Goal: Information Seeking & Learning: Learn about a topic

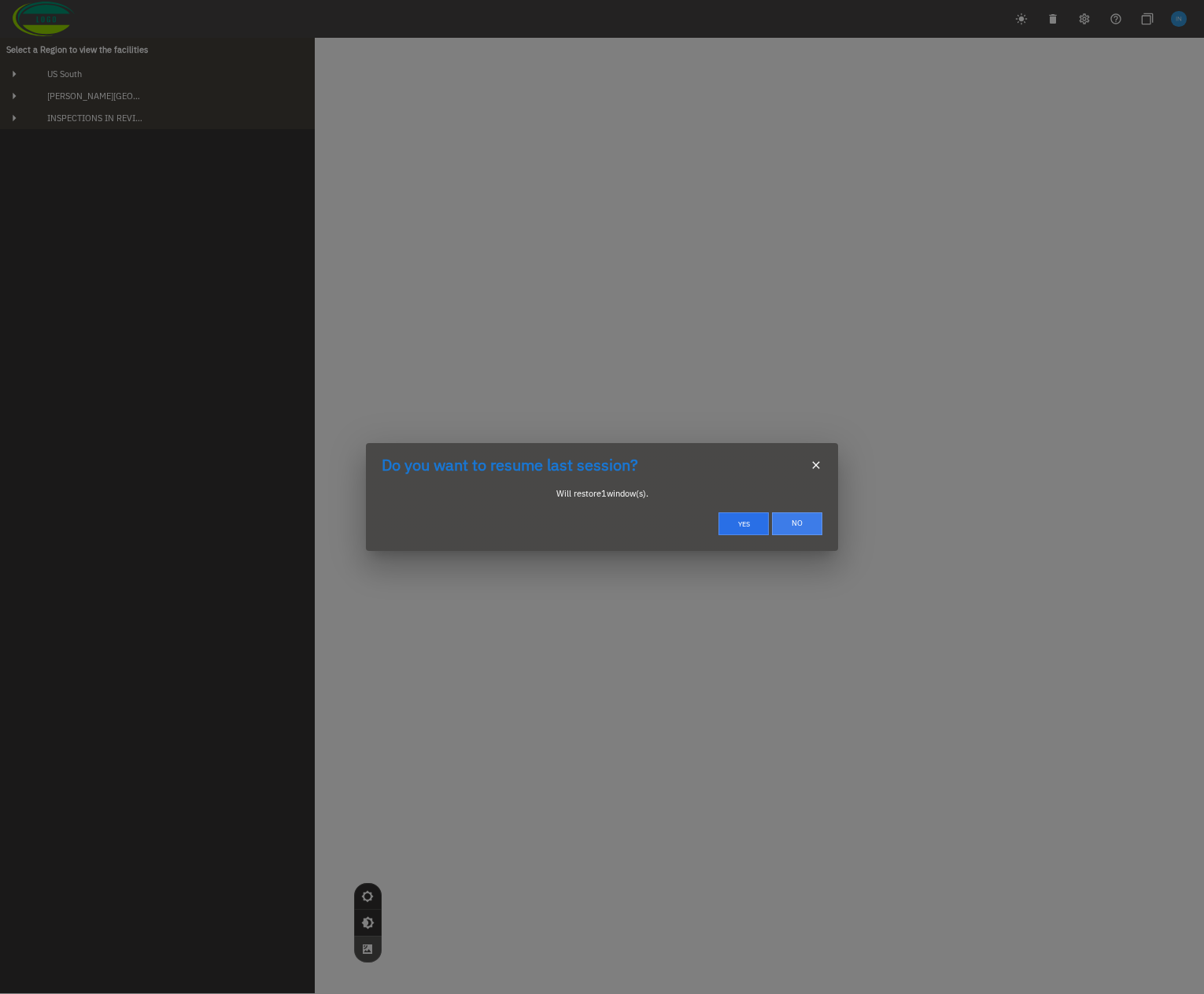
click at [797, 528] on button "No" at bounding box center [797, 523] width 51 height 23
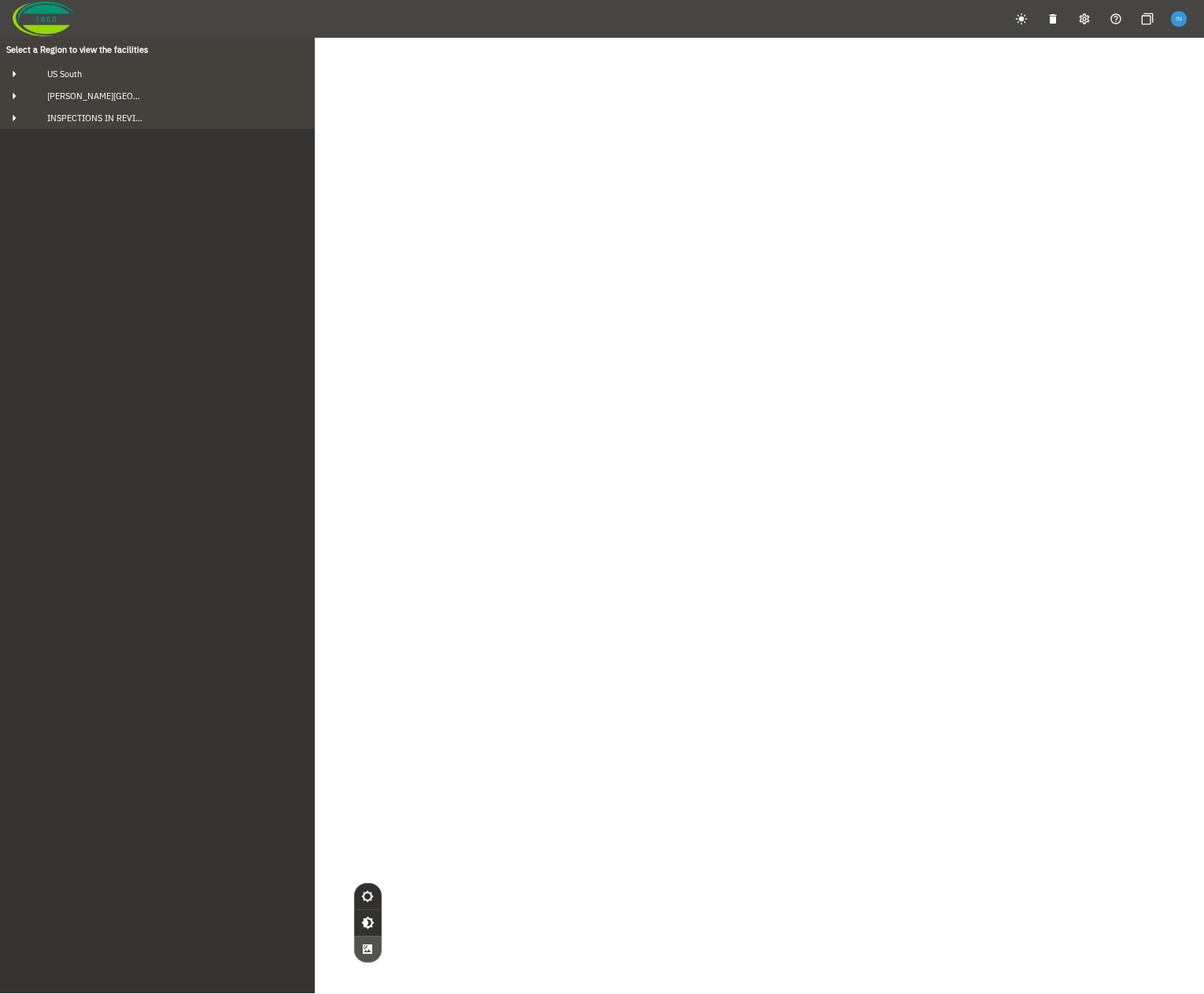
click at [265, 393] on div "Select a Region to view the facilities [GEOGRAPHIC_DATA] [GEOGRAPHIC_DATA]'s Bl…" at bounding box center [157, 515] width 315 height 956
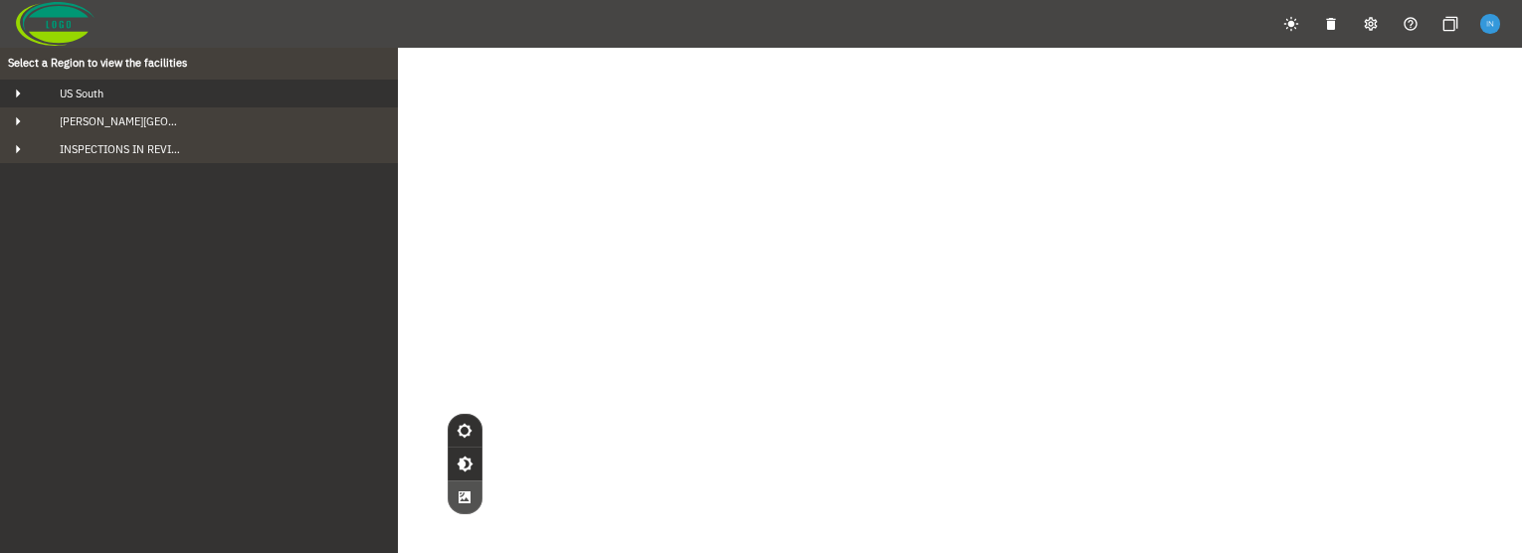
click at [176, 101] on button "US South" at bounding box center [199, 94] width 398 height 28
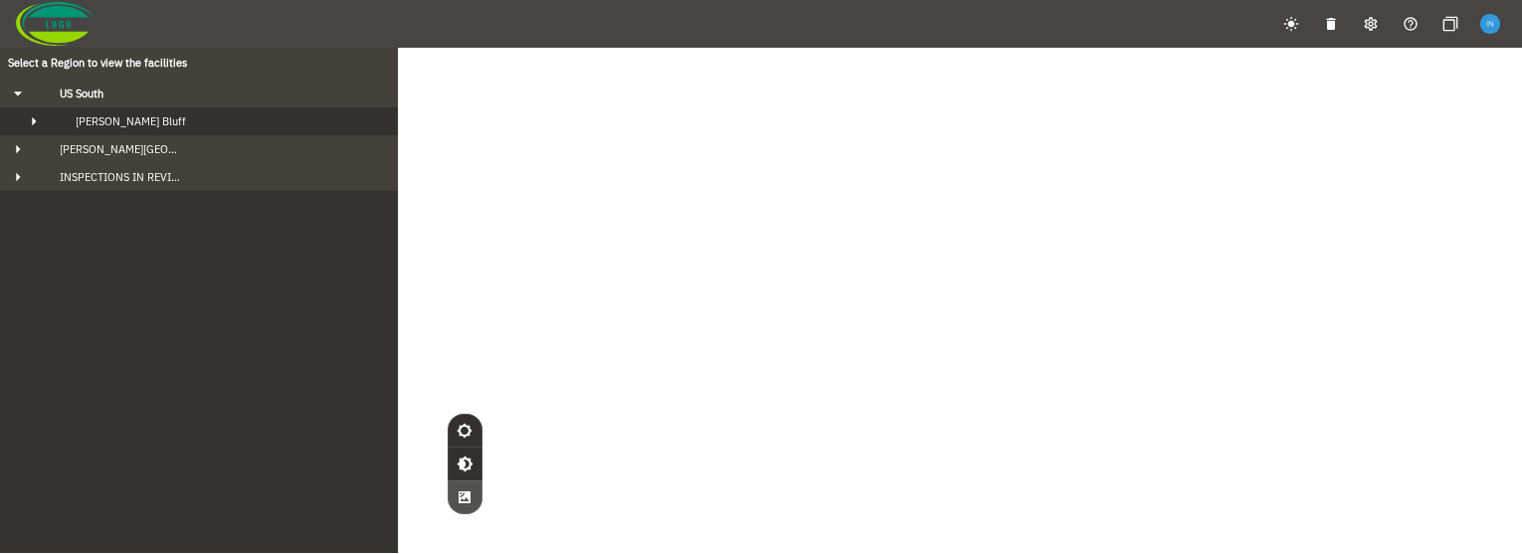
click at [177, 126] on div "[PERSON_NAME] Bluff" at bounding box center [217, 121] width 314 height 14
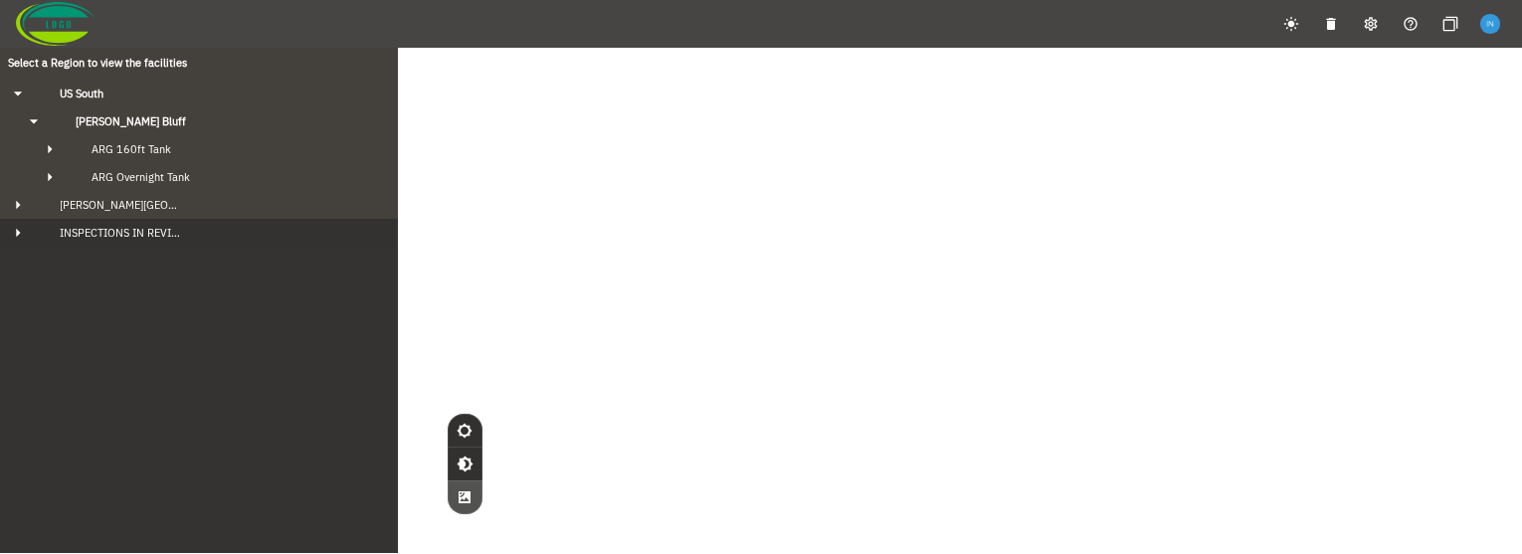
click at [187, 227] on div "INSPECTIONS IN REVIEW" at bounding box center [217, 233] width 346 height 14
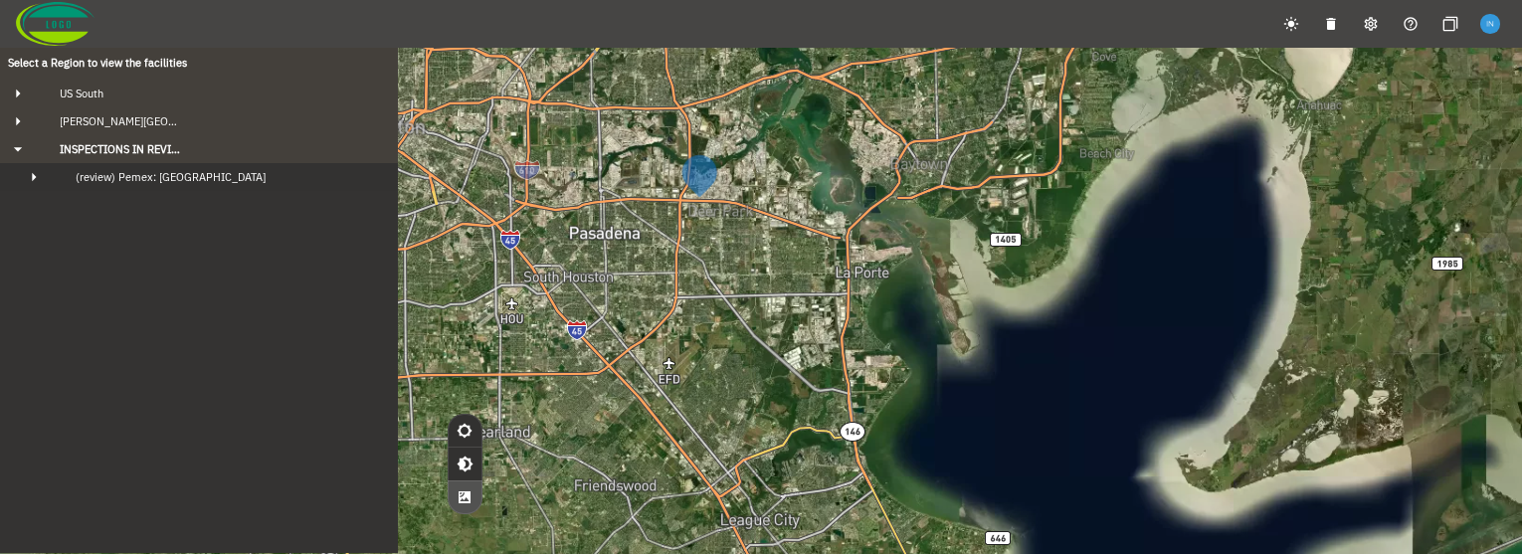
click at [188, 181] on span "(review) Pemex: [GEOGRAPHIC_DATA]" at bounding box center [171, 177] width 190 height 14
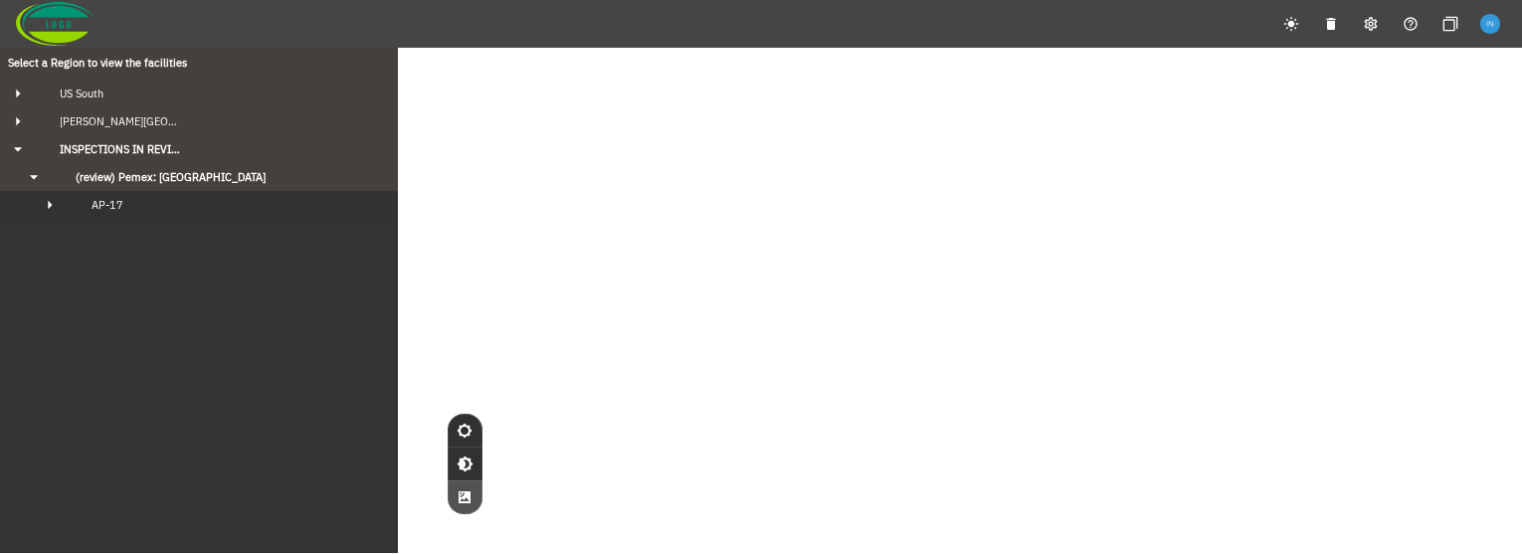
click at [192, 207] on div "AP-17" at bounding box center [217, 205] width 282 height 14
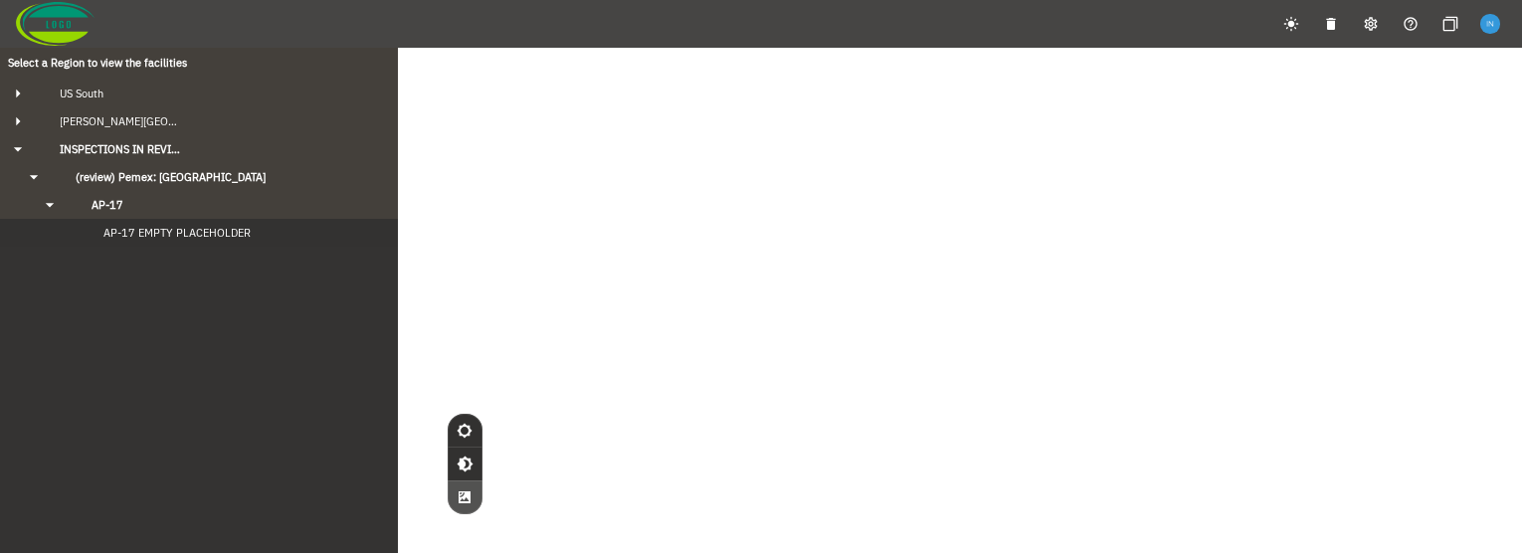
click at [192, 239] on span "AP-17 EMPTY PLACEHOLDER" at bounding box center [157, 233] width 187 height 14
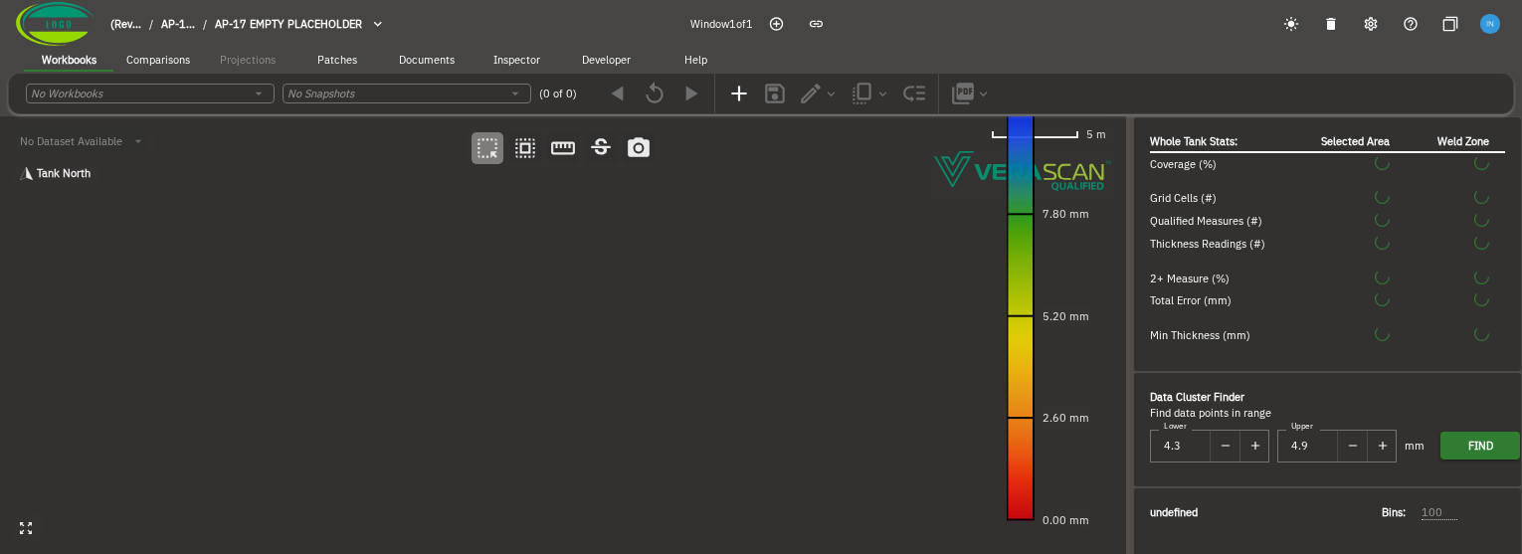
drag, startPoint x: 442, startPoint y: 330, endPoint x: 453, endPoint y: 378, distance: 49.2
click at [453, 378] on canvas at bounding box center [563, 335] width 1126 height 438
drag, startPoint x: 559, startPoint y: 437, endPoint x: 500, endPoint y: 434, distance: 58.7
click at [500, 434] on canvas at bounding box center [563, 335] width 1126 height 438
drag, startPoint x: 523, startPoint y: 412, endPoint x: 561, endPoint y: 408, distance: 38.0
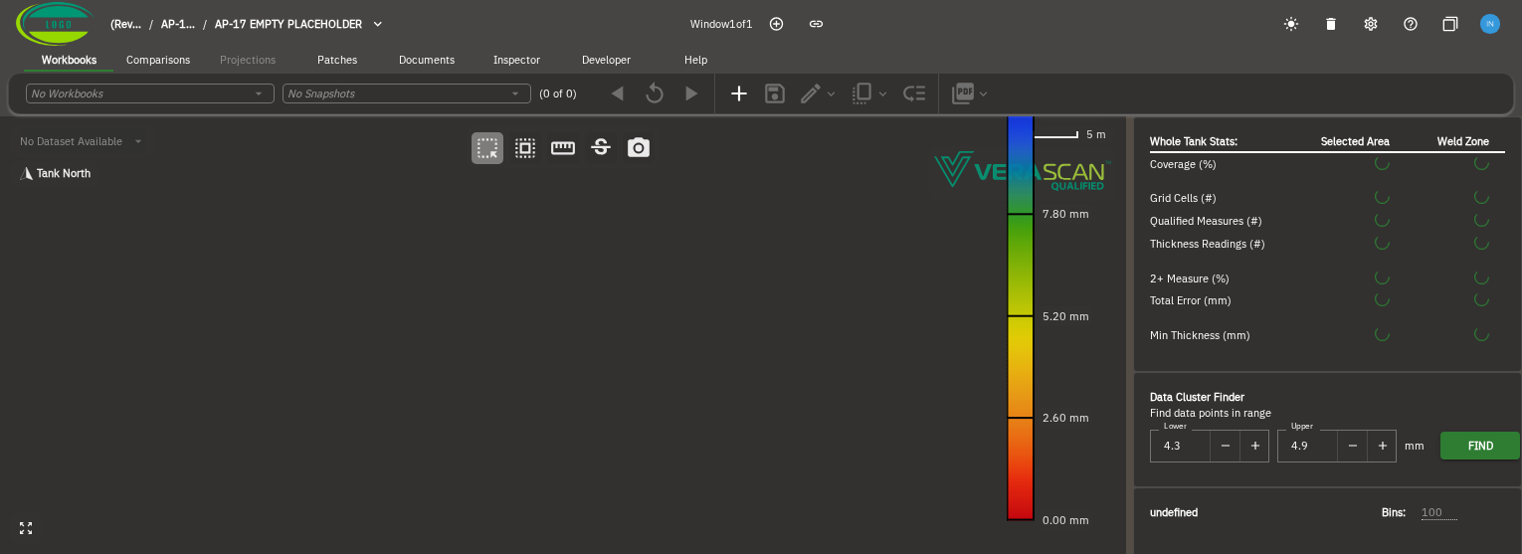
click at [561, 408] on canvas at bounding box center [563, 335] width 1126 height 438
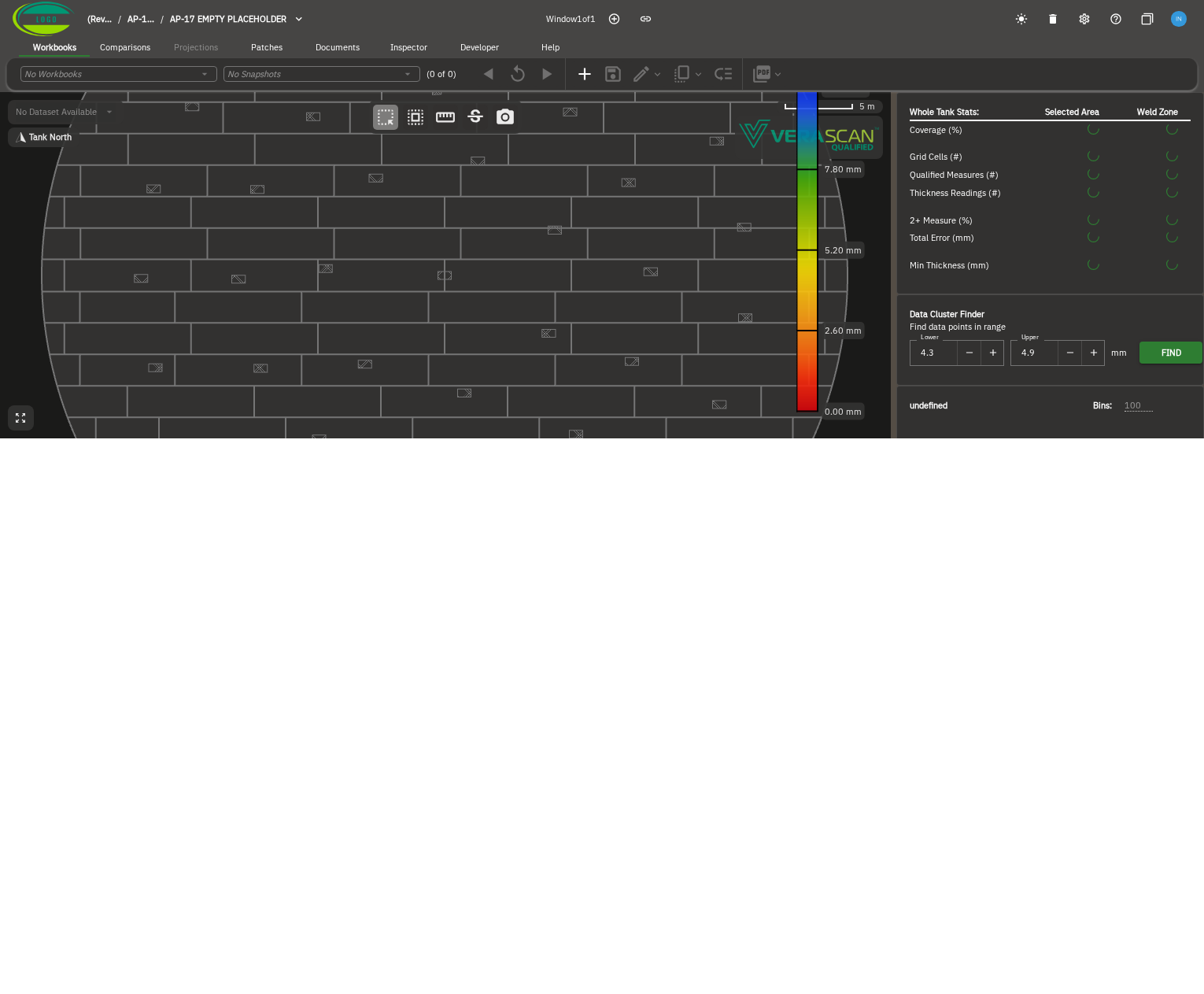
drag, startPoint x: 297, startPoint y: 323, endPoint x: 294, endPoint y: 339, distance: 16.3
click at [294, 339] on canvas at bounding box center [445, 265] width 891 height 347
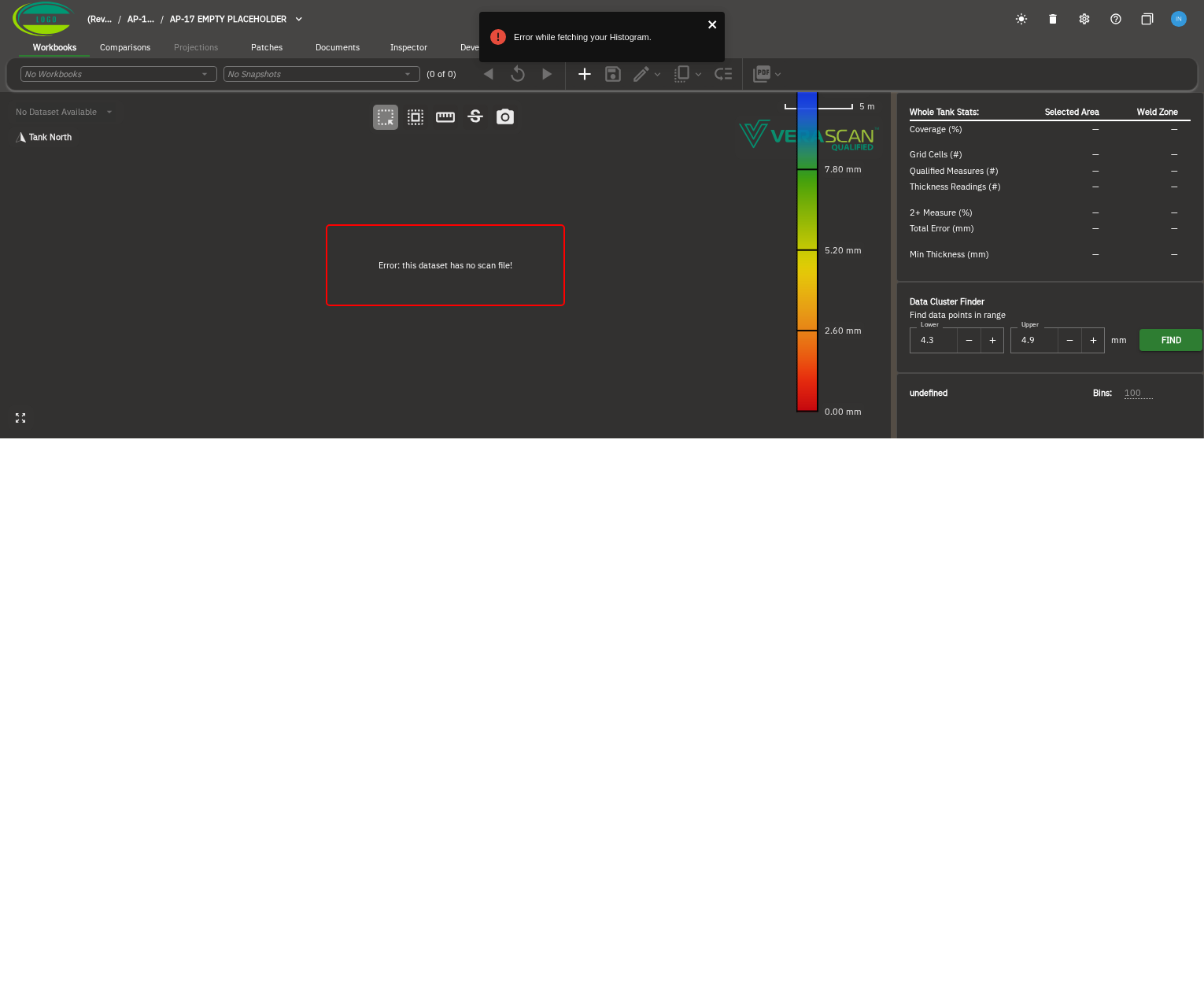
click at [715, 29] on icon "close" at bounding box center [713, 25] width 11 height 13
click at [201, 13] on span "AP-17 EMPTY PLACEHOLDER" at bounding box center [228, 19] width 116 height 11
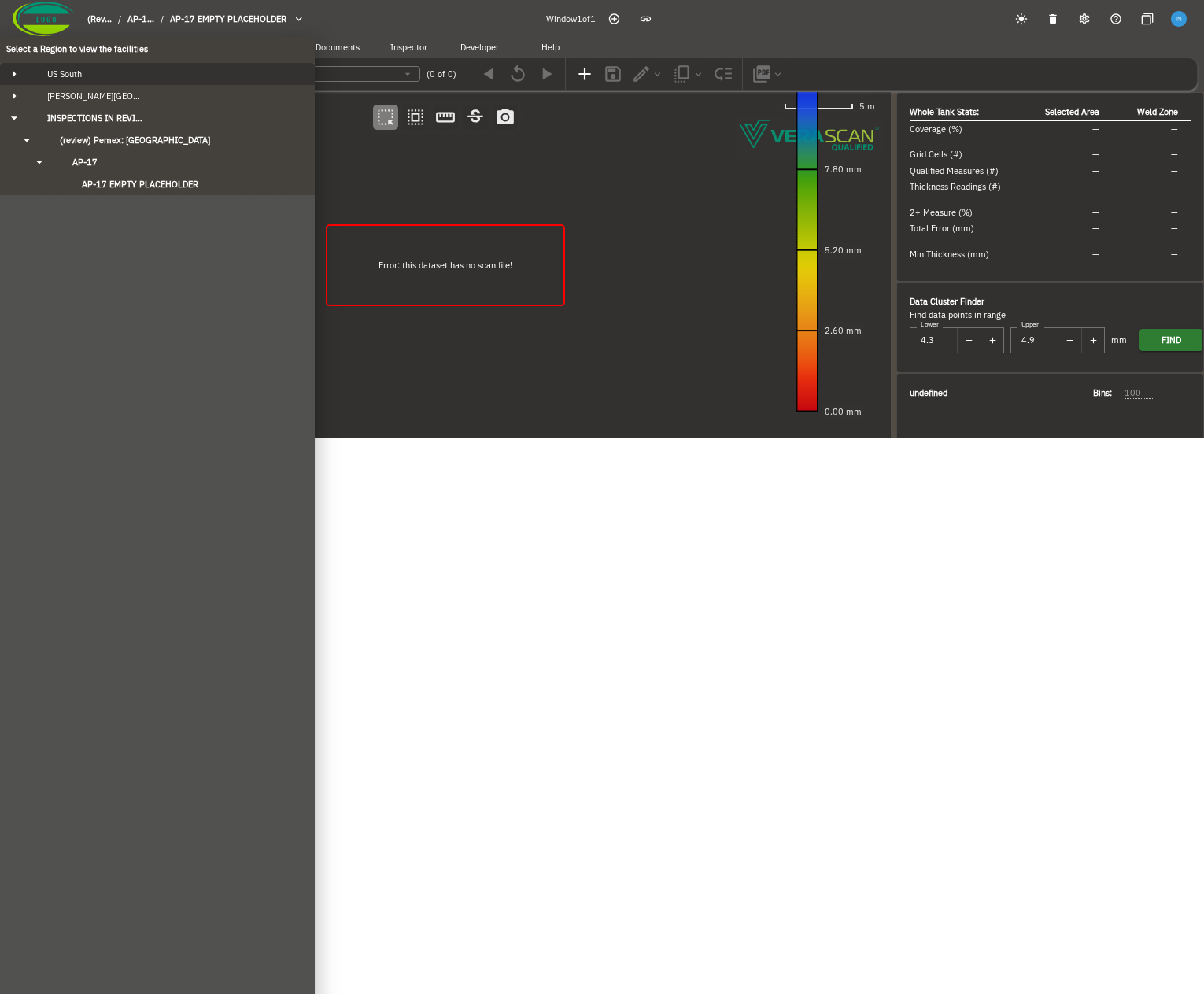
click at [122, 78] on div "US South" at bounding box center [172, 74] width 274 height 11
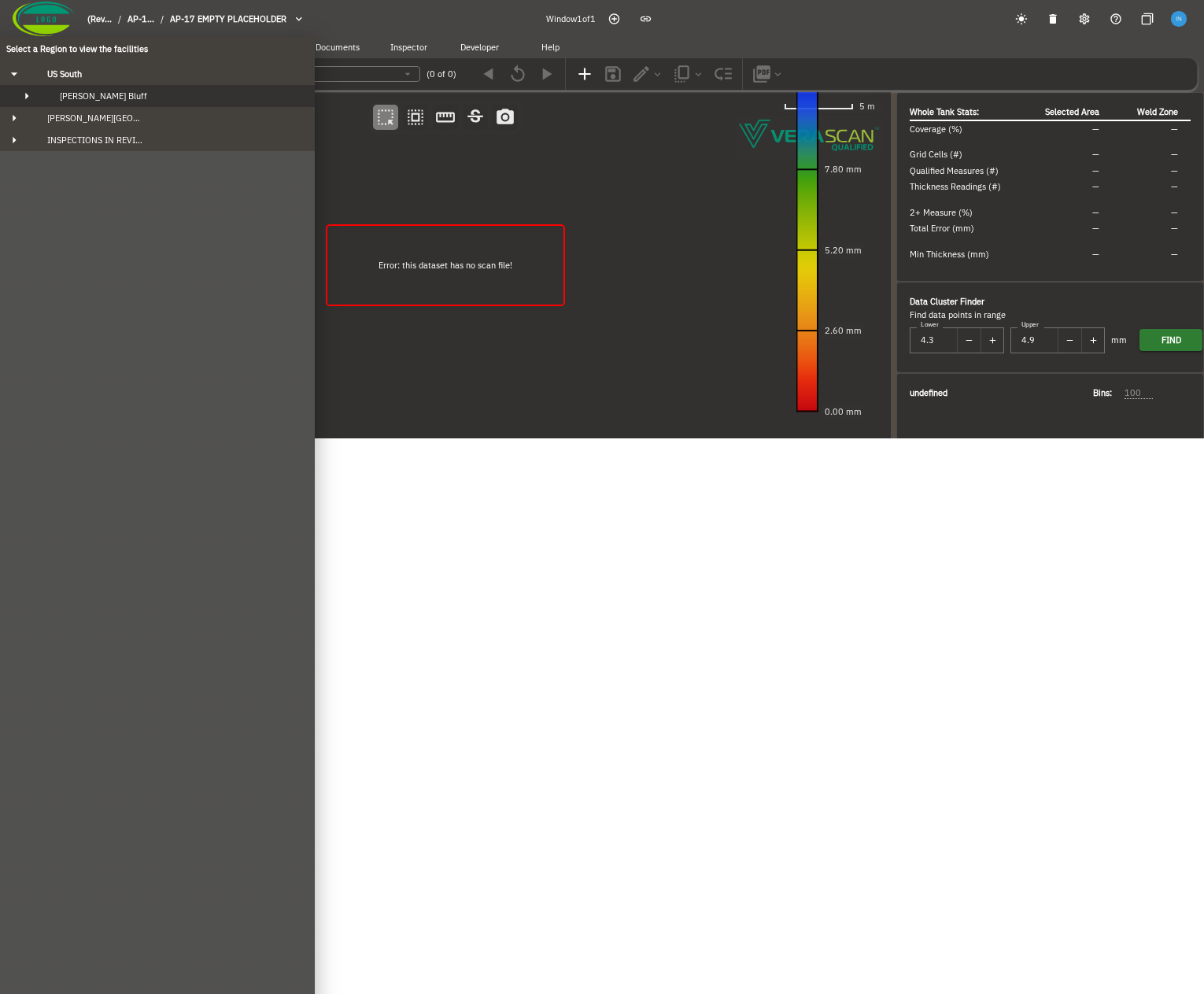
click at [123, 99] on div "[PERSON_NAME] Bluff" at bounding box center [172, 96] width 248 height 11
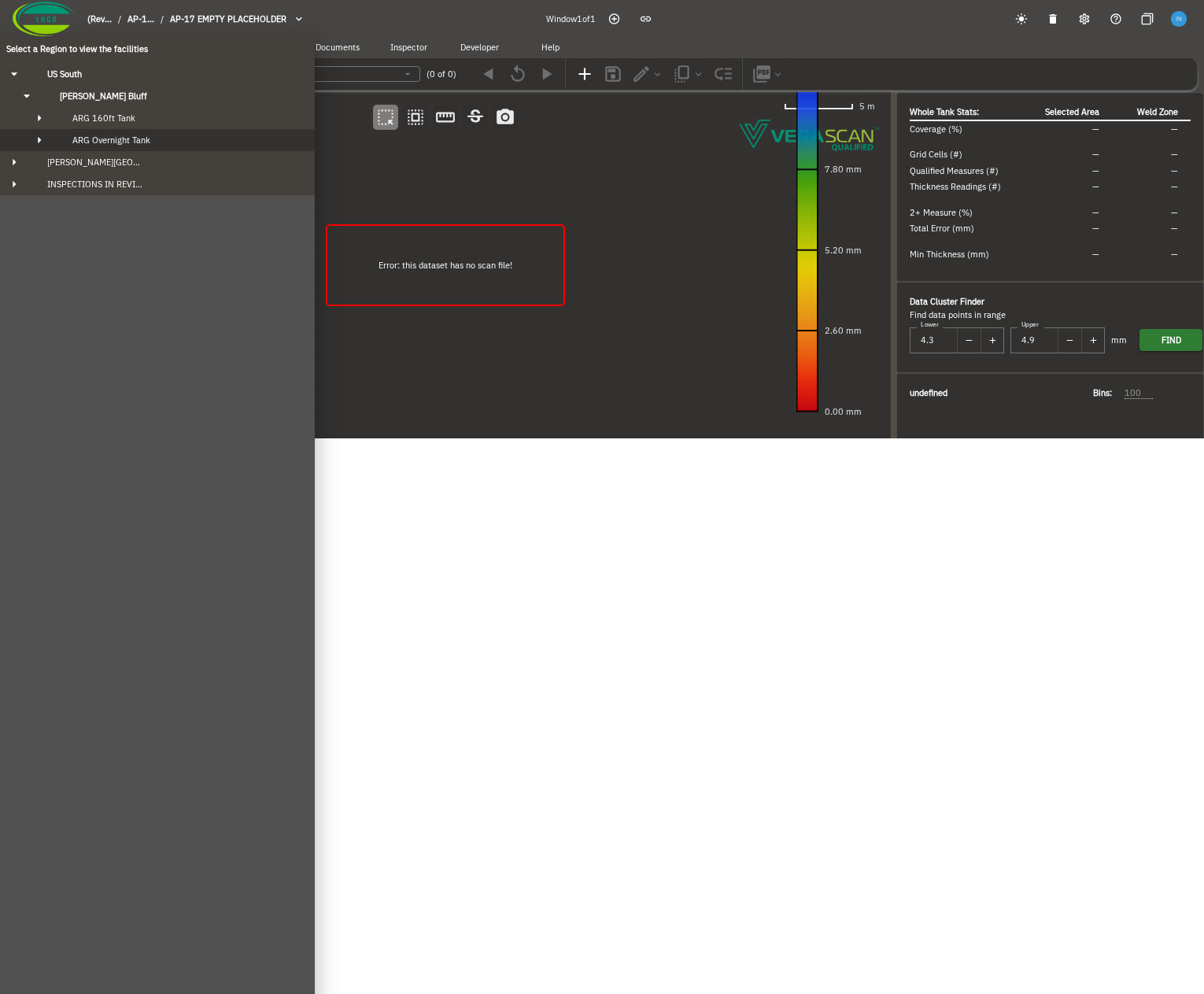
click at [149, 139] on span "ARG Overnight Tank" at bounding box center [111, 140] width 78 height 11
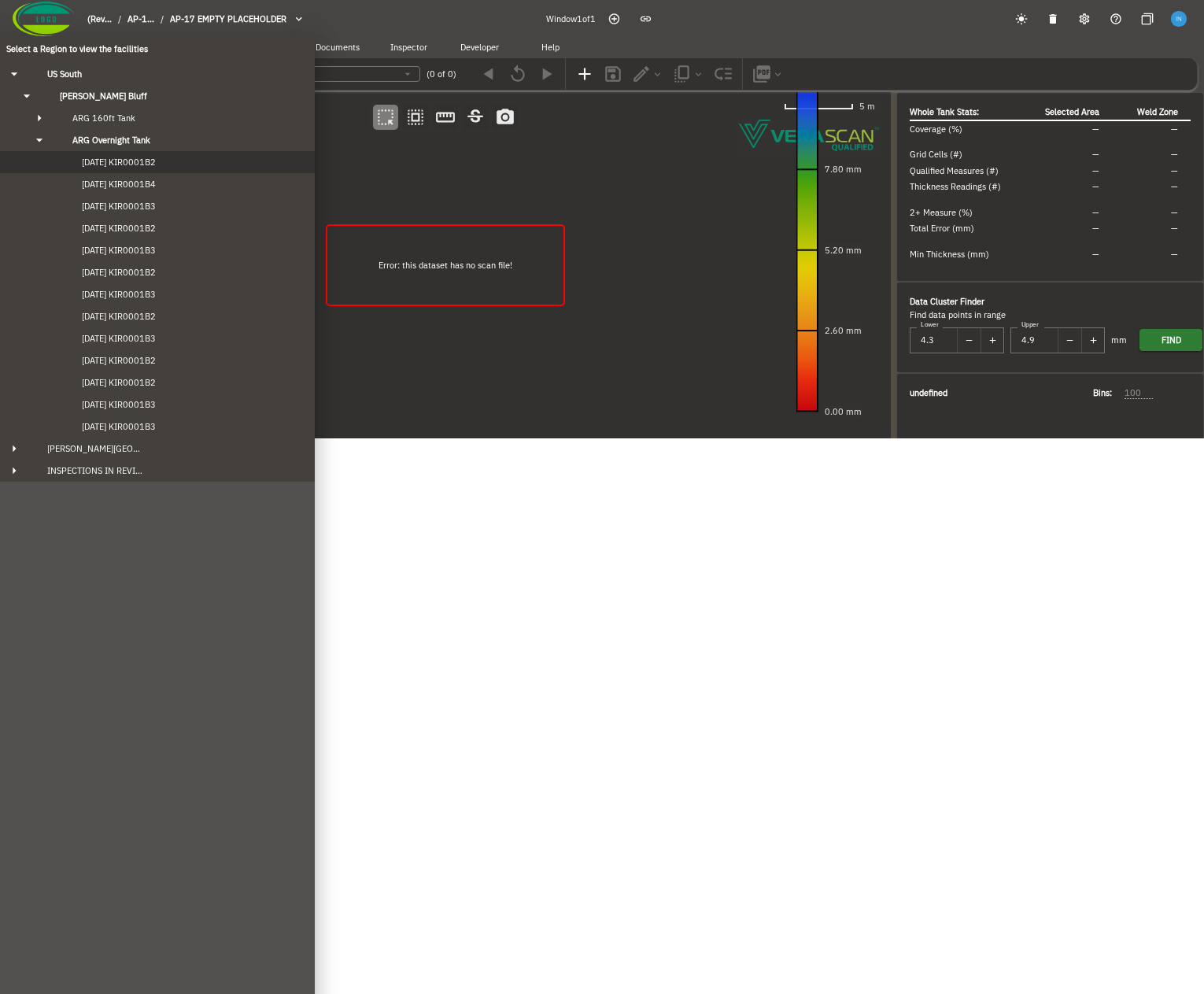
click at [149, 165] on span "[DATE] KIR0001B2" at bounding box center [103, 162] width 105 height 11
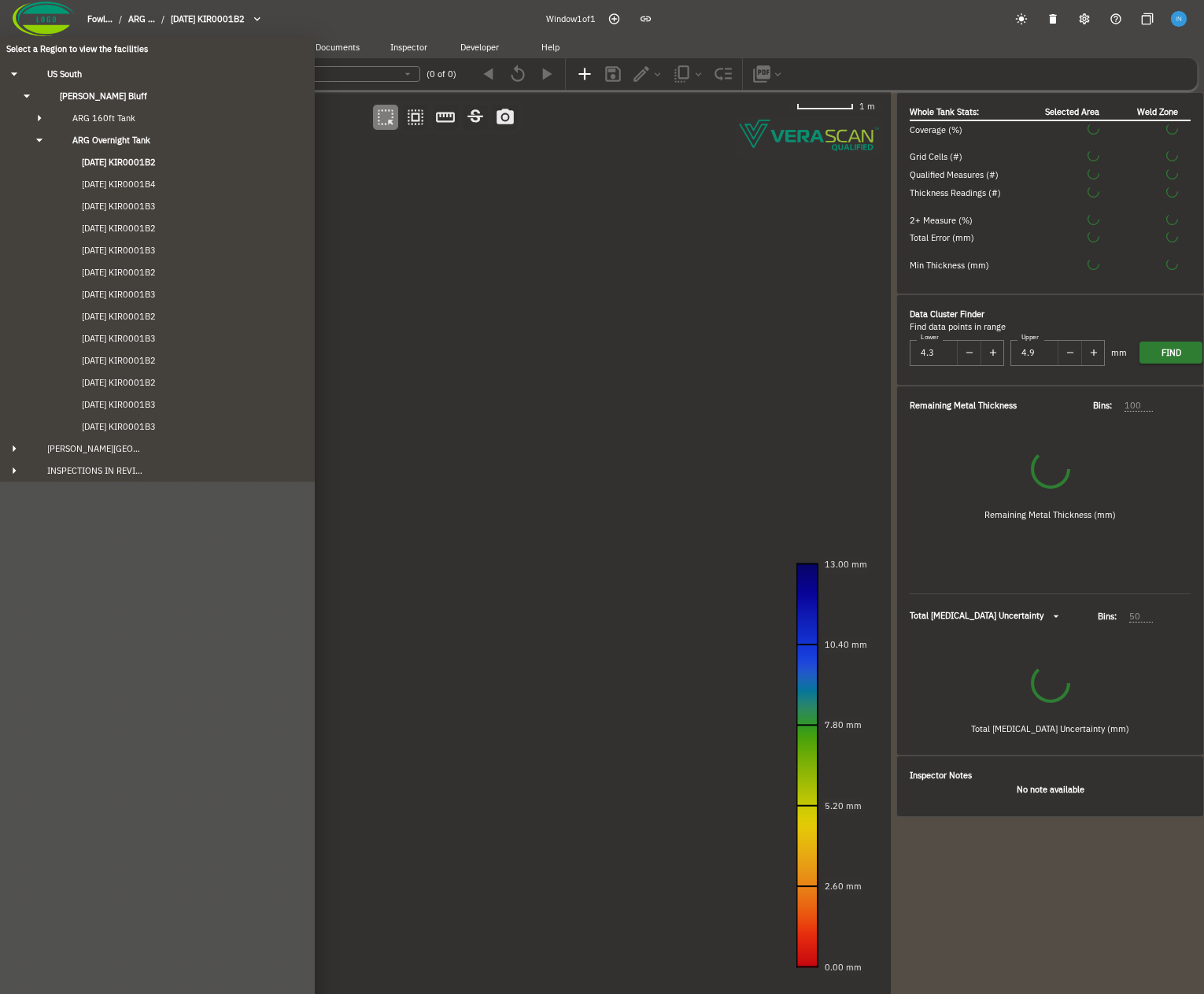
click at [418, 370] on div "Select a Region to view the facilities [GEOGRAPHIC_DATA] [GEOGRAPHIC_DATA]'s Bl…" at bounding box center [602, 497] width 1204 height 994
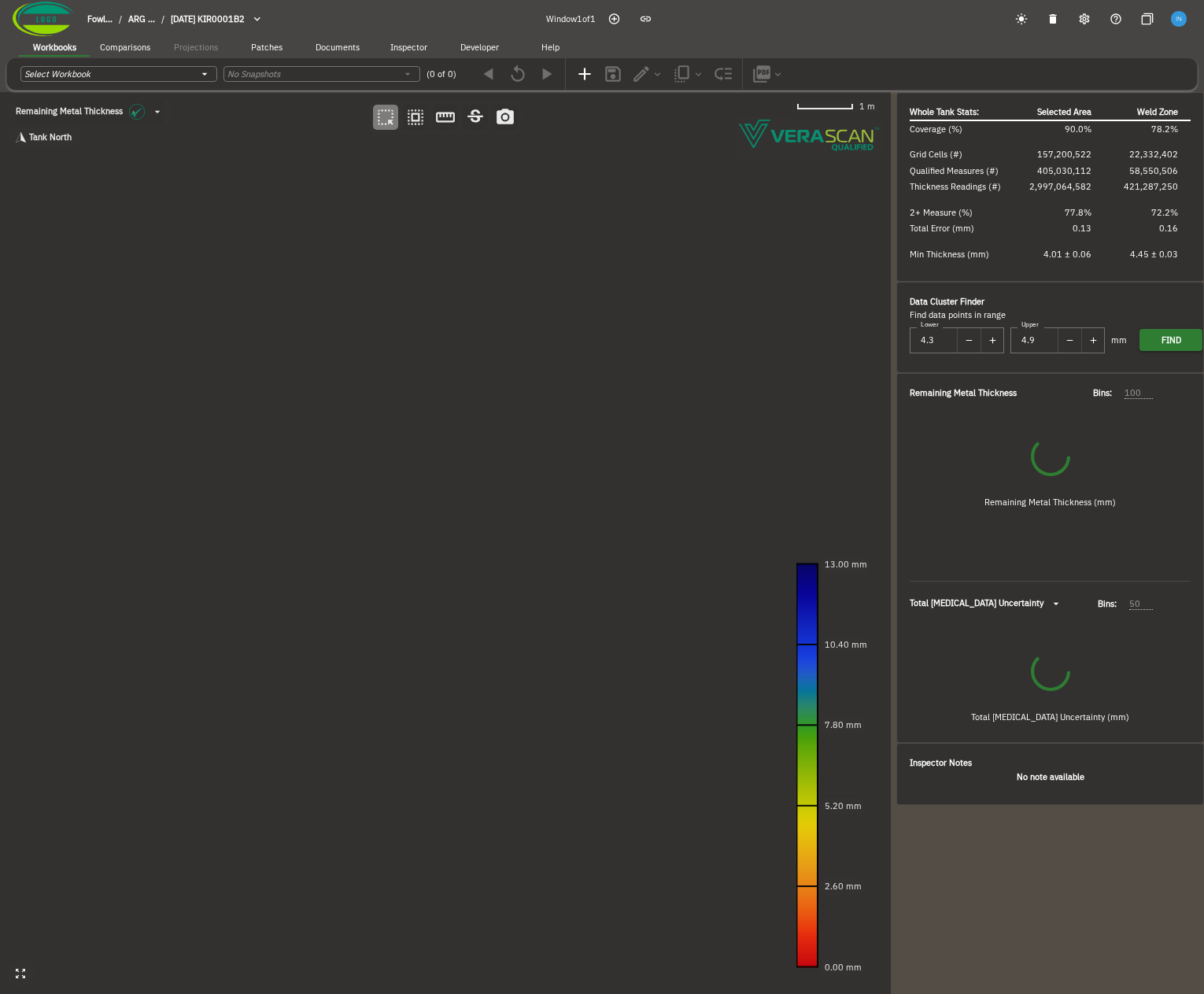
type input "535"
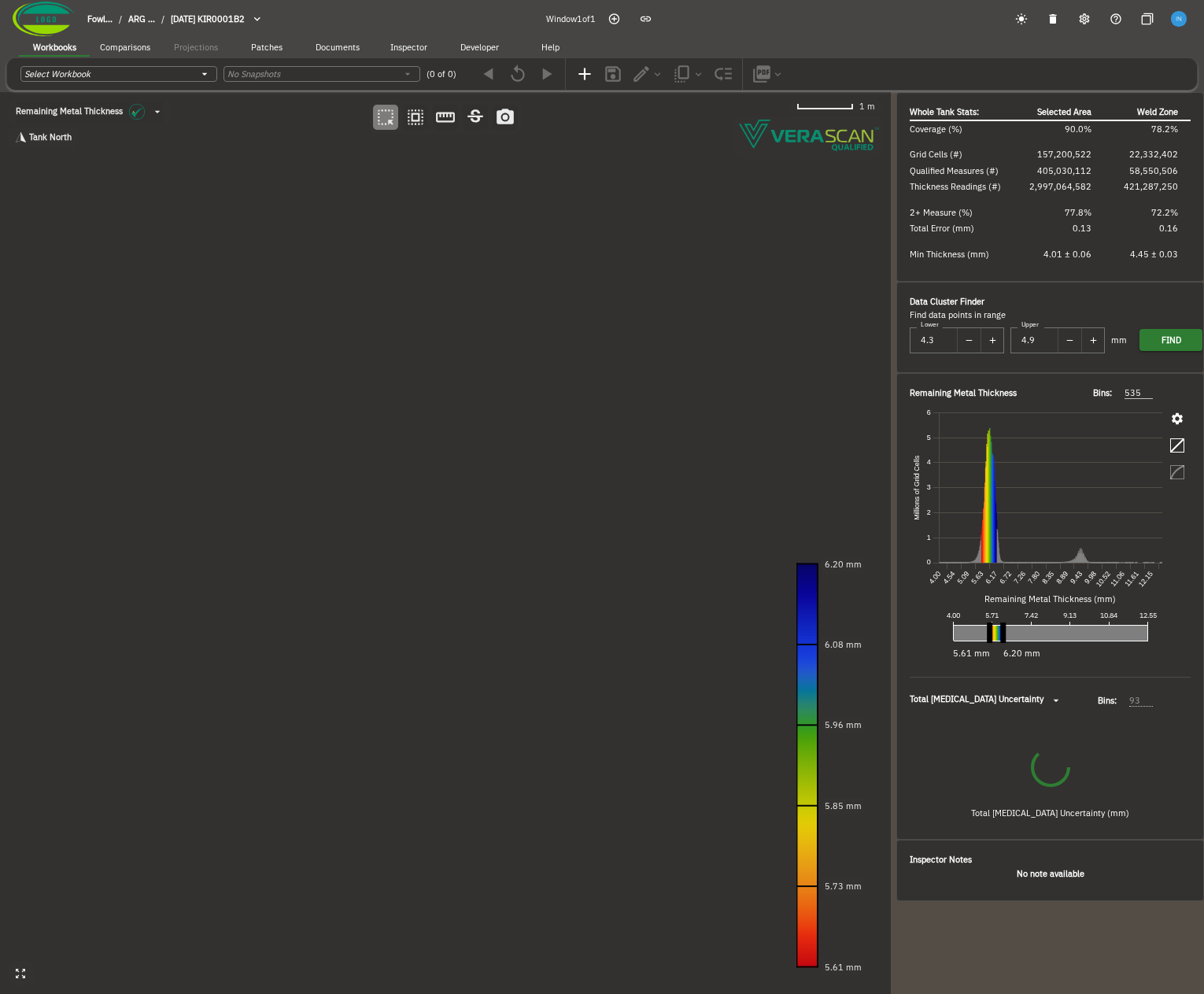
type input "93"
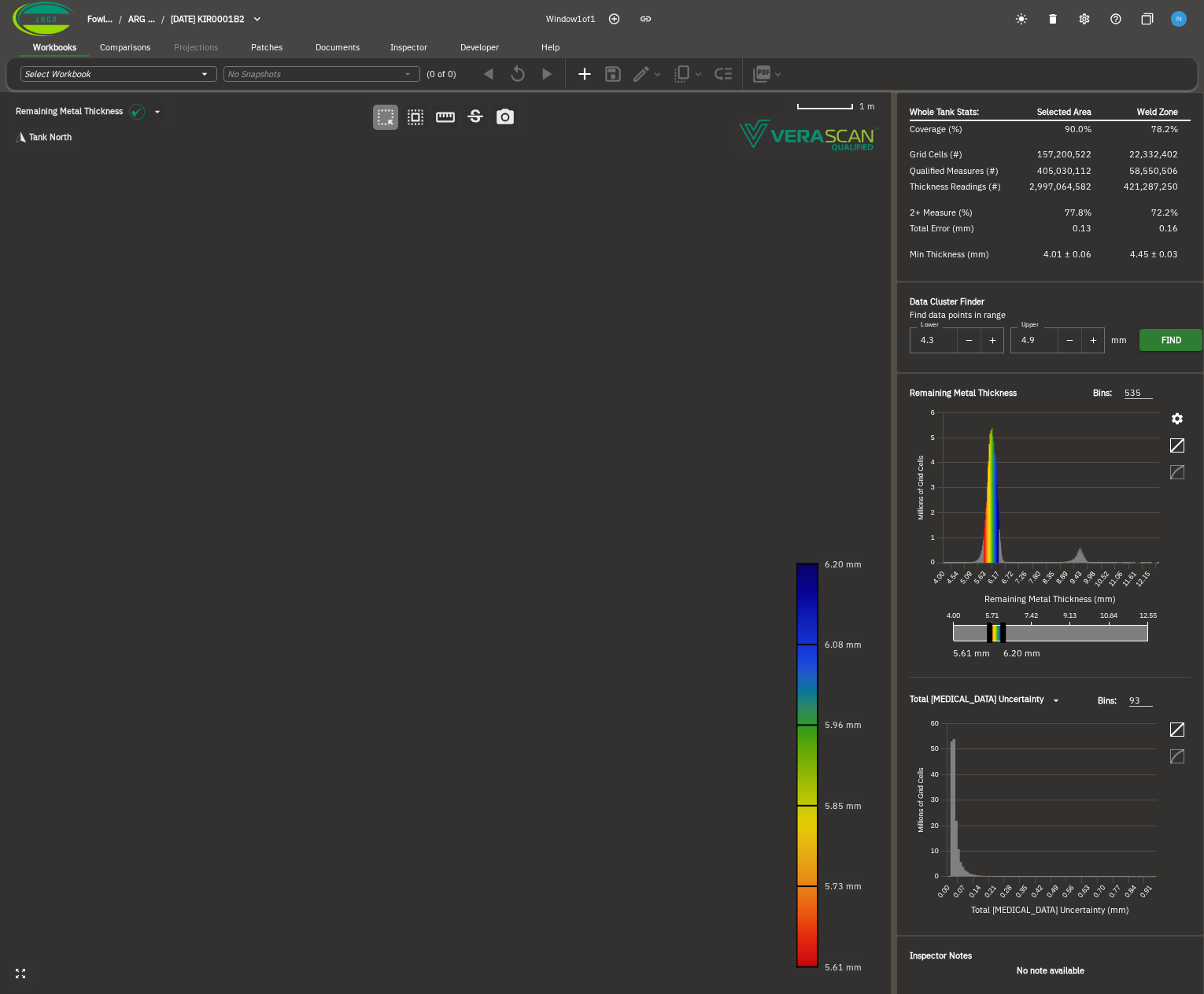
click at [446, 438] on canvas at bounding box center [445, 543] width 891 height 902
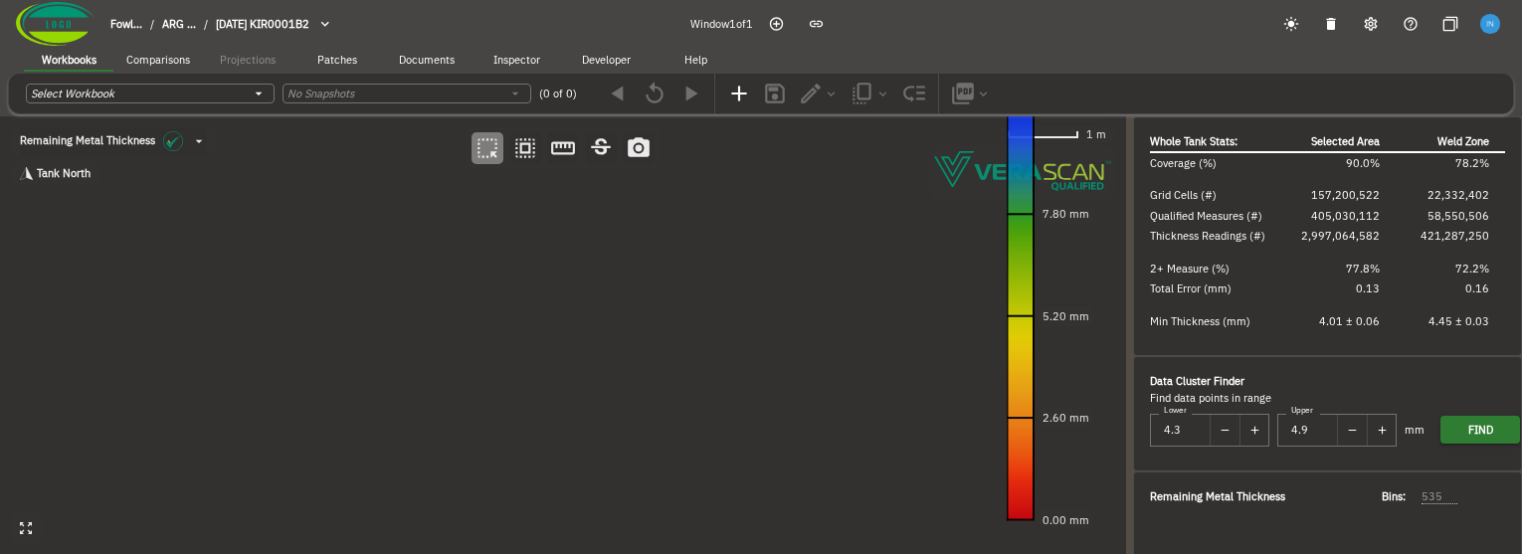
type input "93"
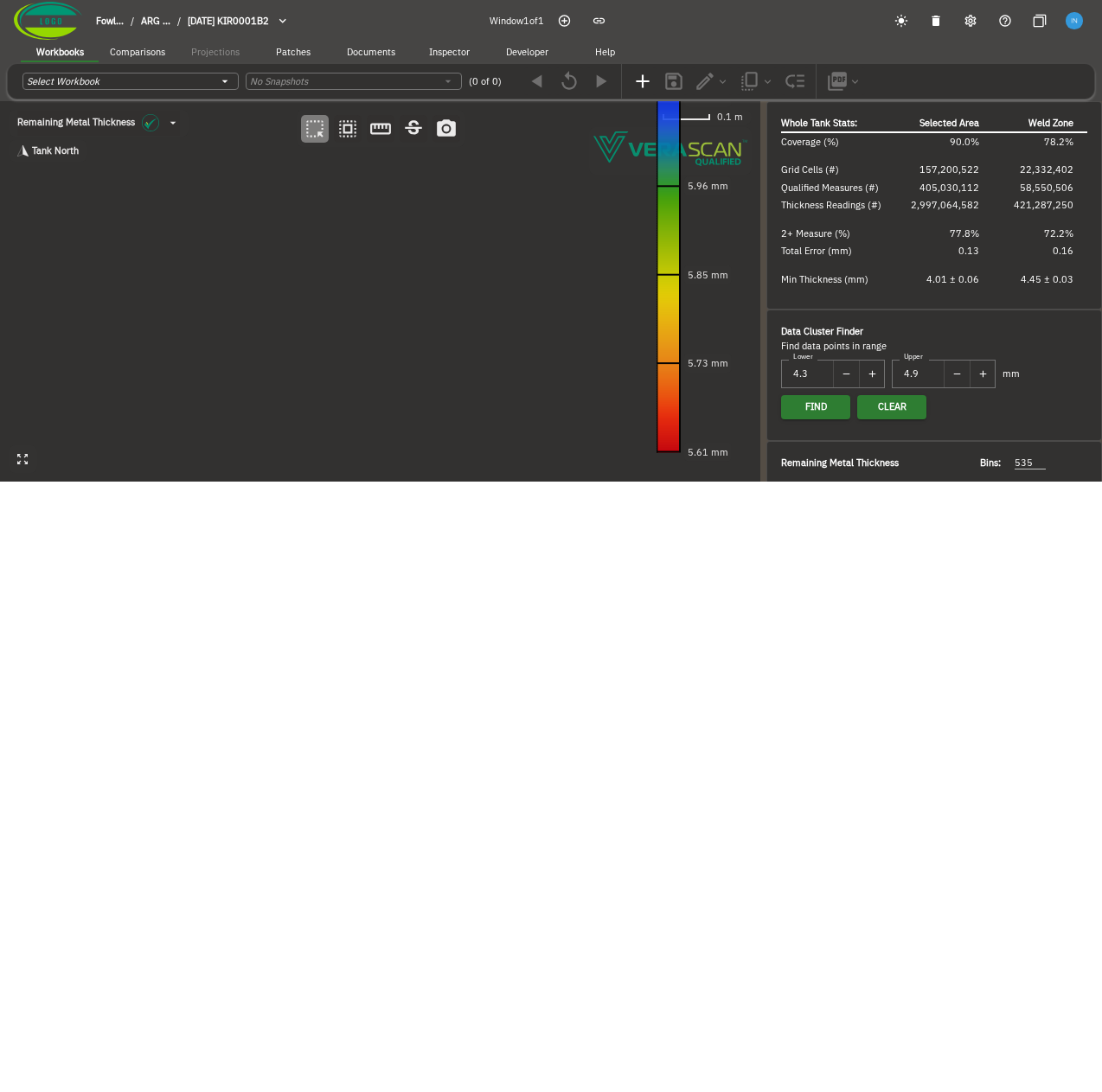
drag, startPoint x: 231, startPoint y: 396, endPoint x: 648, endPoint y: 57, distance: 537.4
click at [648, 57] on div "Workbooks Comparisons Projections Patches Documents Inspector Developer Help Se…" at bounding box center [551, 262] width 1102 height 440
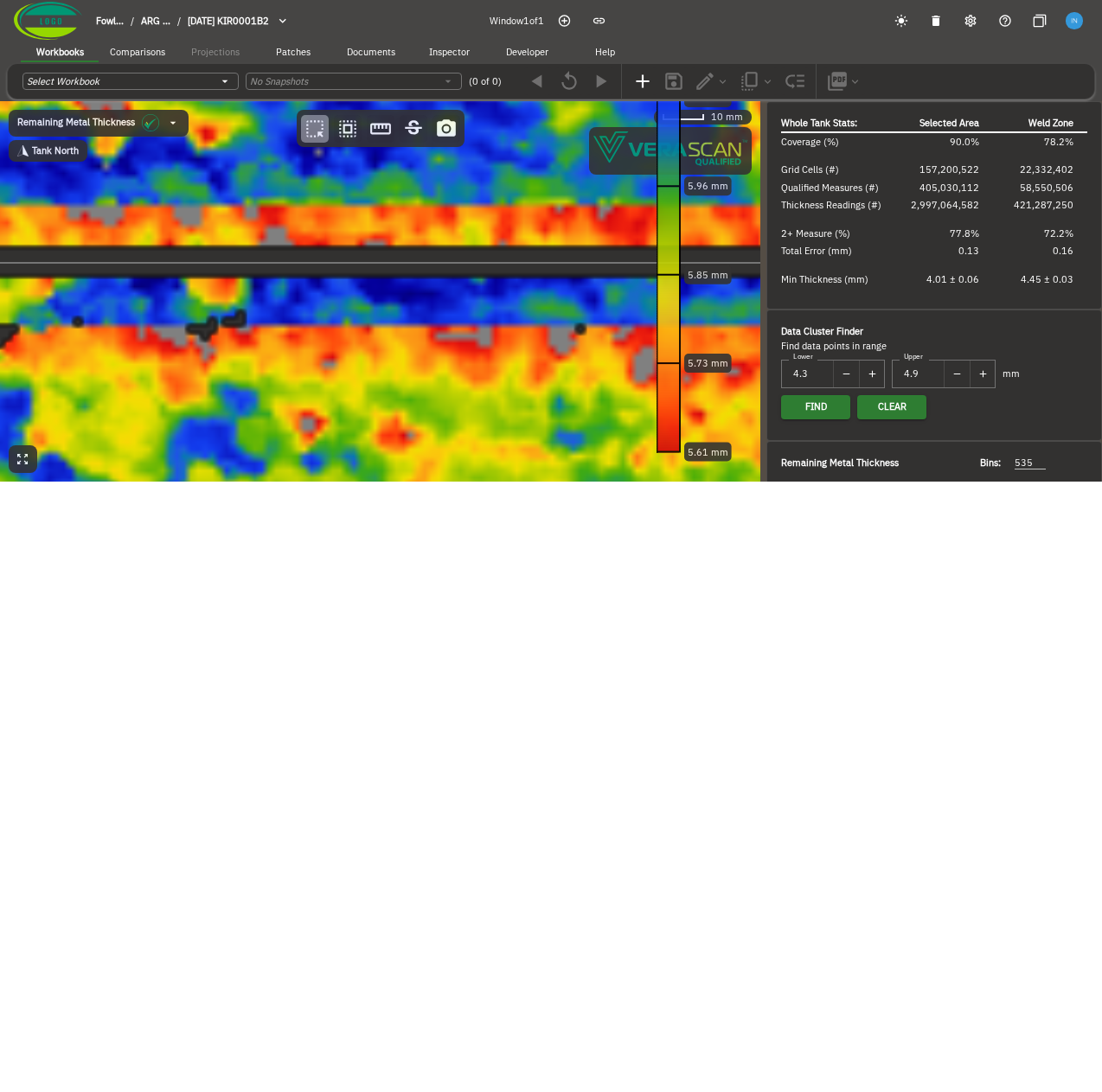
drag, startPoint x: 305, startPoint y: 410, endPoint x: 539, endPoint y: 206, distance: 310.4
click at [539, 206] on canvas at bounding box center [380, 291] width 760 height 381
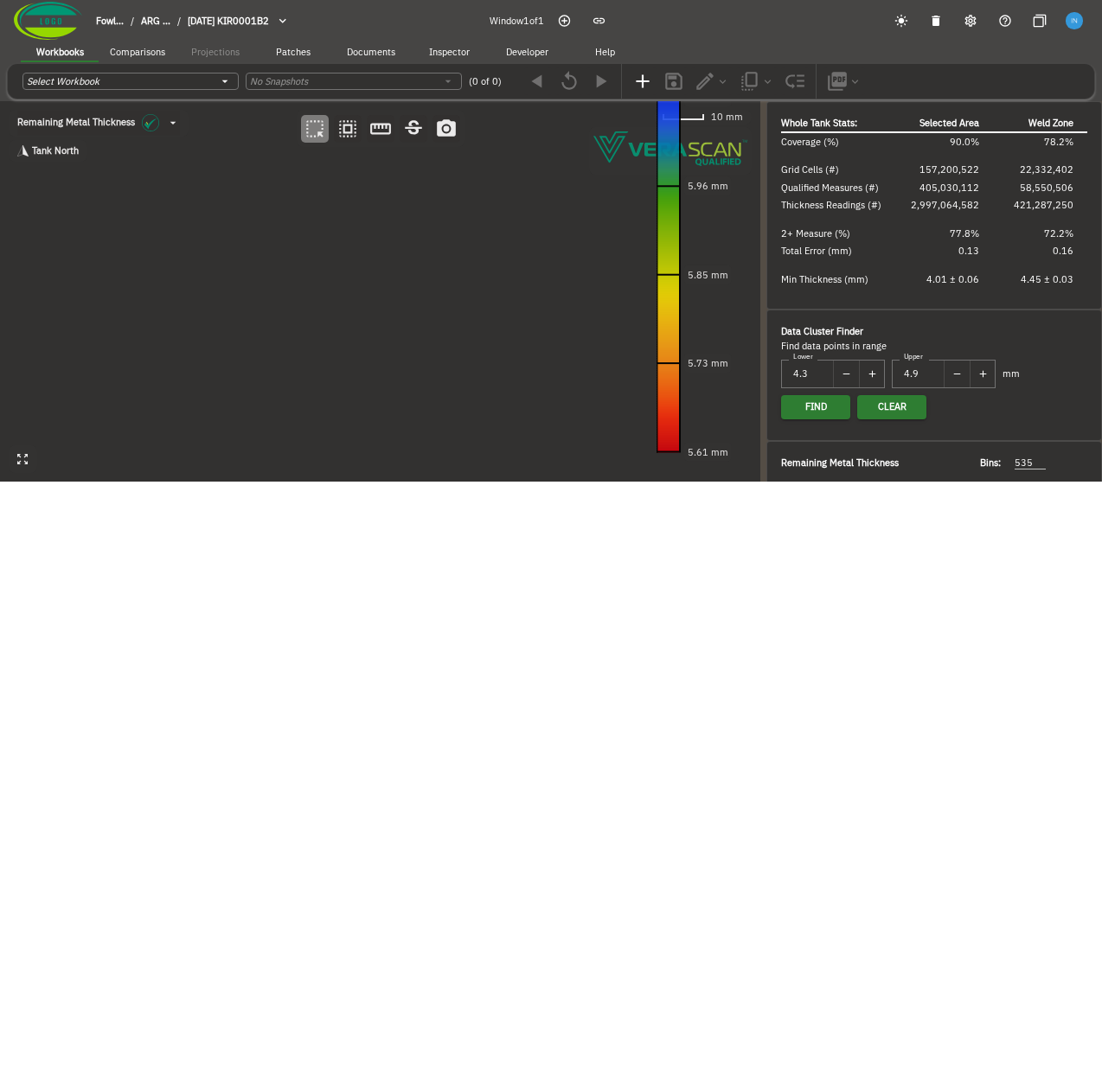
drag, startPoint x: 302, startPoint y: 329, endPoint x: 512, endPoint y: 235, distance: 230.1
click at [512, 235] on canvas at bounding box center [380, 291] width 760 height 381
drag, startPoint x: 331, startPoint y: 372, endPoint x: 398, endPoint y: 374, distance: 67.0
click at [398, 374] on canvas at bounding box center [380, 291] width 760 height 381
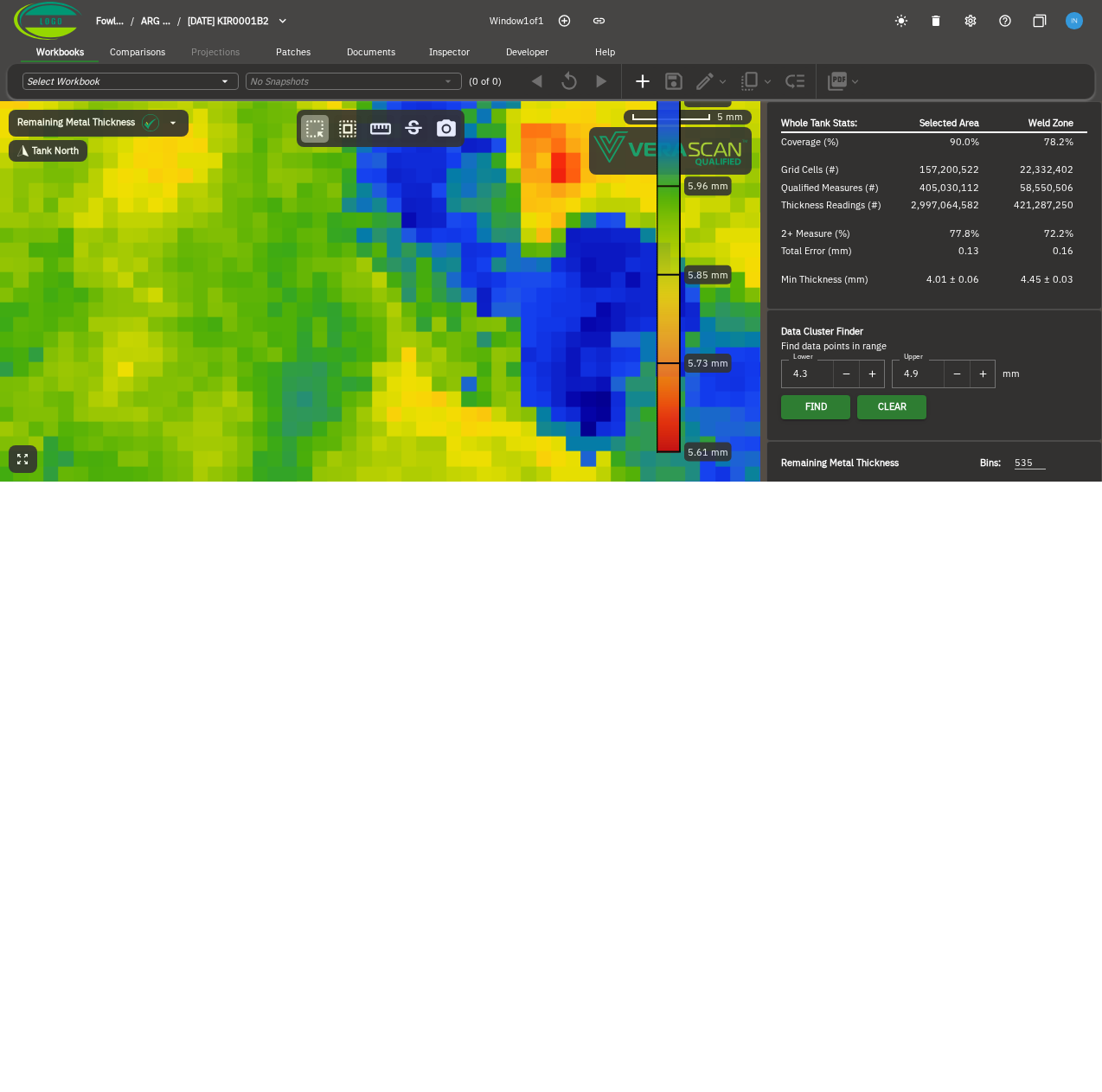
drag, startPoint x: 290, startPoint y: 398, endPoint x: 658, endPoint y: 283, distance: 385.6
click at [658, 283] on div "Remaining Metal Thickness [object Object] Tank North 5 mm 6.20 mm 6.08 mm 5.96 …" at bounding box center [380, 291] width 760 height 381
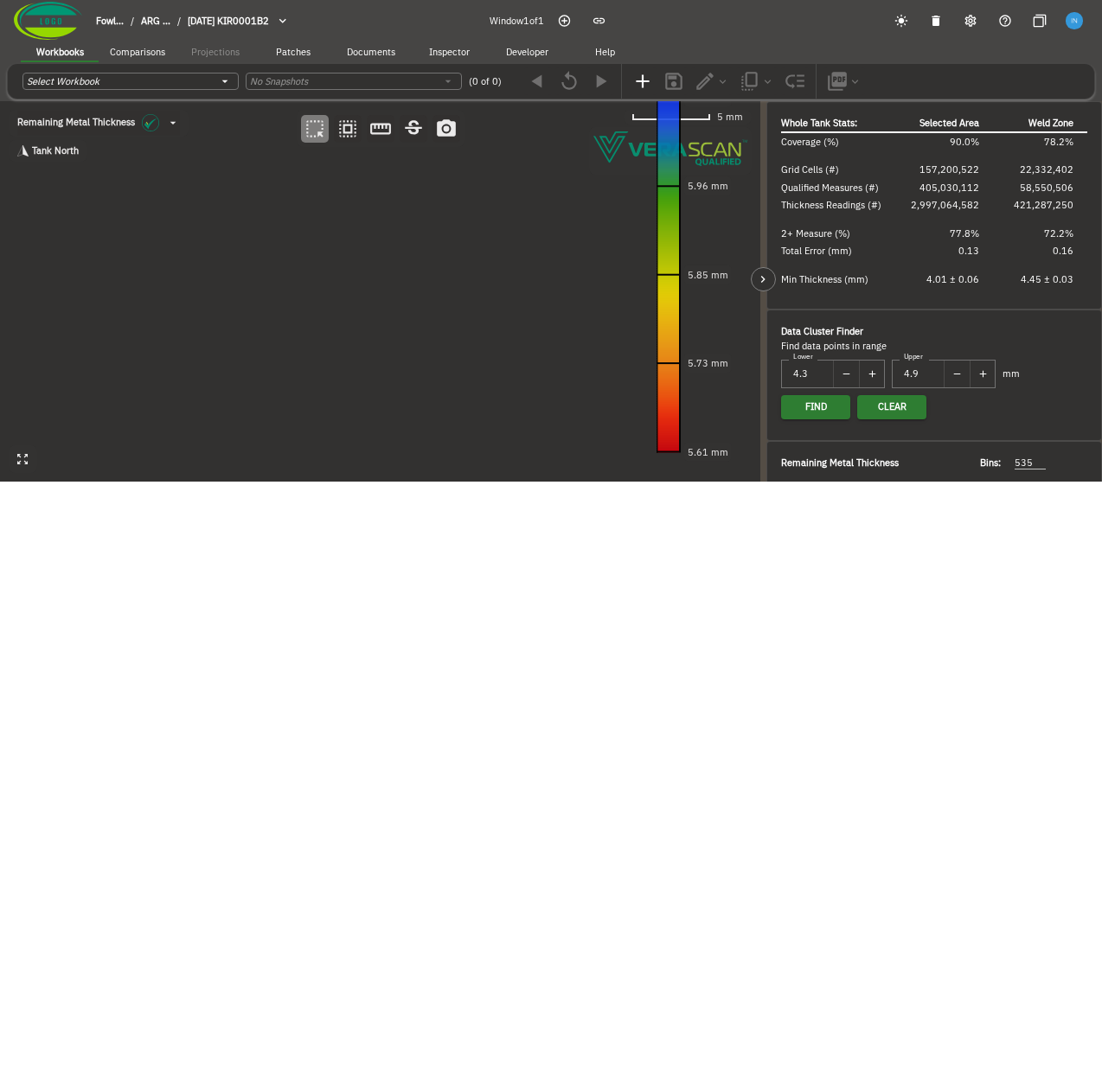
drag, startPoint x: 1008, startPoint y: 124, endPoint x: 1046, endPoint y: 103, distance: 43.4
click at [1046, 103] on div "Remaining Metal Thickness [object Object] Tank North 5 mm 6.20 mm 6.08 mm 5.96 …" at bounding box center [551, 291] width 1102 height 381
drag, startPoint x: 818, startPoint y: 173, endPoint x: 985, endPoint y: 107, distance: 179.6
click at [985, 107] on div "Remaining Metal Thickness [object Object] Tank North 5 mm 6.20 mm 6.08 mm 5.96 …" at bounding box center [551, 291] width 1102 height 381
drag, startPoint x: 224, startPoint y: 405, endPoint x: 1017, endPoint y: 21, distance: 881.1
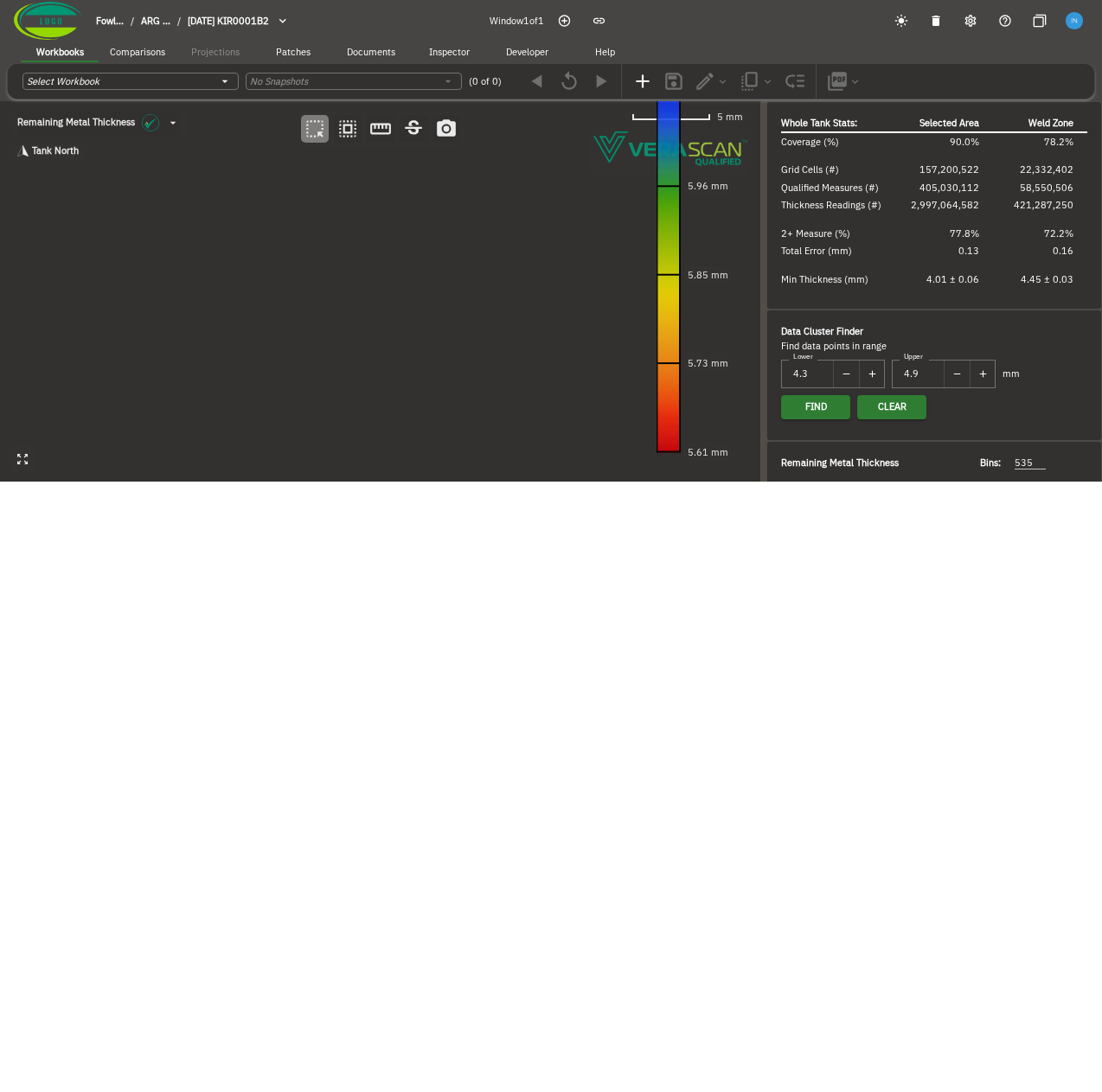
click at [1017, 21] on div "Fowl... / ARG ... / 2024-09-20 KIR0001B2 Window 1 of 1 Workbooks Comparisons Pr…" at bounding box center [551, 241] width 1102 height 482
drag, startPoint x: 254, startPoint y: 317, endPoint x: 798, endPoint y: 93, distance: 588.3
click at [798, 93] on div "Workbooks Comparisons Projections Patches Documents Inspector Developer Help Se…" at bounding box center [551, 262] width 1102 height 440
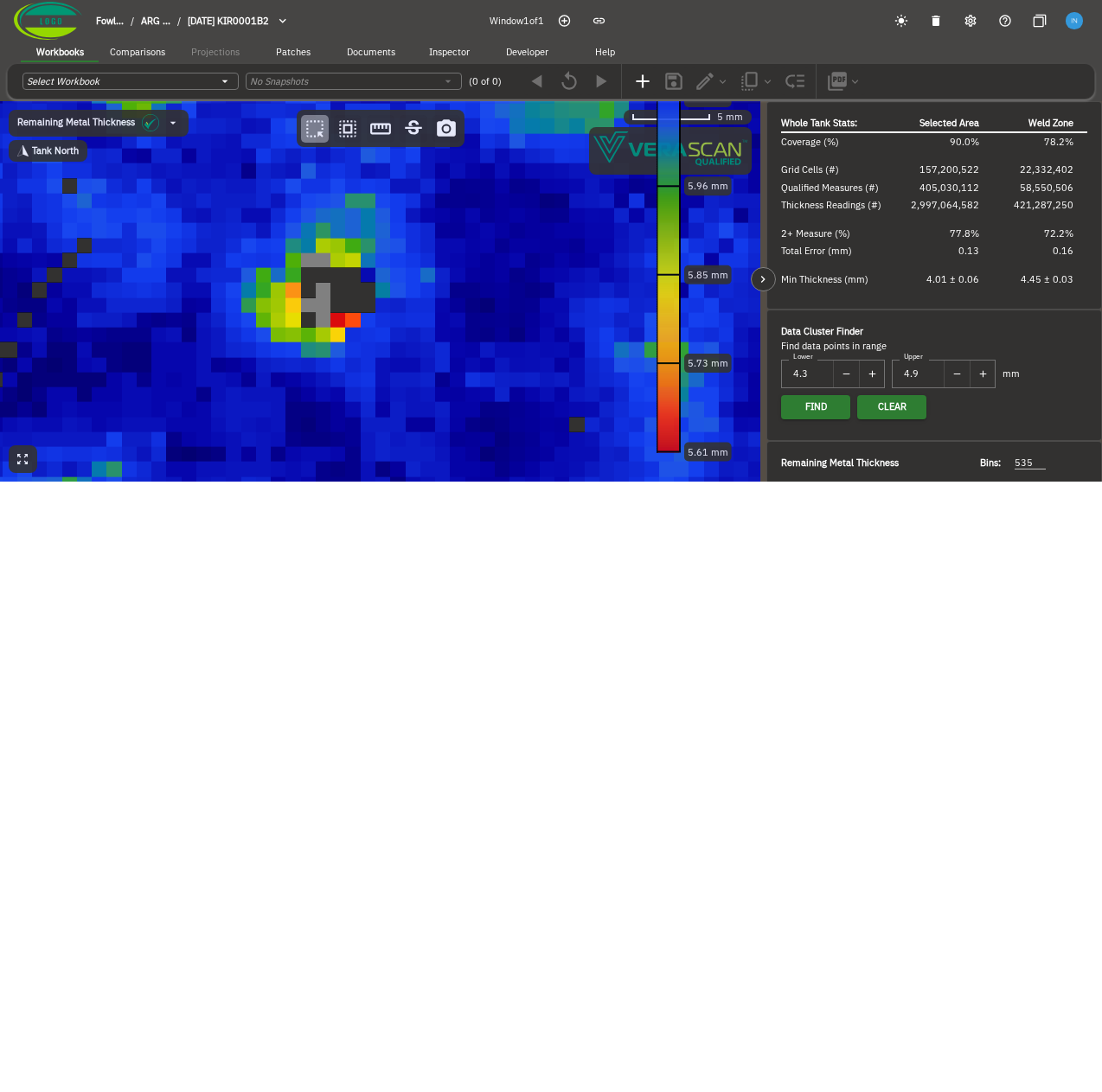
drag, startPoint x: 186, startPoint y: 315, endPoint x: 907, endPoint y: 115, distance: 748.2
click at [907, 115] on div "Remaining Metal Thickness [object Object] Tank North 5 mm 6.20 mm 6.08 mm 5.96 …" at bounding box center [551, 291] width 1102 height 381
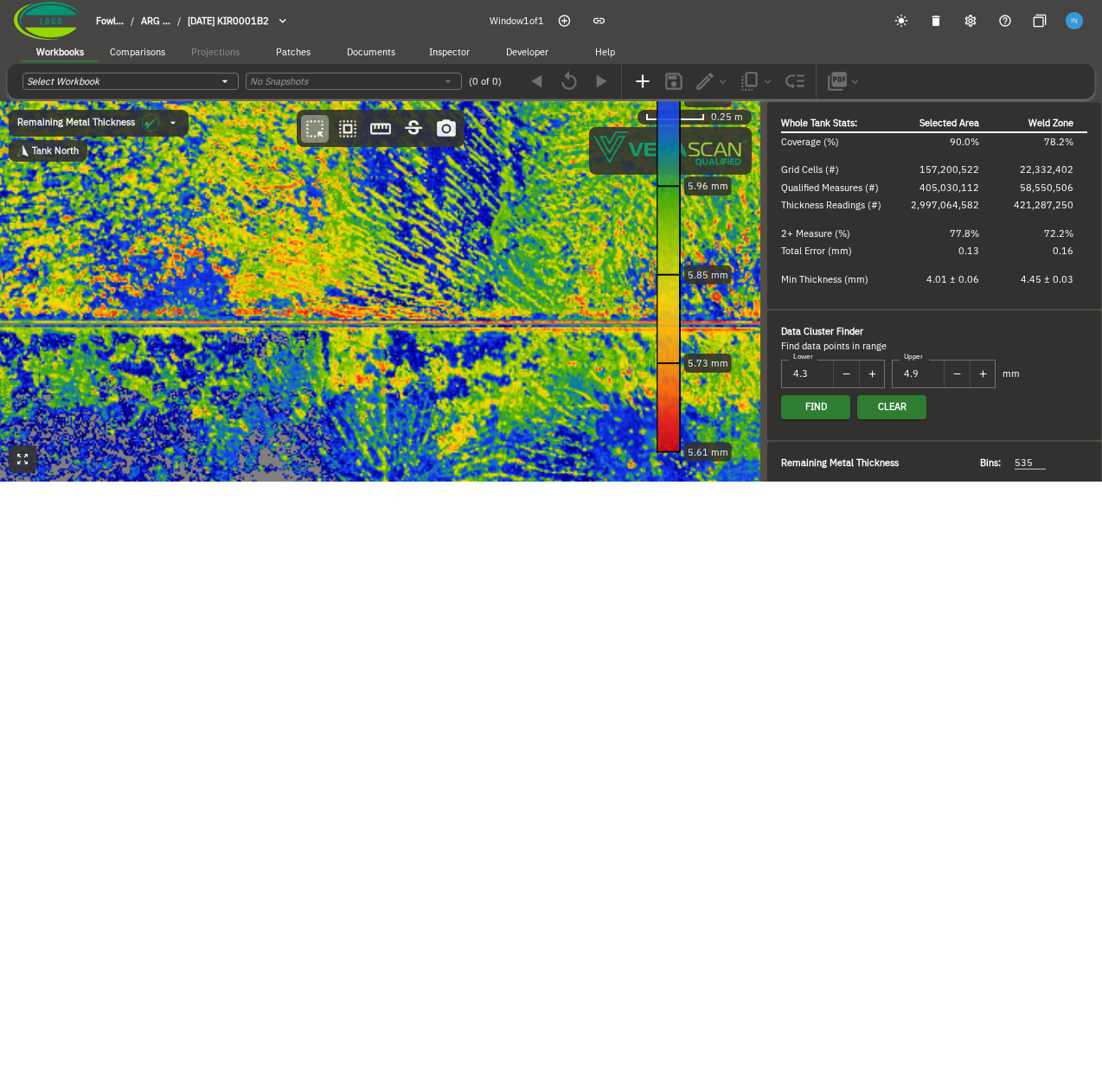
drag, startPoint x: 543, startPoint y: 272, endPoint x: 272, endPoint y: 818, distance: 609.6
click at [272, 481] on html "Fowl... / ARG ... / 2024-09-20 KIR0001B2 Window 1 of 1 Workbooks Comparisons Pr…" at bounding box center [551, 241] width 1102 height 482
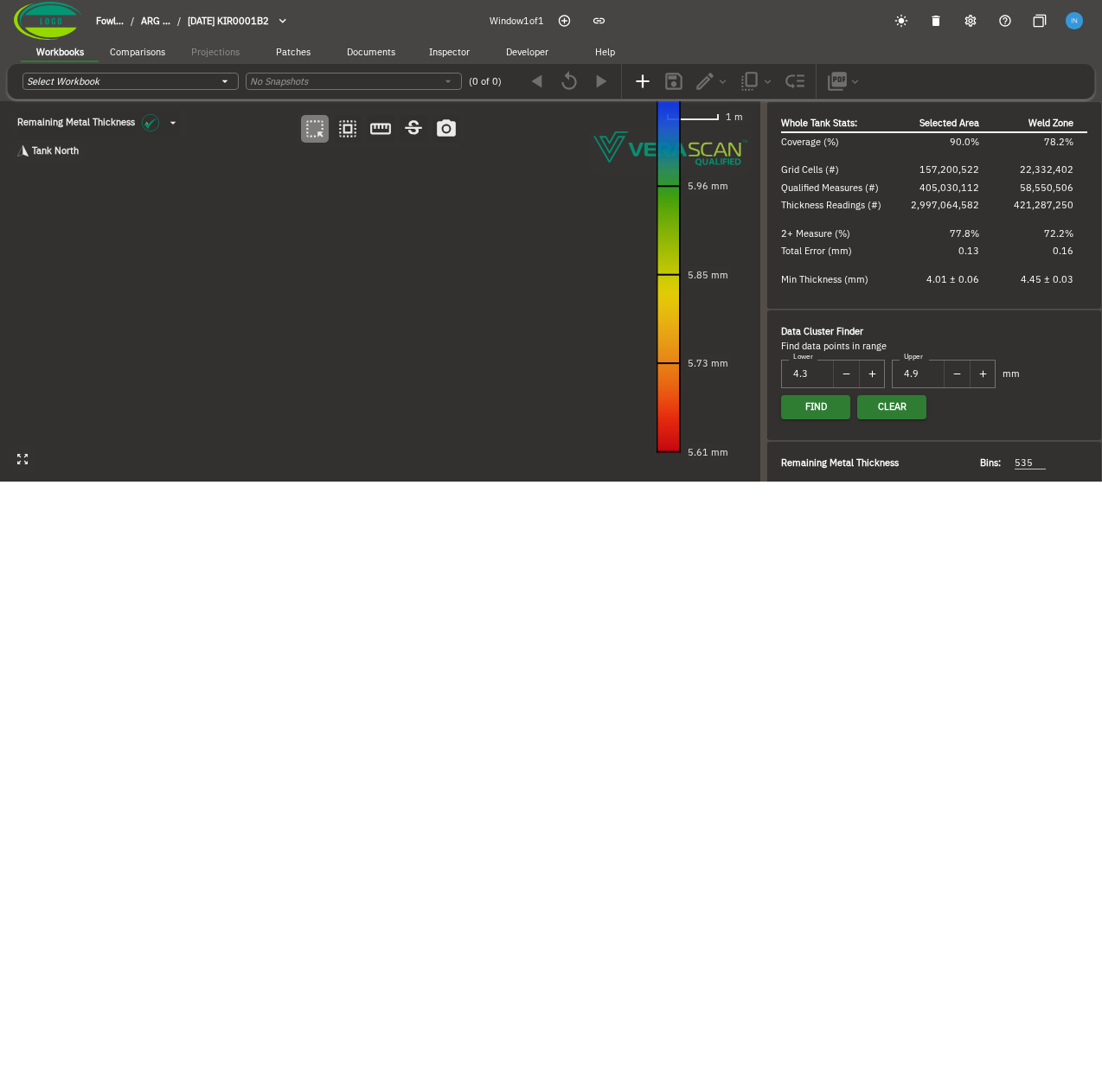
drag, startPoint x: 477, startPoint y: 382, endPoint x: 472, endPoint y: 421, distance: 39.3
click at [472, 421] on canvas at bounding box center [380, 291] width 760 height 381
drag, startPoint x: 498, startPoint y: 348, endPoint x: 424, endPoint y: 343, distance: 74.2
click at [424, 343] on canvas at bounding box center [380, 291] width 760 height 381
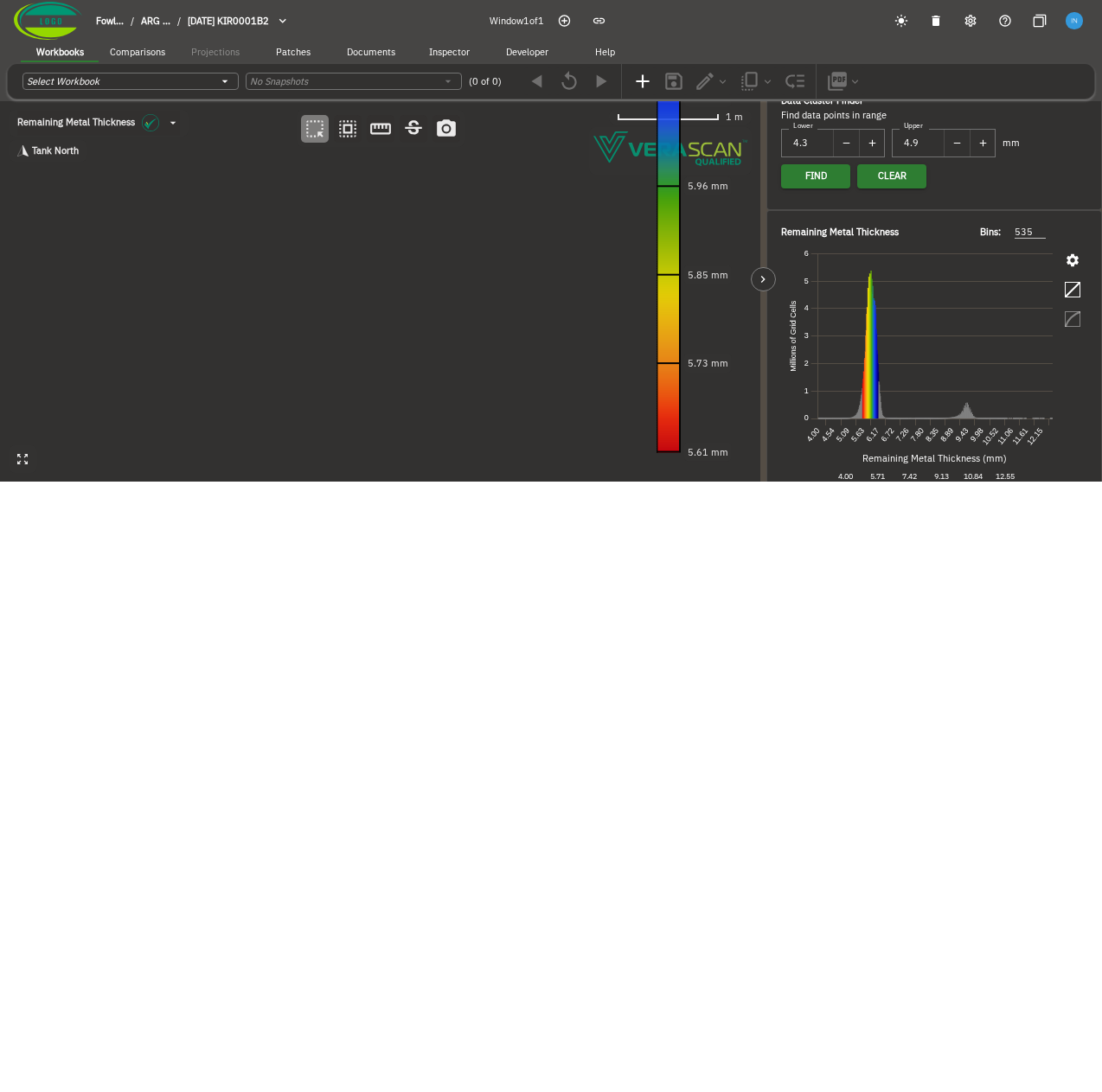
scroll to position [246, 0]
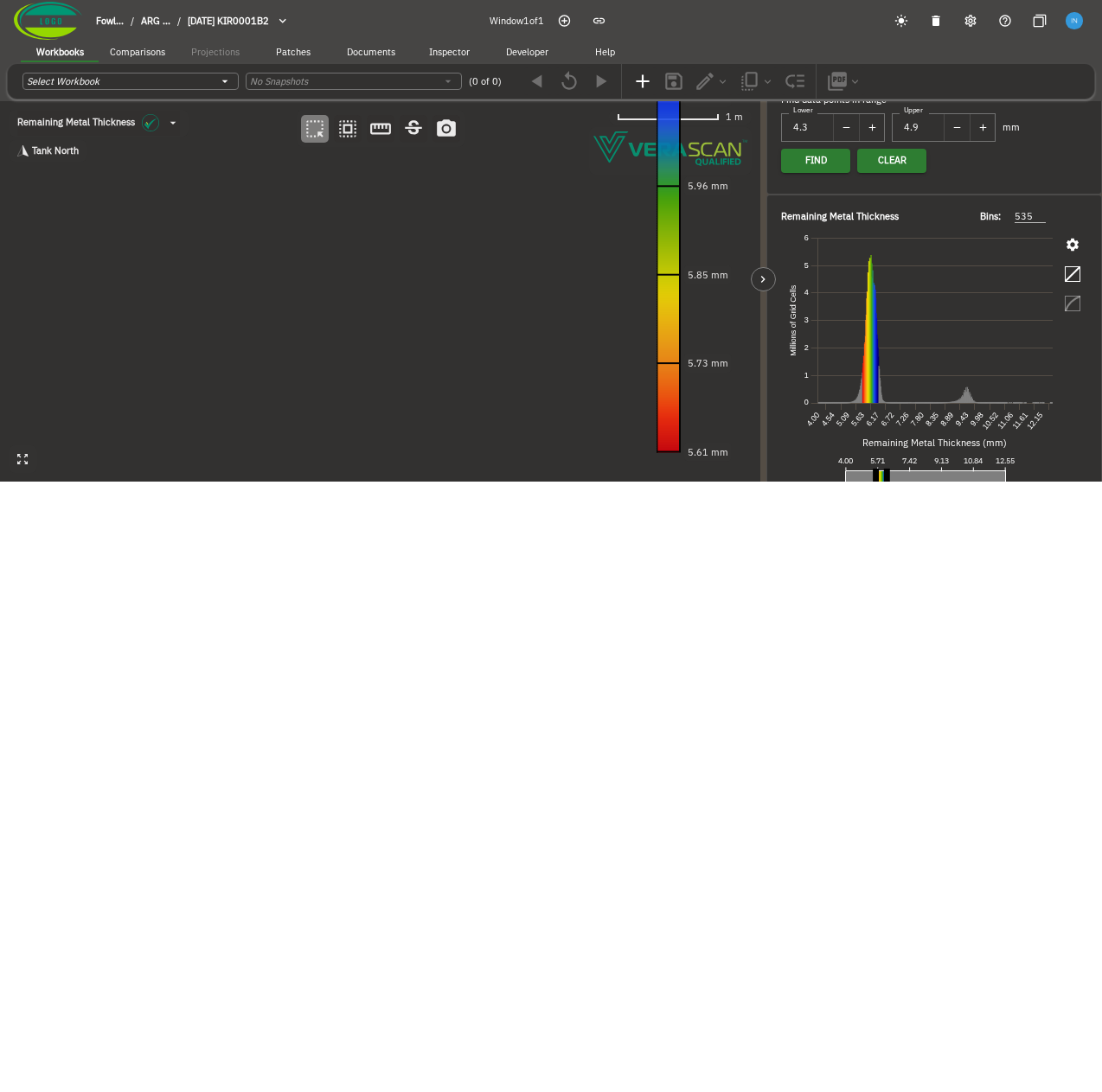
click at [1064, 256] on button "button" at bounding box center [1072, 245] width 30 height 30
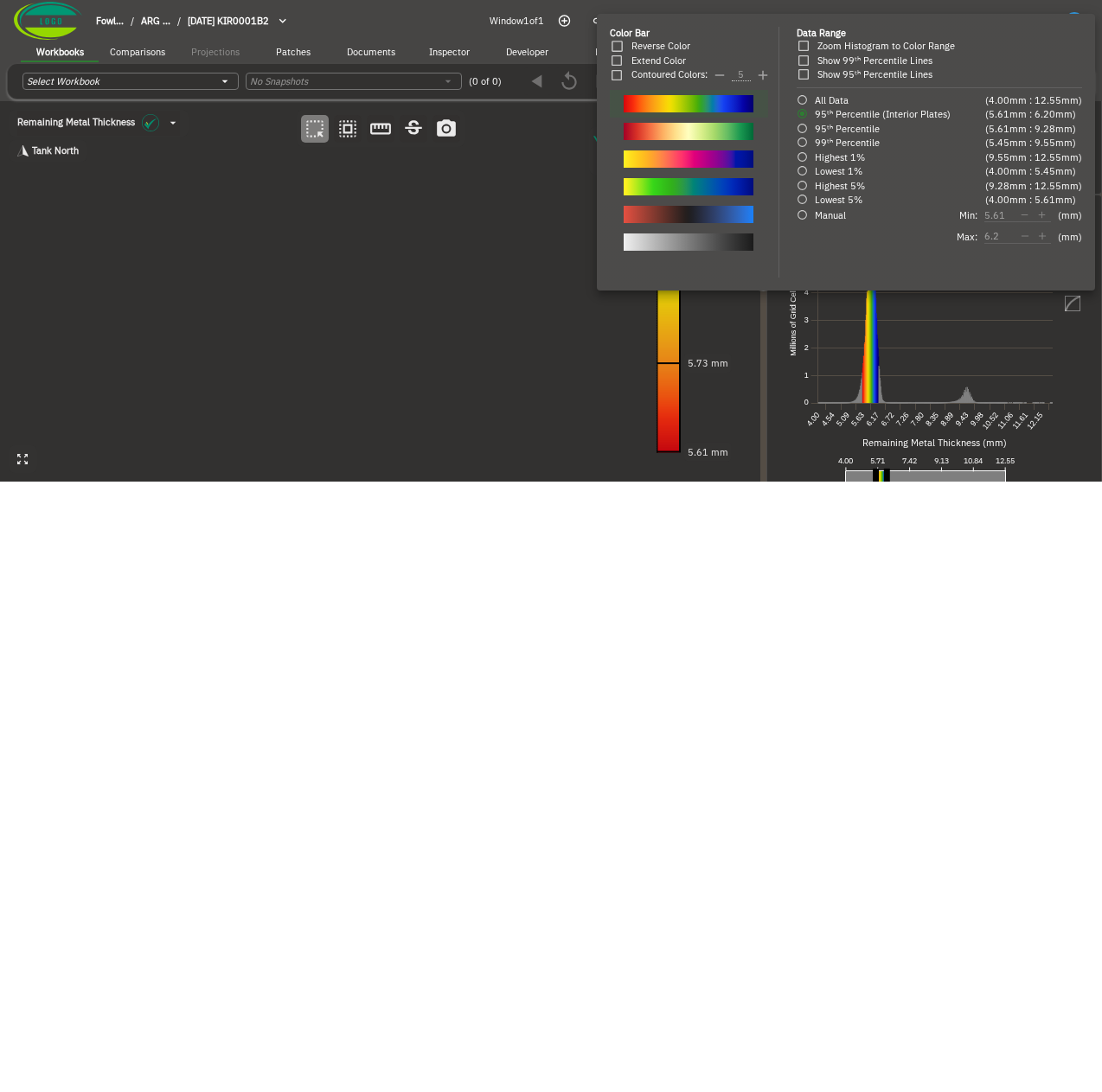
click at [700, 217] on div at bounding box center [688, 215] width 130 height 17
click at [306, 342] on div at bounding box center [551, 546] width 1102 height 1092
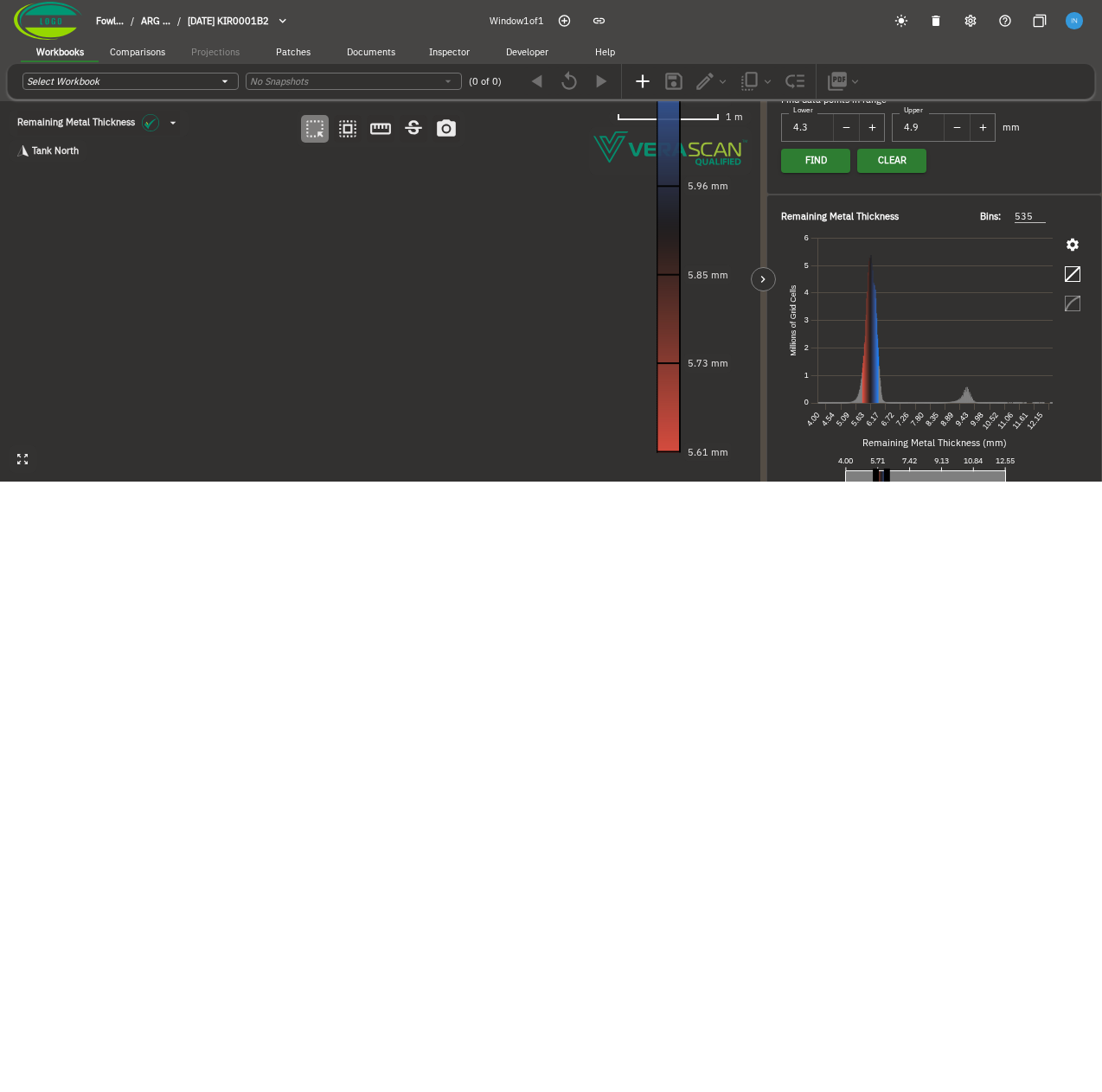
drag, startPoint x: 247, startPoint y: 383, endPoint x: 705, endPoint y: 190, distance: 497.0
click at [705, 190] on div "Remaining Metal Thickness [object Object] Tank North 1 m 6.20 mm 6.08 mm 5.96 m…" at bounding box center [380, 291] width 760 height 381
drag, startPoint x: 362, startPoint y: 395, endPoint x: 202, endPoint y: 124, distance: 314.7
click at [202, 124] on canvas at bounding box center [380, 291] width 760 height 381
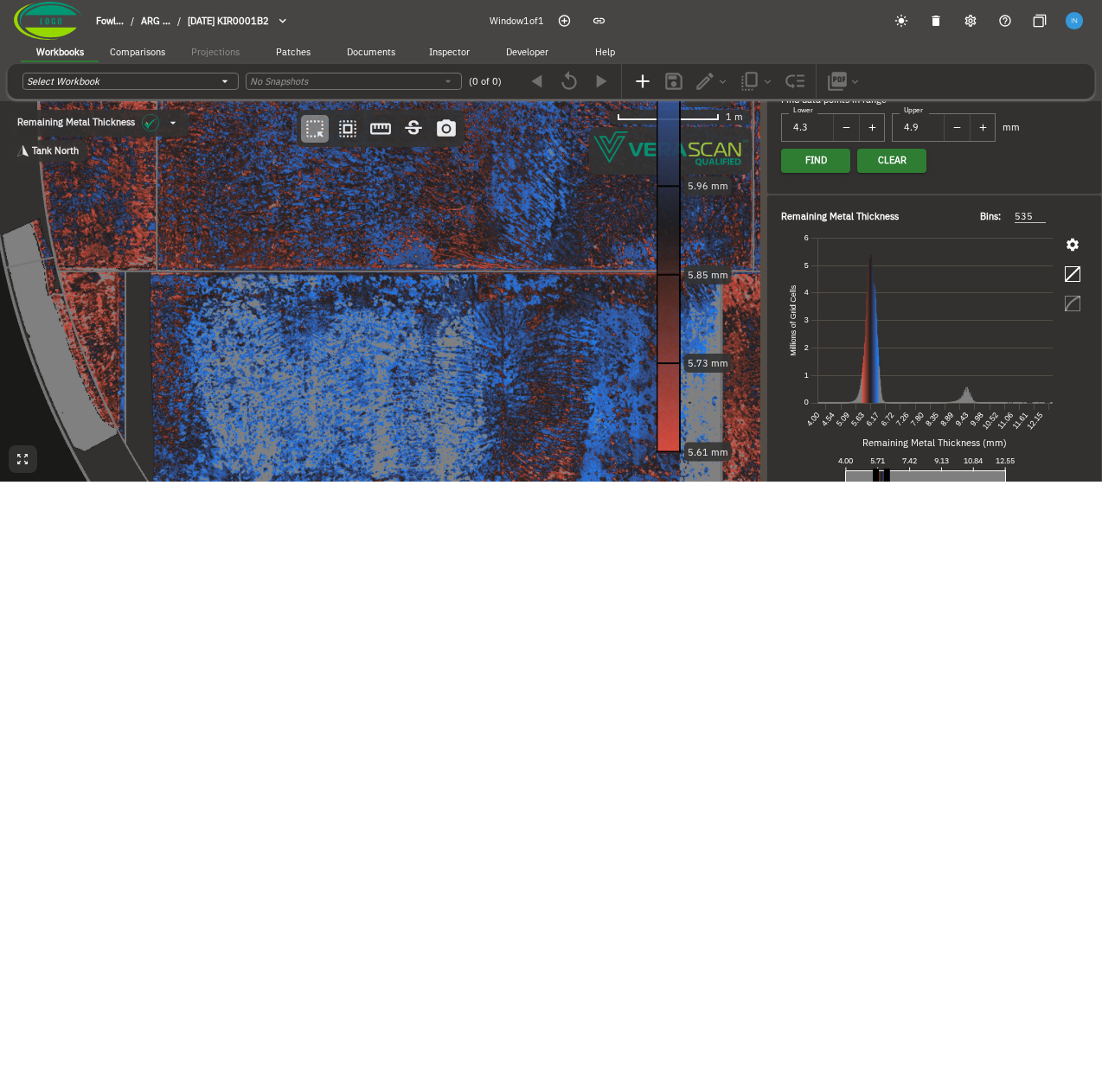
drag, startPoint x: 528, startPoint y: 384, endPoint x: 56, endPoint y: 416, distance: 473.1
click at [56, 416] on canvas at bounding box center [380, 291] width 760 height 381
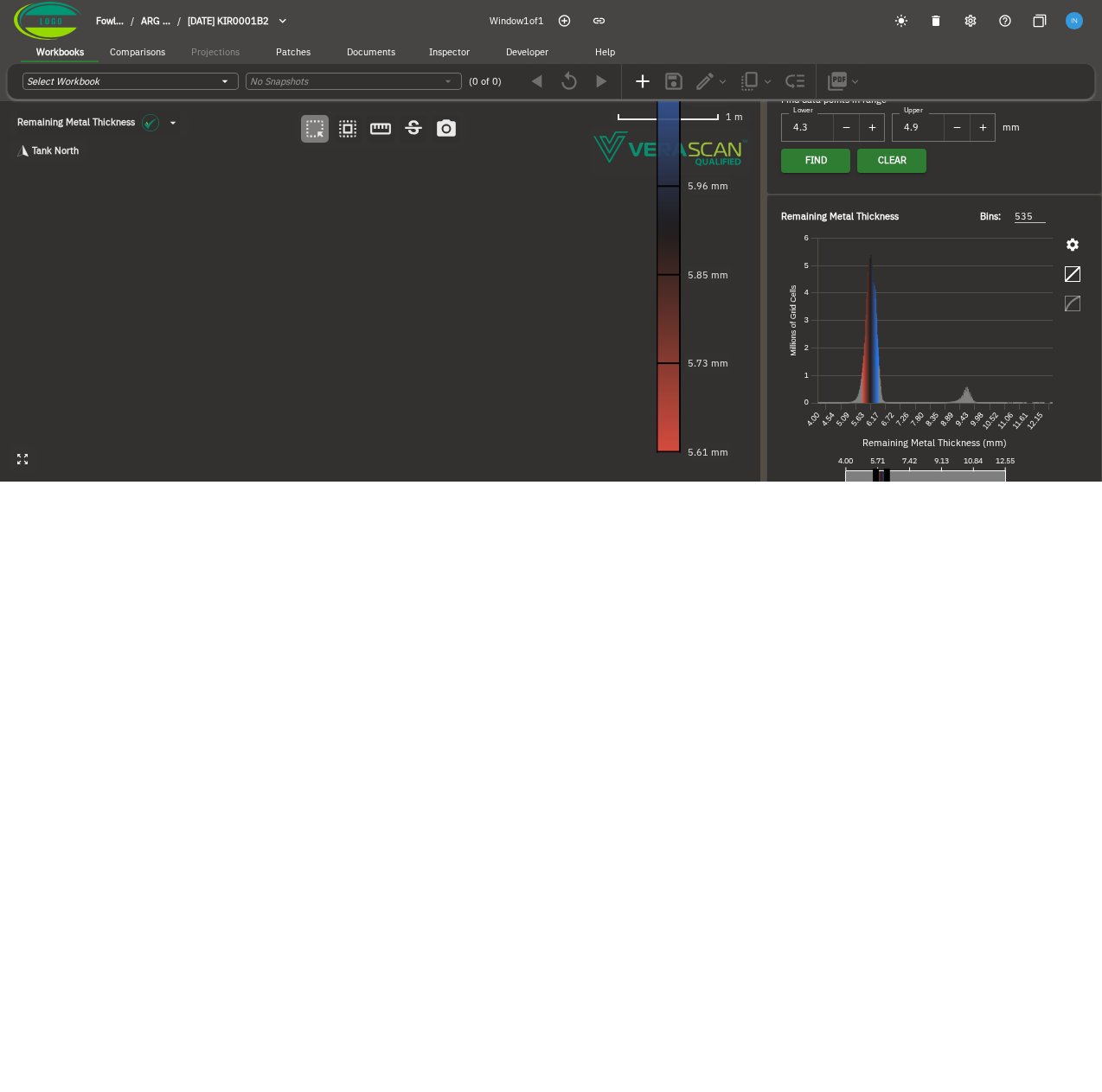
drag, startPoint x: 419, startPoint y: 285, endPoint x: 254, endPoint y: 411, distance: 207.6
click at [254, 411] on canvas at bounding box center [380, 291] width 760 height 381
click at [1079, 248] on div "Remaining Metal Thickness Bins: 535 535 Remaining Metal Thickness (mm) 4.00 5.7…" at bounding box center [934, 504] width 334 height 617
click at [1070, 247] on icon "button" at bounding box center [1072, 244] width 16 height 16
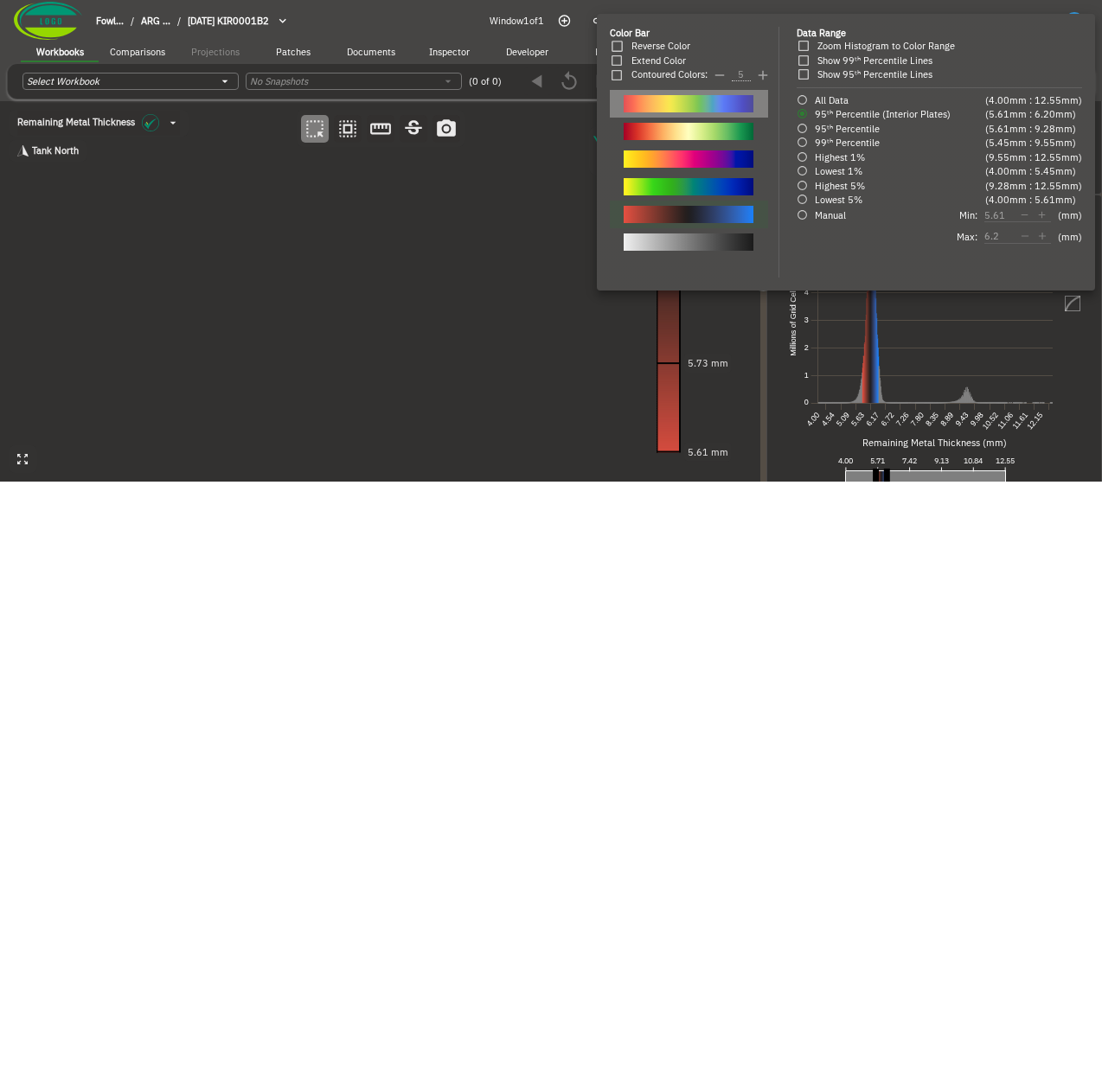
click at [704, 103] on div at bounding box center [688, 103] width 130 height 17
click at [698, 134] on div at bounding box center [688, 131] width 130 height 17
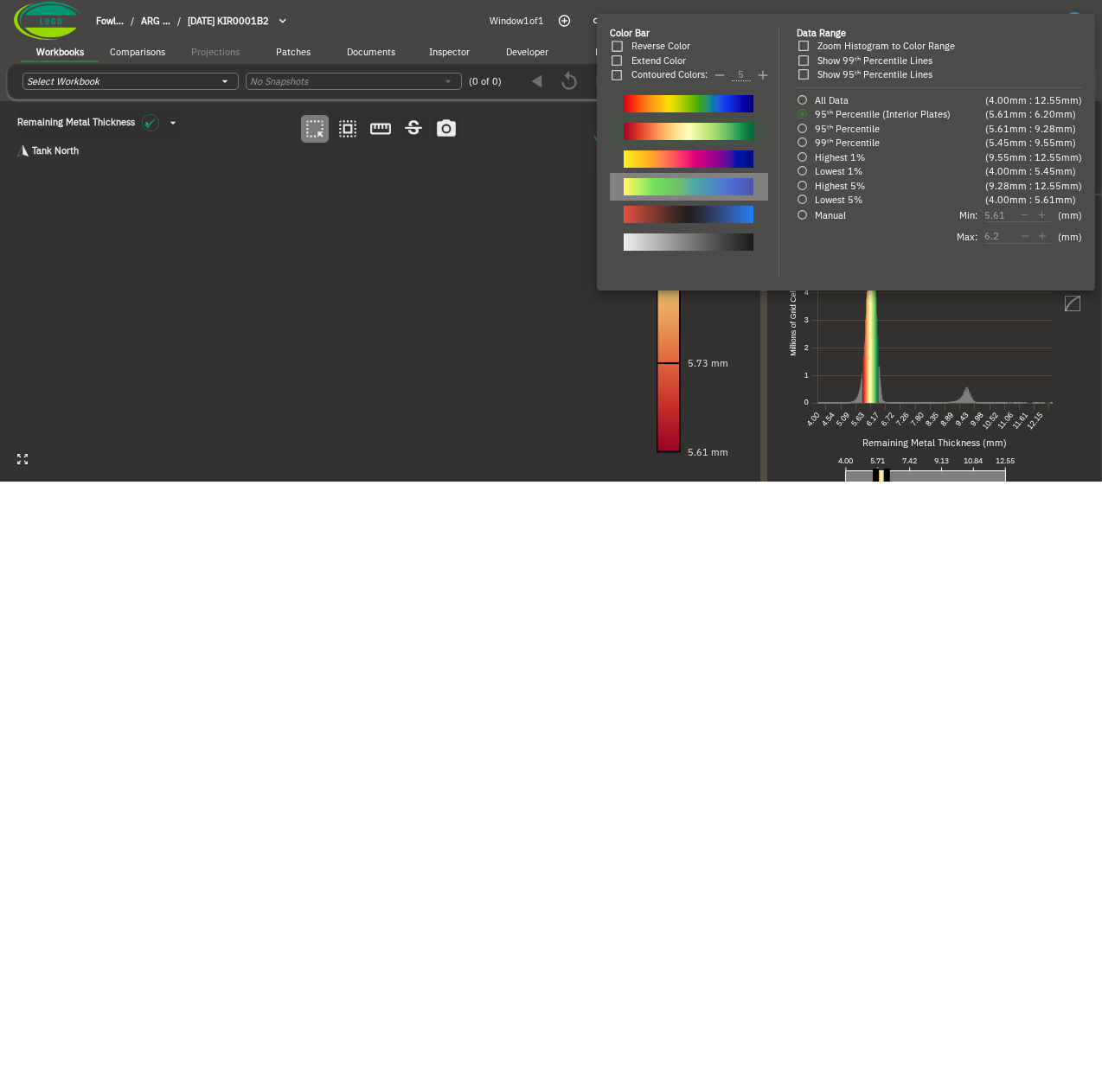
click at [695, 190] on div at bounding box center [688, 187] width 130 height 17
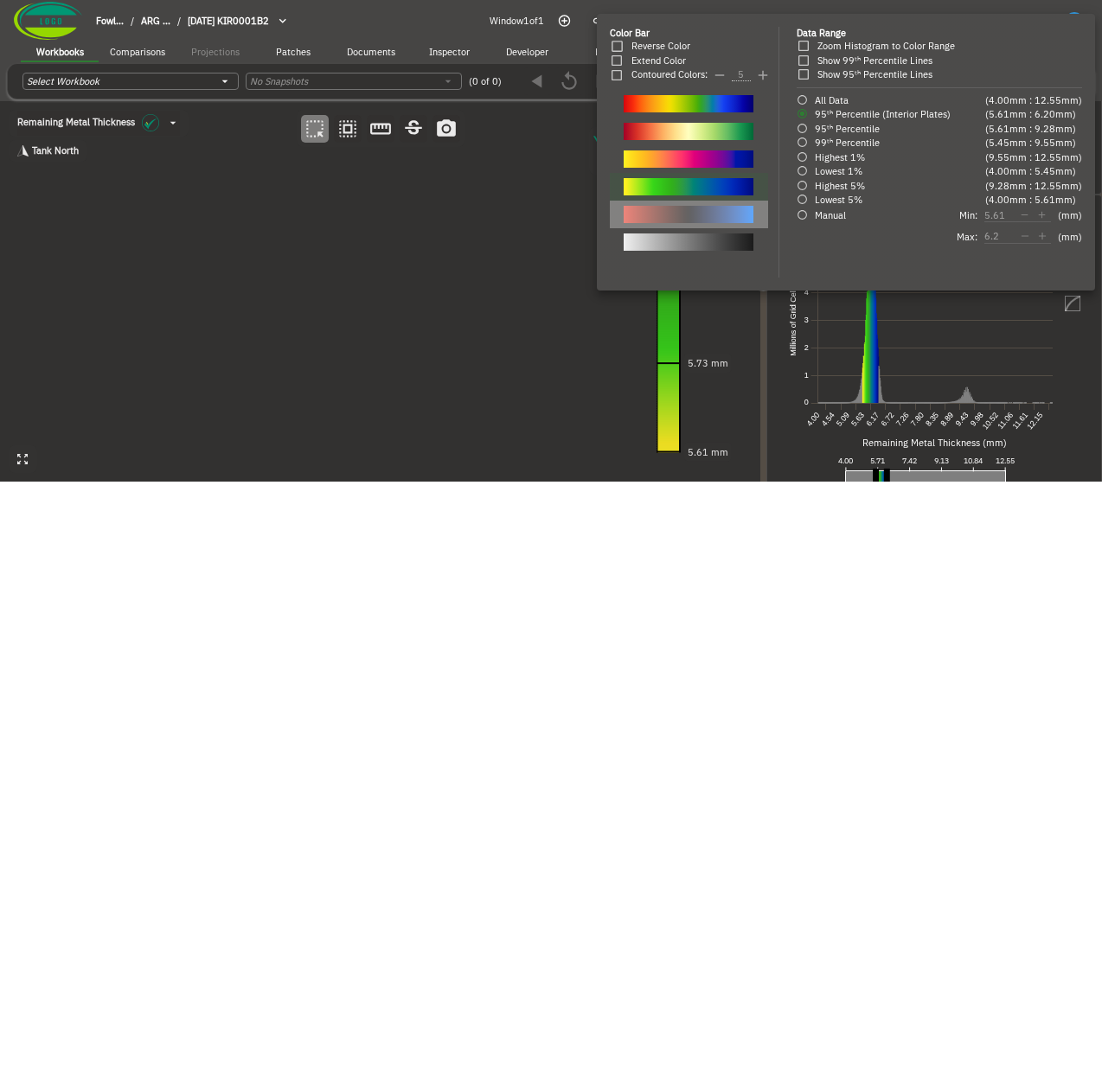
click at [691, 225] on li at bounding box center [689, 215] width 158 height 28
click at [700, 184] on div at bounding box center [688, 187] width 130 height 17
click at [704, 161] on div at bounding box center [688, 159] width 130 height 17
click at [689, 127] on div at bounding box center [688, 131] width 130 height 17
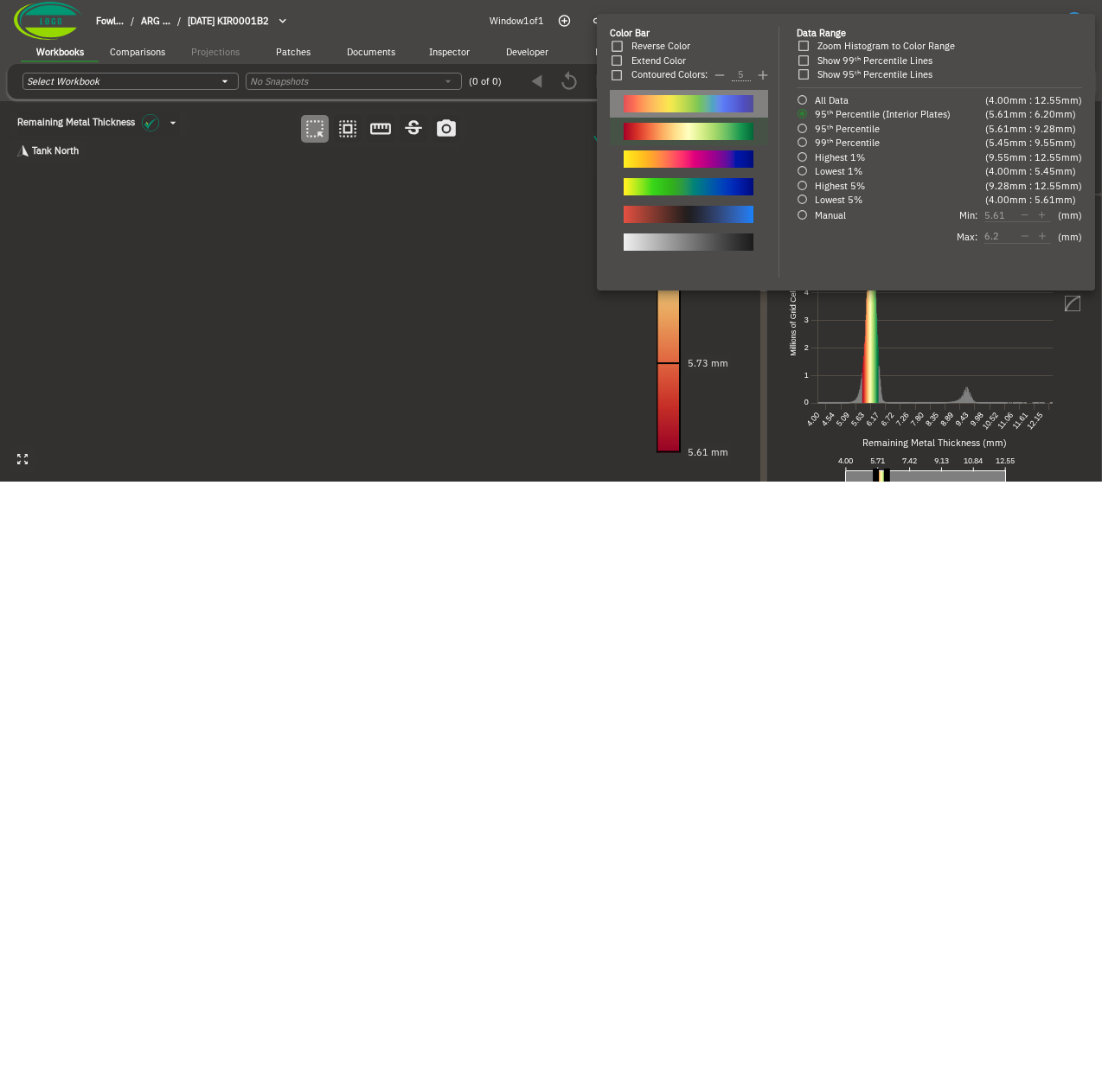
click at [702, 103] on div at bounding box center [688, 103] width 130 height 17
click at [697, 124] on div at bounding box center [688, 131] width 130 height 17
click at [701, 100] on div at bounding box center [688, 103] width 130 height 17
click at [447, 298] on div at bounding box center [551, 546] width 1102 height 1092
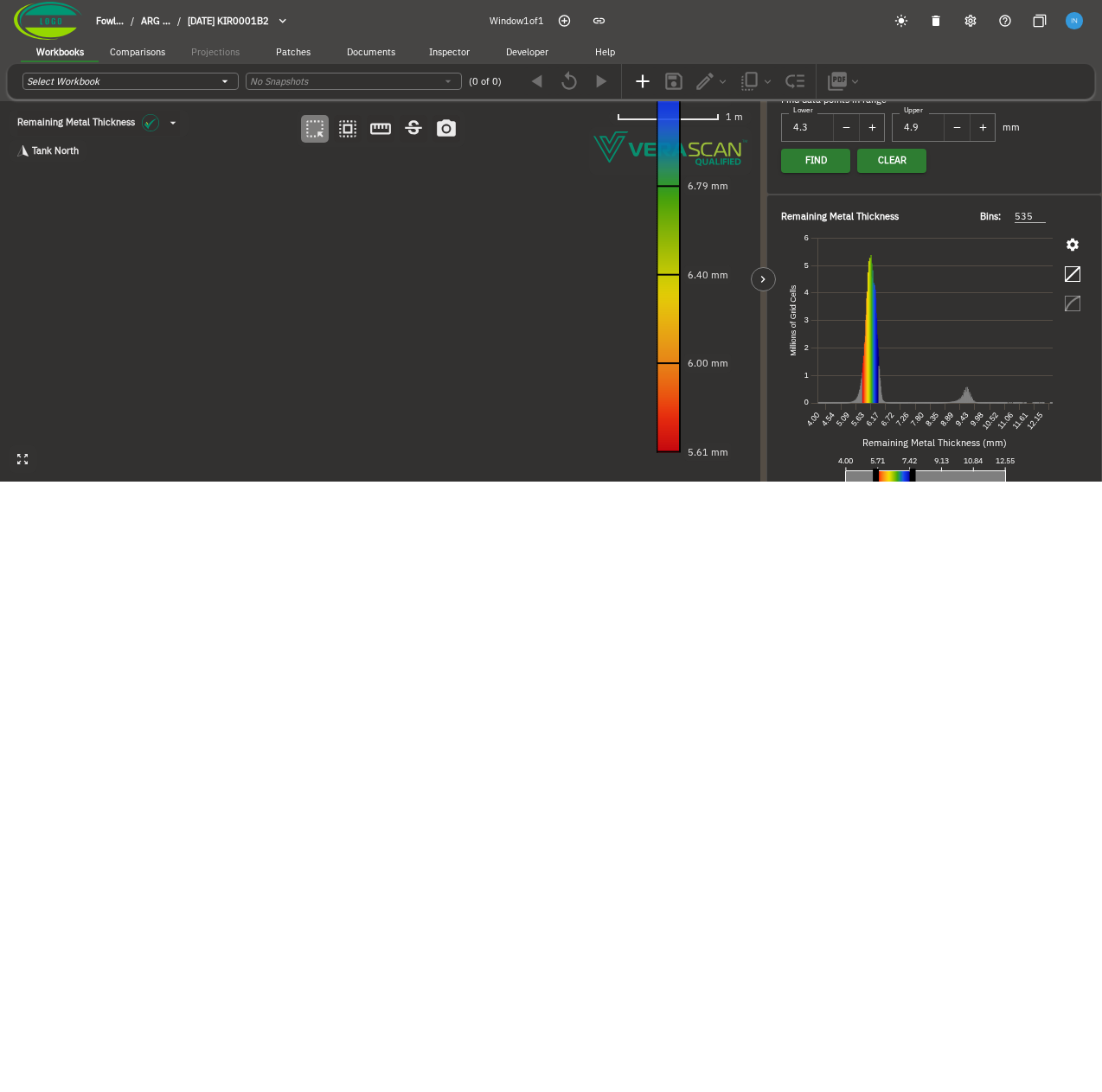
drag, startPoint x: 883, startPoint y: 473, endPoint x: 917, endPoint y: 472, distance: 34.0
click at [912, 472] on line at bounding box center [912, 470] width 0 height 130
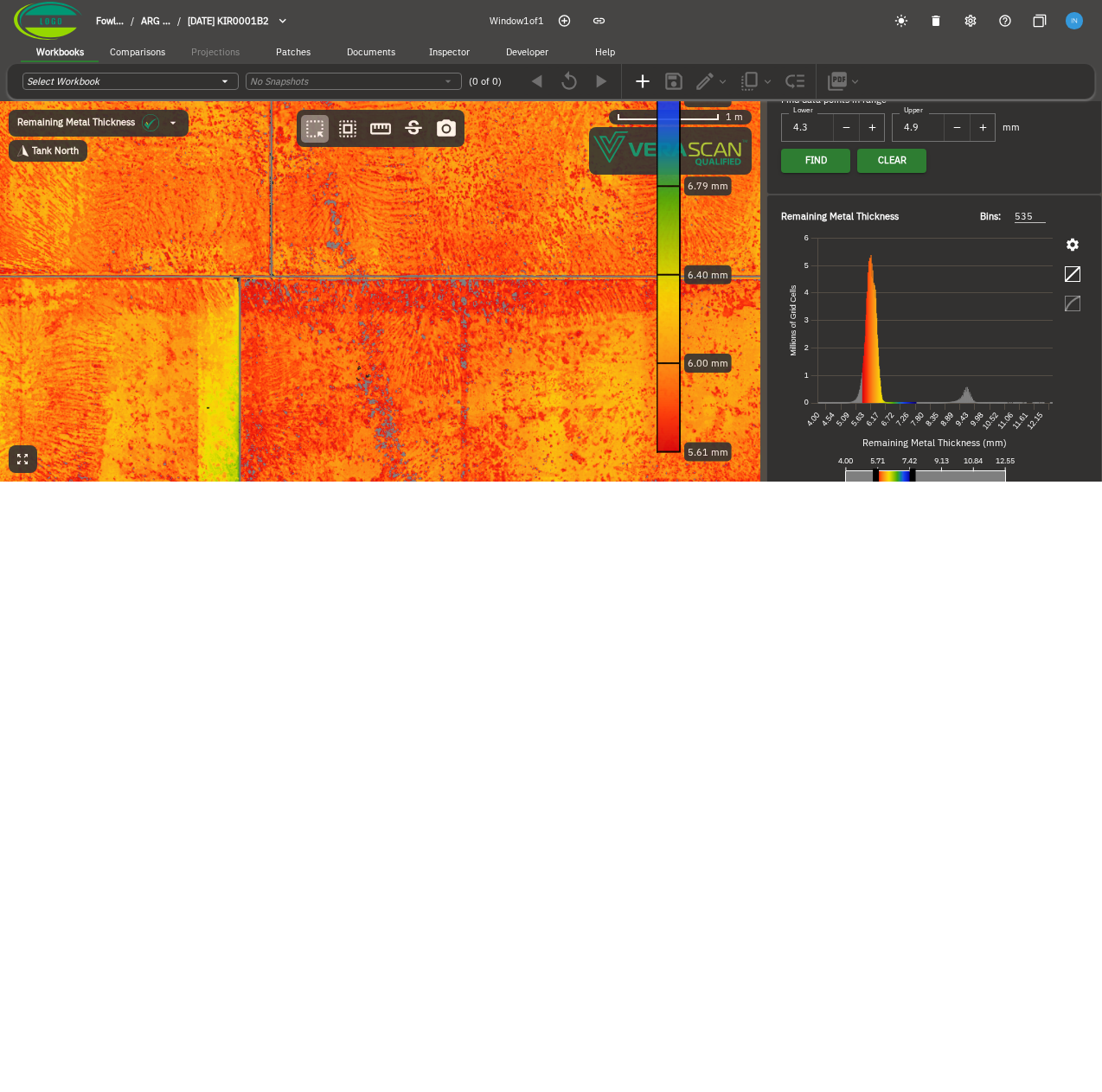
drag, startPoint x: 342, startPoint y: 419, endPoint x: 497, endPoint y: 263, distance: 219.9
click at [497, 263] on canvas at bounding box center [380, 291] width 760 height 381
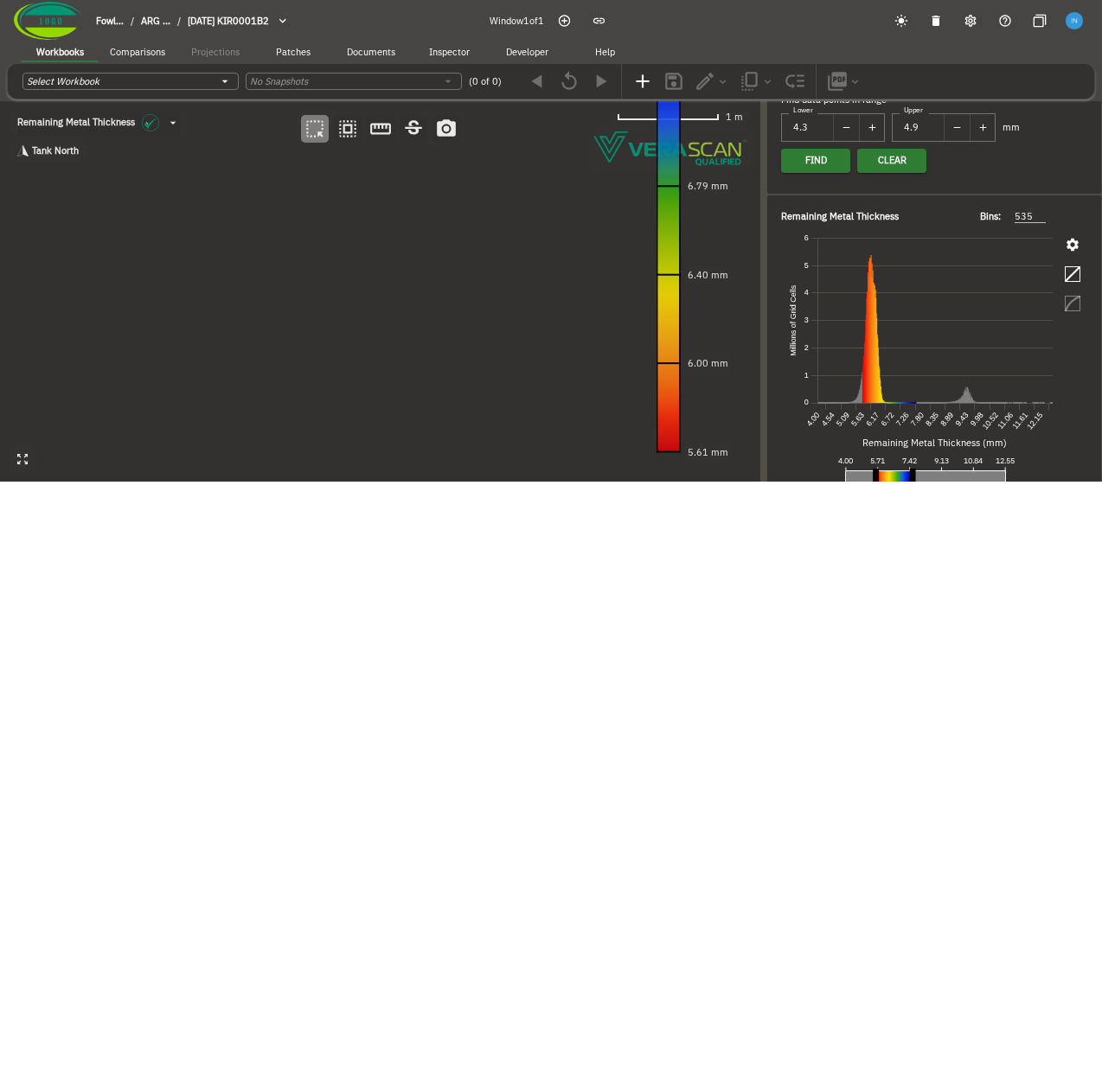
click at [570, 179] on canvas at bounding box center [380, 291] width 760 height 381
drag, startPoint x: 566, startPoint y: 221, endPoint x: 172, endPoint y: 183, distance: 395.8
click at [172, 183] on canvas at bounding box center [380, 291] width 760 height 381
click at [210, 80] on body "Fowl... / ARG ... / 2024-09-20 KIR0001B2 Window 1 of 1 Workbooks Comparisons Pr…" at bounding box center [551, 241] width 1102 height 482
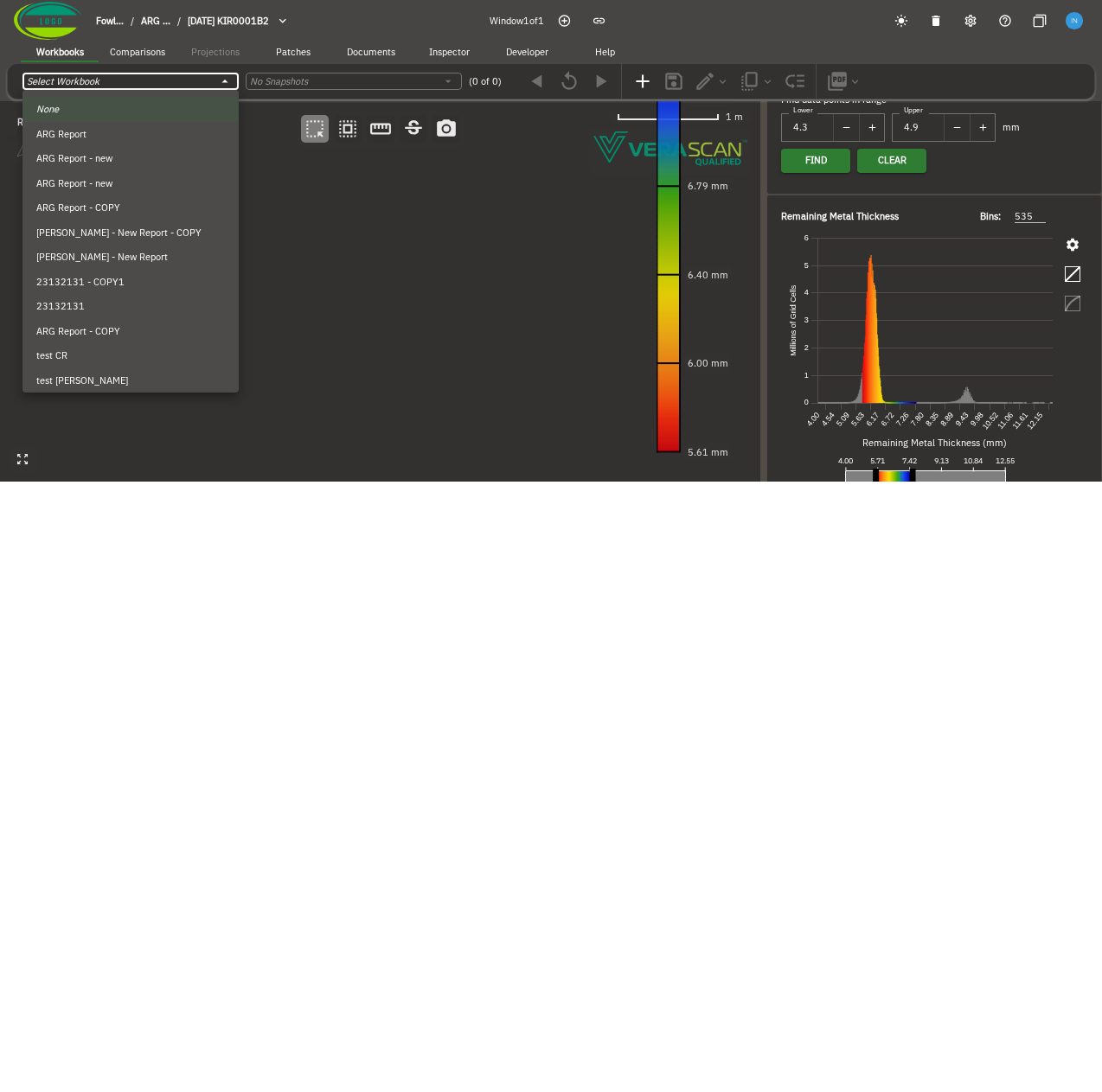
click at [210, 80] on div at bounding box center [551, 546] width 1102 height 1092
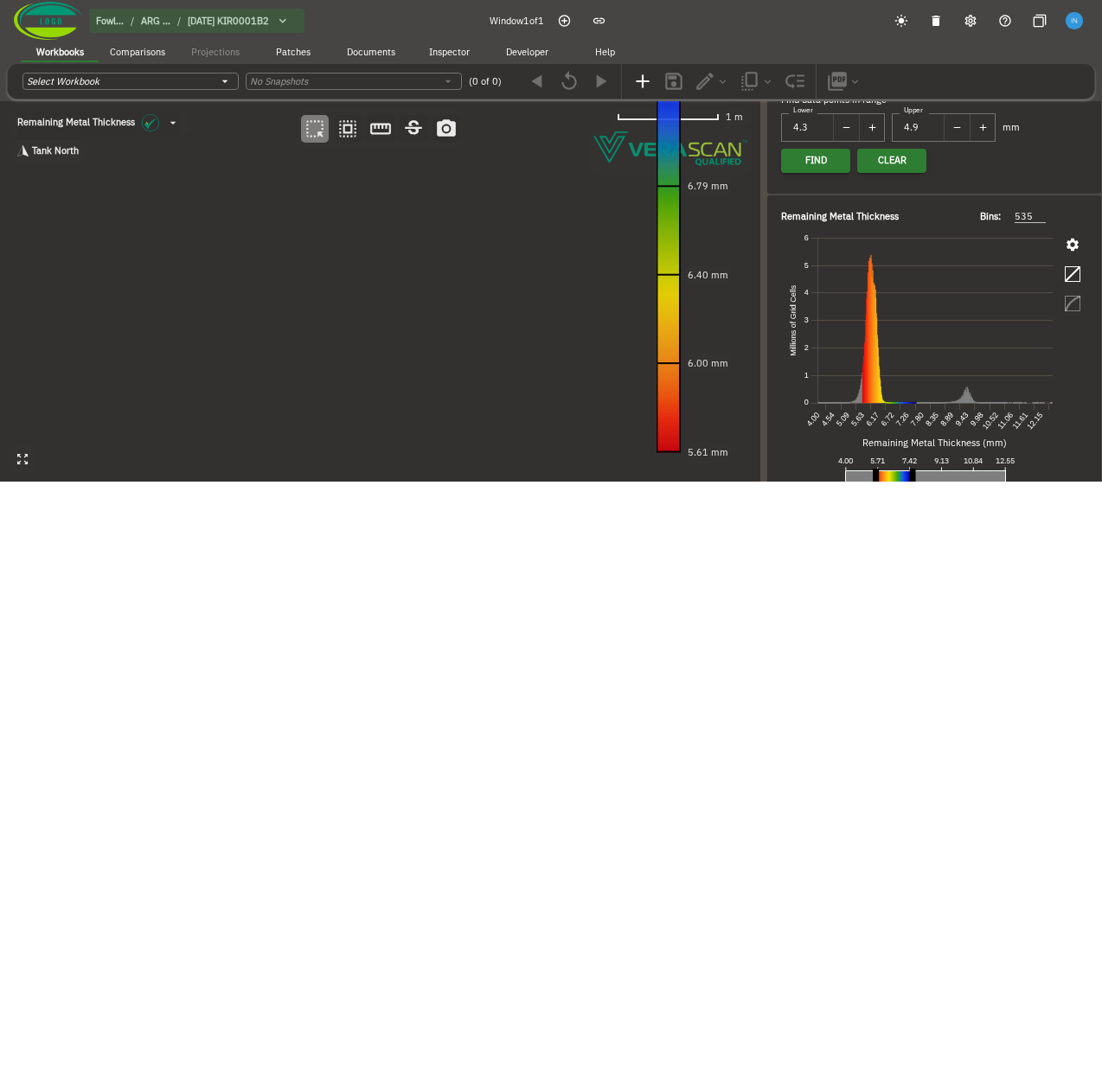
click at [297, 24] on icon "button" at bounding box center [283, 21] width 29 height 15
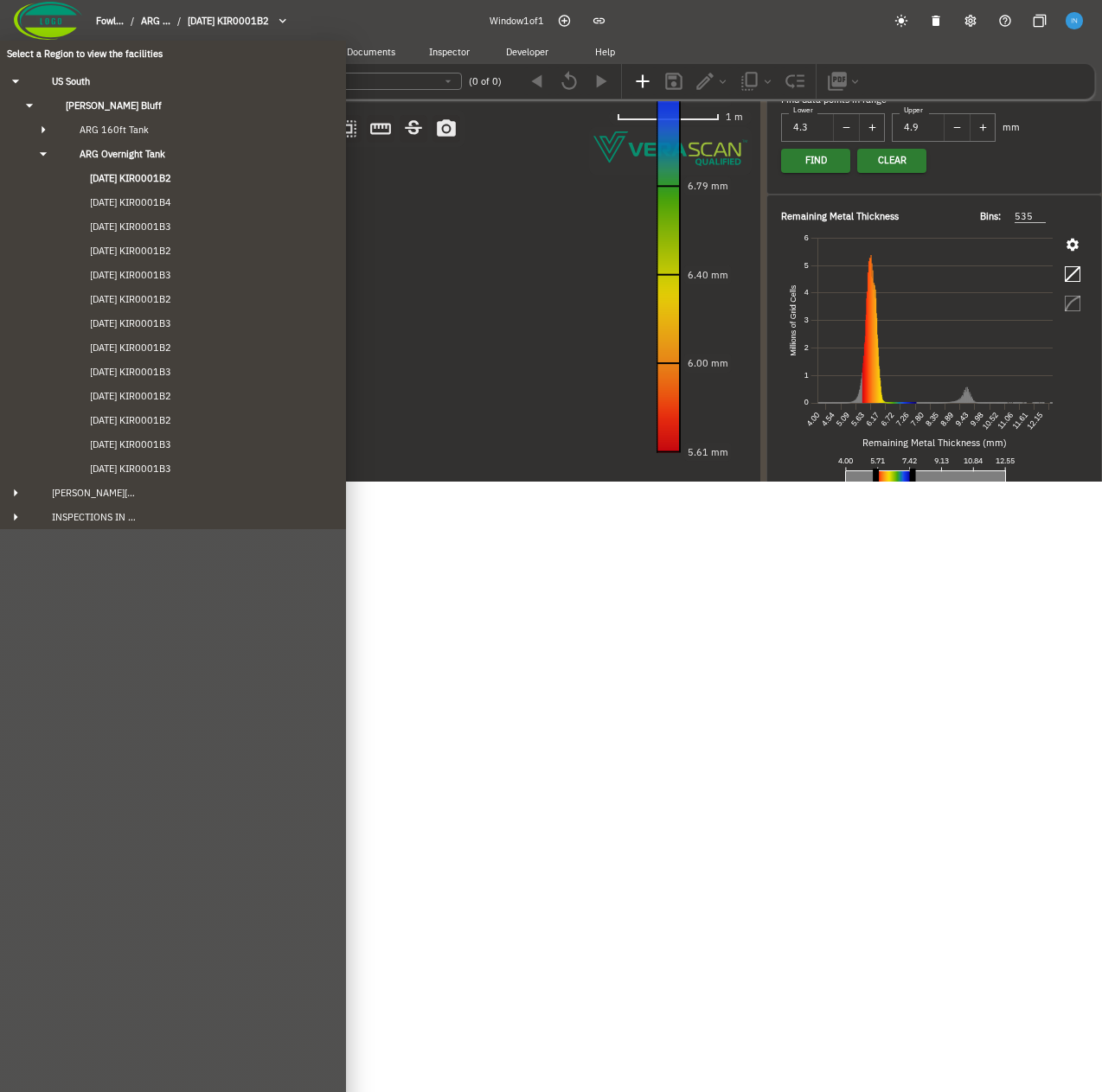
click at [300, 24] on div "Select a Region to view the facilities [GEOGRAPHIC_DATA] [GEOGRAPHIC_DATA]'s Bl…" at bounding box center [551, 546] width 1102 height 1092
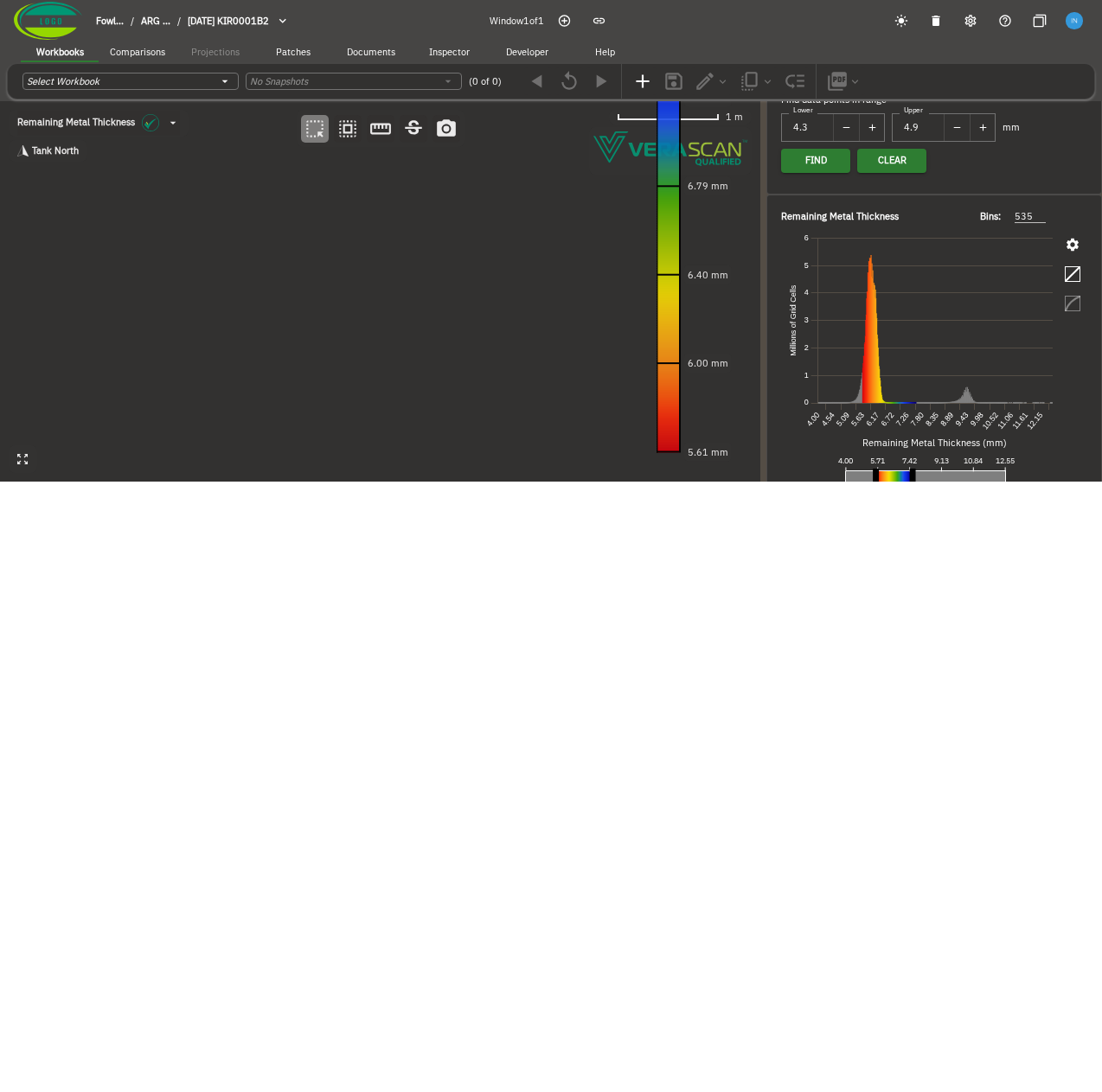
drag, startPoint x: 314, startPoint y: 284, endPoint x: 361, endPoint y: 354, distance: 84.3
click at [361, 354] on canvas at bounding box center [380, 291] width 760 height 381
drag, startPoint x: 272, startPoint y: 205, endPoint x: 326, endPoint y: 252, distance: 71.6
click at [326, 252] on canvas at bounding box center [380, 291] width 760 height 381
click at [346, 133] on icon "button" at bounding box center [348, 129] width 23 height 23
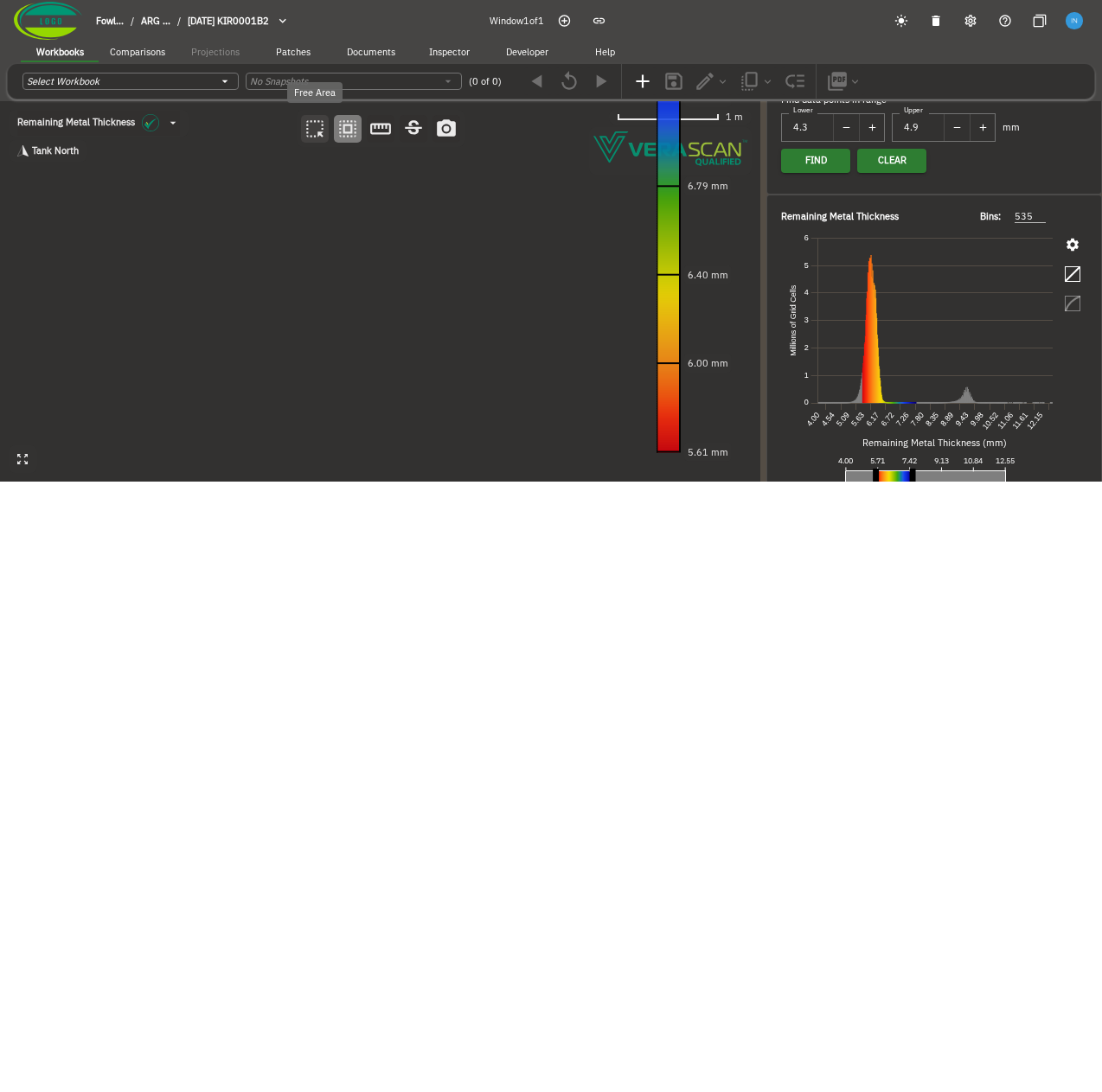
click at [318, 133] on icon "button" at bounding box center [315, 129] width 17 height 17
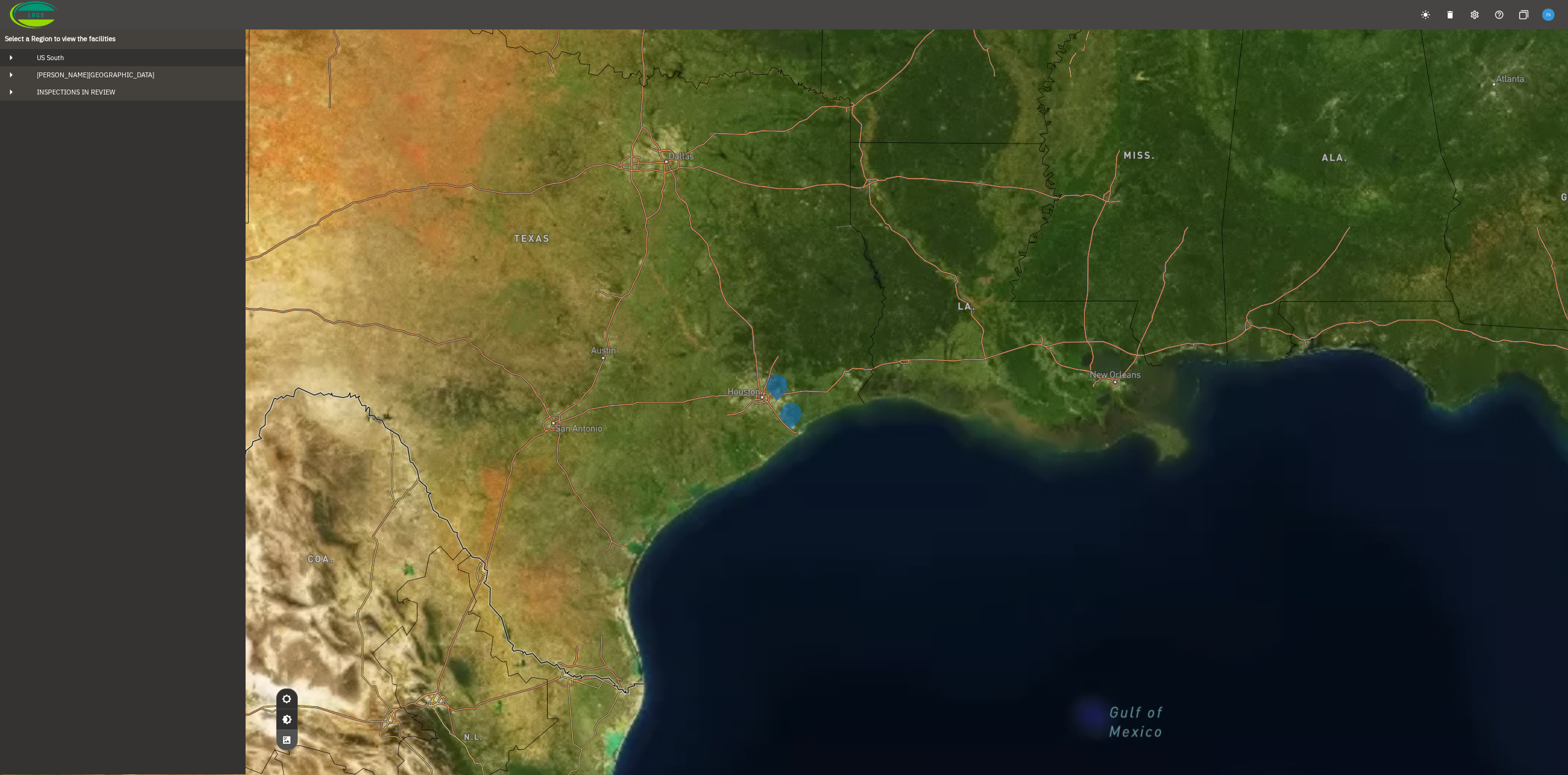
click at [98, 57] on div "US South" at bounding box center [134, 58] width 214 height 9
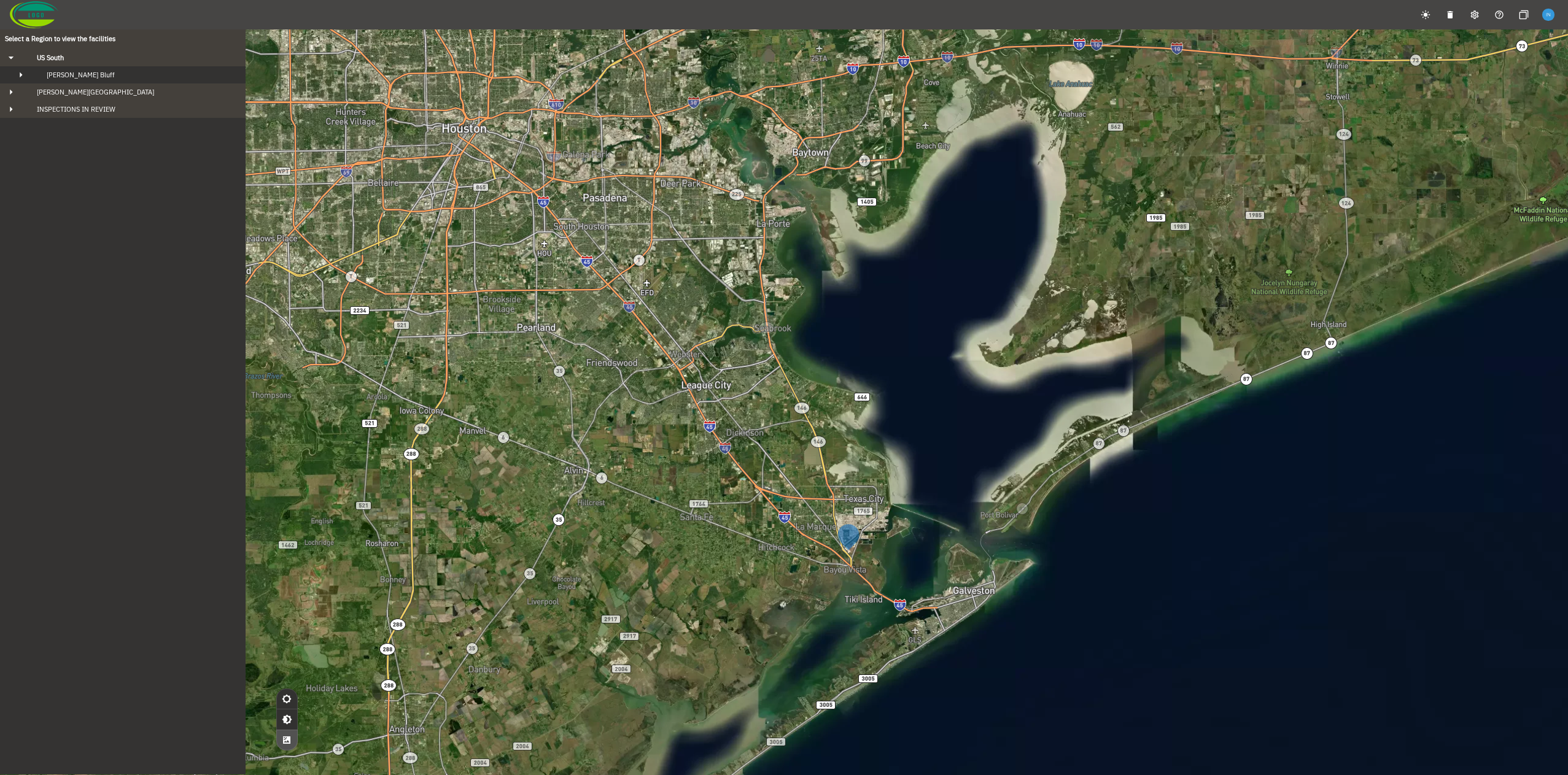
click at [98, 77] on div "[PERSON_NAME] Bluff" at bounding box center [134, 75] width 194 height 9
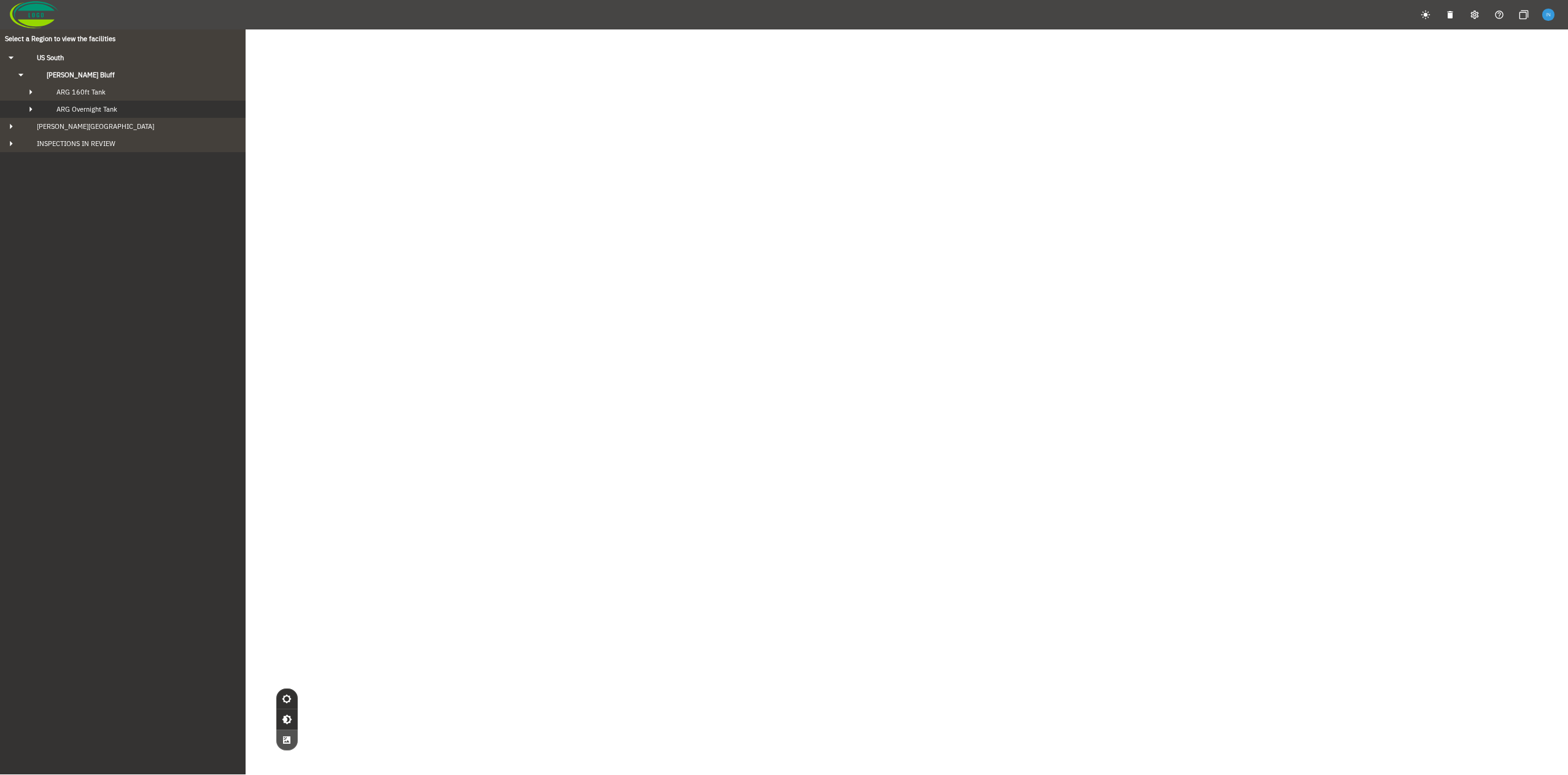
click at [120, 112] on div "ARG Overnight Tank" at bounding box center [134, 109] width 174 height 9
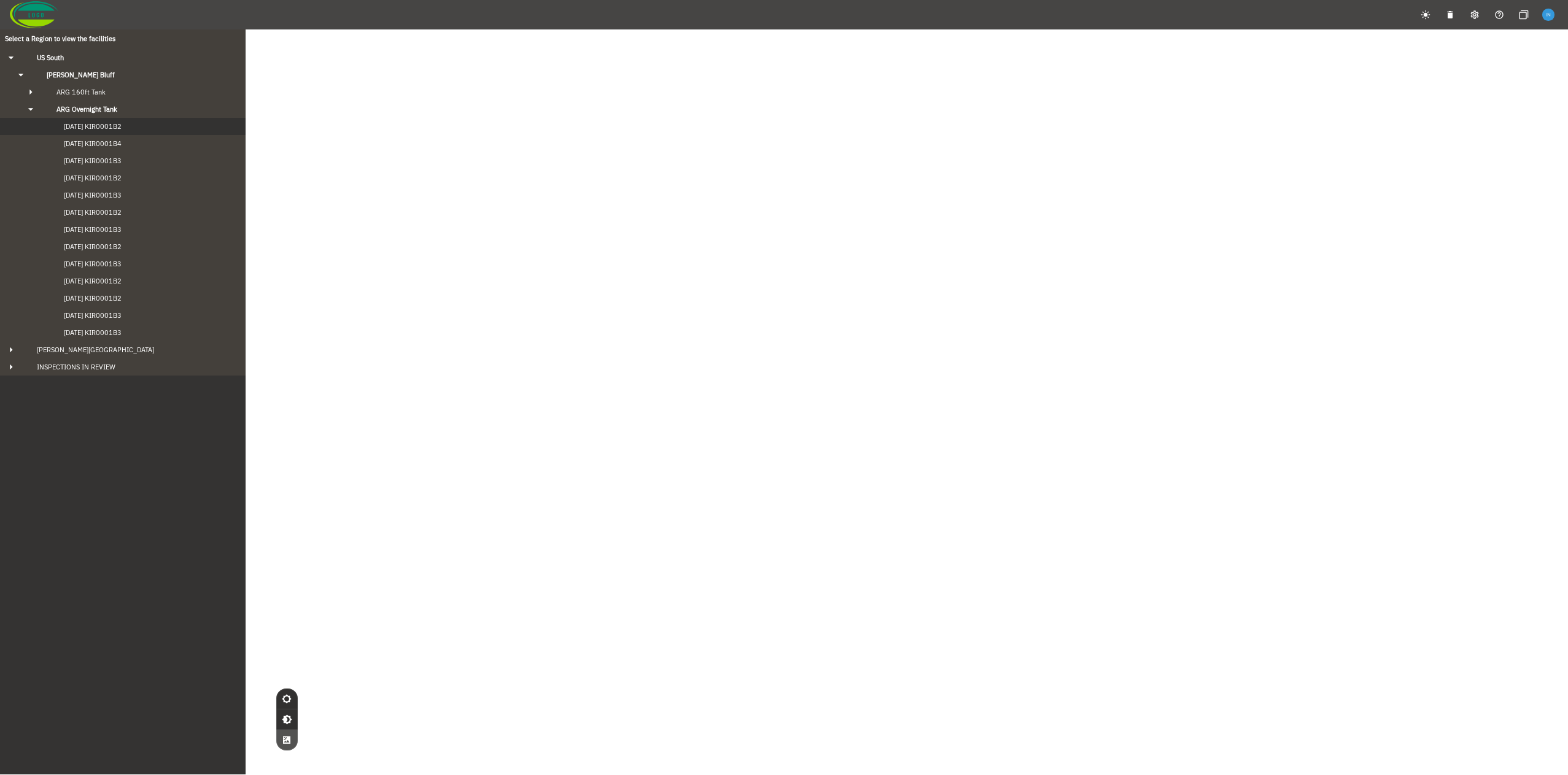
click at [116, 129] on span "[DATE] KIR0001B2" at bounding box center [80, 126] width 82 height 9
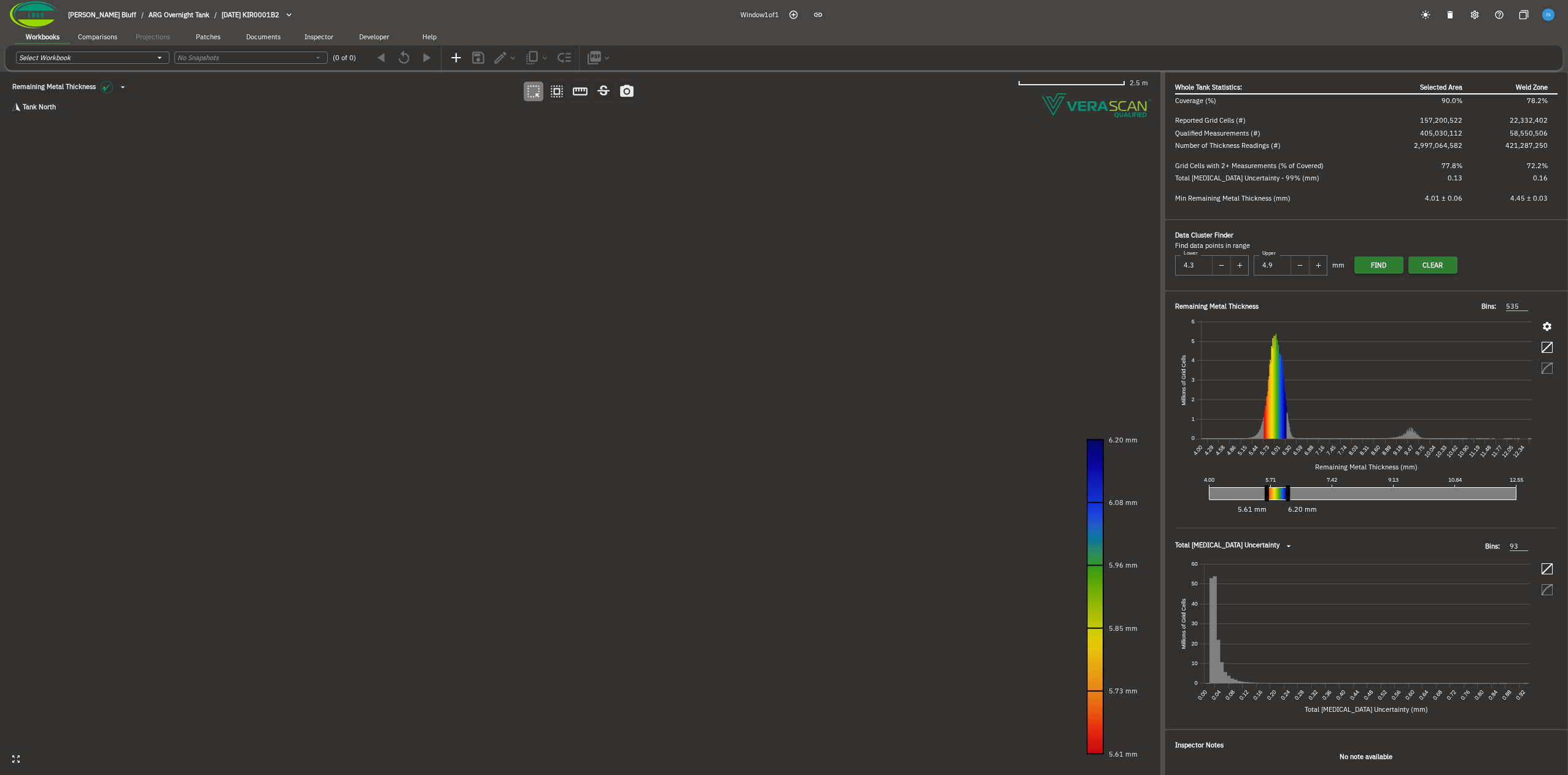
click at [91, 43] on button "Comparisons" at bounding box center [98, 38] width 56 height 19
click at [56, 42] on button "Workbooks" at bounding box center [43, 38] width 56 height 19
click at [368, 40] on span "Developer" at bounding box center [374, 38] width 30 height 9
click at [329, 39] on span "Inspector" at bounding box center [319, 38] width 29 height 9
click at [369, 39] on span "Developer" at bounding box center [374, 38] width 30 height 9
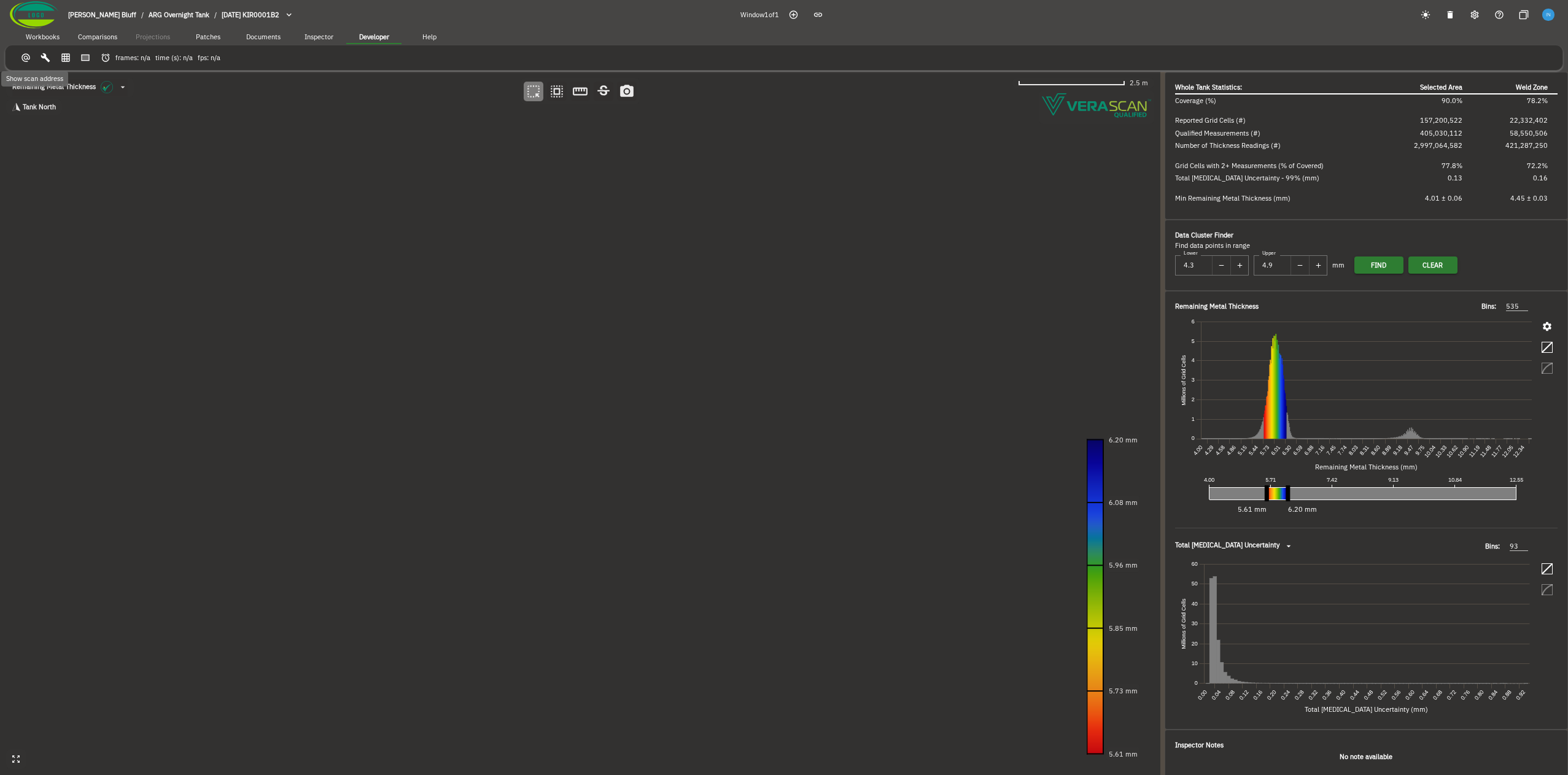
click at [27, 60] on icon "button" at bounding box center [26, 58] width 10 height 10
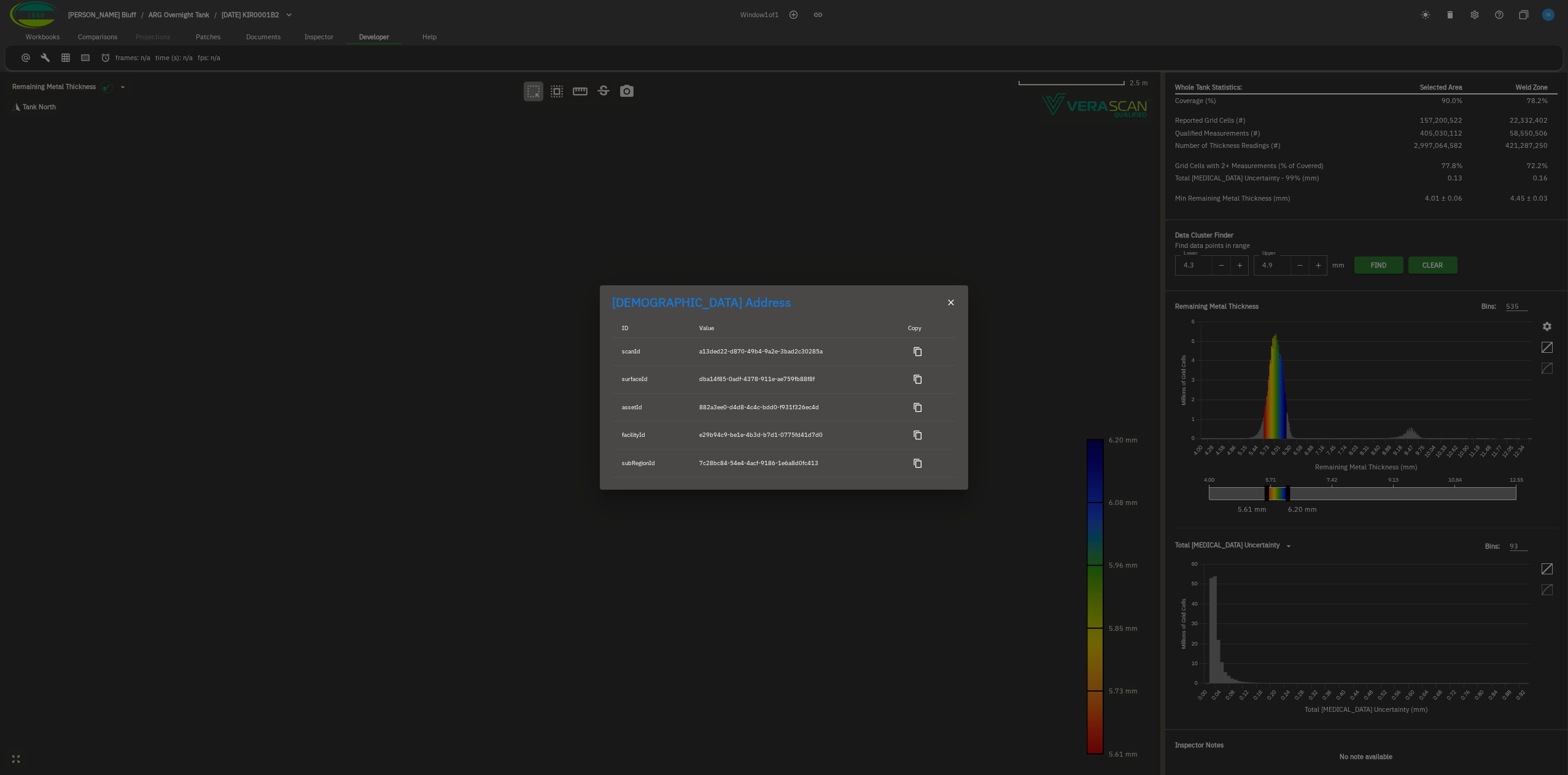
click at [27, 60] on div "Scan Address ID Value Copy scanId a13ded22-d870-49b4-9a2e-3bad2c30285a surfaceI…" at bounding box center [784, 387] width 1568 height 775
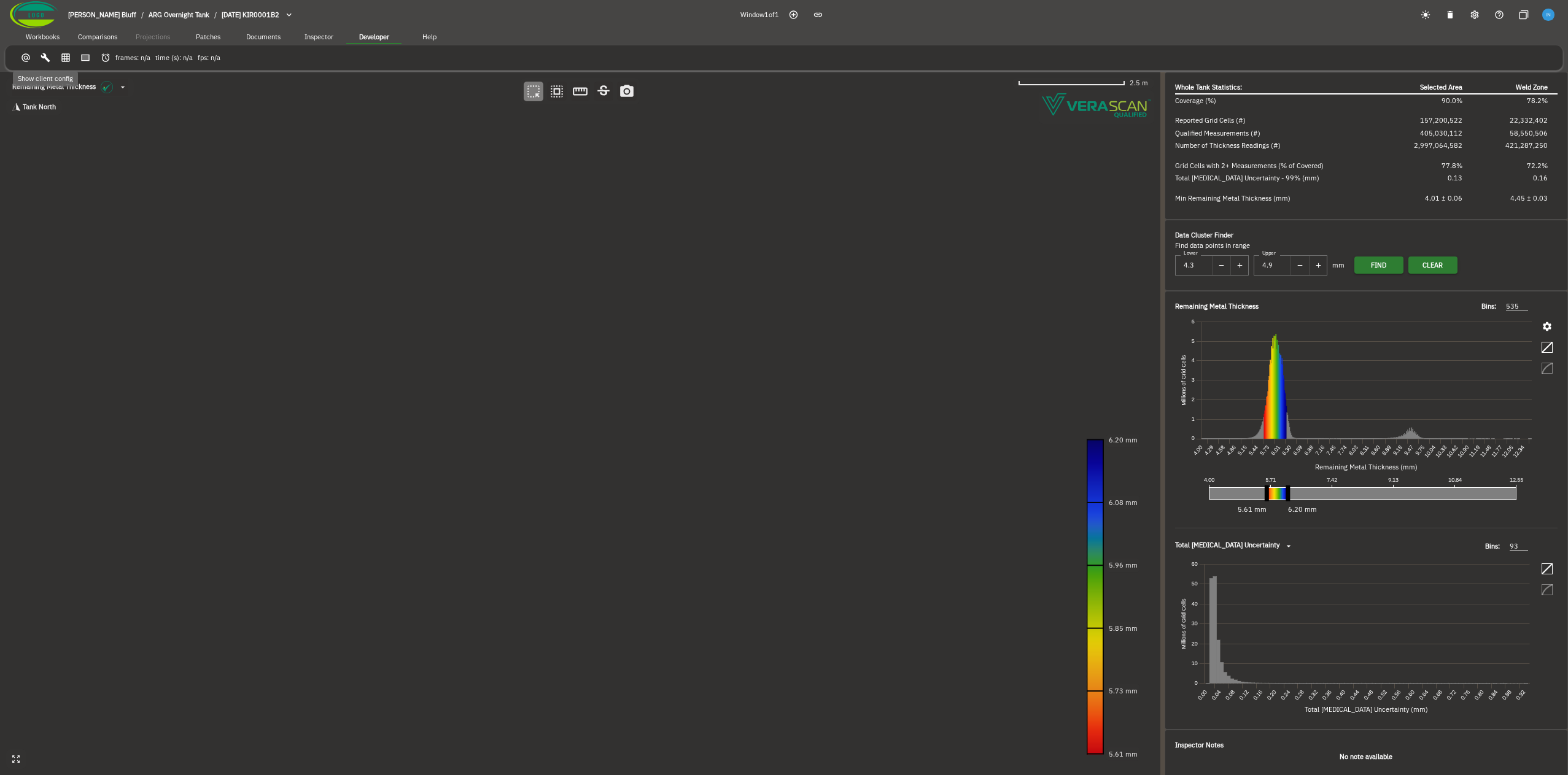
click at [50, 61] on icon "button" at bounding box center [46, 58] width 9 height 9
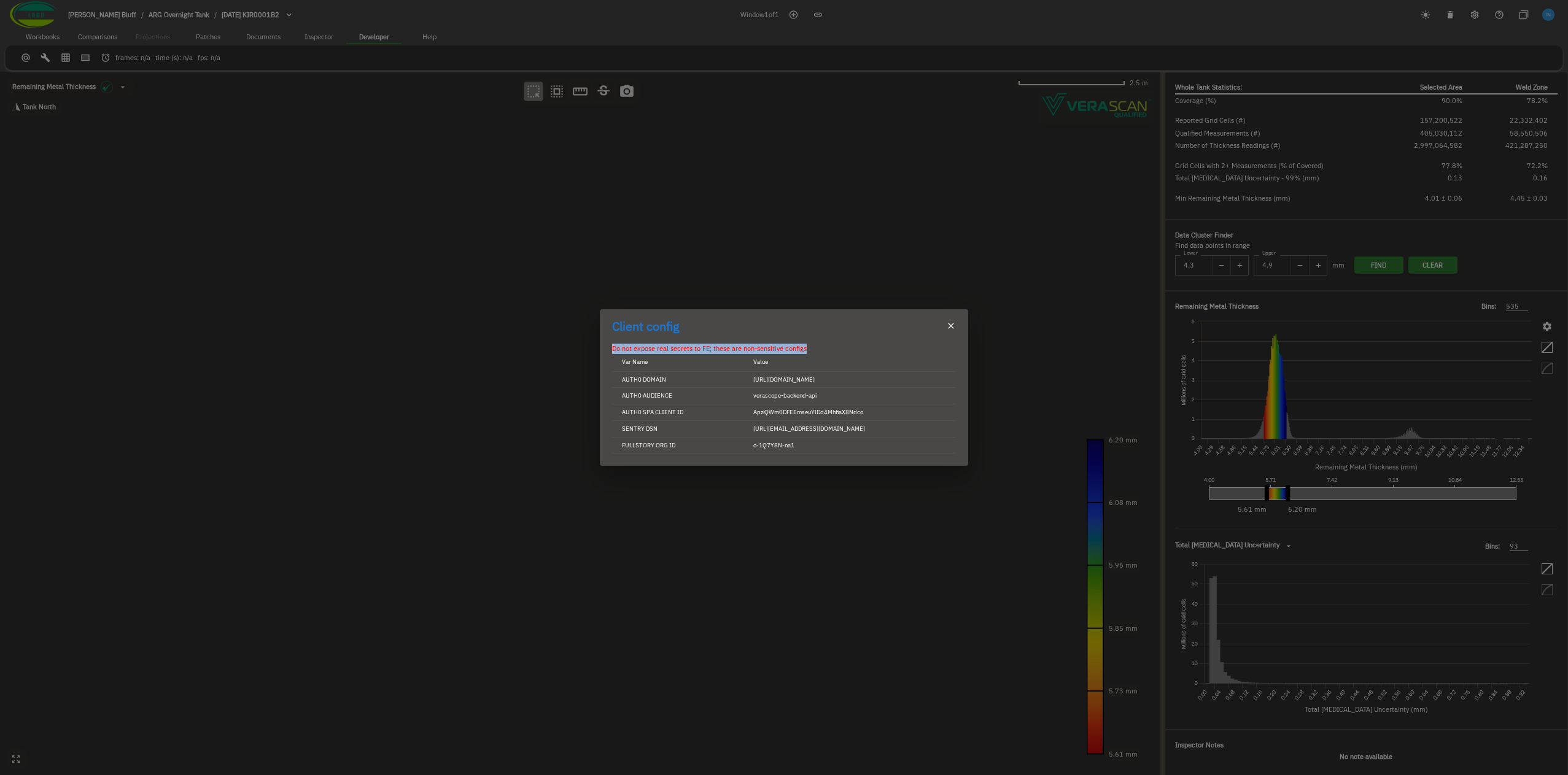
drag, startPoint x: 736, startPoint y: 493, endPoint x: 811, endPoint y: 496, distance: 75.1
click at [811, 496] on div "Client config Do not expose real secrets to FE; these are non-sensitive configs…" at bounding box center [784, 387] width 1568 height 775
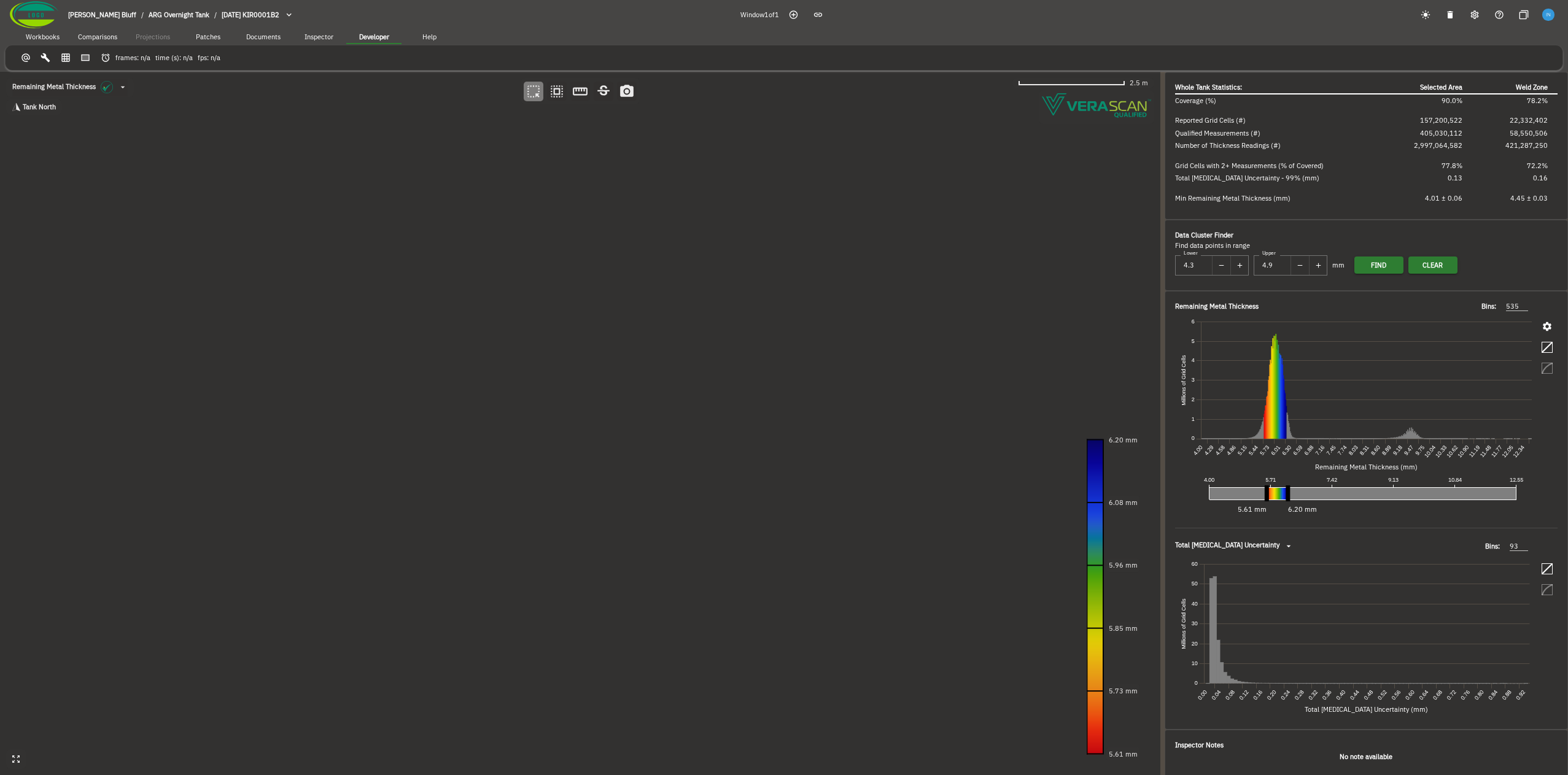
click at [812, 489] on canvas at bounding box center [580, 423] width 1161 height 703
click at [50, 62] on icon "button" at bounding box center [46, 58] width 10 height 10
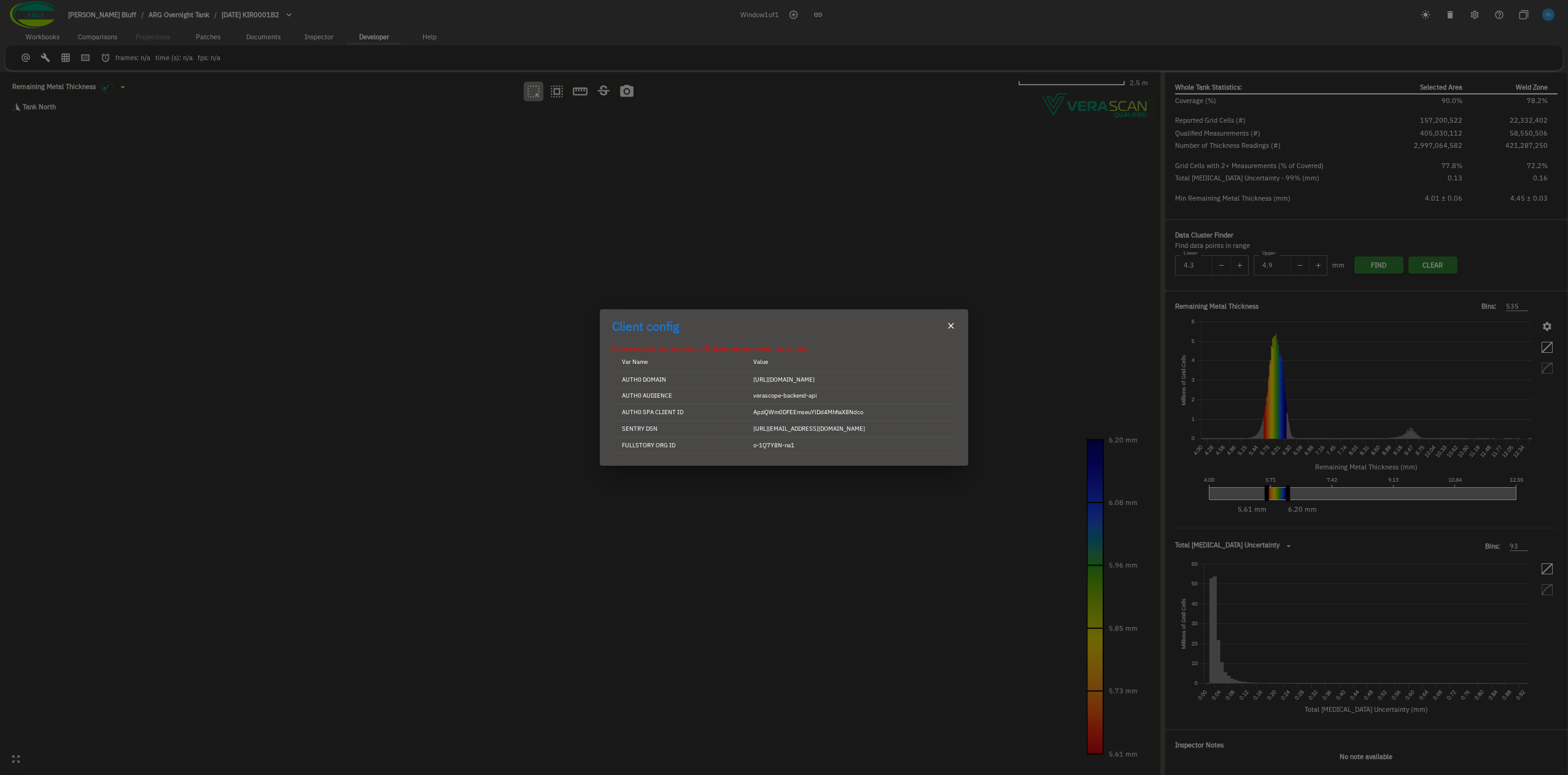
scroll to position [0, 6]
click at [946, 319] on button "button" at bounding box center [951, 326] width 15 height 15
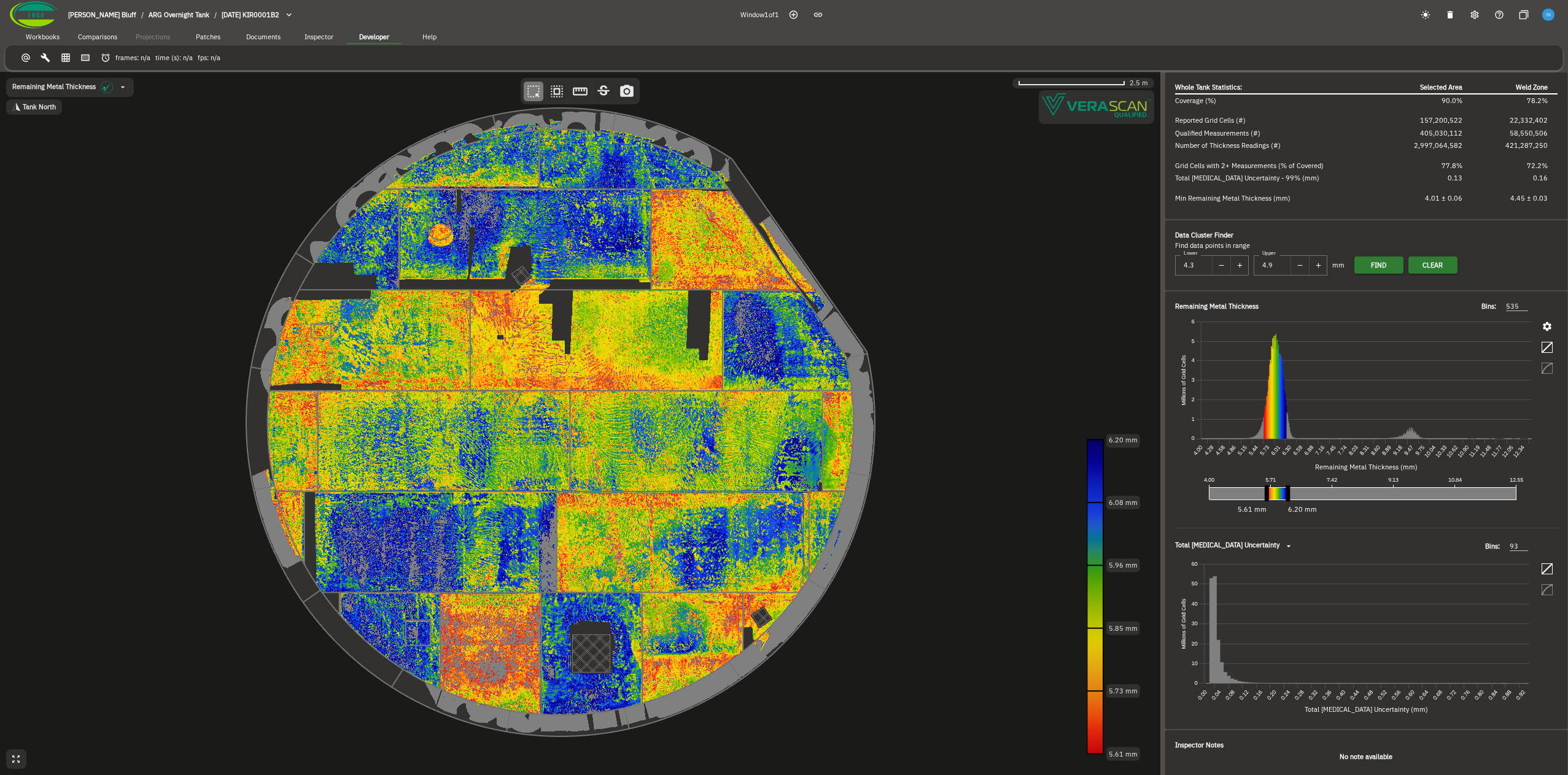
drag, startPoint x: 530, startPoint y: 313, endPoint x: 510, endPoint y: 312, distance: 20.0
click at [510, 312] on canvas at bounding box center [580, 423] width 1161 height 703
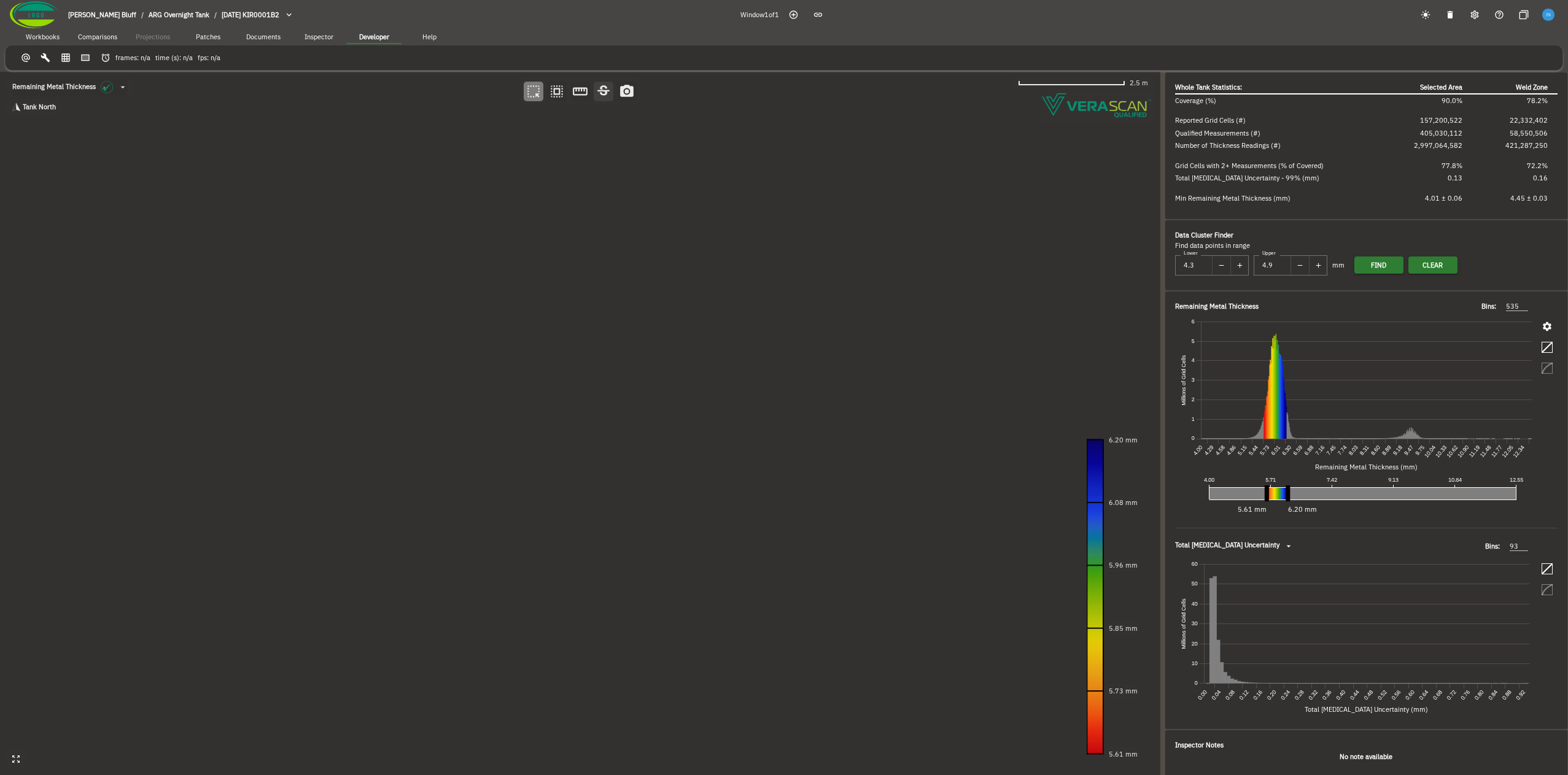
click at [605, 97] on icon "button" at bounding box center [604, 91] width 16 height 16
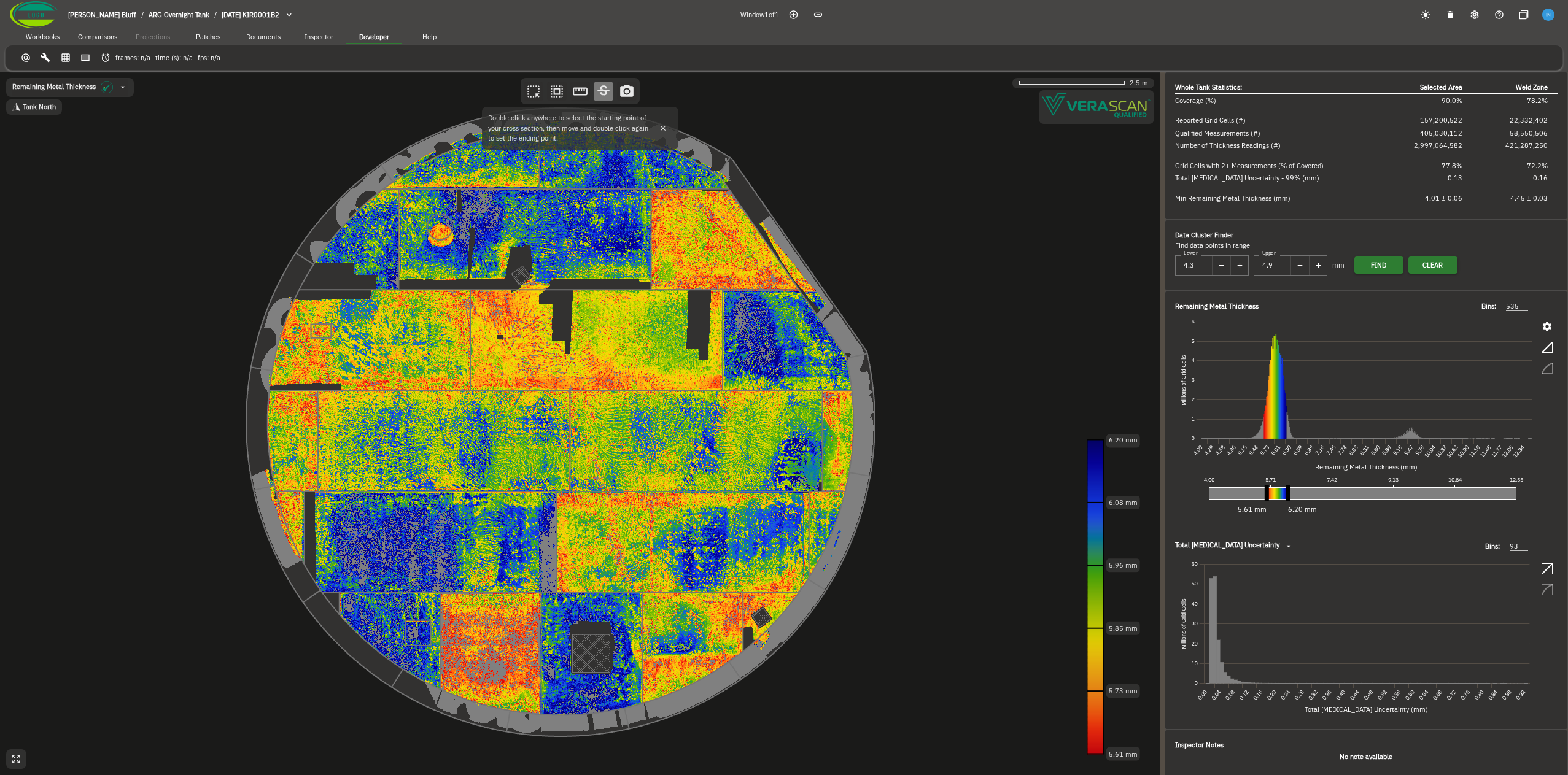
click at [752, 226] on canvas at bounding box center [580, 423] width 1161 height 703
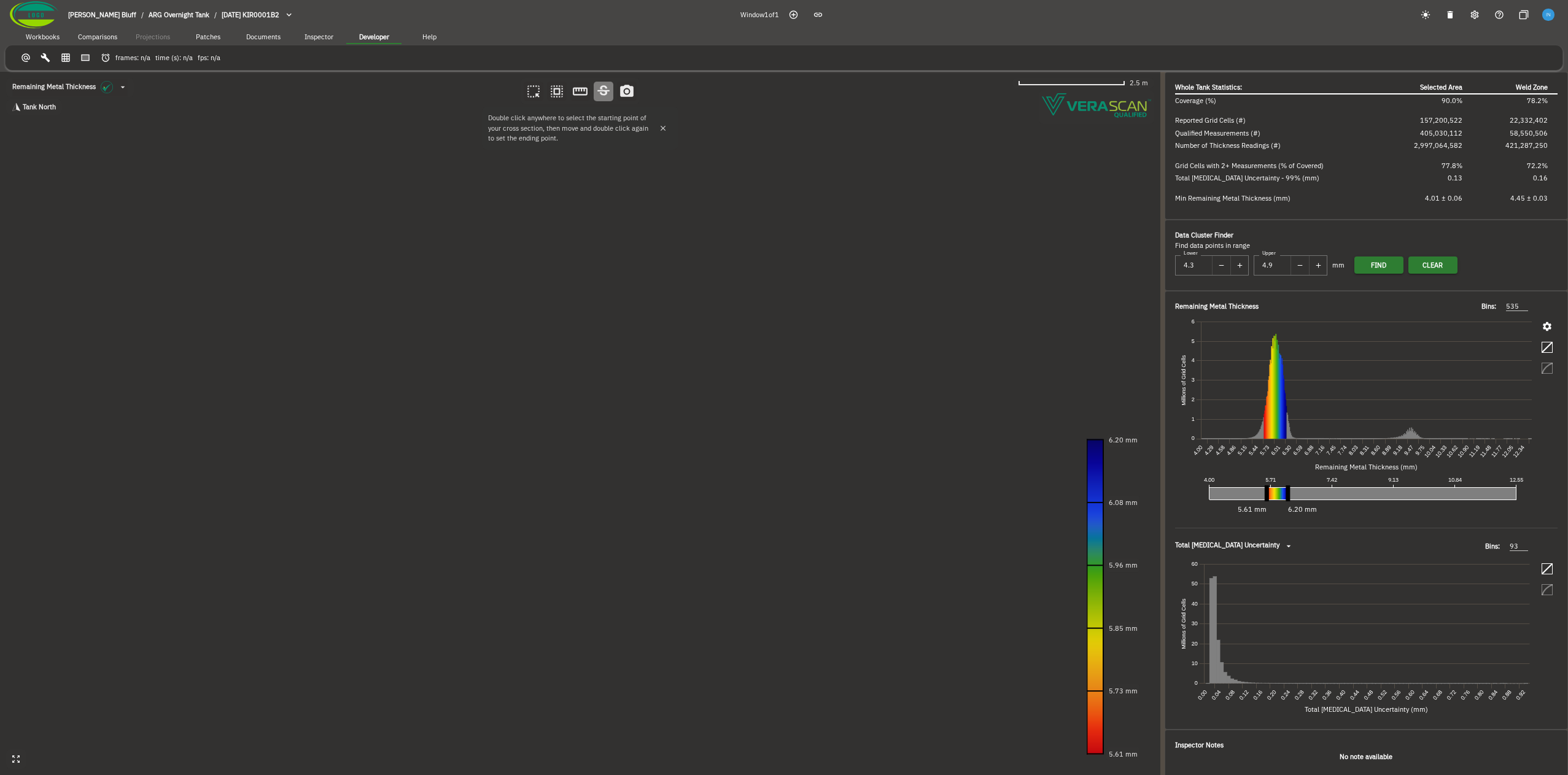
click at [358, 582] on canvas at bounding box center [580, 423] width 1161 height 703
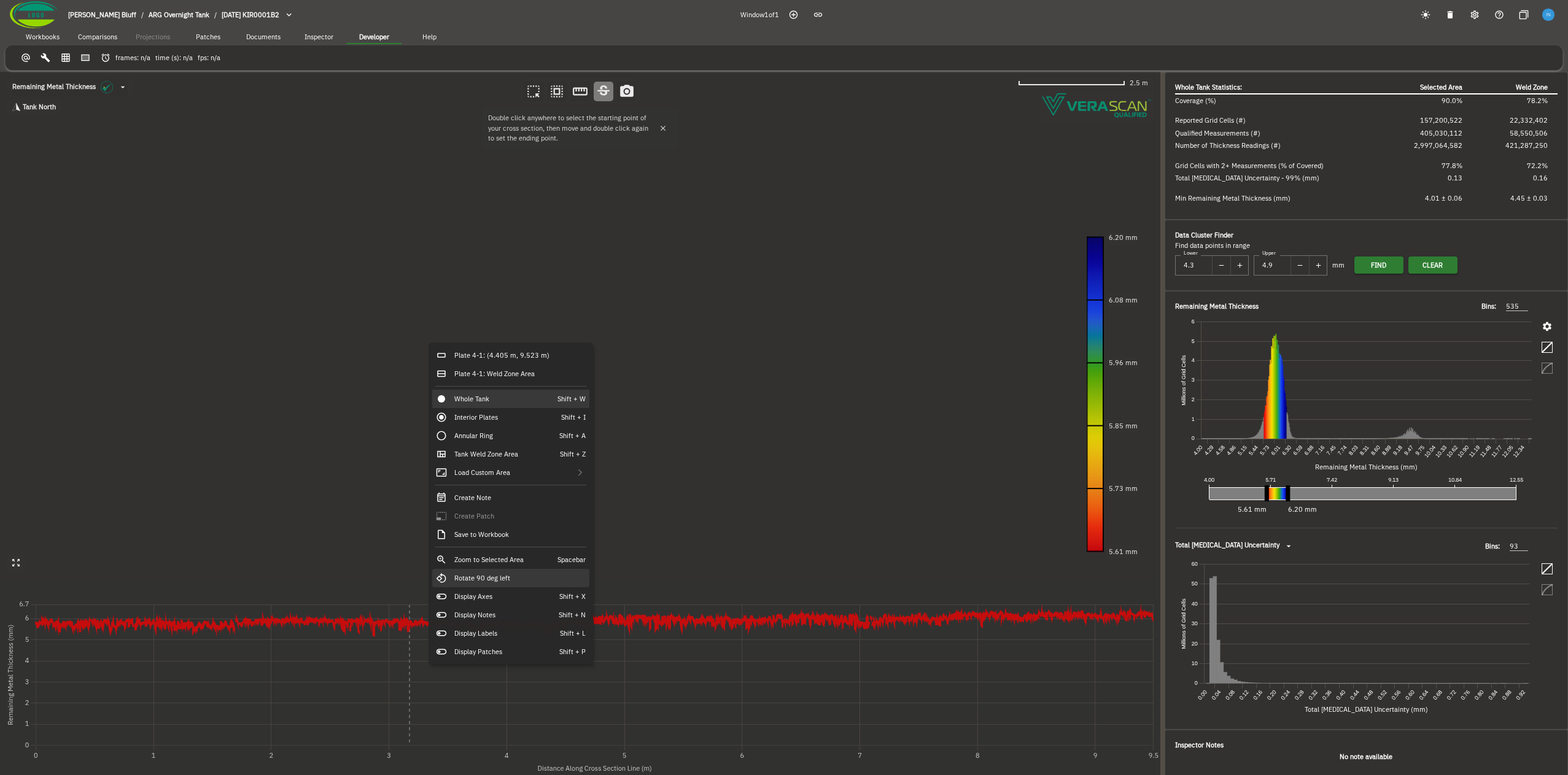
click at [543, 582] on div "Rotate 90 deg left" at bounding box center [511, 578] width 157 height 19
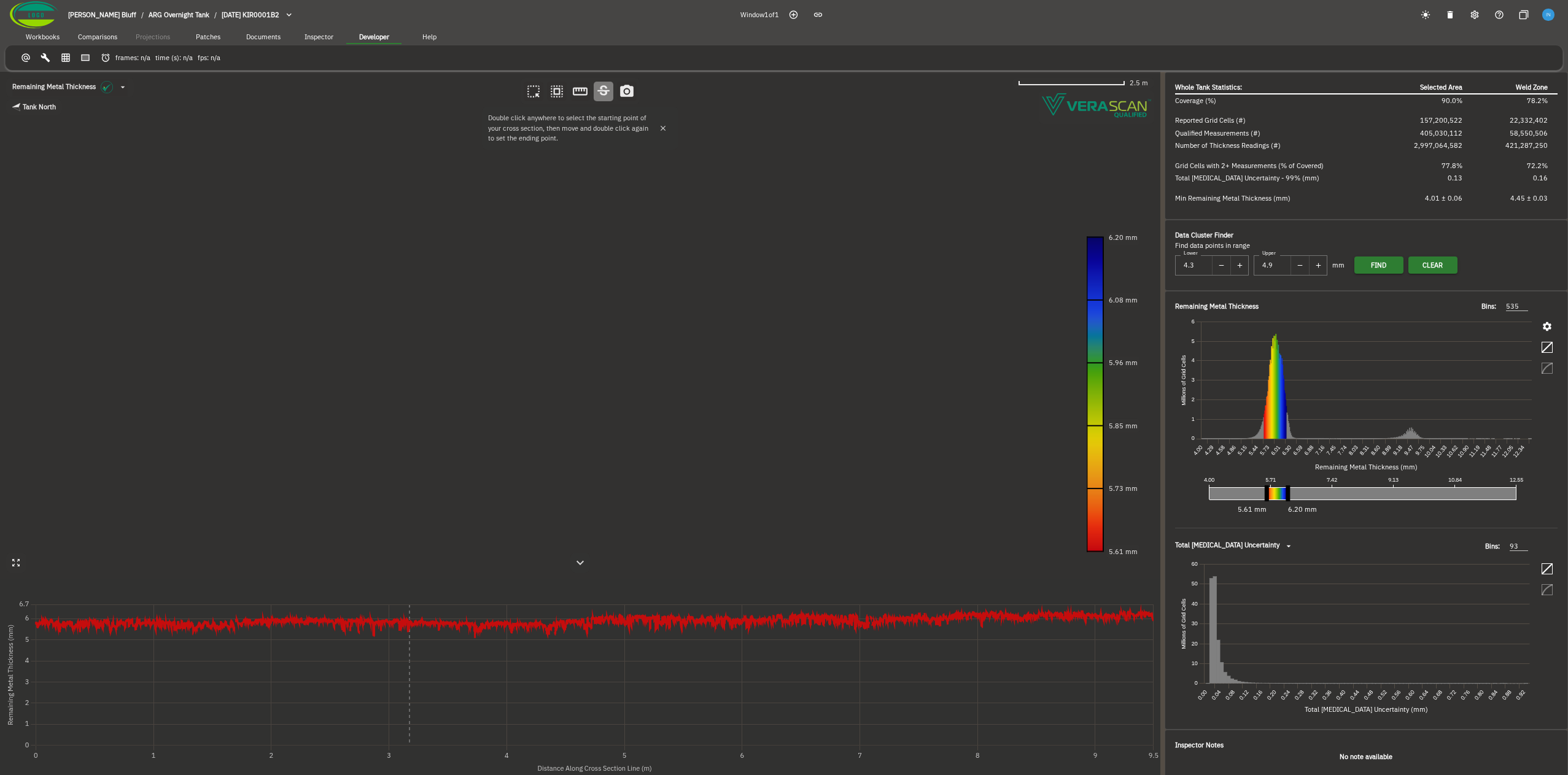
drag, startPoint x: 545, startPoint y: 571, endPoint x: 452, endPoint y: 495, distance: 120.1
click at [452, 495] on canvas at bounding box center [580, 423] width 1161 height 703
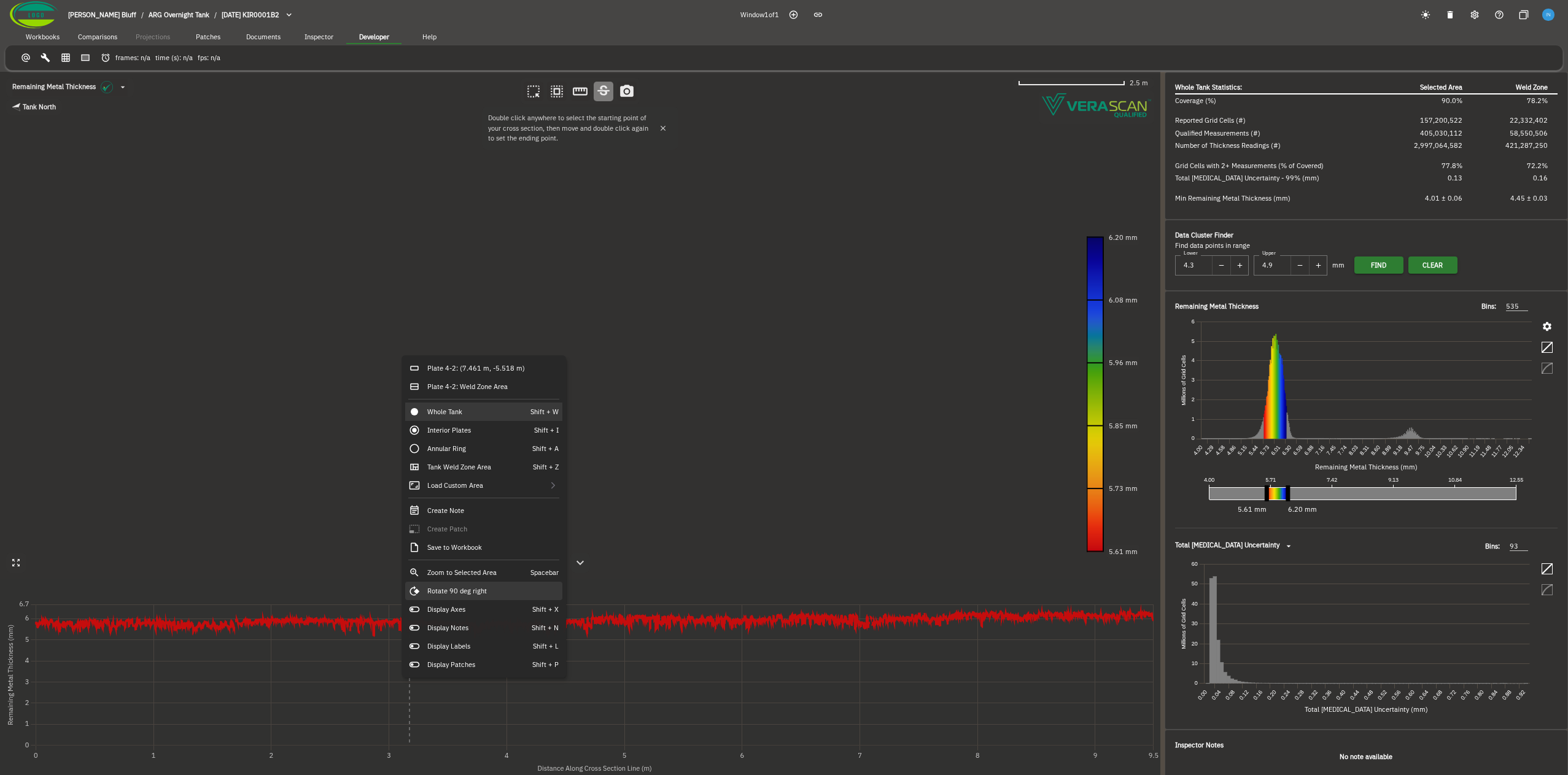
click at [499, 596] on div "Rotate 90 deg right" at bounding box center [483, 591] width 157 height 19
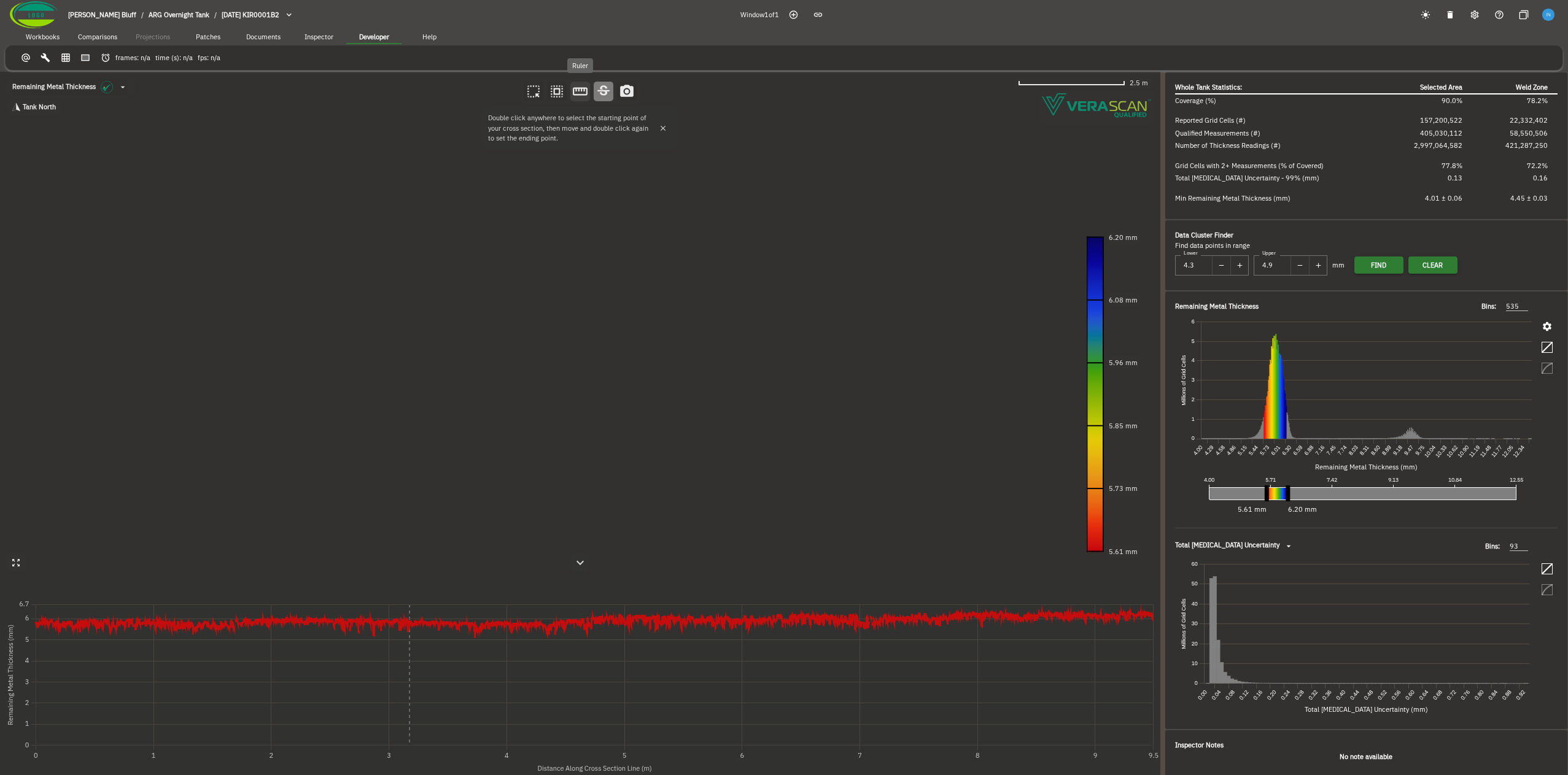
click at [586, 94] on icon "button" at bounding box center [580, 91] width 15 height 8
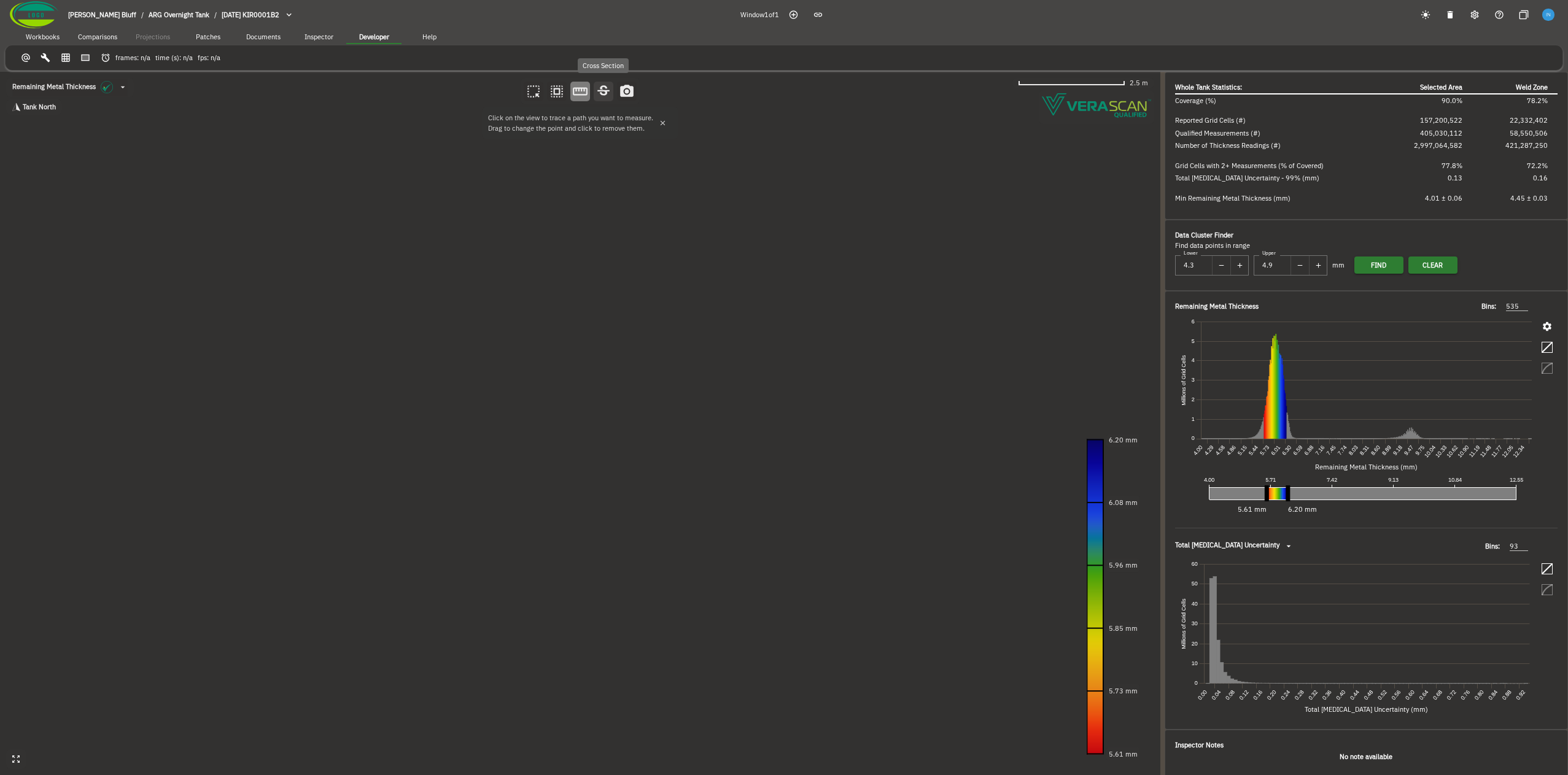
click at [608, 97] on icon "button" at bounding box center [604, 91] width 16 height 16
click at [724, 362] on canvas at bounding box center [580, 423] width 1161 height 703
click at [590, 357] on canvas at bounding box center [580, 423] width 1161 height 703
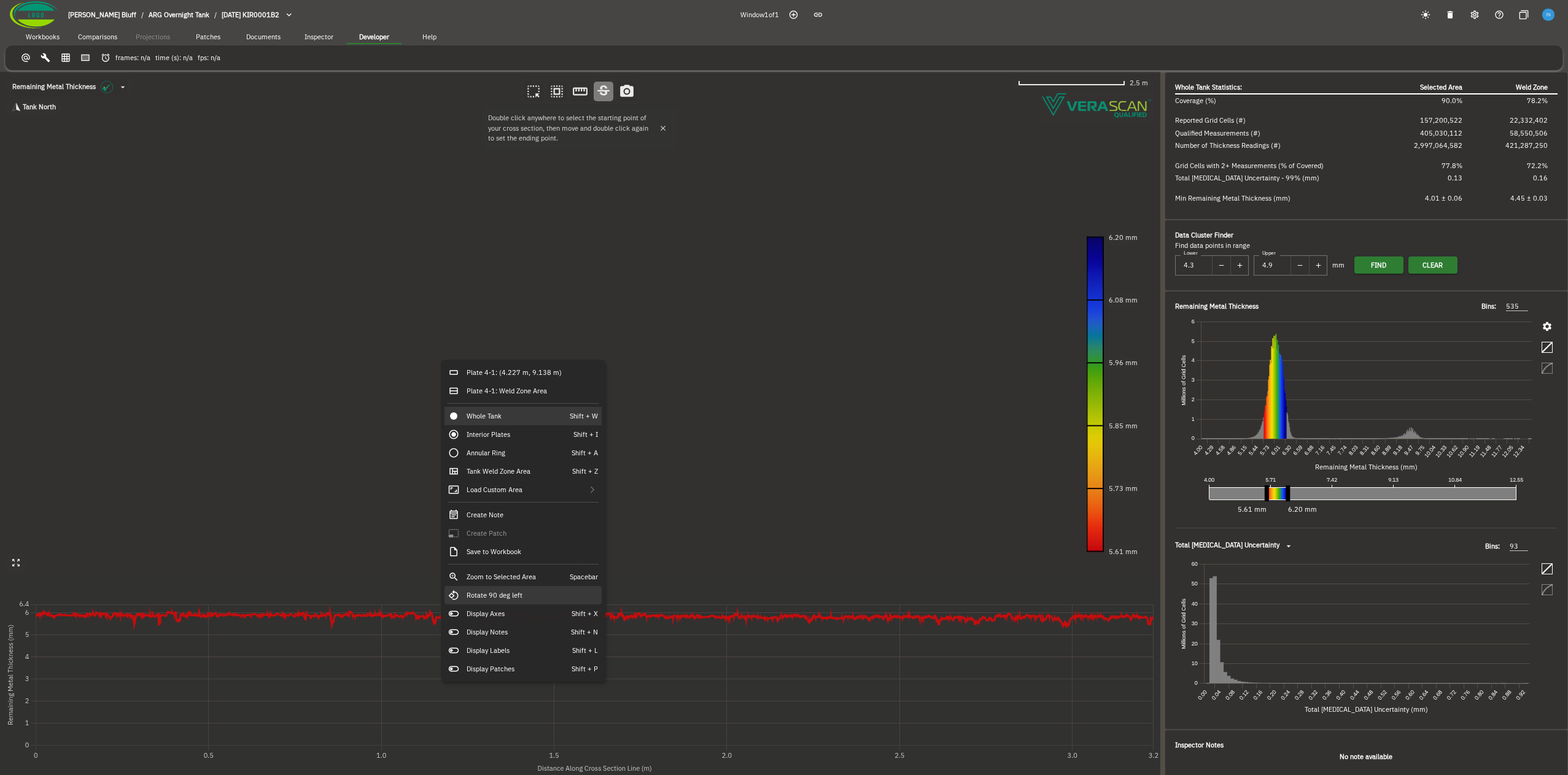
click at [563, 600] on div "Rotate 90 deg left" at bounding box center [523, 595] width 157 height 19
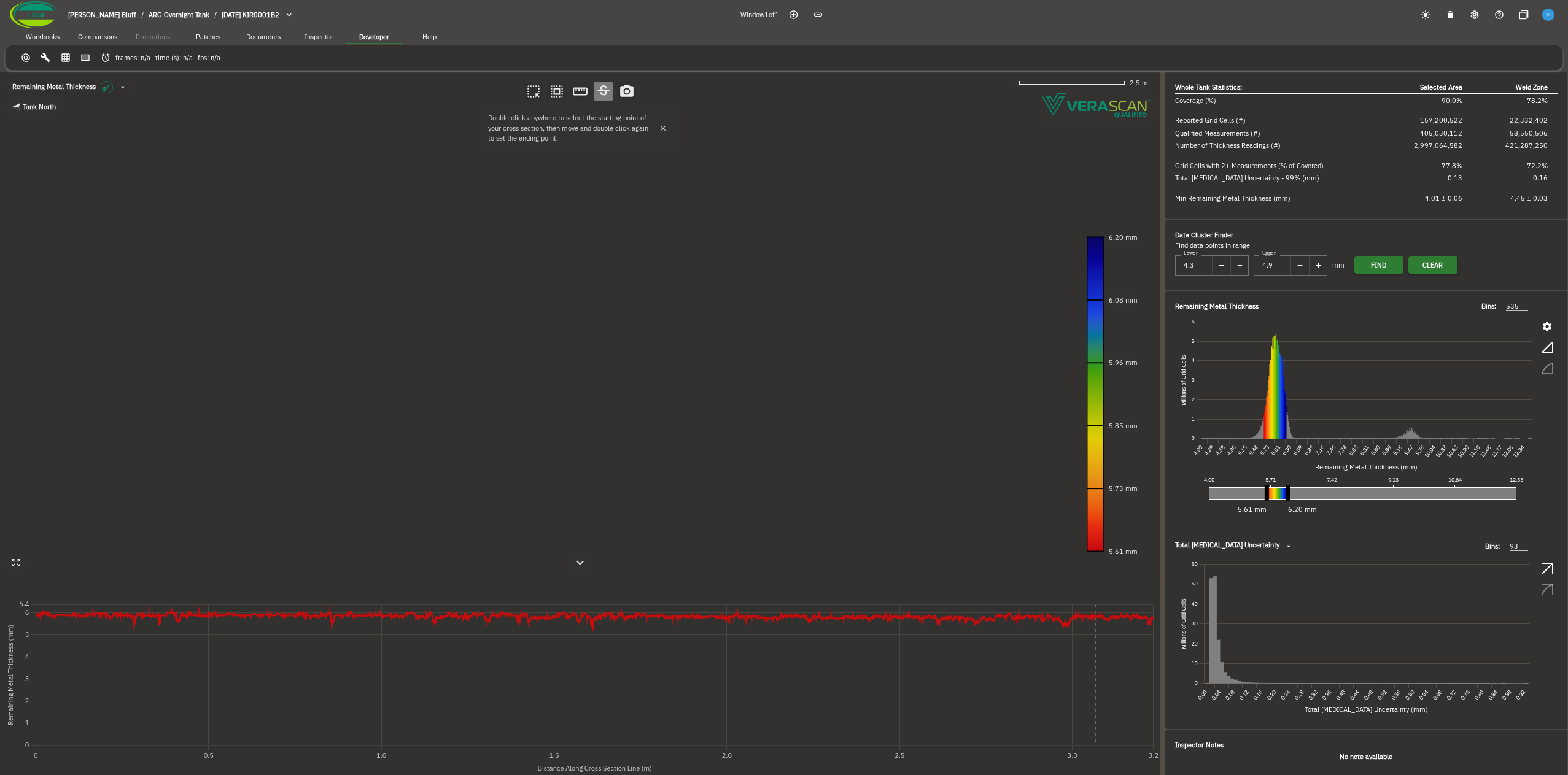
click at [698, 270] on canvas at bounding box center [580, 423] width 1161 height 703
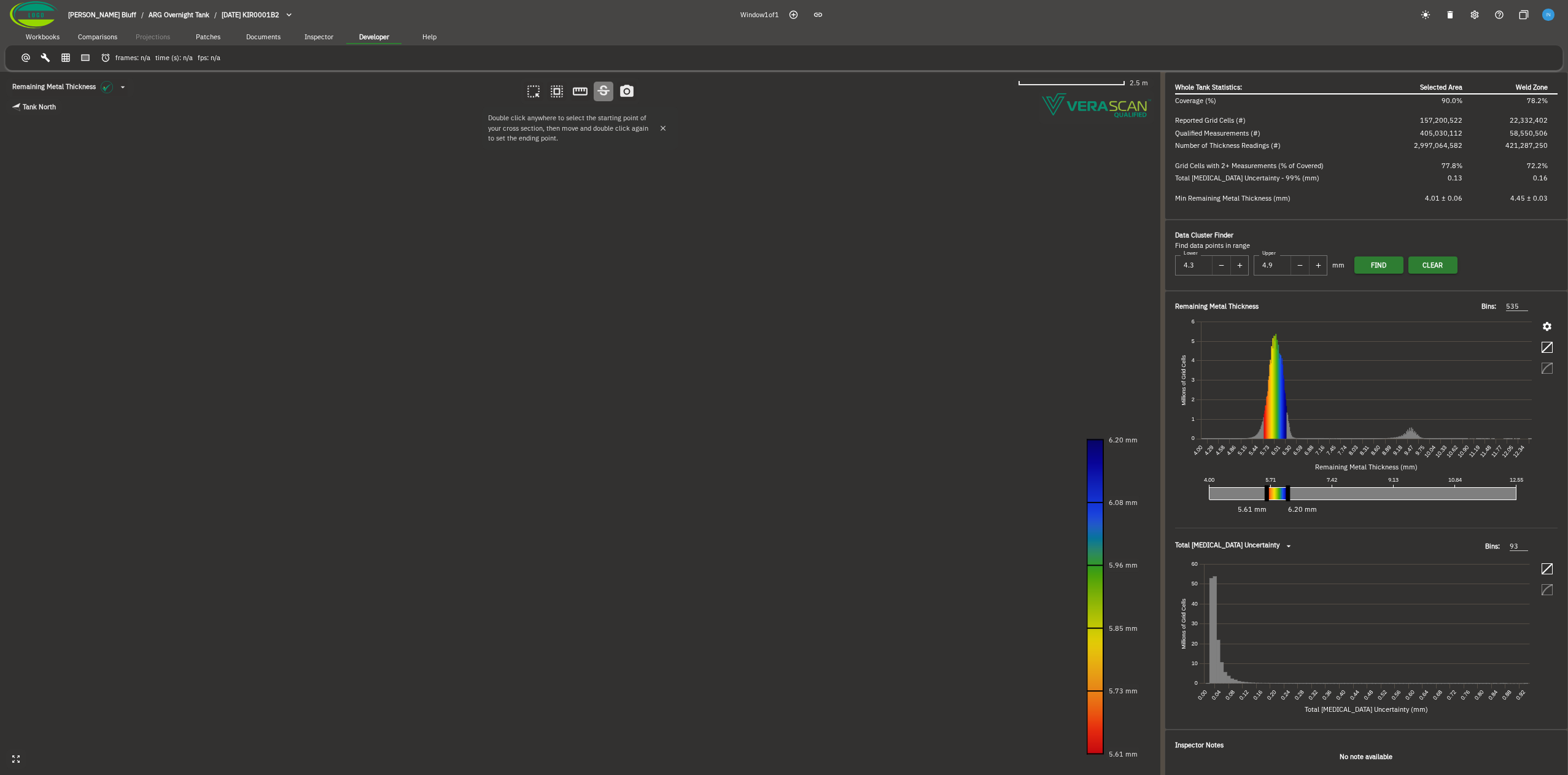
click at [425, 386] on canvas at bounding box center [580, 423] width 1161 height 703
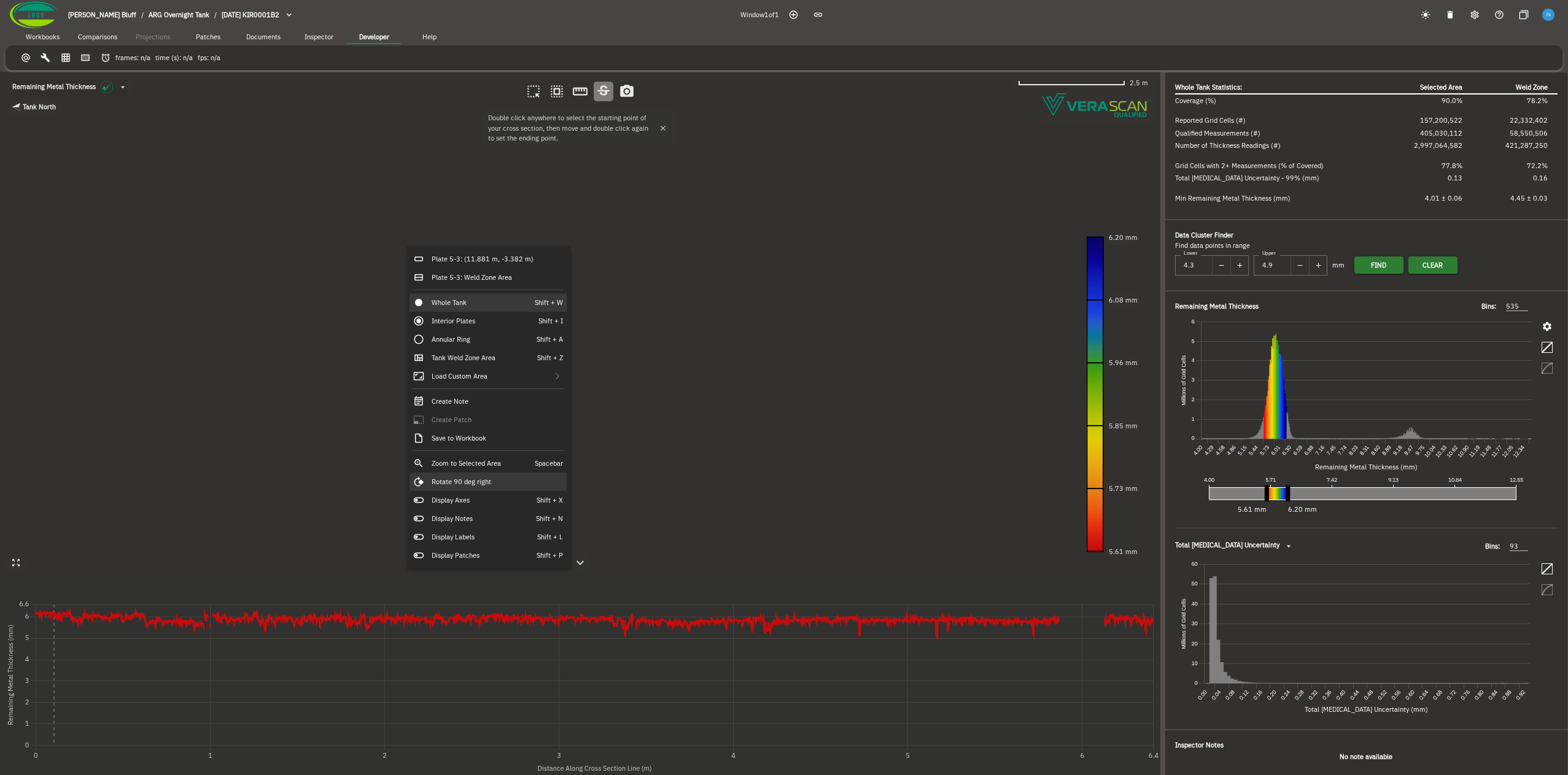
click at [491, 479] on div "Rotate 90 deg right" at bounding box center [488, 482] width 157 height 19
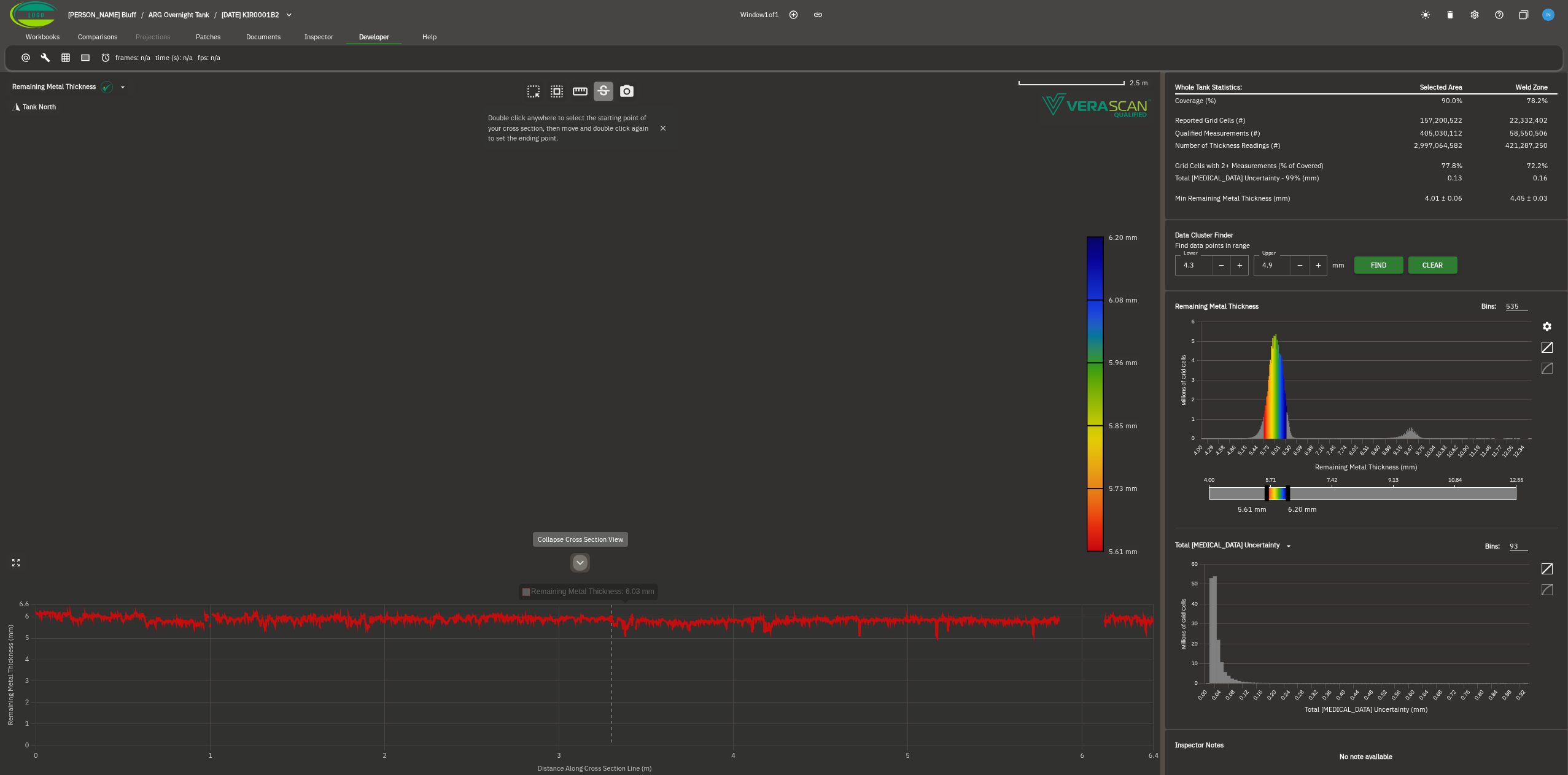
click at [582, 570] on icon "button" at bounding box center [580, 563] width 15 height 15
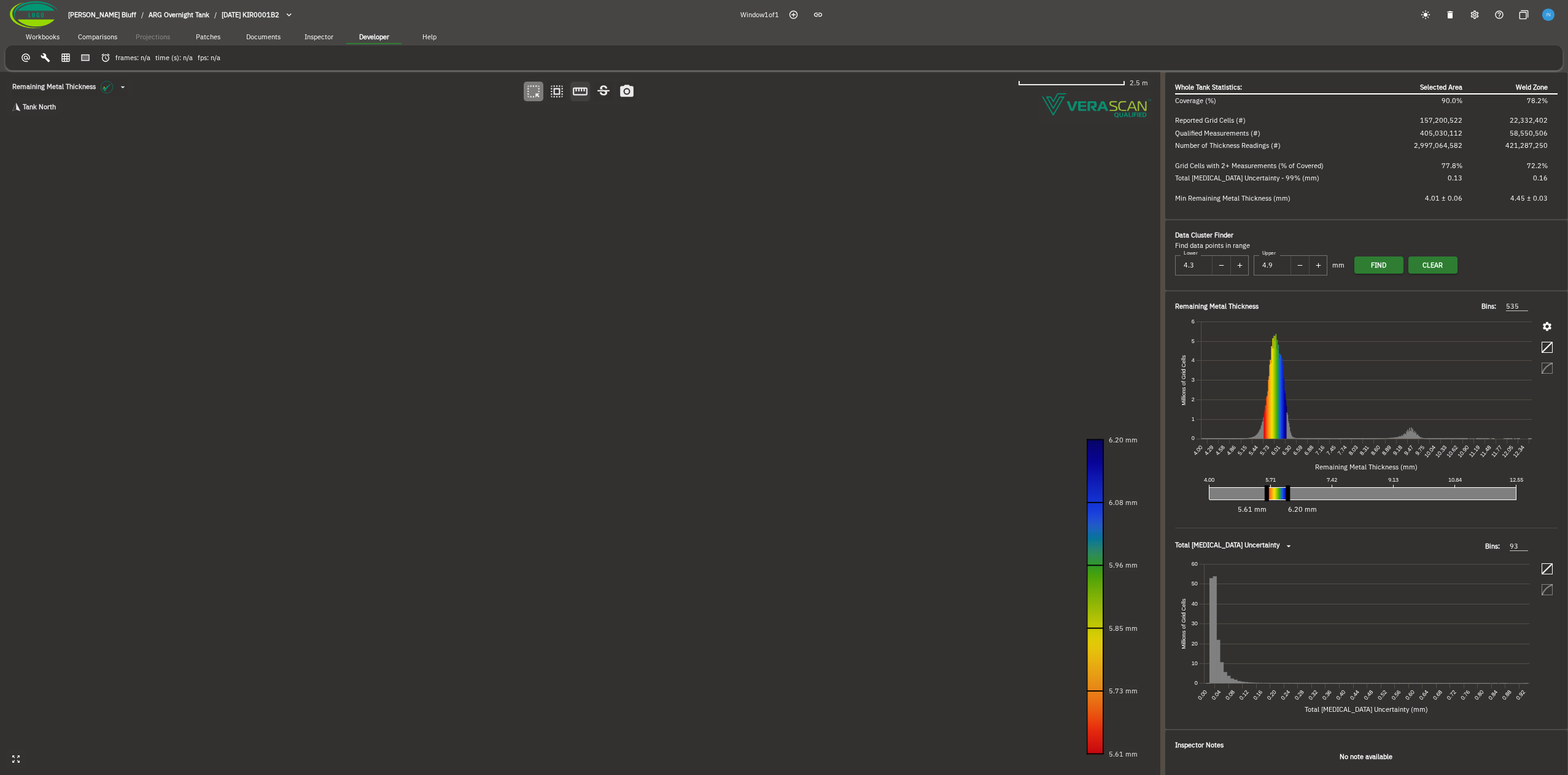
click at [583, 96] on icon "button" at bounding box center [580, 91] width 16 height 16
click at [666, 215] on canvas at bounding box center [580, 423] width 1161 height 703
click at [37, 35] on span "Workbooks" at bounding box center [43, 38] width 34 height 9
click at [69, 90] on body "Fowler's Bluff / ARG Overnight Tank / 2024-09-20 KIR0001B2 Window 1 of 1 Workbo…" at bounding box center [784, 387] width 1568 height 775
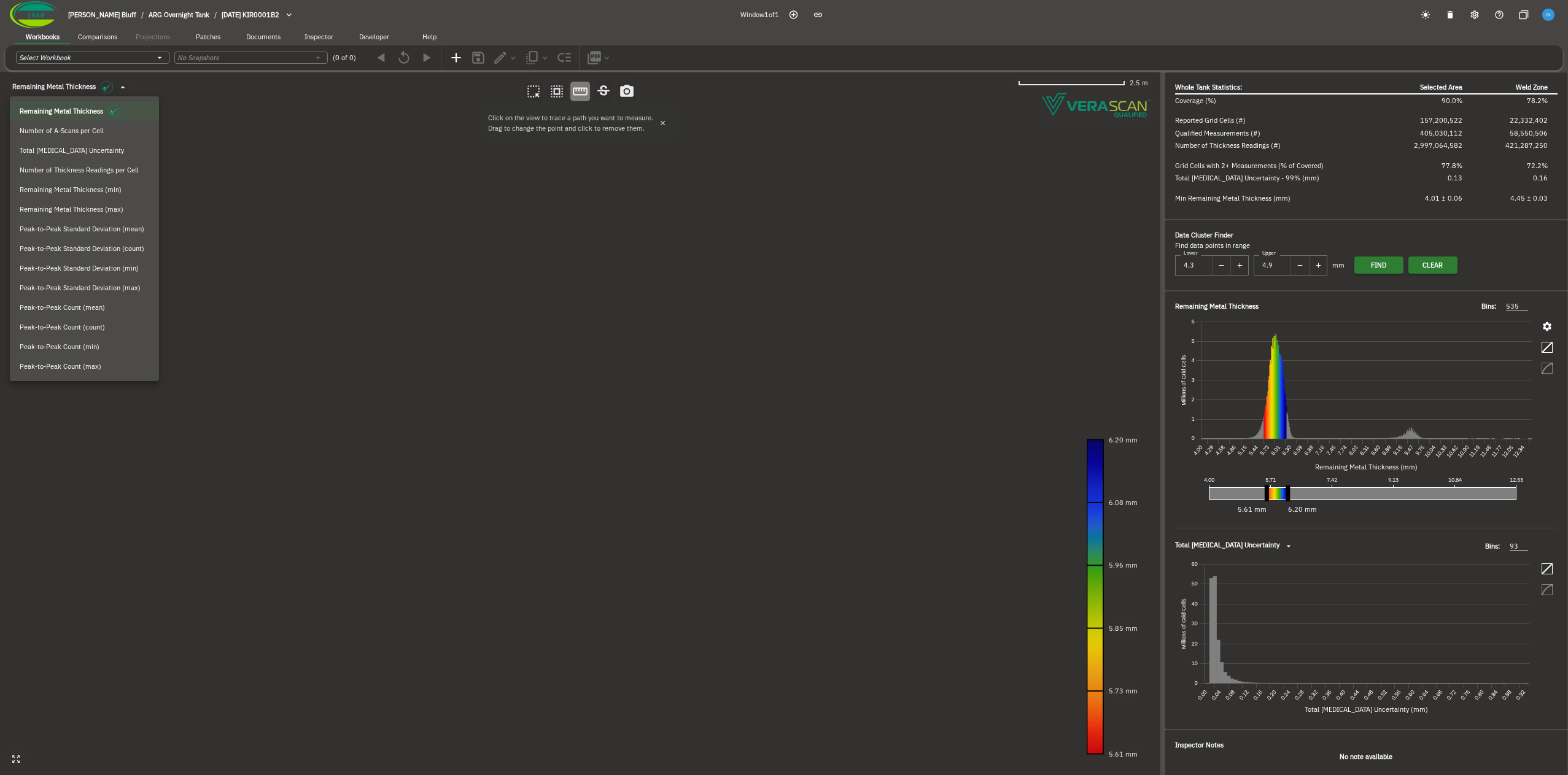
click at [75, 210] on span "Remaining Metal Thickness (max)" at bounding box center [72, 209] width 104 height 10
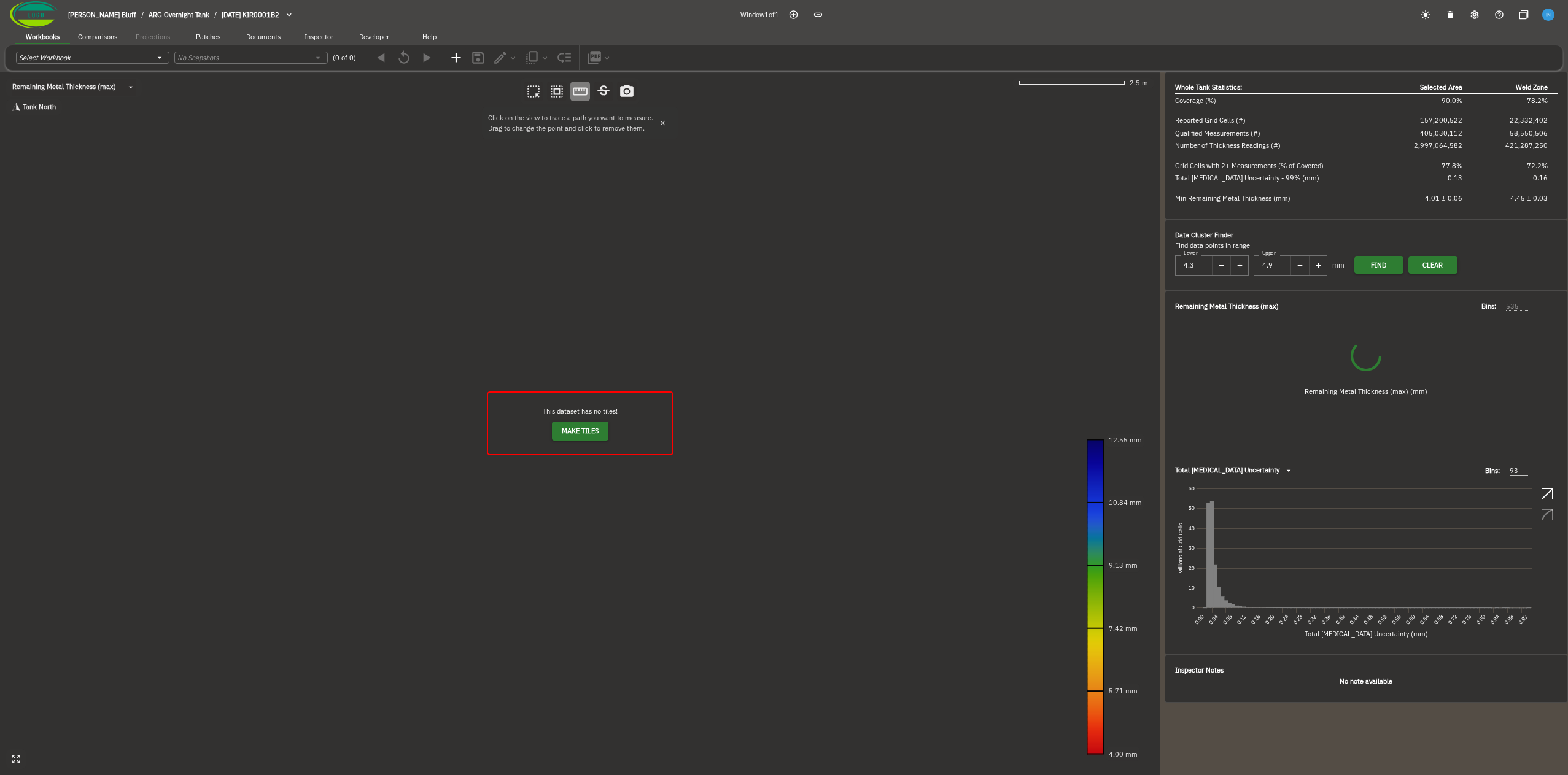
drag, startPoint x: 582, startPoint y: 325, endPoint x: 414, endPoint y: 371, distance: 174.2
click at [417, 371] on canvas at bounding box center [580, 423] width 1161 height 703
click at [381, 391] on canvas at bounding box center [580, 423] width 1161 height 703
drag, startPoint x: 703, startPoint y: 281, endPoint x: 618, endPoint y: 301, distance: 87.3
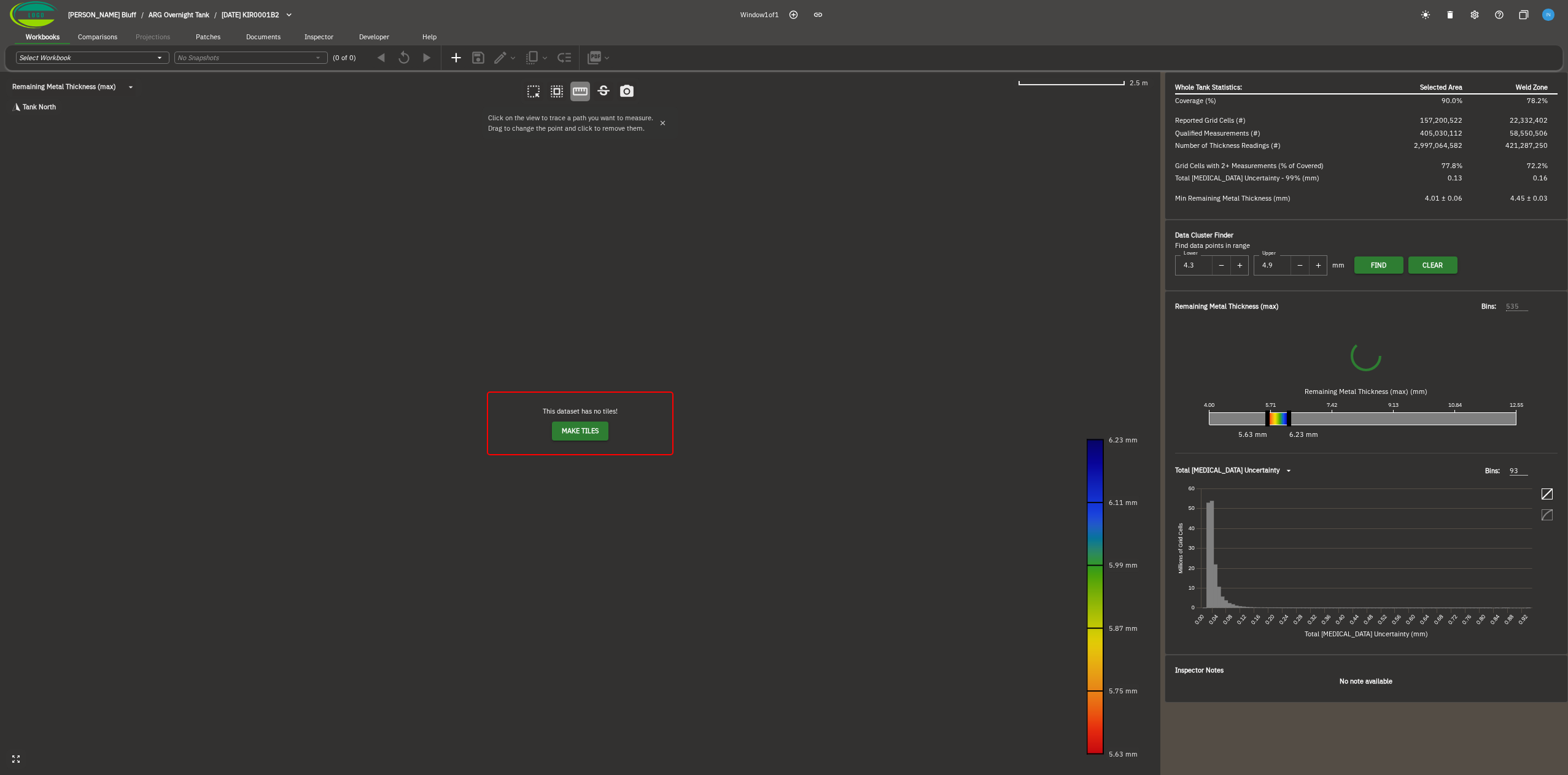
click at [618, 301] on canvas at bounding box center [580, 423] width 1161 height 703
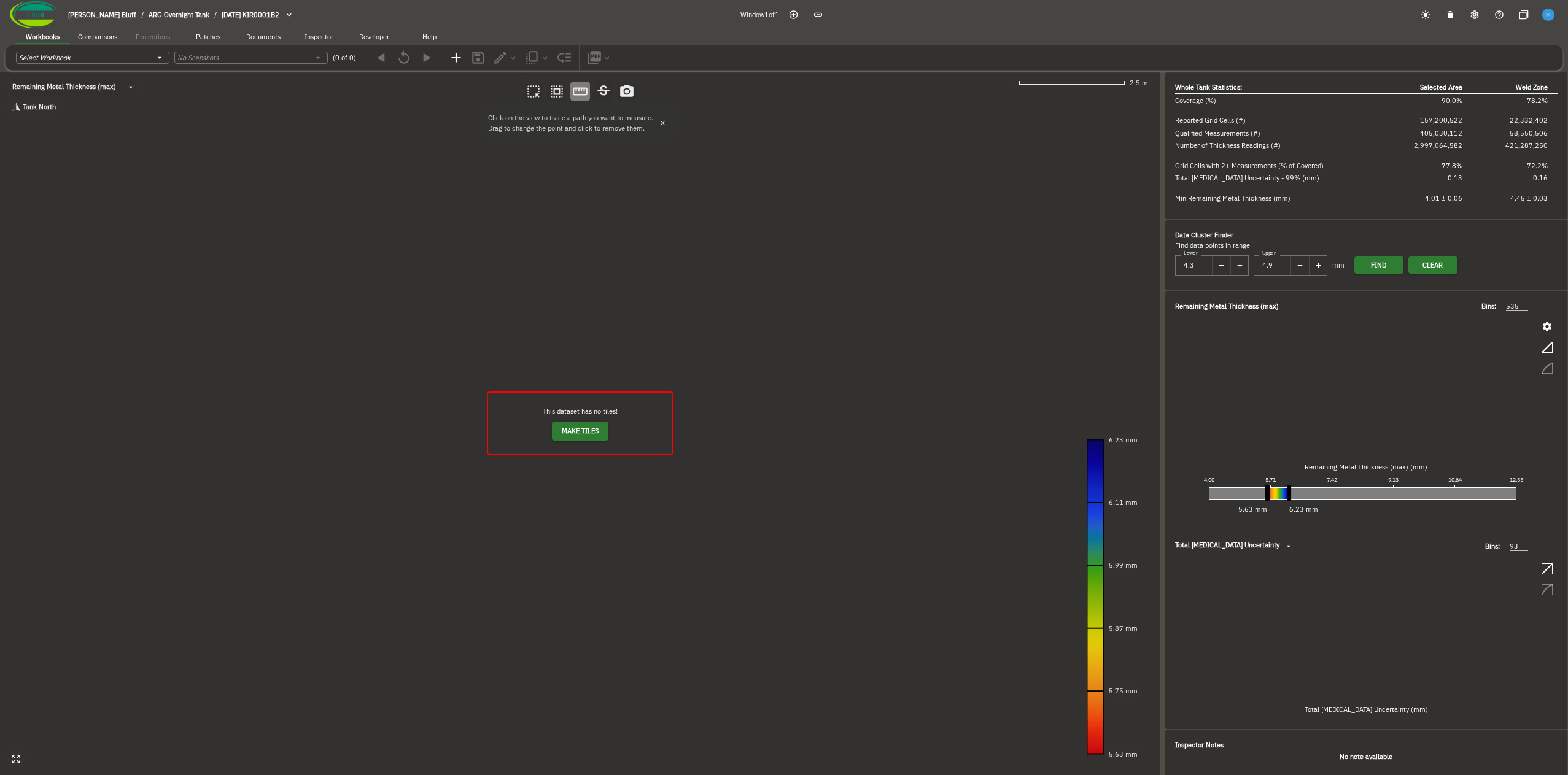
click at [114, 90] on body "Fowler's Bluff / ARG Overnight Tank / 2024-09-20 KIR0001B2 Window 1 of 1 Workbo…" at bounding box center [784, 387] width 1568 height 775
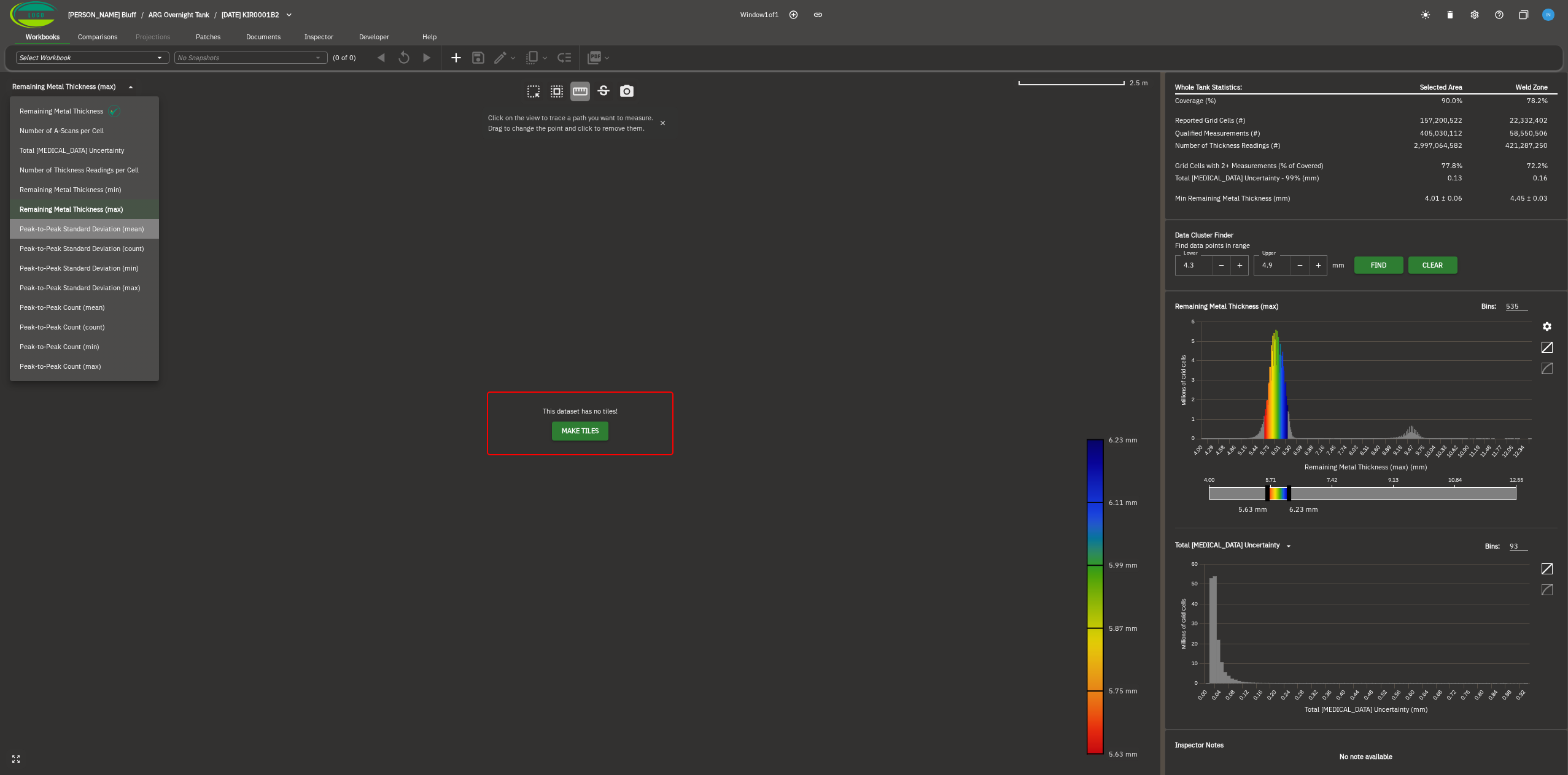
click at [112, 229] on span "Peak-to-Peak Standard Deviation (mean)" at bounding box center [82, 229] width 125 height 10
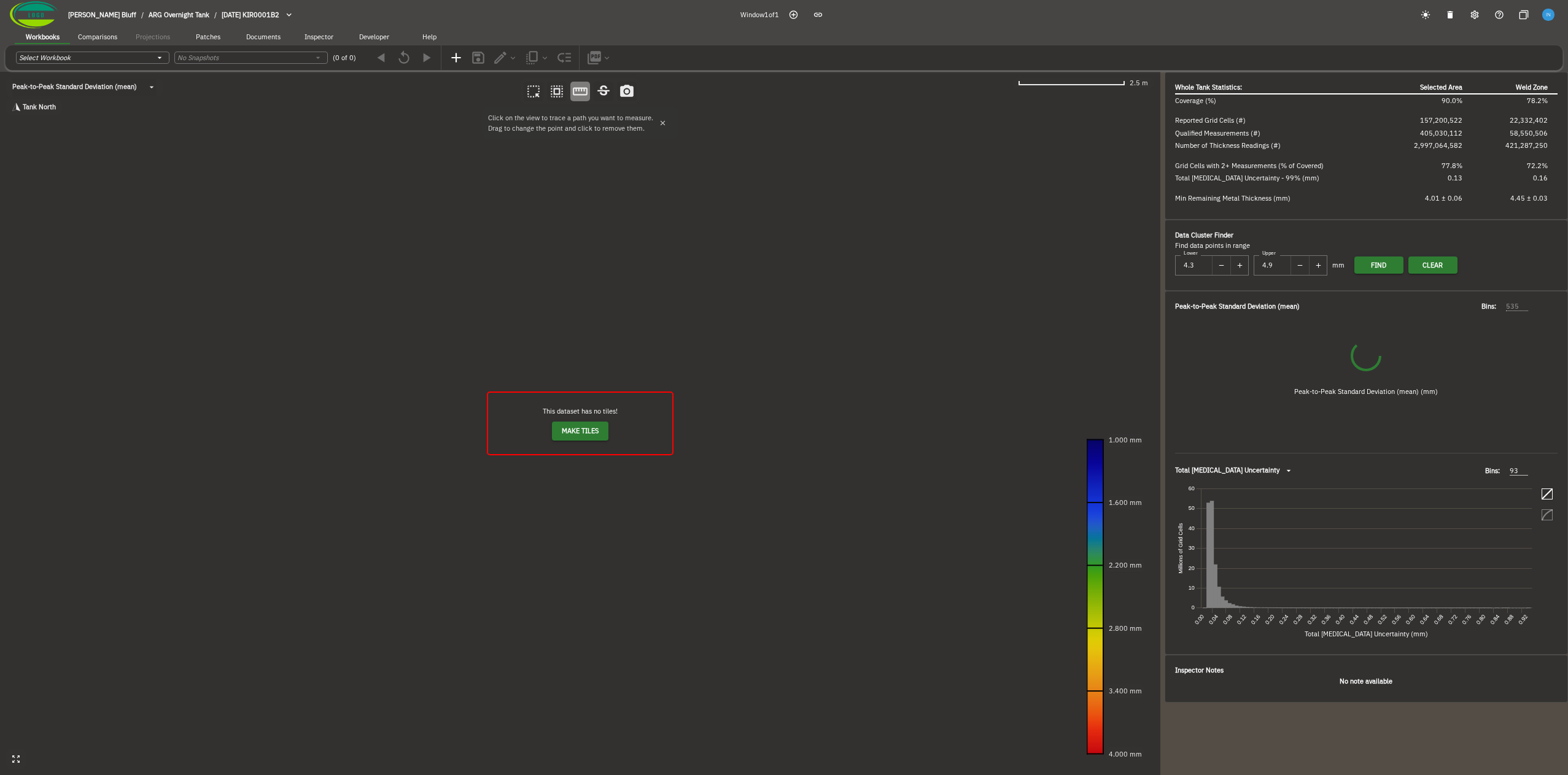
click at [101, 91] on body "Fowler's Bluff / ARG Overnight Tank / 2024-09-20 KIR0001B2 Window 1 of 1 Workbo…" at bounding box center [784, 387] width 1568 height 775
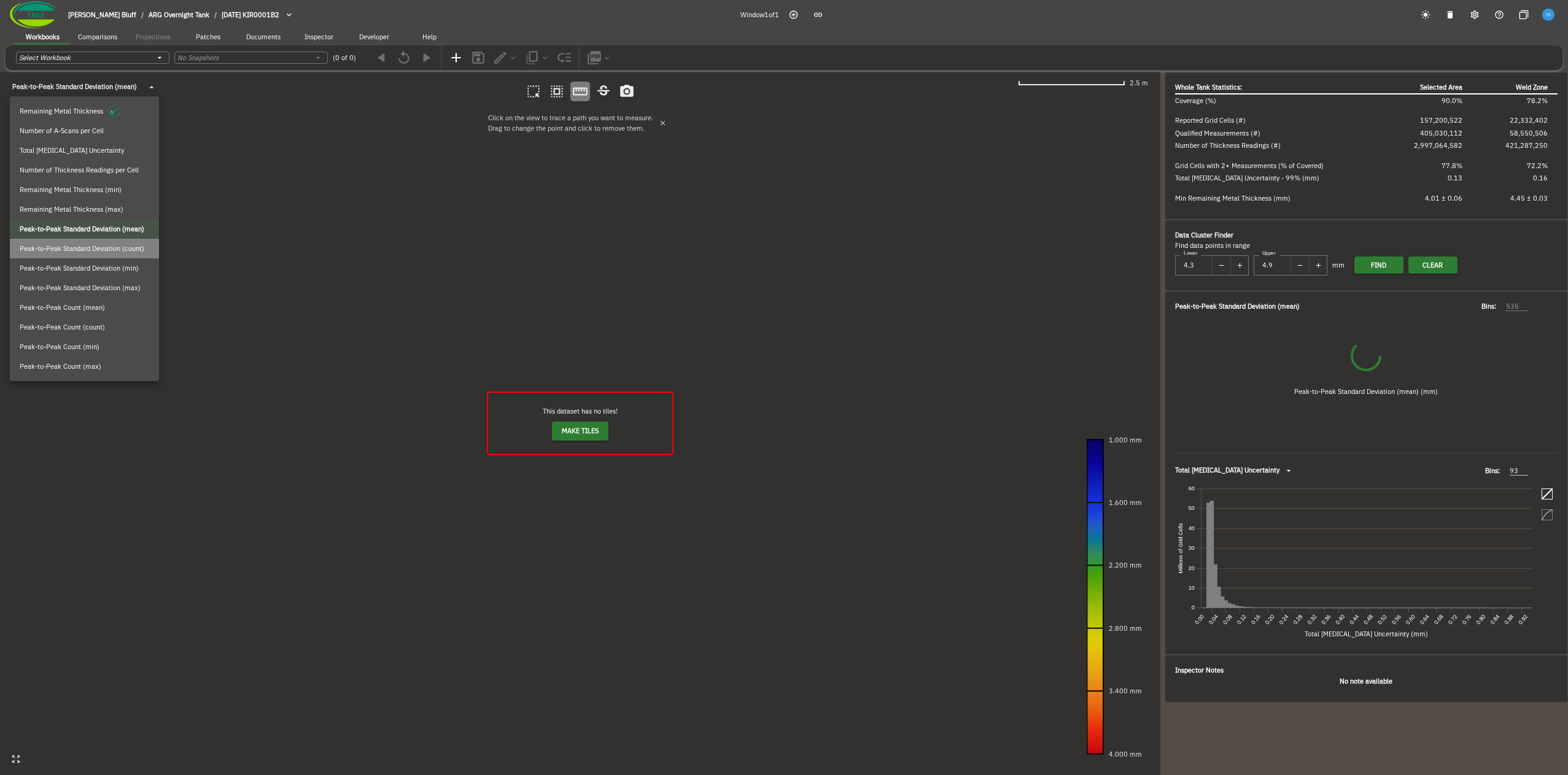
click at [112, 249] on span "Peak-to-Peak Standard Deviation (count)" at bounding box center [82, 249] width 125 height 10
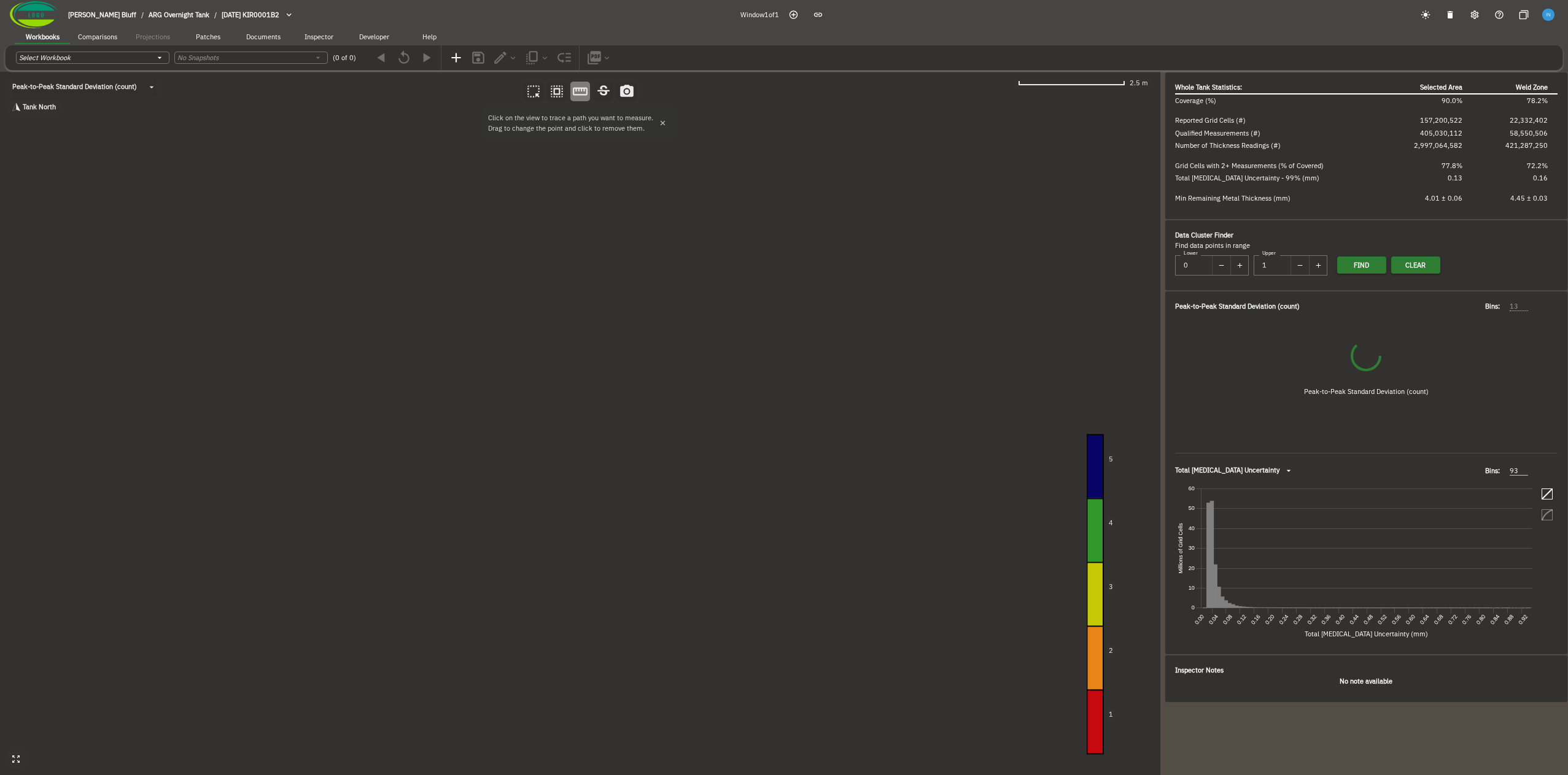
type input "0"
type input "1"
click at [119, 89] on body "Fowler's Bluff / ARG Overnight Tank / 2024-09-20 KIR0001B2 Window 1 of 1 Workbo…" at bounding box center [784, 387] width 1568 height 775
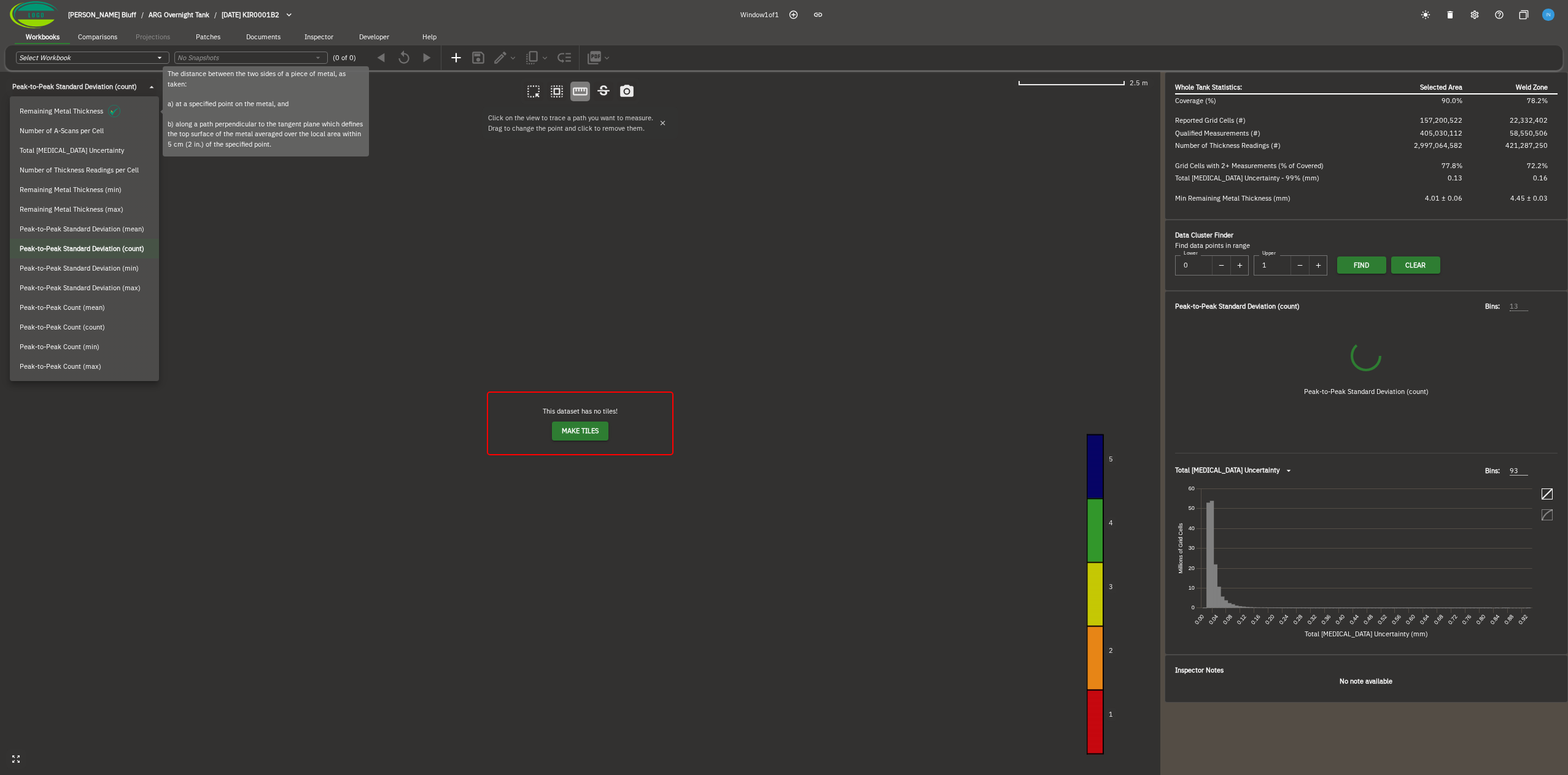
type input "5"
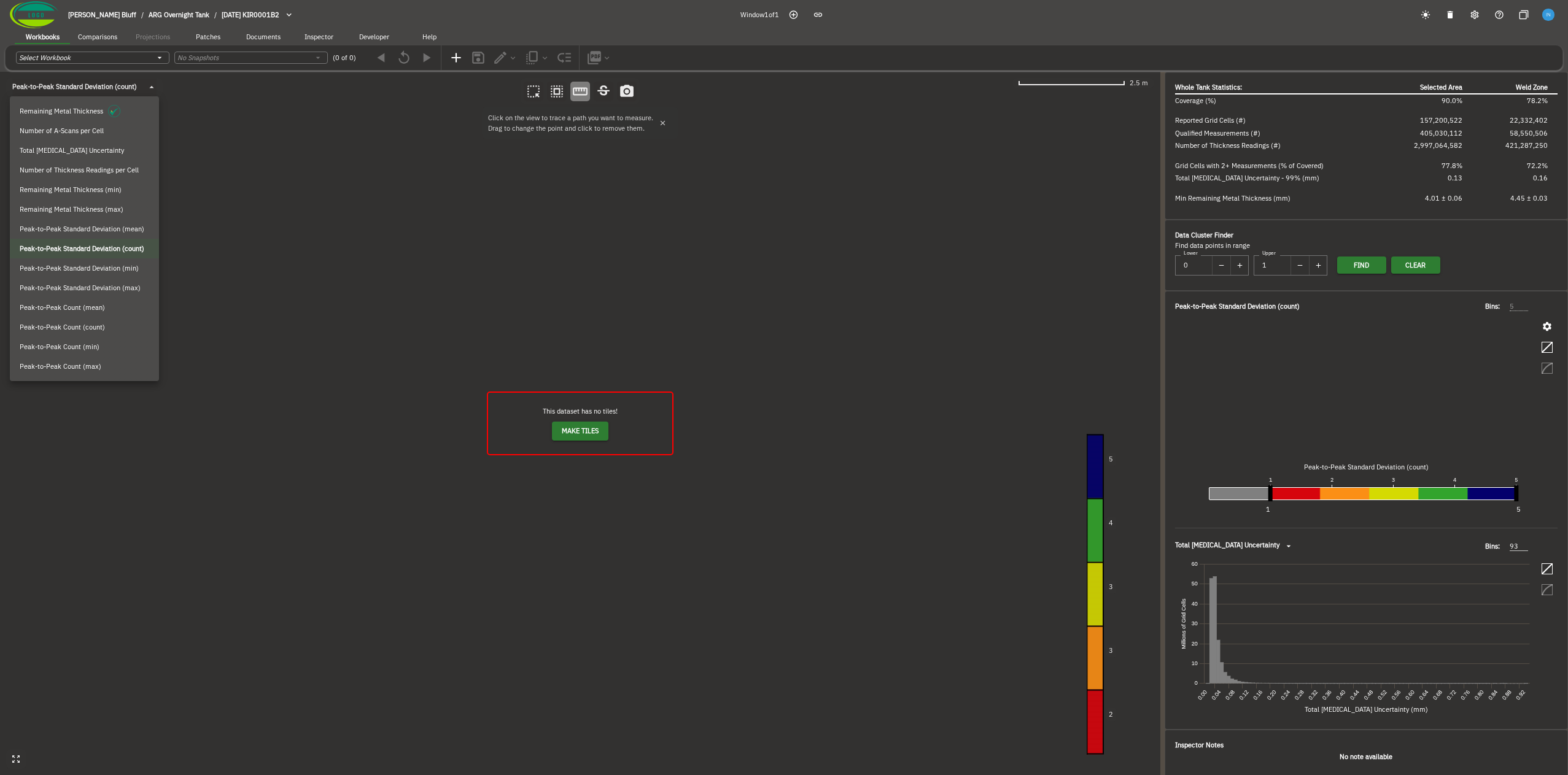
click at [520, 271] on div at bounding box center [784, 387] width 1568 height 775
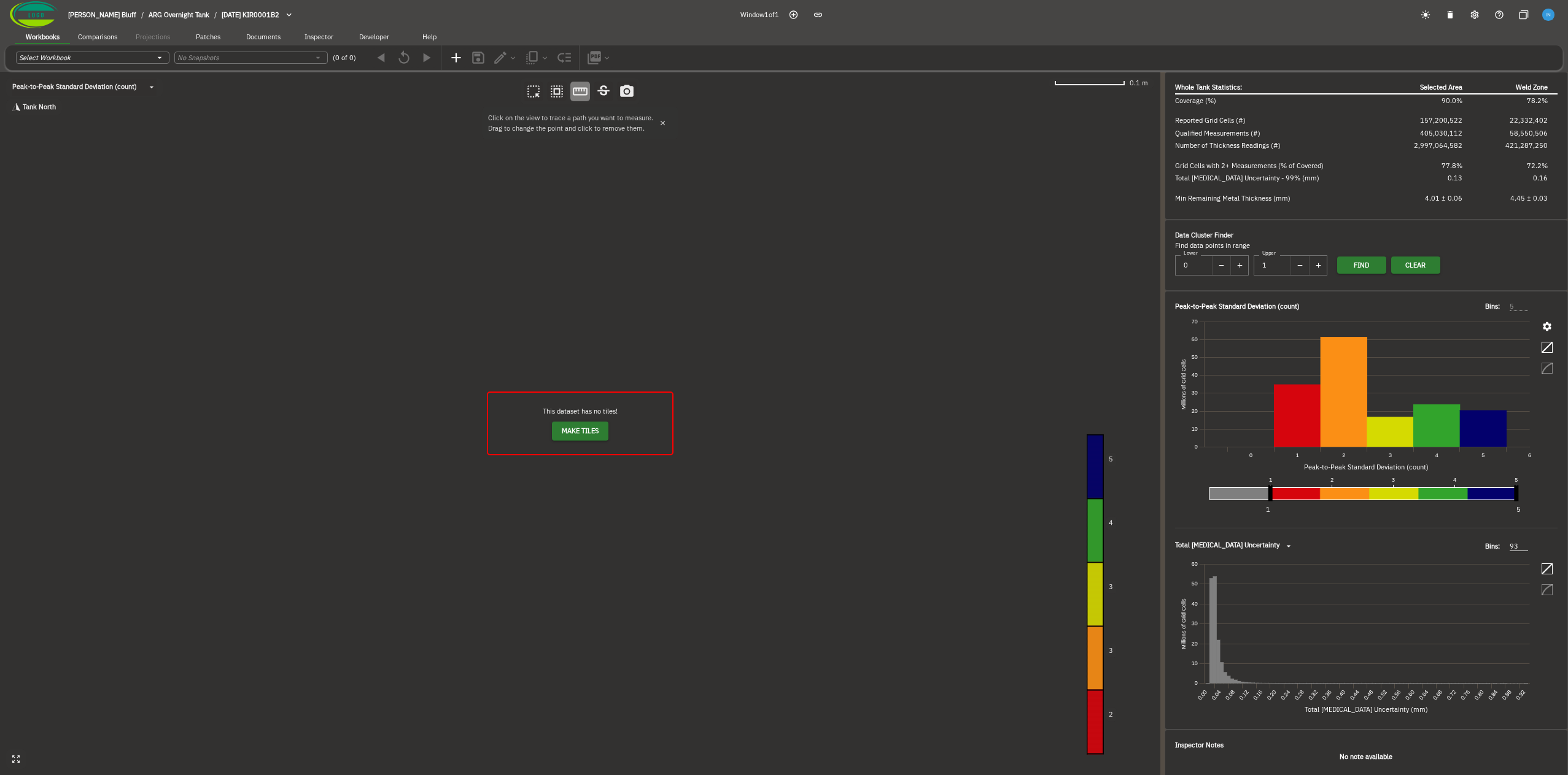
click at [372, 36] on span "Developer" at bounding box center [374, 38] width 30 height 9
click at [60, 60] on icon "button" at bounding box center [65, 58] width 10 height 10
click at [575, 434] on span "Make Tiles" at bounding box center [580, 431] width 37 height 12
drag, startPoint x: 631, startPoint y: 290, endPoint x: 560, endPoint y: 295, distance: 71.2
click at [567, 294] on canvas at bounding box center [580, 423] width 1161 height 703
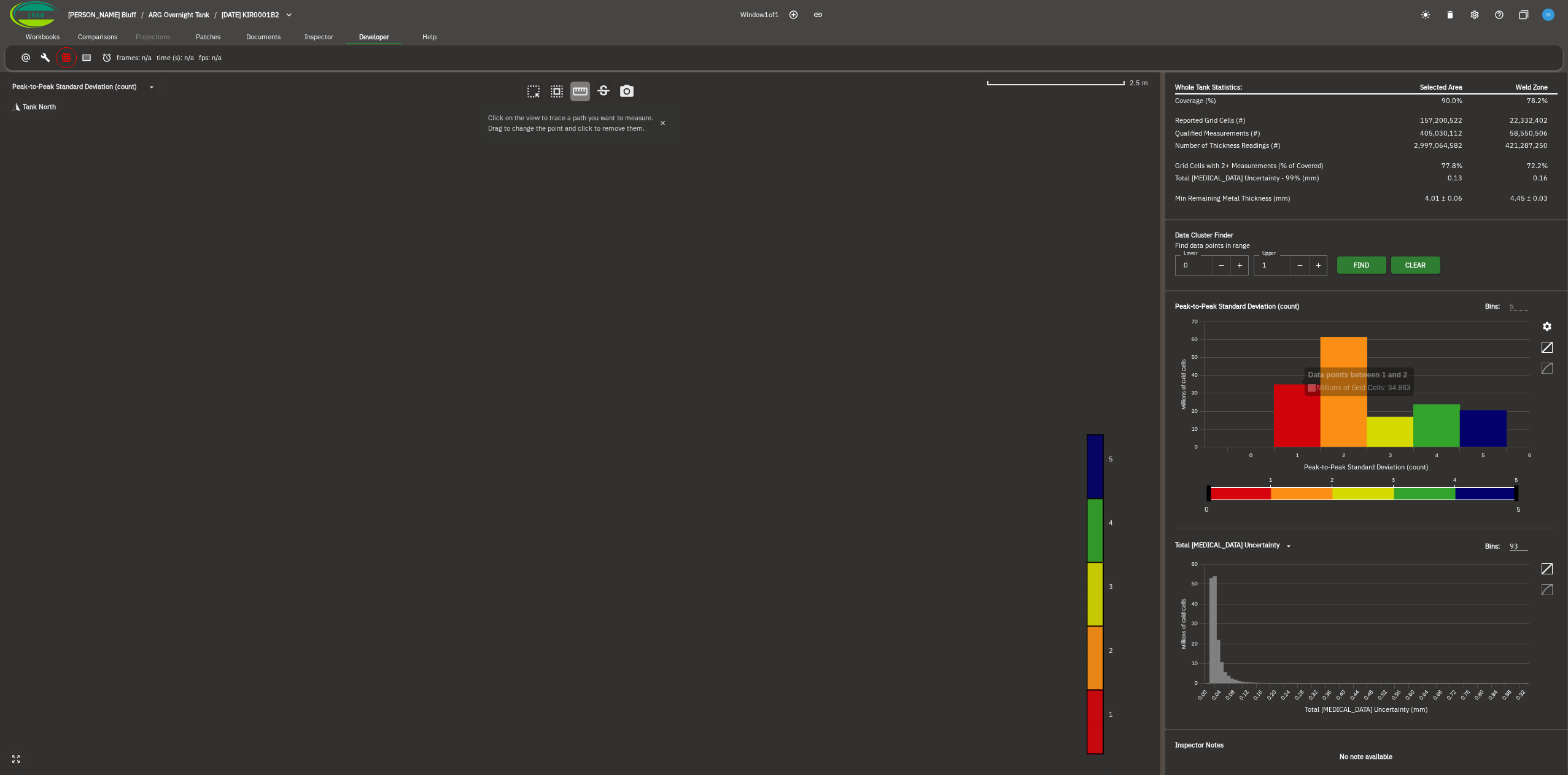
drag, startPoint x: 1270, startPoint y: 498, endPoint x: 1183, endPoint y: 498, distance: 87.0
click at [1209, 498] on line at bounding box center [1209, 487] width 0 height 92
click at [1543, 325] on icon "button" at bounding box center [1547, 326] width 9 height 9
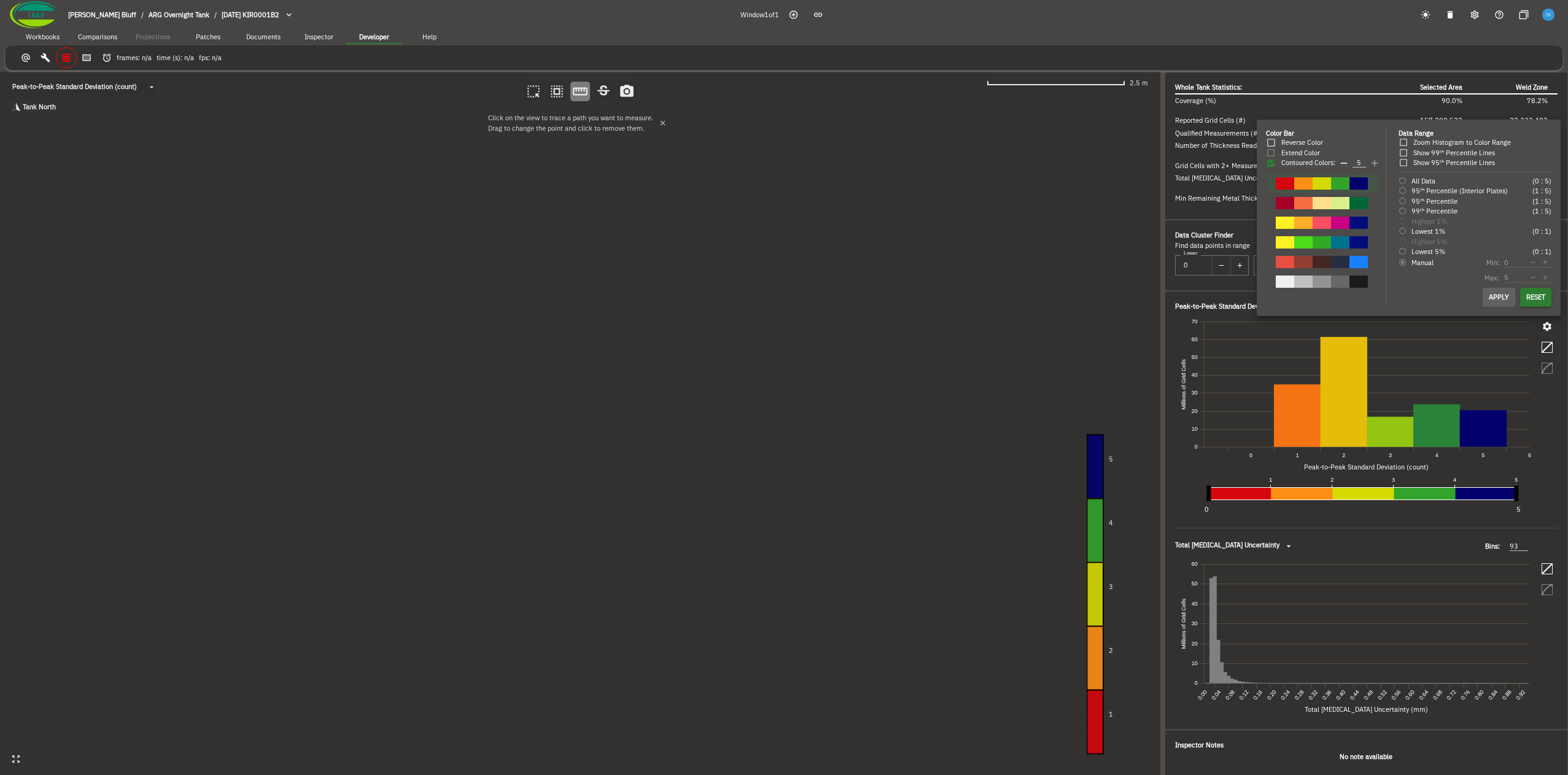
click at [1330, 225] on div at bounding box center [1321, 223] width 92 height 12
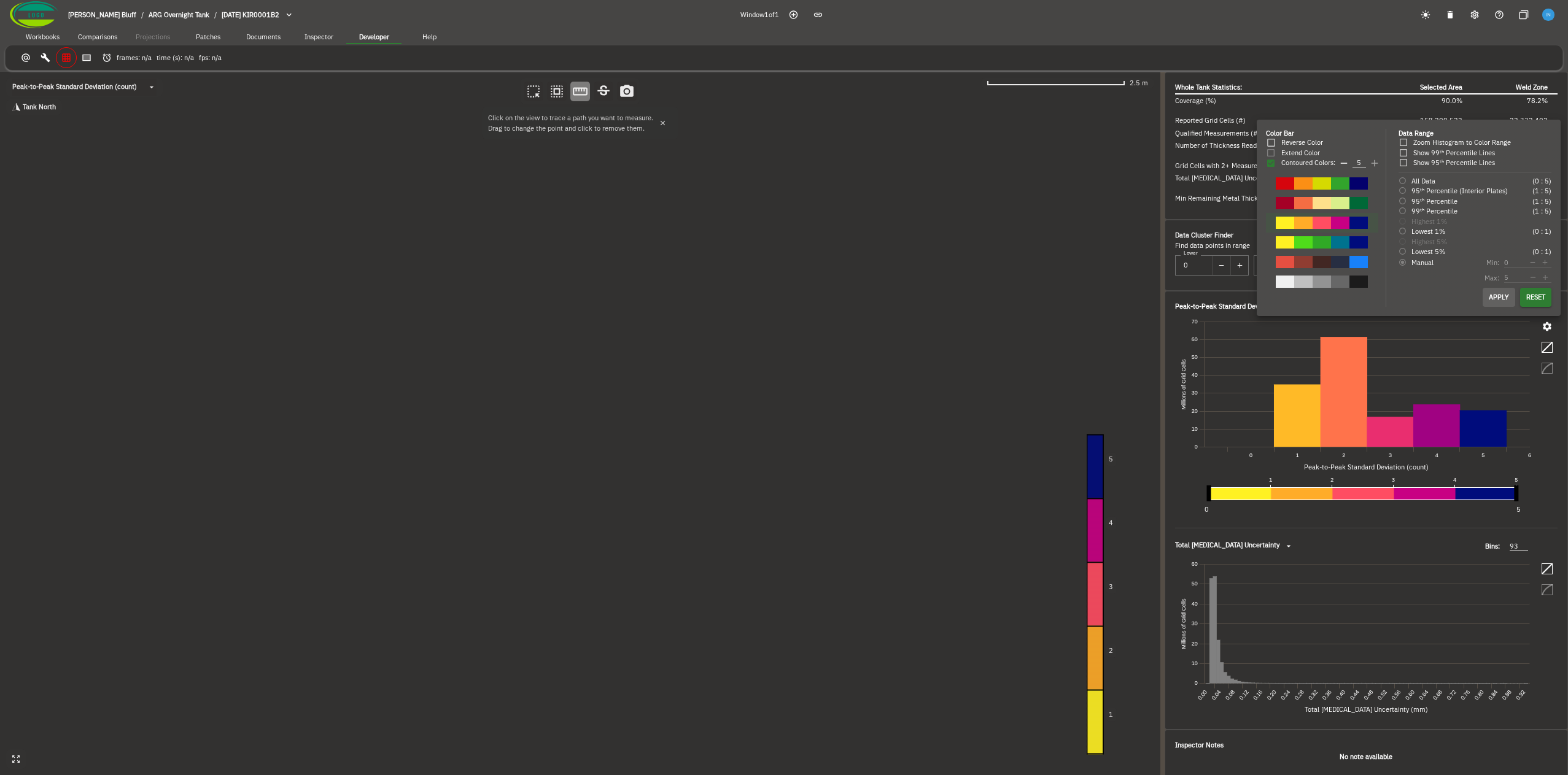
click at [1318, 281] on div at bounding box center [1321, 282] width 92 height 12
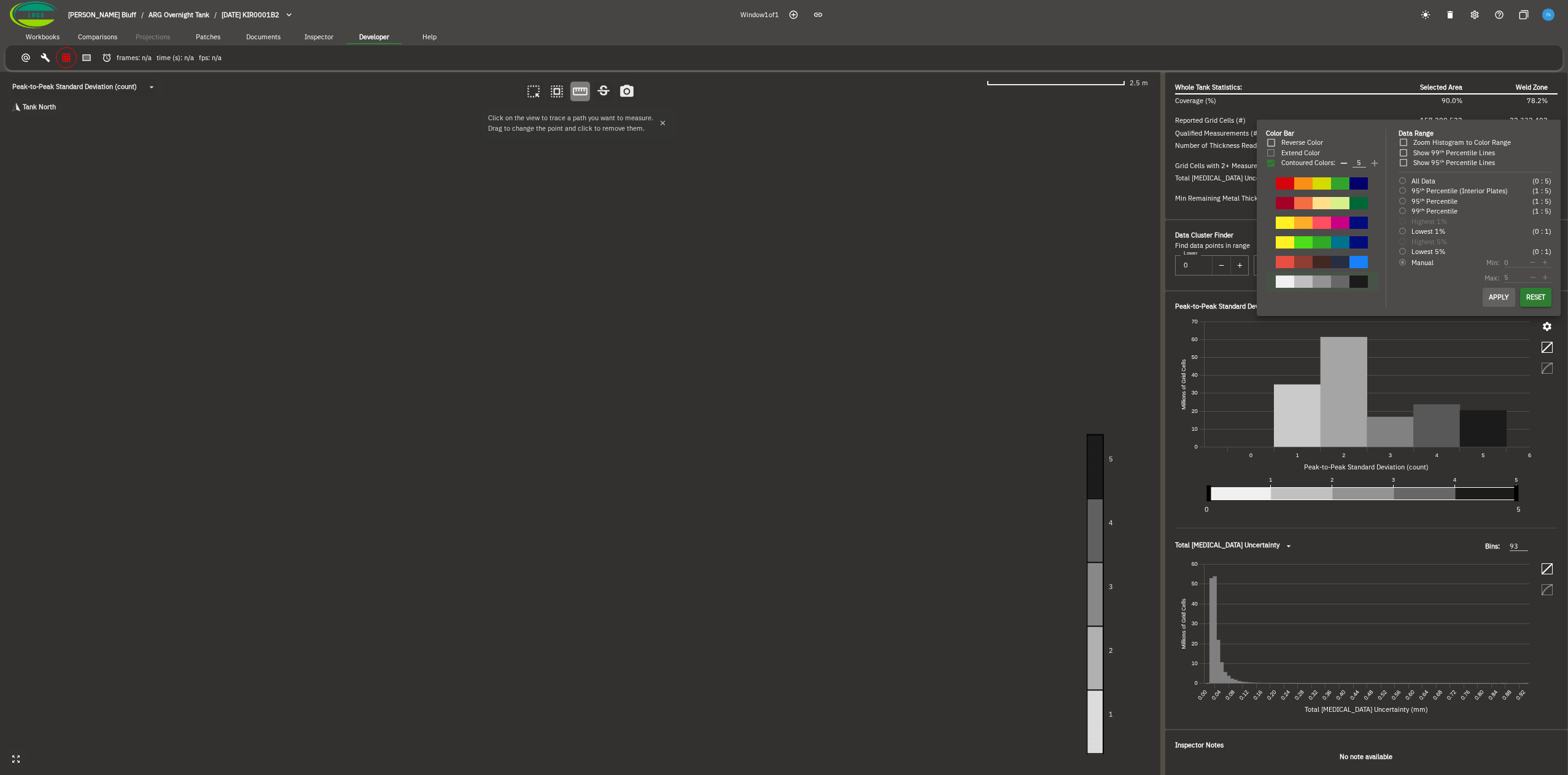
drag, startPoint x: 543, startPoint y: 321, endPoint x: 522, endPoint y: 303, distance: 27.7
click at [522, 303] on div at bounding box center [784, 387] width 1568 height 775
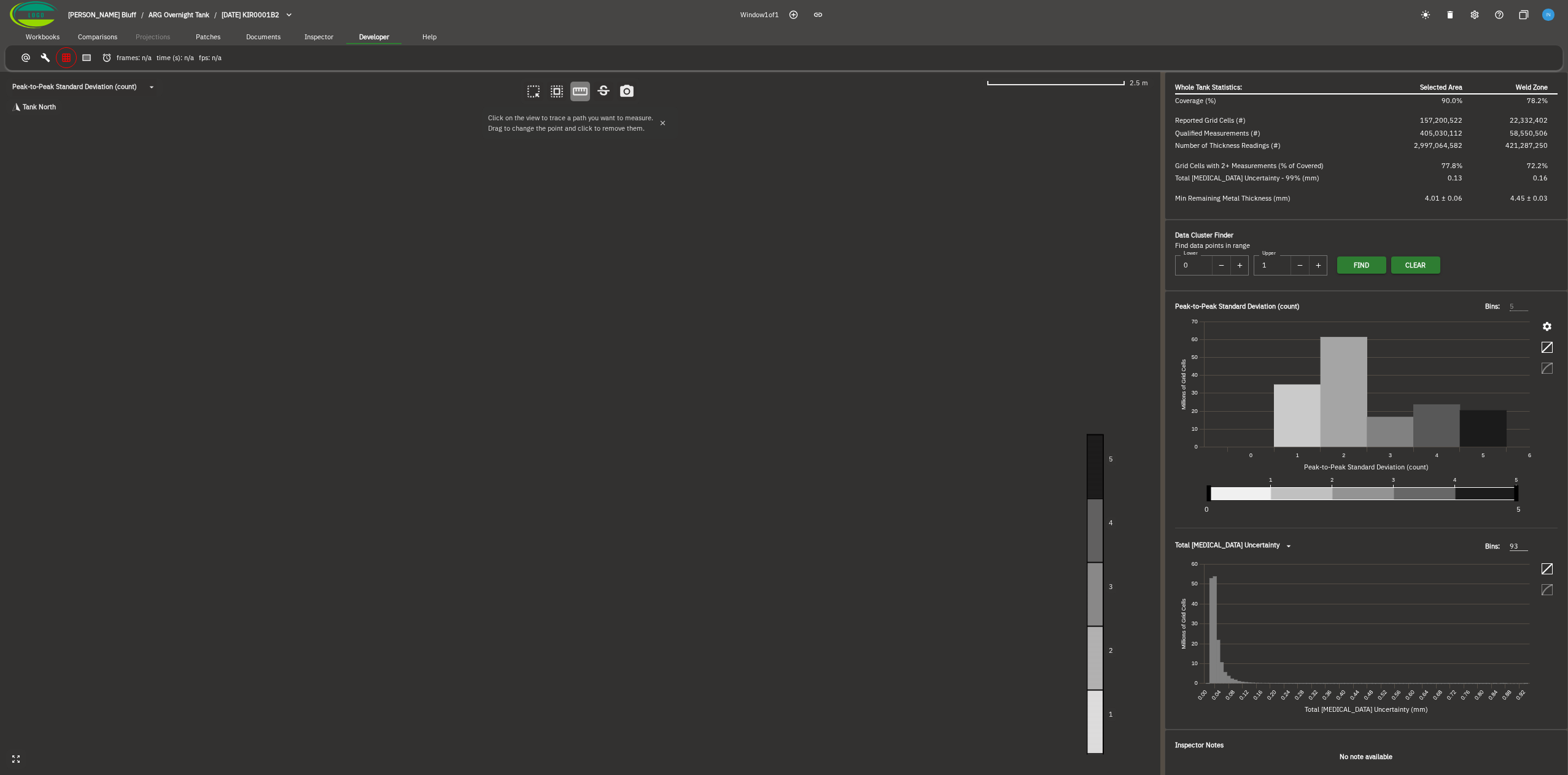
drag, startPoint x: 511, startPoint y: 371, endPoint x: 543, endPoint y: 334, distance: 48.9
click at [543, 334] on canvas at bounding box center [580, 423] width 1161 height 703
click at [661, 128] on button "button" at bounding box center [663, 123] width 19 height 19
drag, startPoint x: 470, startPoint y: 347, endPoint x: 467, endPoint y: 371, distance: 24.2
click at [467, 371] on canvas at bounding box center [580, 423] width 1161 height 703
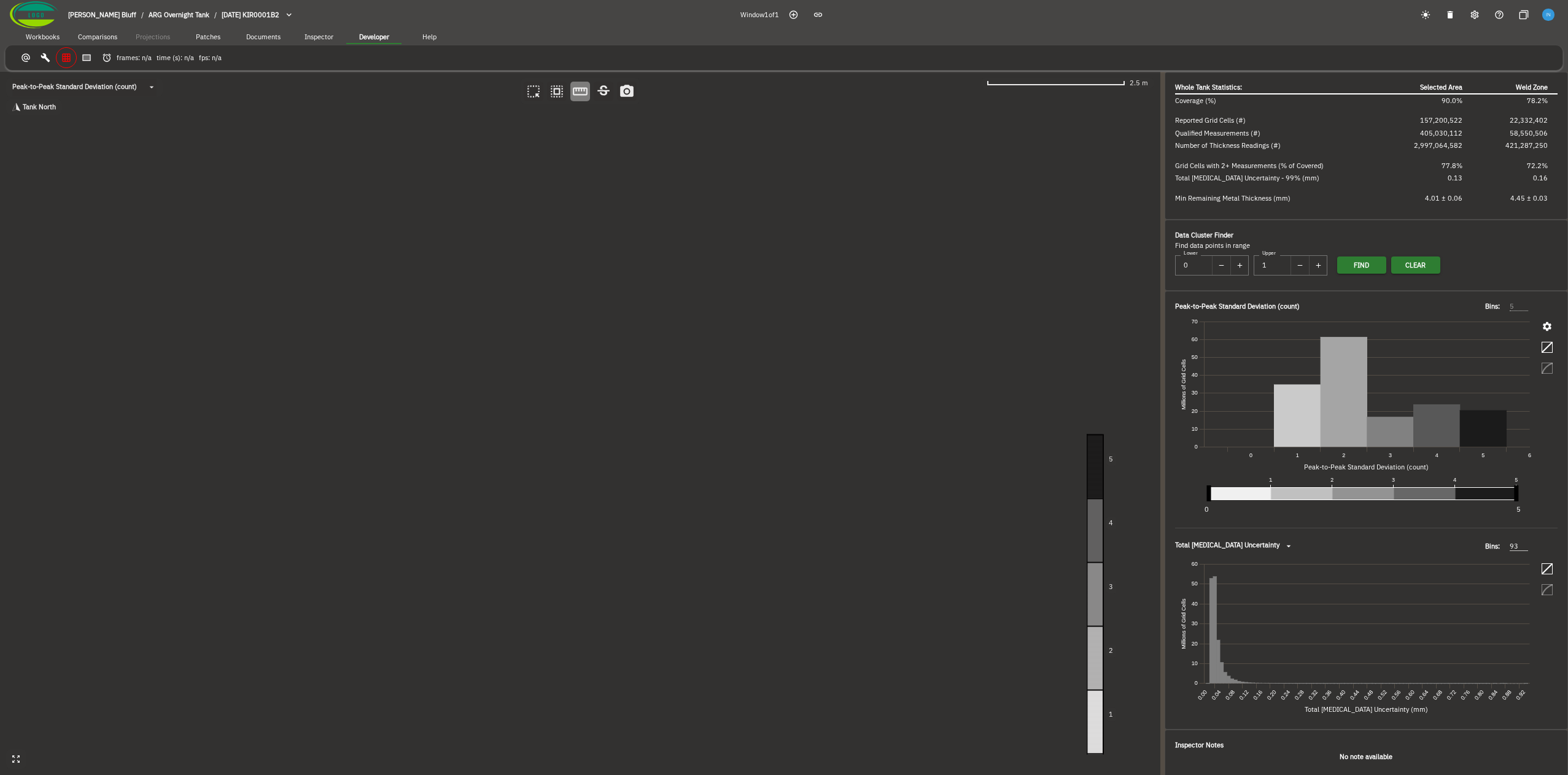
click at [120, 94] on body "Fowler's Bluff / ARG Overnight Tank / 2024-09-20 KIR0001B2 Window 1 of 1 Workbo…" at bounding box center [784, 387] width 1568 height 775
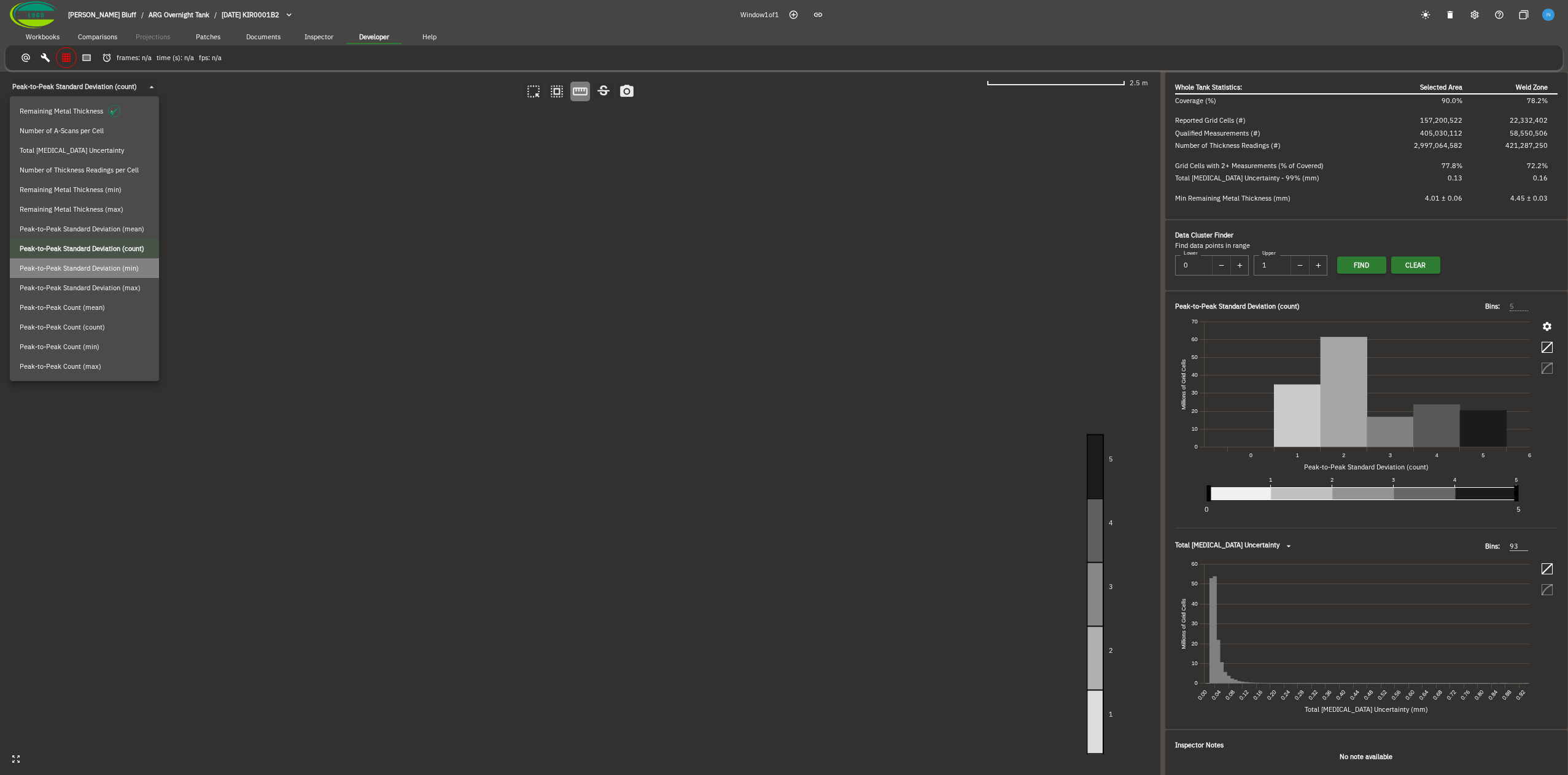
click at [96, 262] on div "Peak-to-Peak Standard Deviation (min)" at bounding box center [85, 268] width 130 height 12
type input "4.3"
type input "4.9"
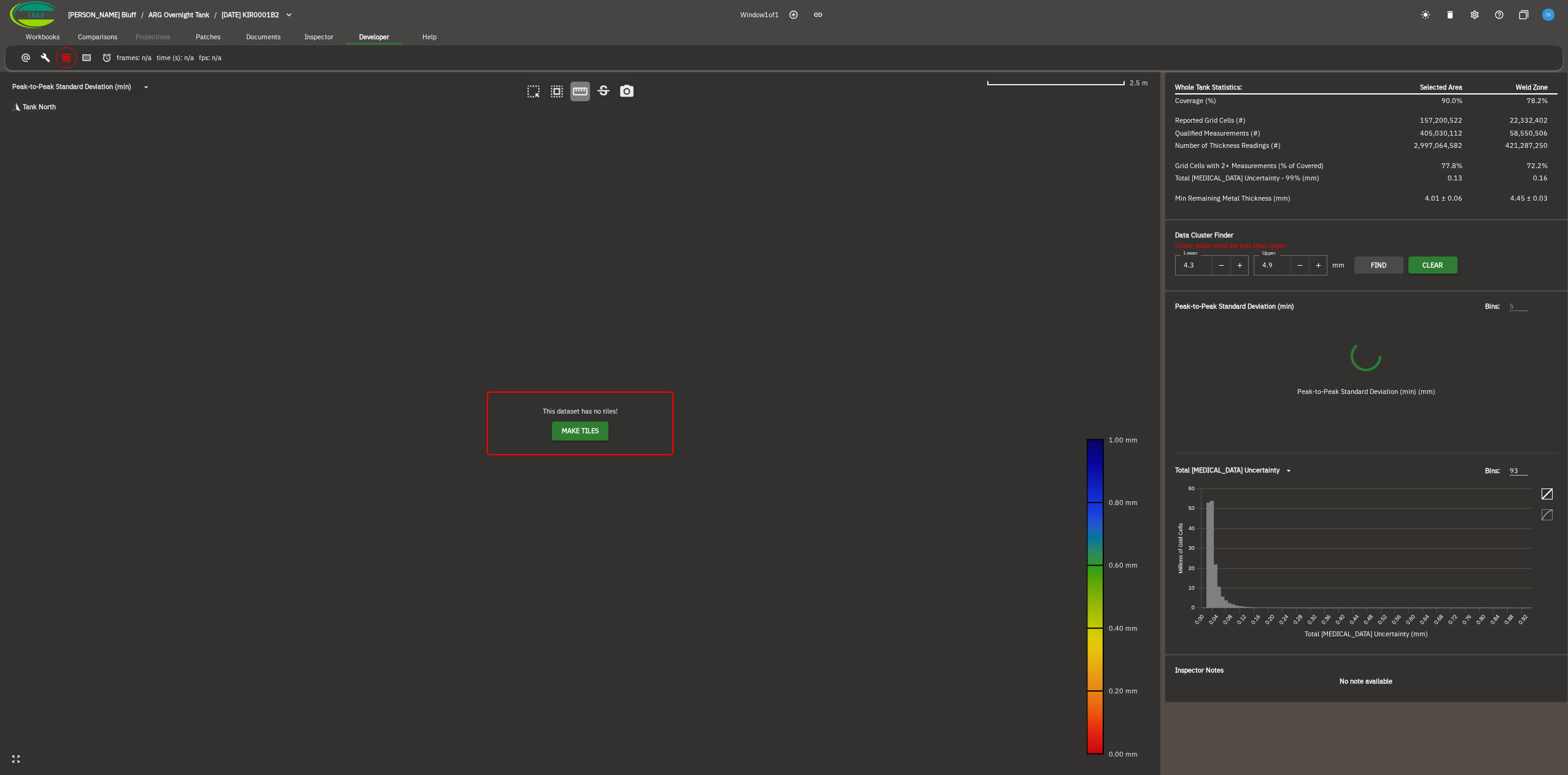
type input "50"
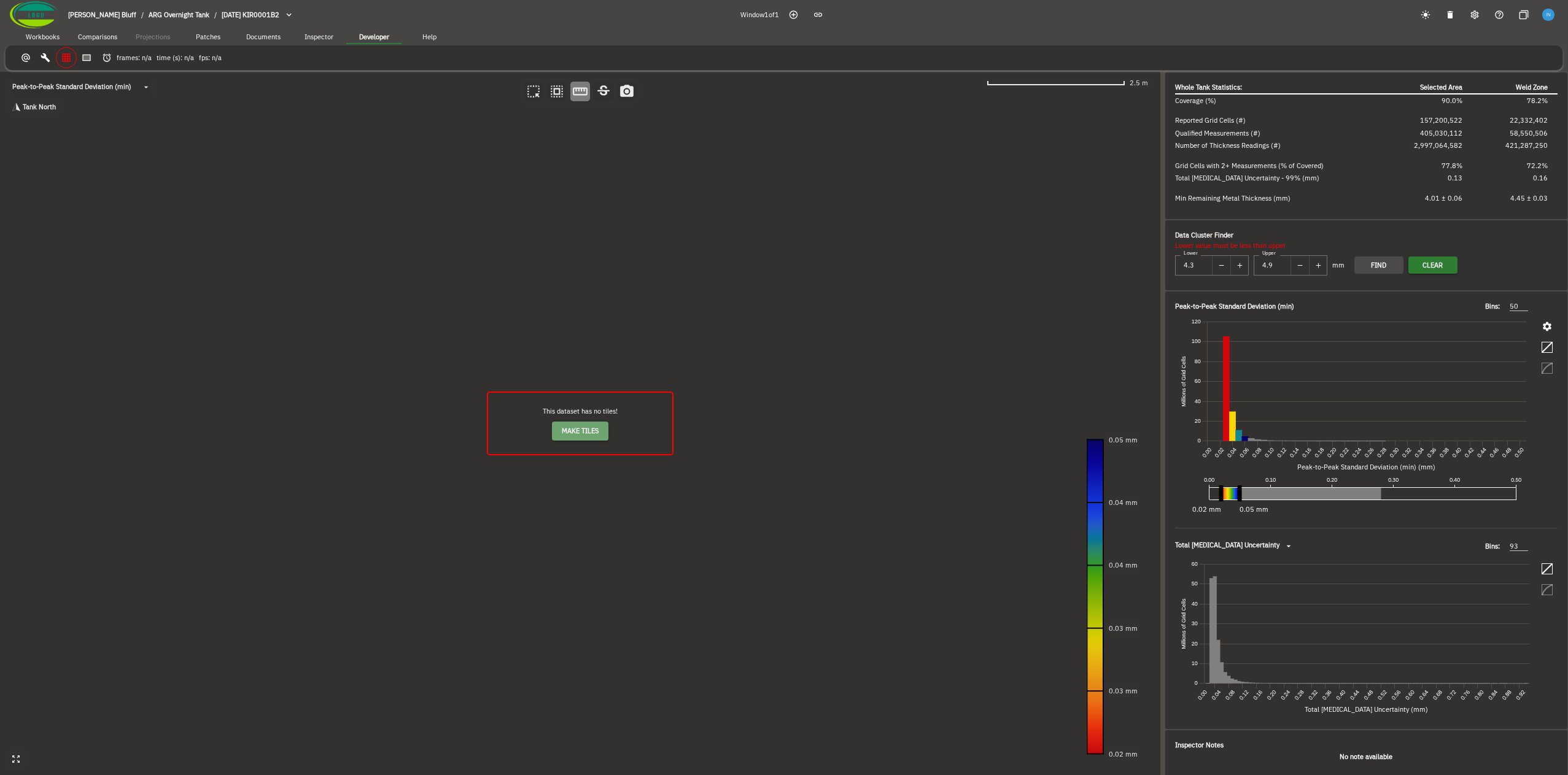
click at [573, 435] on span "Make Tiles" at bounding box center [580, 431] width 37 height 12
drag, startPoint x: 501, startPoint y: 439, endPoint x: 456, endPoint y: 468, distance: 53.5
click at [456, 468] on canvas at bounding box center [580, 423] width 1161 height 703
click at [127, 80] on body "Fowler's Bluff / ARG Overnight Tank / 2024-09-20 KIR0001B2 Window 1 of 1 Workbo…" at bounding box center [784, 387] width 1568 height 775
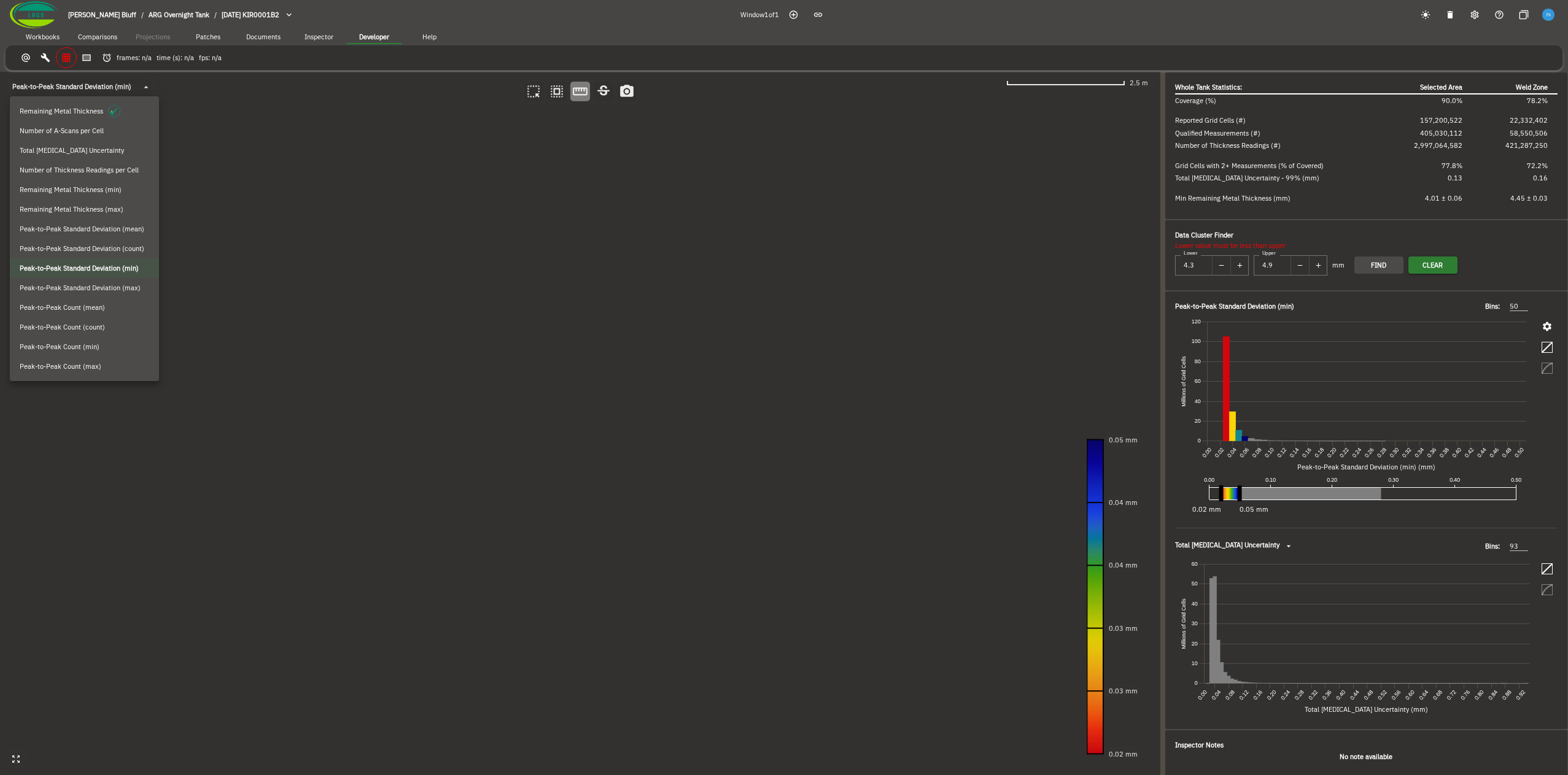
click at [74, 370] on span "Peak-to-Peak Count (max)" at bounding box center [60, 367] width 81 height 10
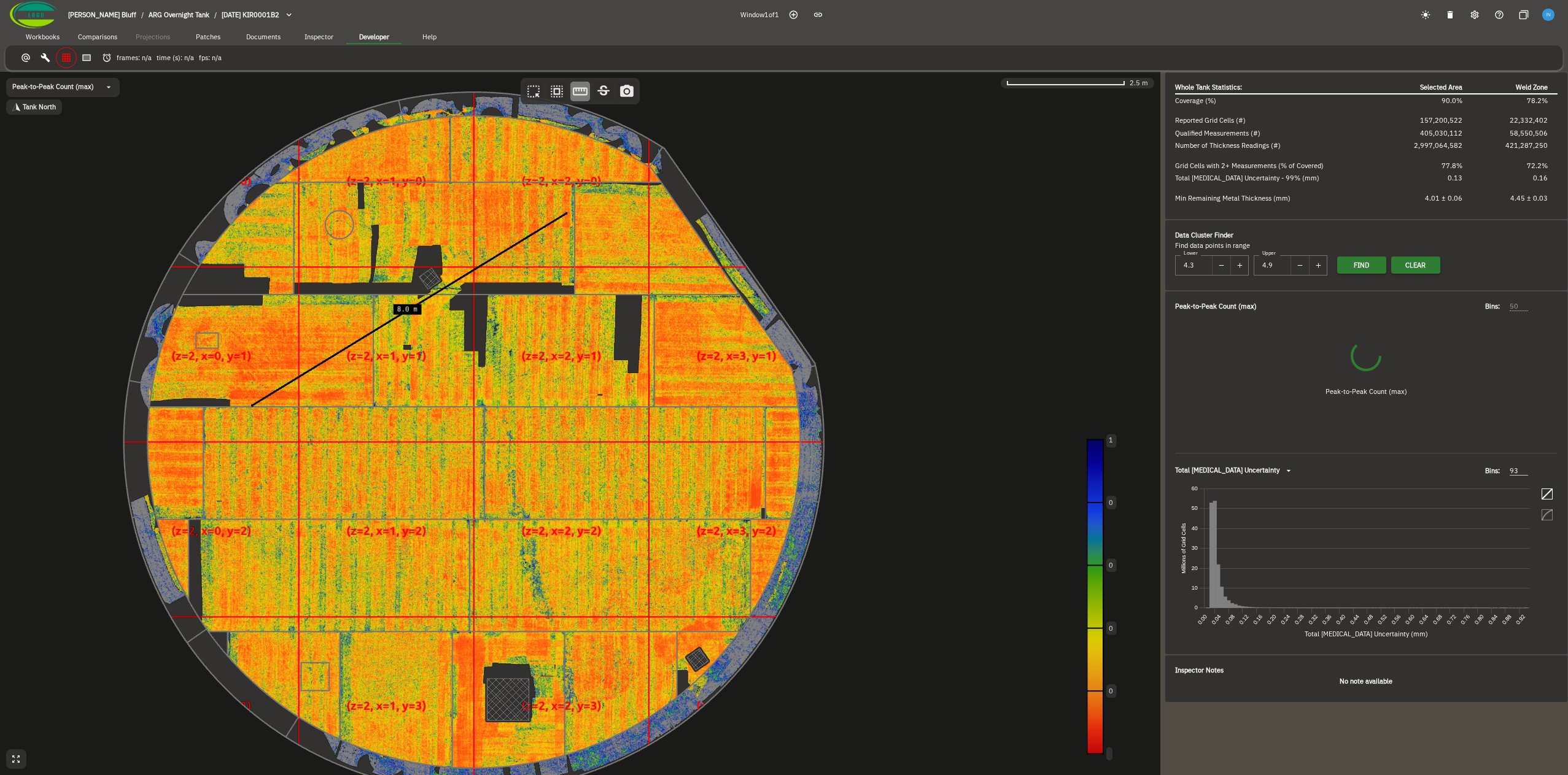
type input "0"
type input "1"
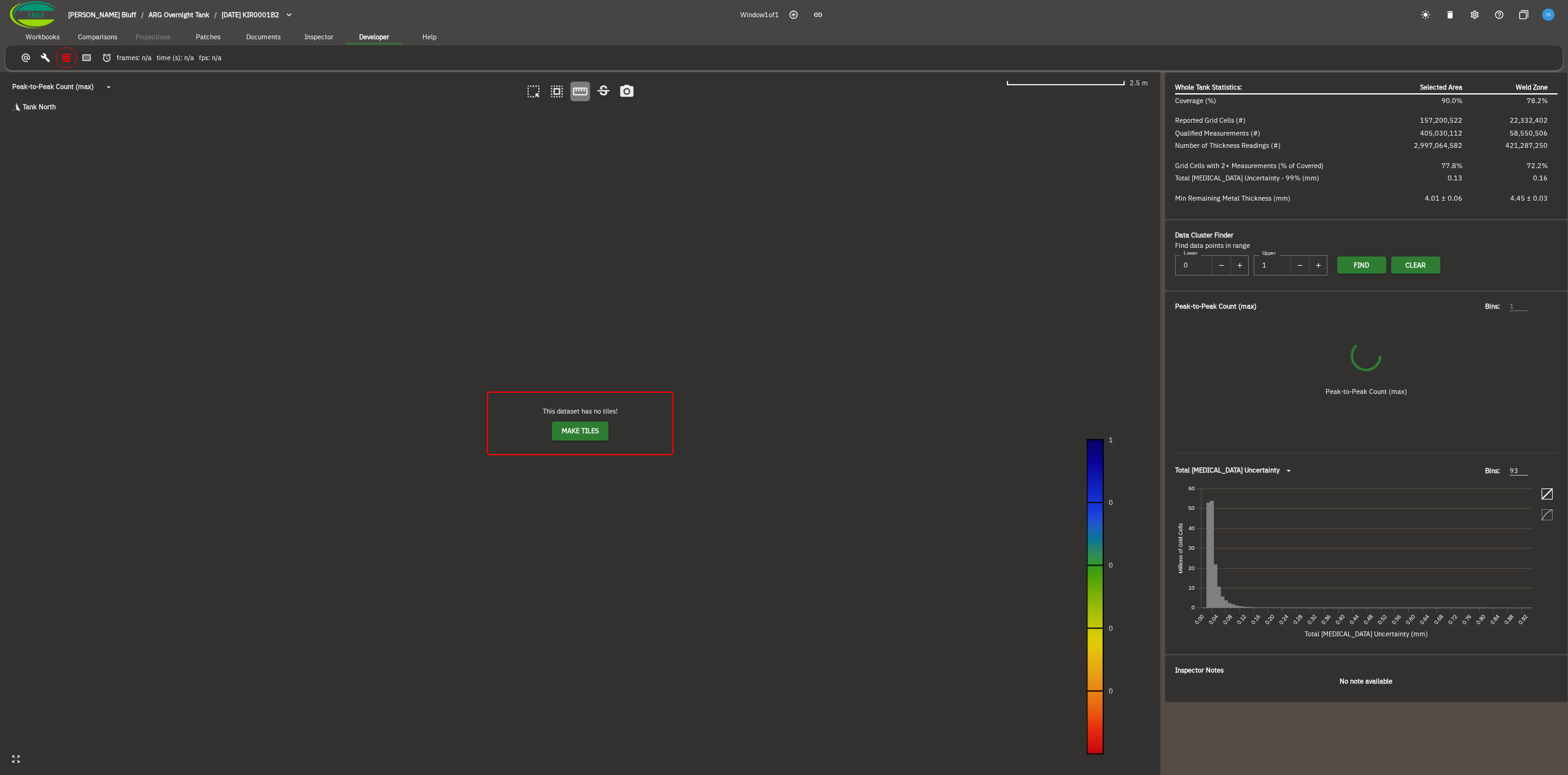
click at [582, 436] on span "Make Tiles" at bounding box center [580, 431] width 37 height 12
type input "7"
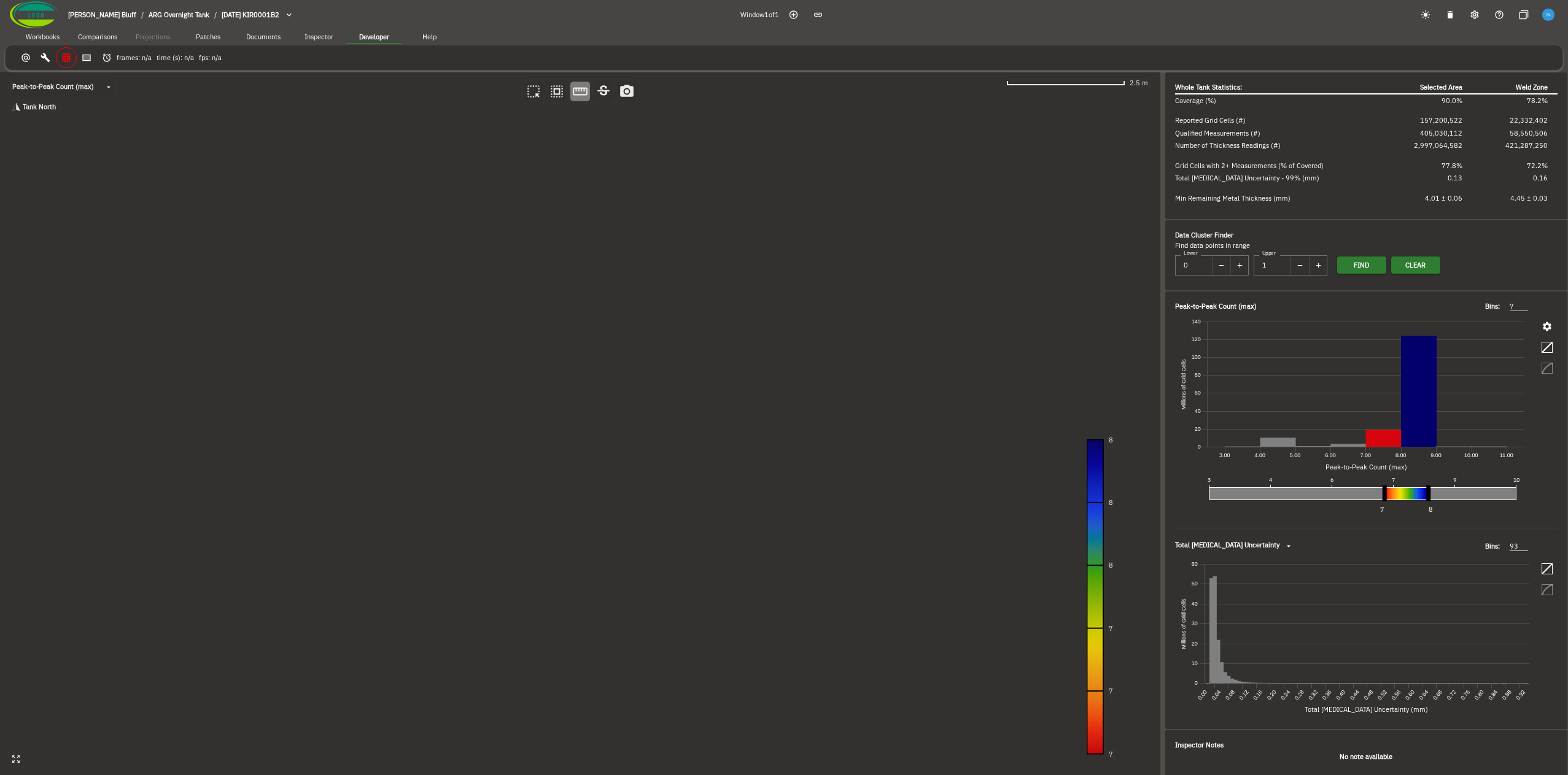
click at [48, 38] on span "Workbooks" at bounding box center [43, 38] width 34 height 9
click at [276, 36] on span "Documents" at bounding box center [264, 38] width 35 height 9
click at [319, 38] on span "Inspector" at bounding box center [319, 38] width 29 height 9
click at [371, 38] on span "Developer" at bounding box center [374, 38] width 30 height 9
click at [85, 64] on button "button" at bounding box center [86, 58] width 20 height 20
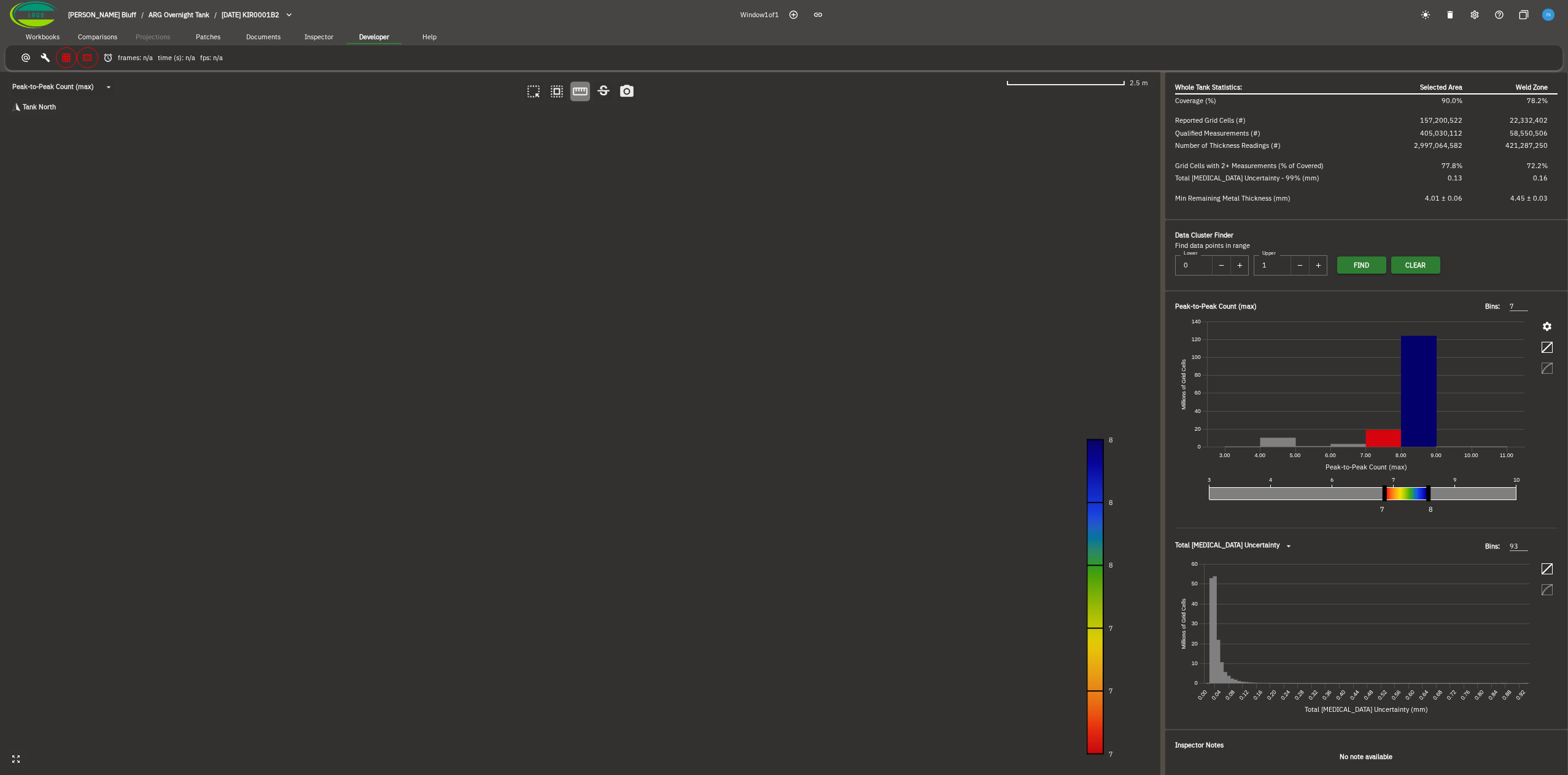
click at [314, 311] on canvas at bounding box center [580, 423] width 1161 height 703
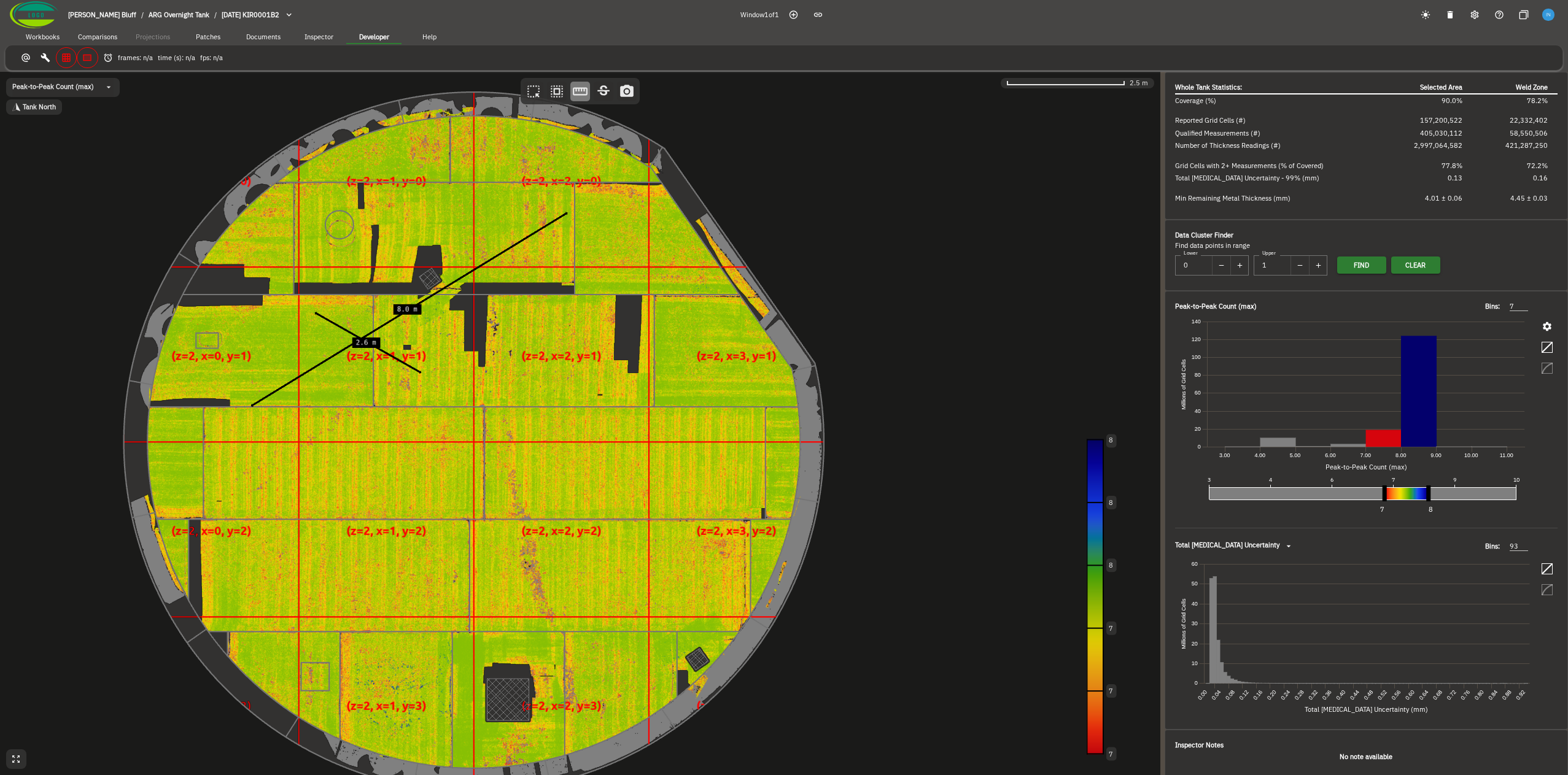
click at [420, 373] on canvas at bounding box center [580, 423] width 1161 height 703
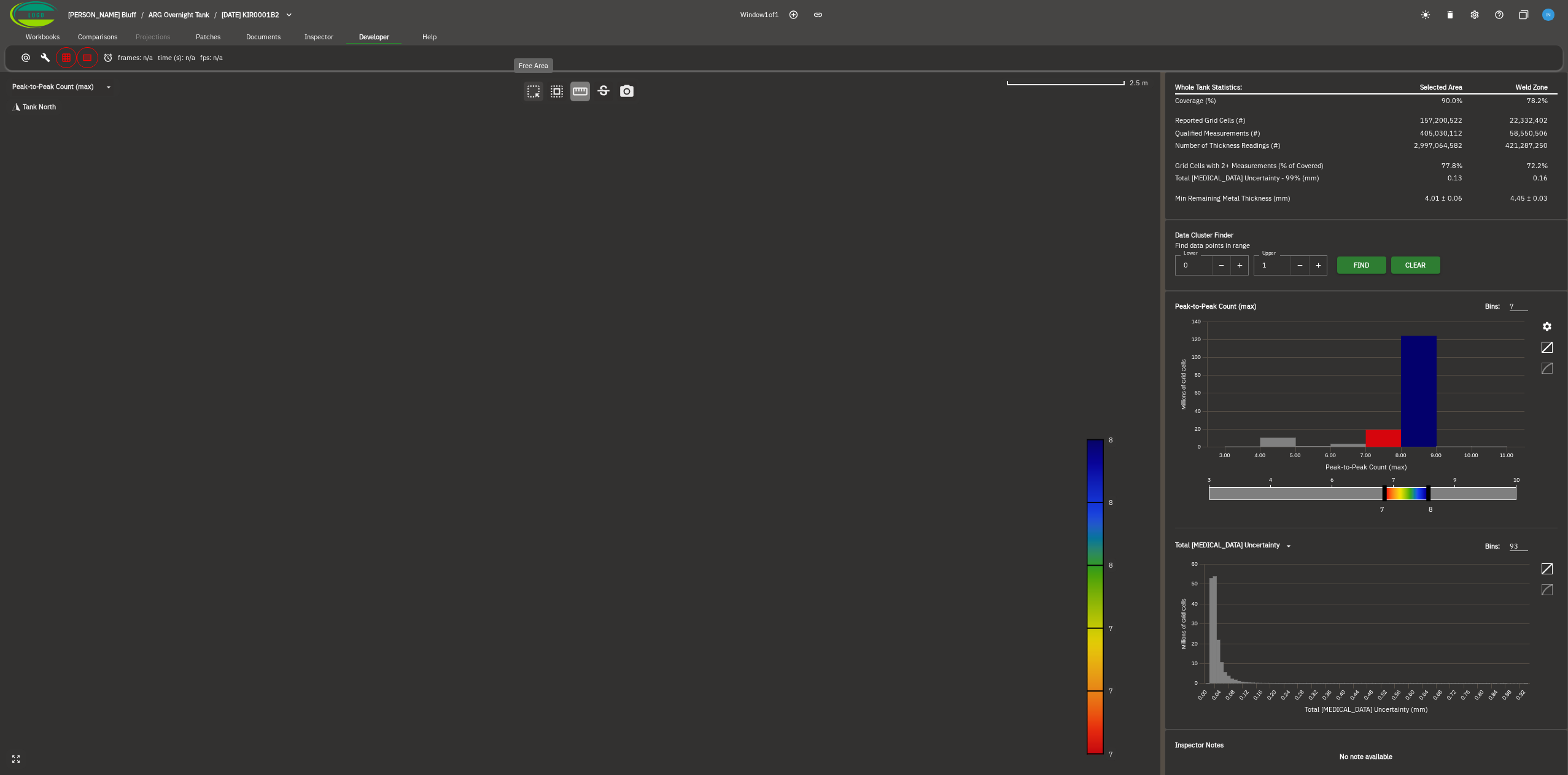
click at [534, 96] on icon "button" at bounding box center [533, 91] width 16 height 16
click at [271, 267] on canvas at bounding box center [580, 423] width 1161 height 703
click at [582, 584] on canvas at bounding box center [580, 423] width 1161 height 703
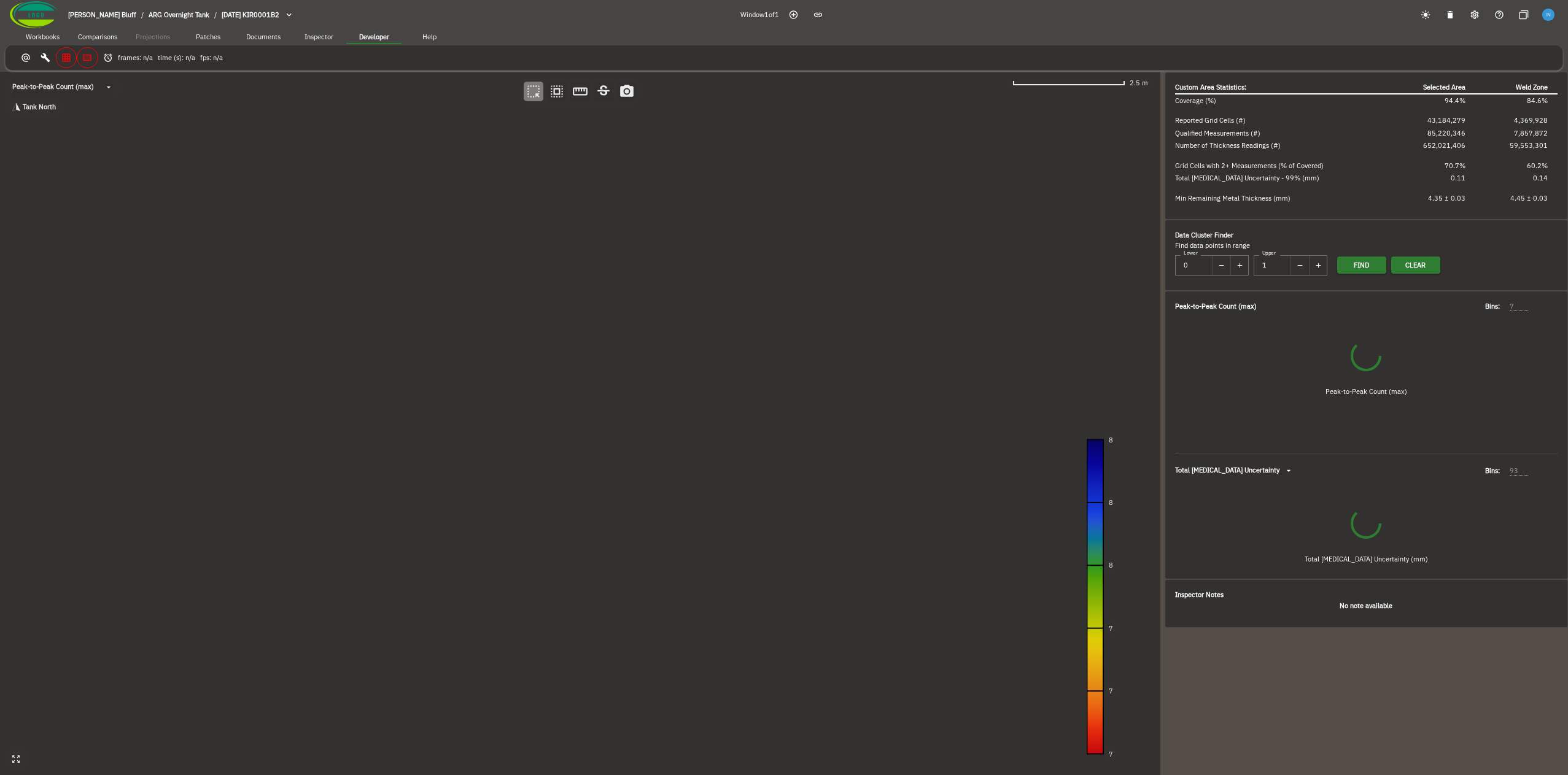
drag, startPoint x: 481, startPoint y: 380, endPoint x: 325, endPoint y: 377, distance: 156.0
click at [325, 377] on canvas at bounding box center [580, 423] width 1161 height 703
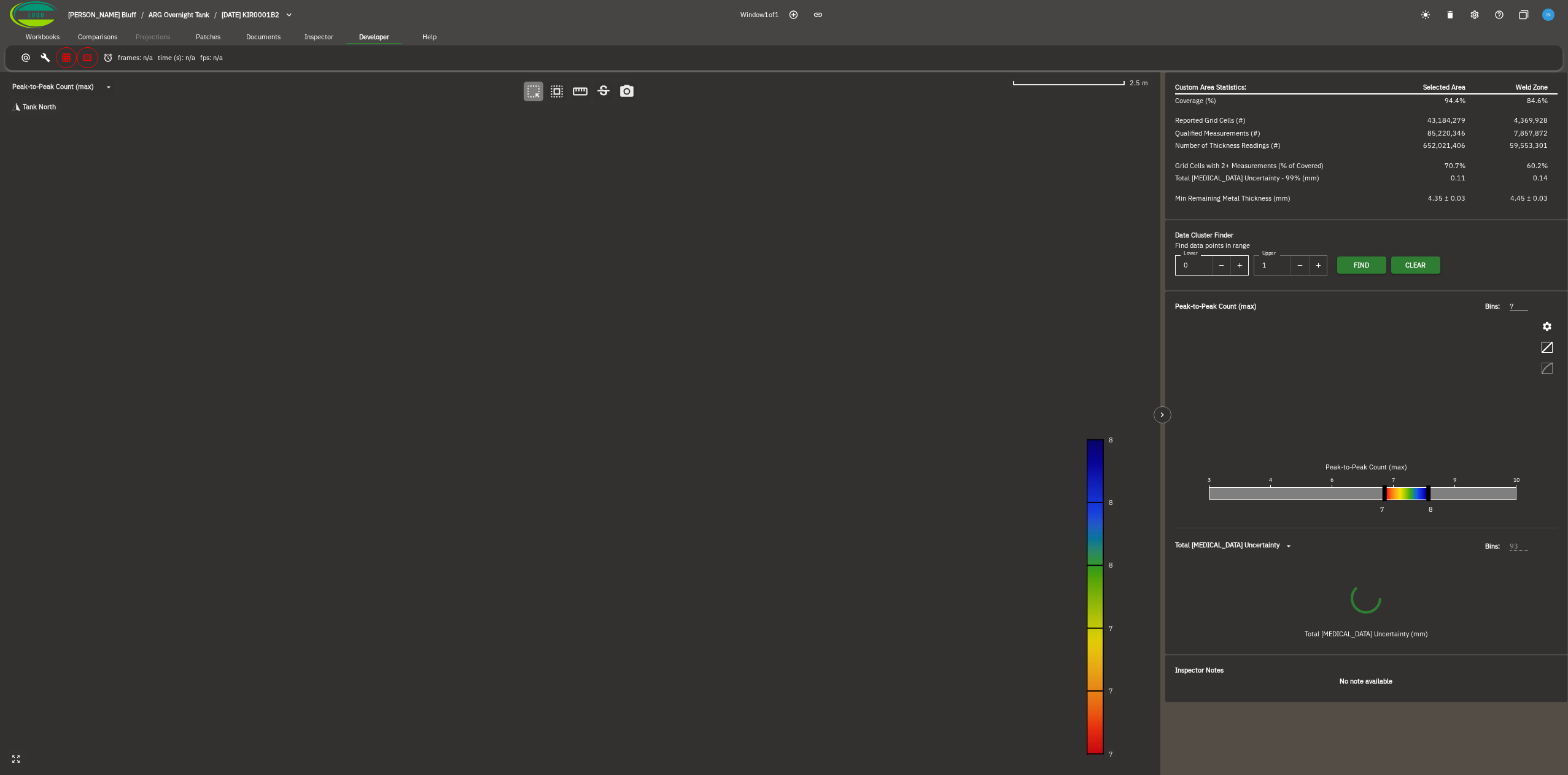
type input "64"
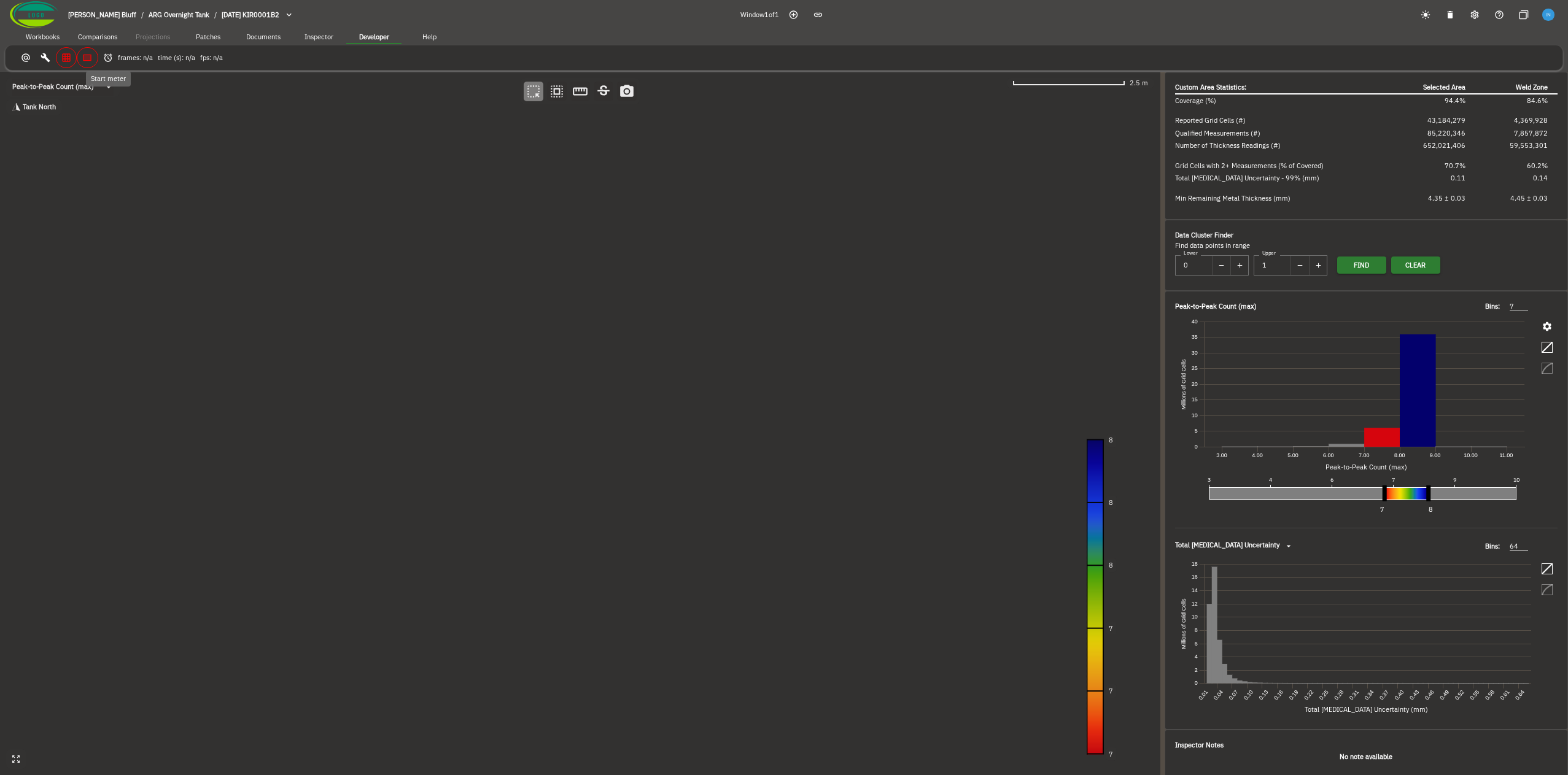
click at [109, 60] on icon "button" at bounding box center [108, 58] width 10 height 10
click at [291, 62] on button "button" at bounding box center [286, 58] width 20 height 20
drag, startPoint x: 411, startPoint y: 313, endPoint x: 354, endPoint y: 313, distance: 57.0
click at [354, 313] on canvas at bounding box center [580, 423] width 1161 height 703
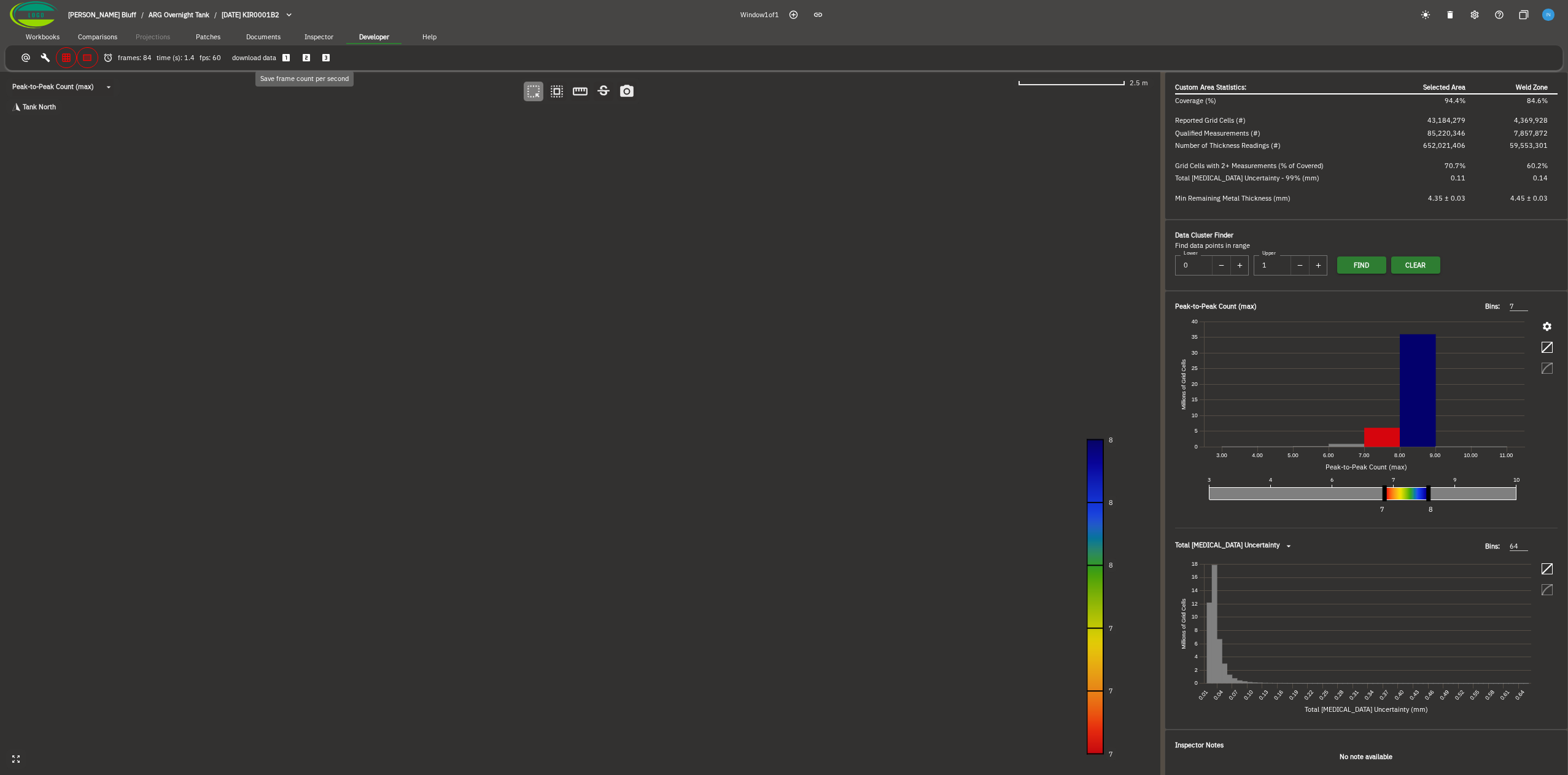
click at [302, 57] on icon "button" at bounding box center [306, 58] width 7 height 7
click at [327, 65] on button "button" at bounding box center [326, 58] width 20 height 20
click at [498, 454] on canvas at bounding box center [580, 423] width 1161 height 703
click at [507, 462] on canvas at bounding box center [580, 423] width 1161 height 703
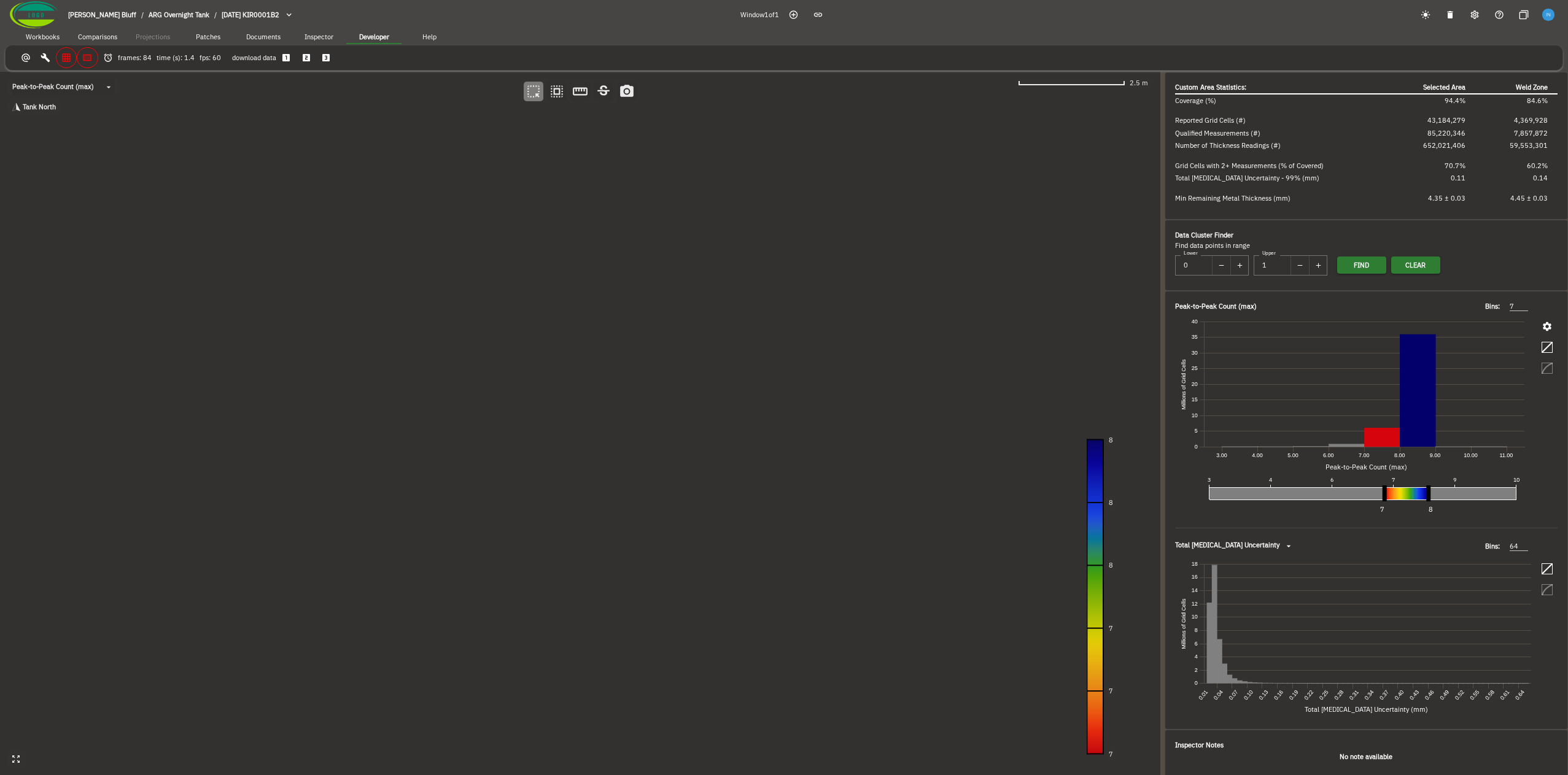
click at [507, 462] on canvas at bounding box center [580, 423] width 1161 height 703
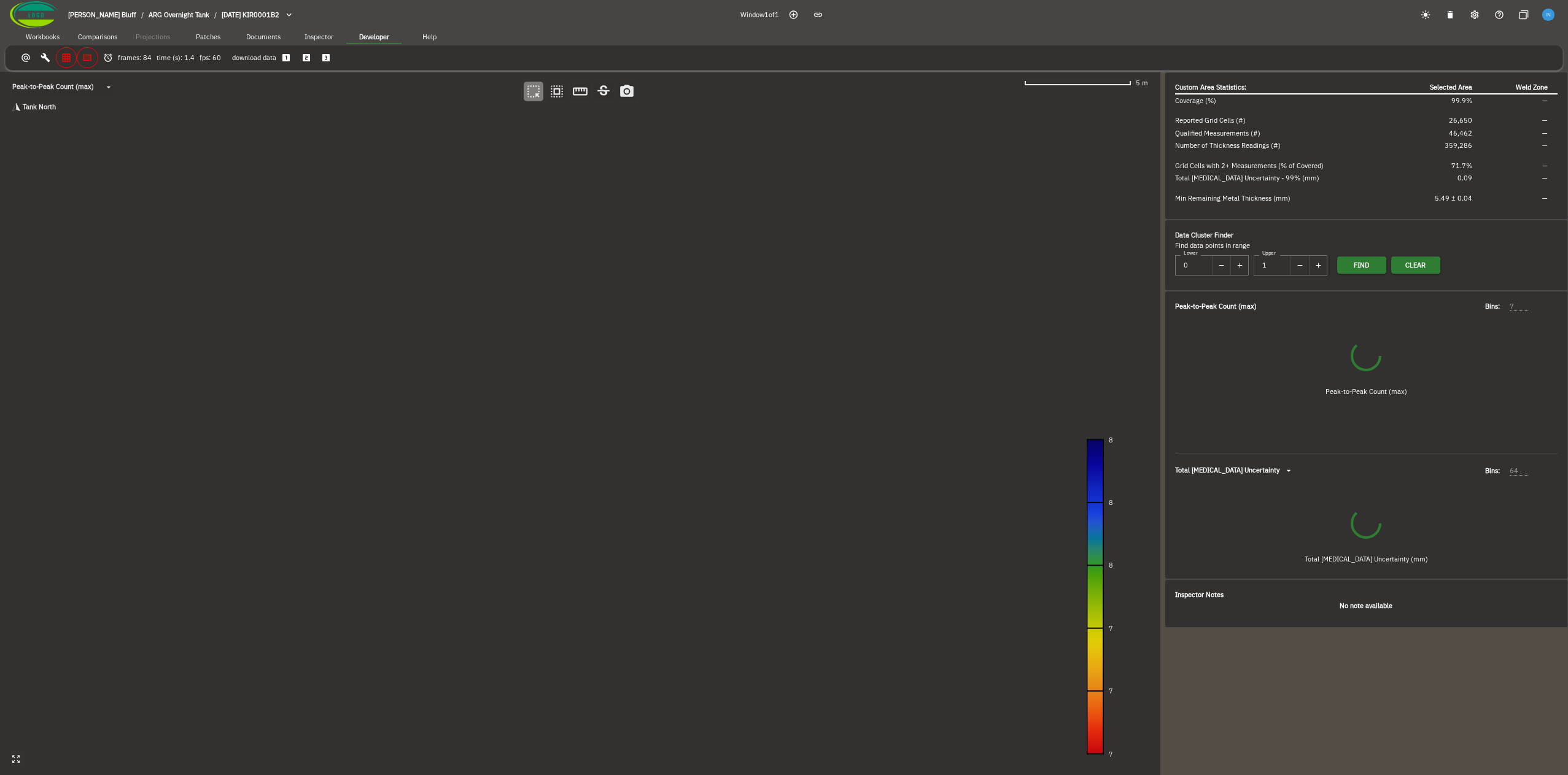
type input "4"
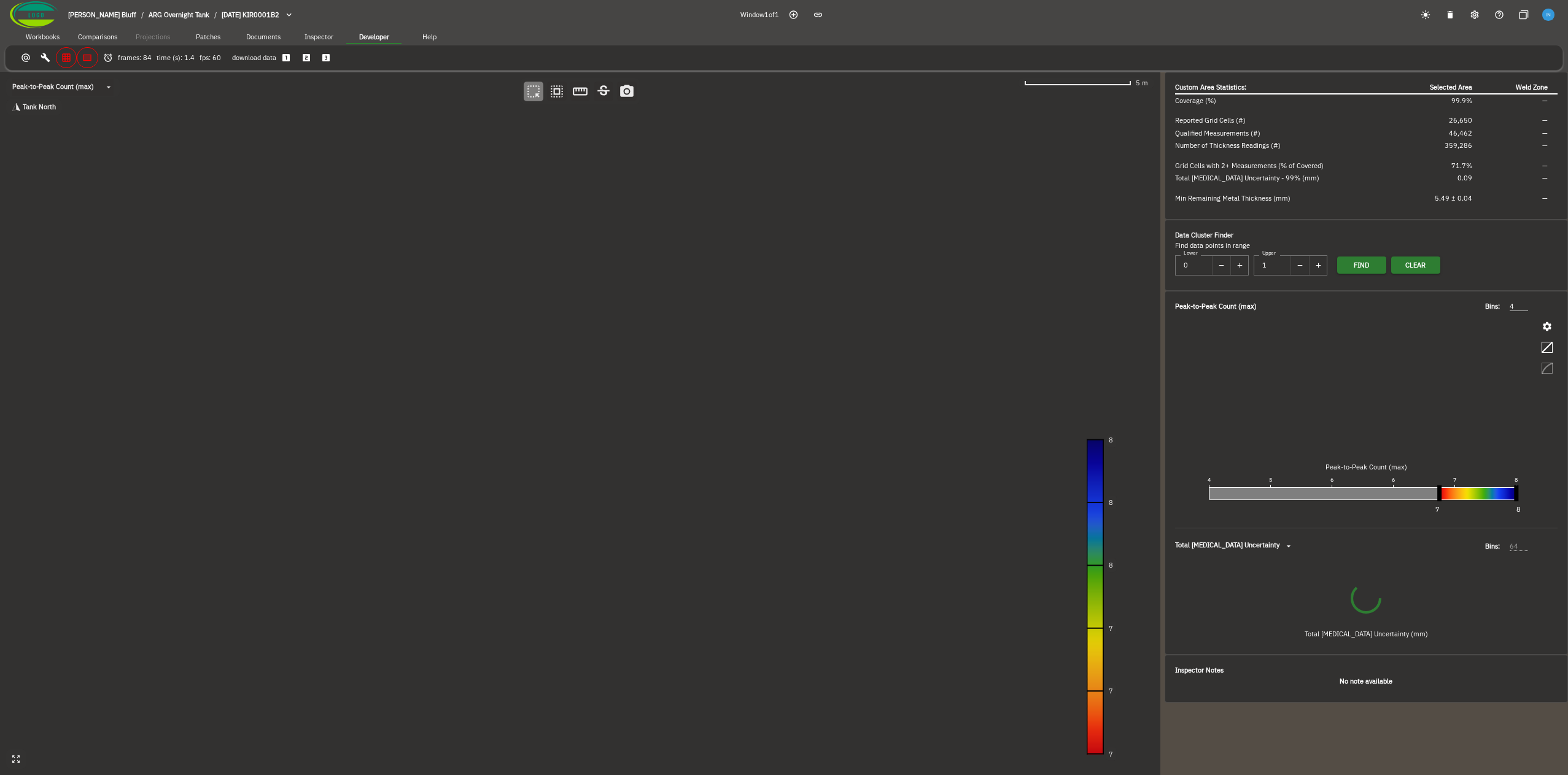
type input "50"
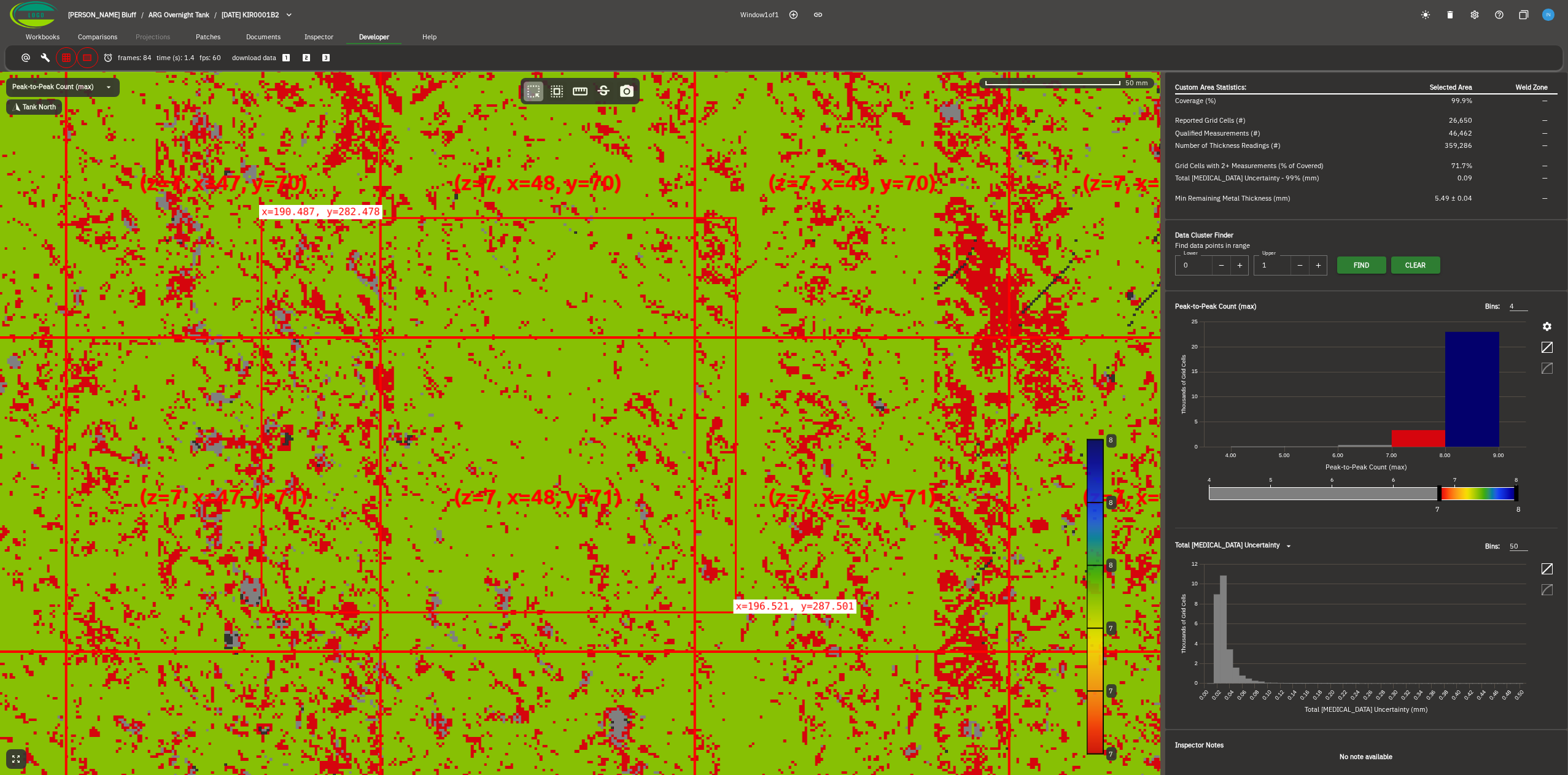
drag, startPoint x: 535, startPoint y: 449, endPoint x: 440, endPoint y: 441, distance: 95.3
click at [440, 441] on canvas at bounding box center [580, 423] width 1161 height 703
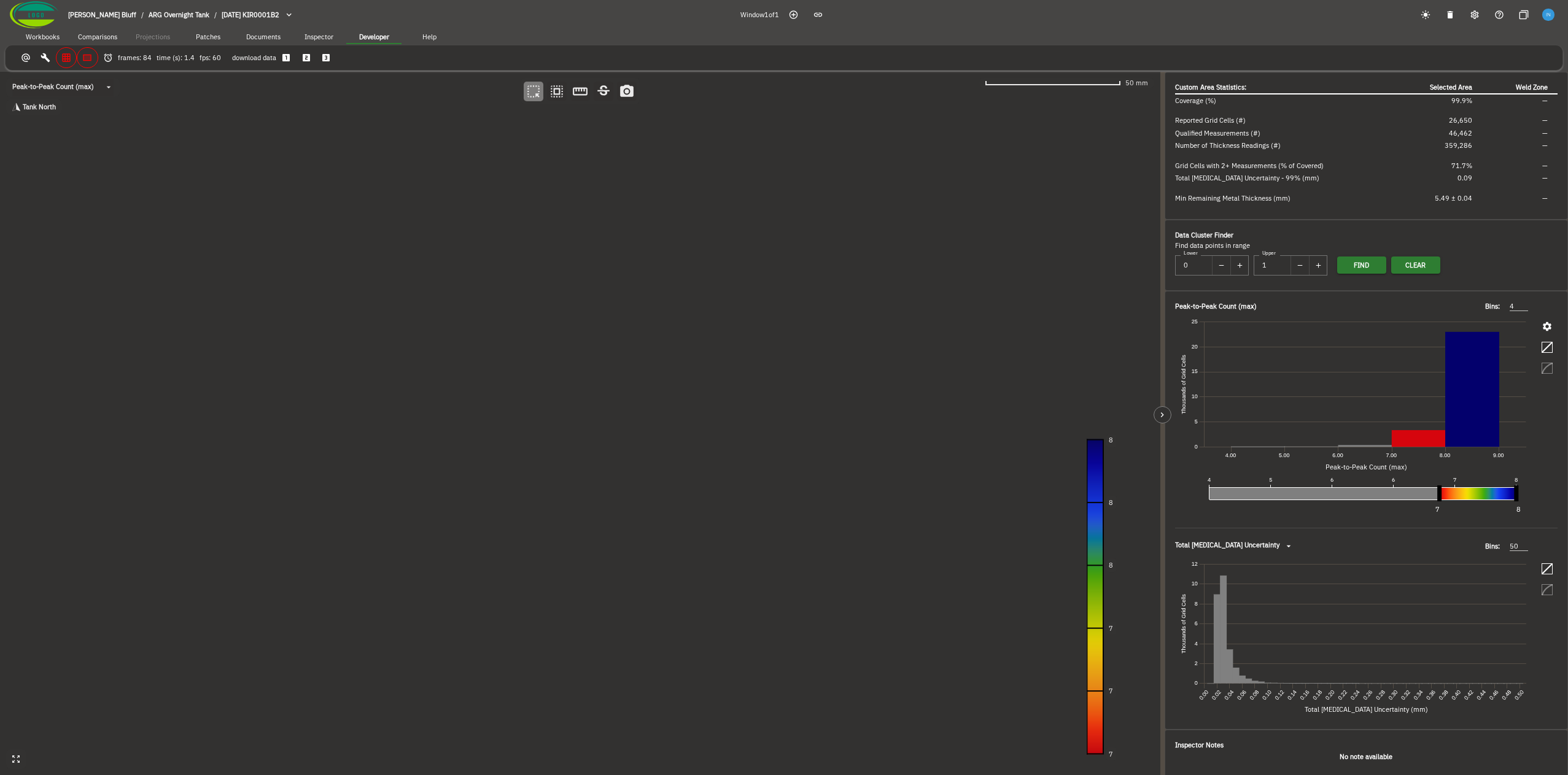
click at [1541, 330] on icon "button" at bounding box center [1547, 326] width 11 height 11
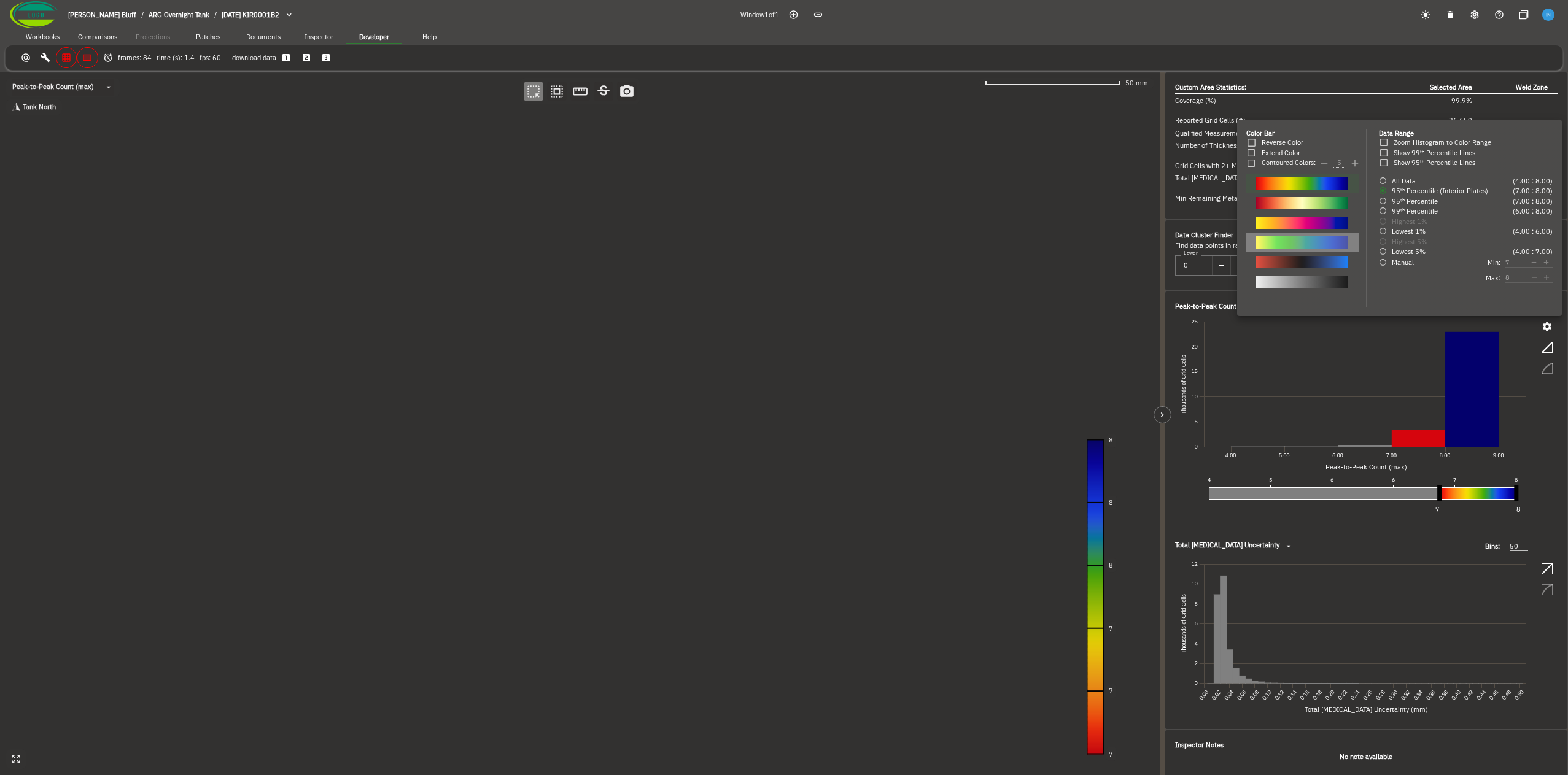
click at [1308, 244] on div at bounding box center [1302, 242] width 92 height 12
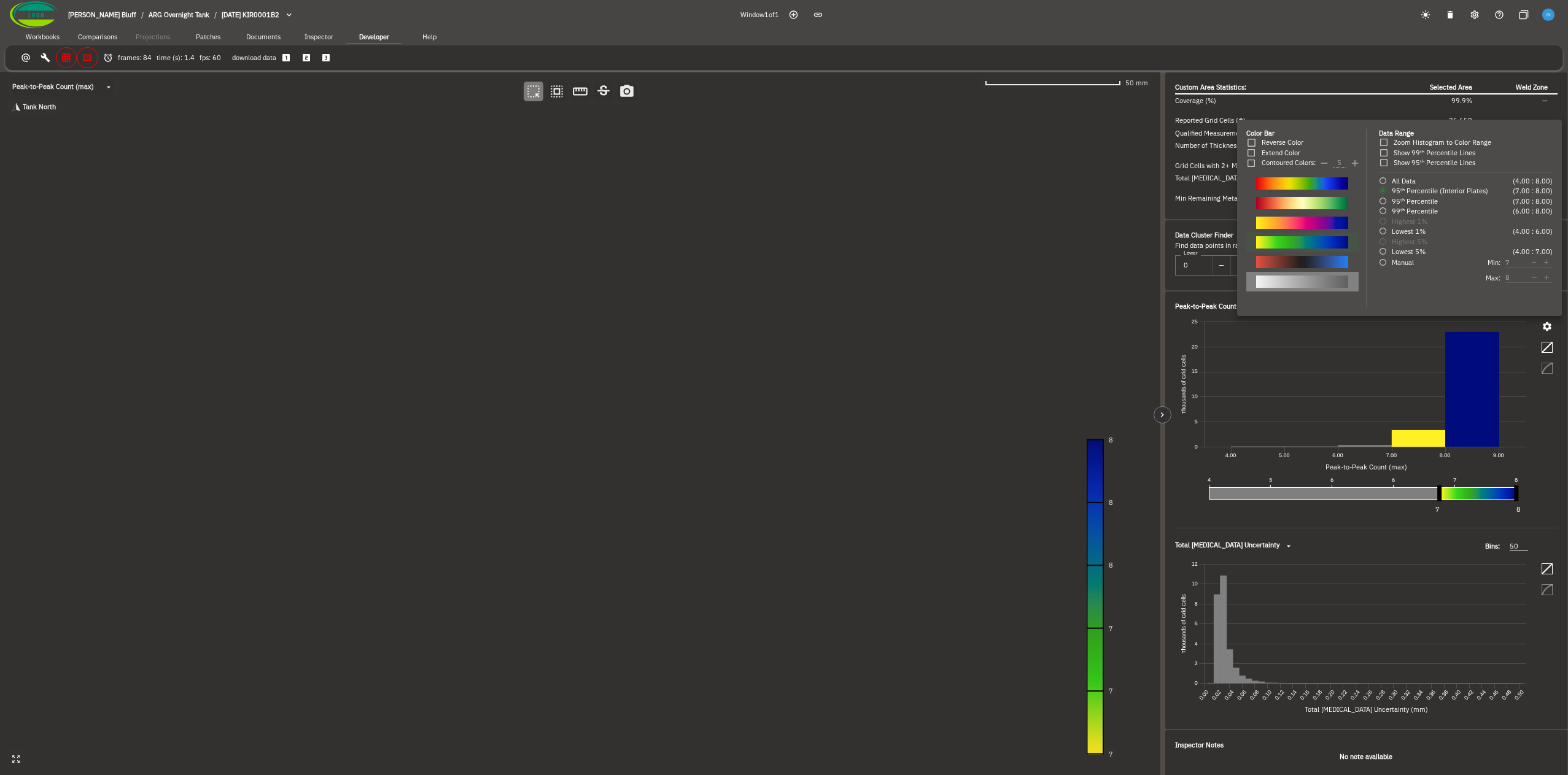
click at [1314, 281] on div at bounding box center [1302, 282] width 92 height 12
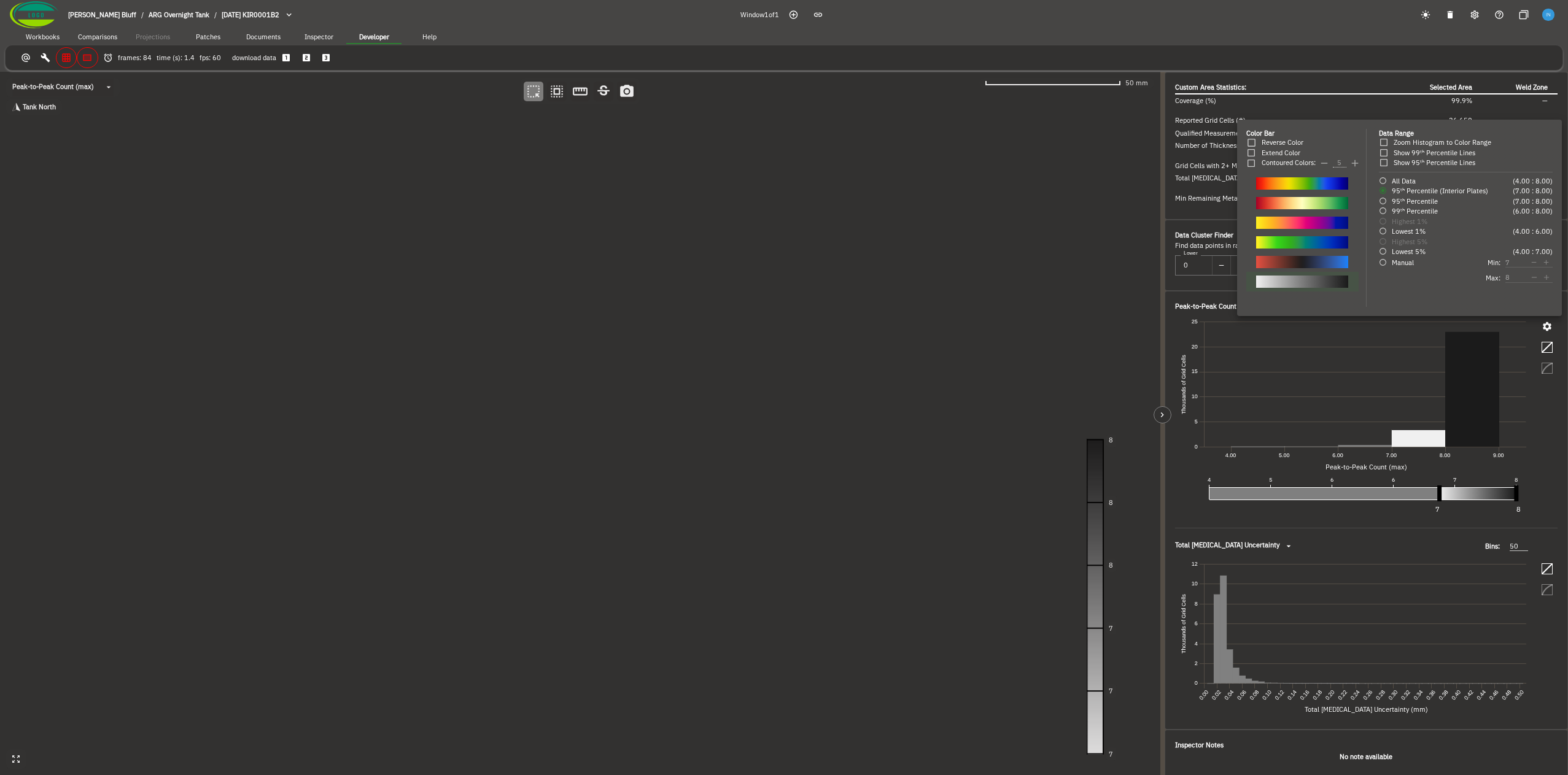
click at [69, 57] on div at bounding box center [784, 387] width 1568 height 775
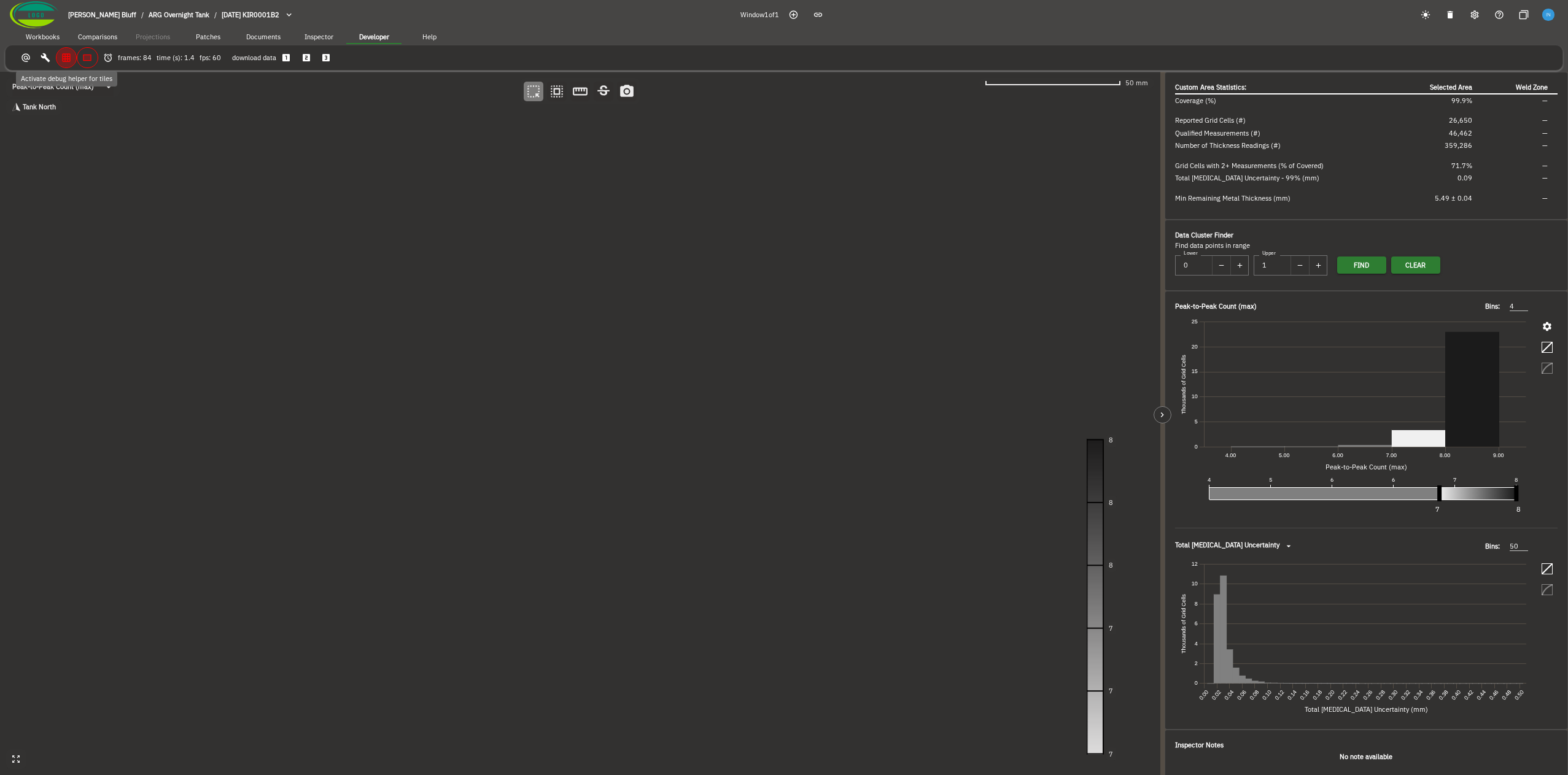
click at [67, 60] on icon "button" at bounding box center [66, 58] width 9 height 9
drag, startPoint x: 648, startPoint y: 257, endPoint x: 640, endPoint y: 308, distance: 51.6
click at [640, 308] on canvas at bounding box center [580, 423] width 1161 height 703
click at [308, 180] on canvas at bounding box center [580, 423] width 1161 height 703
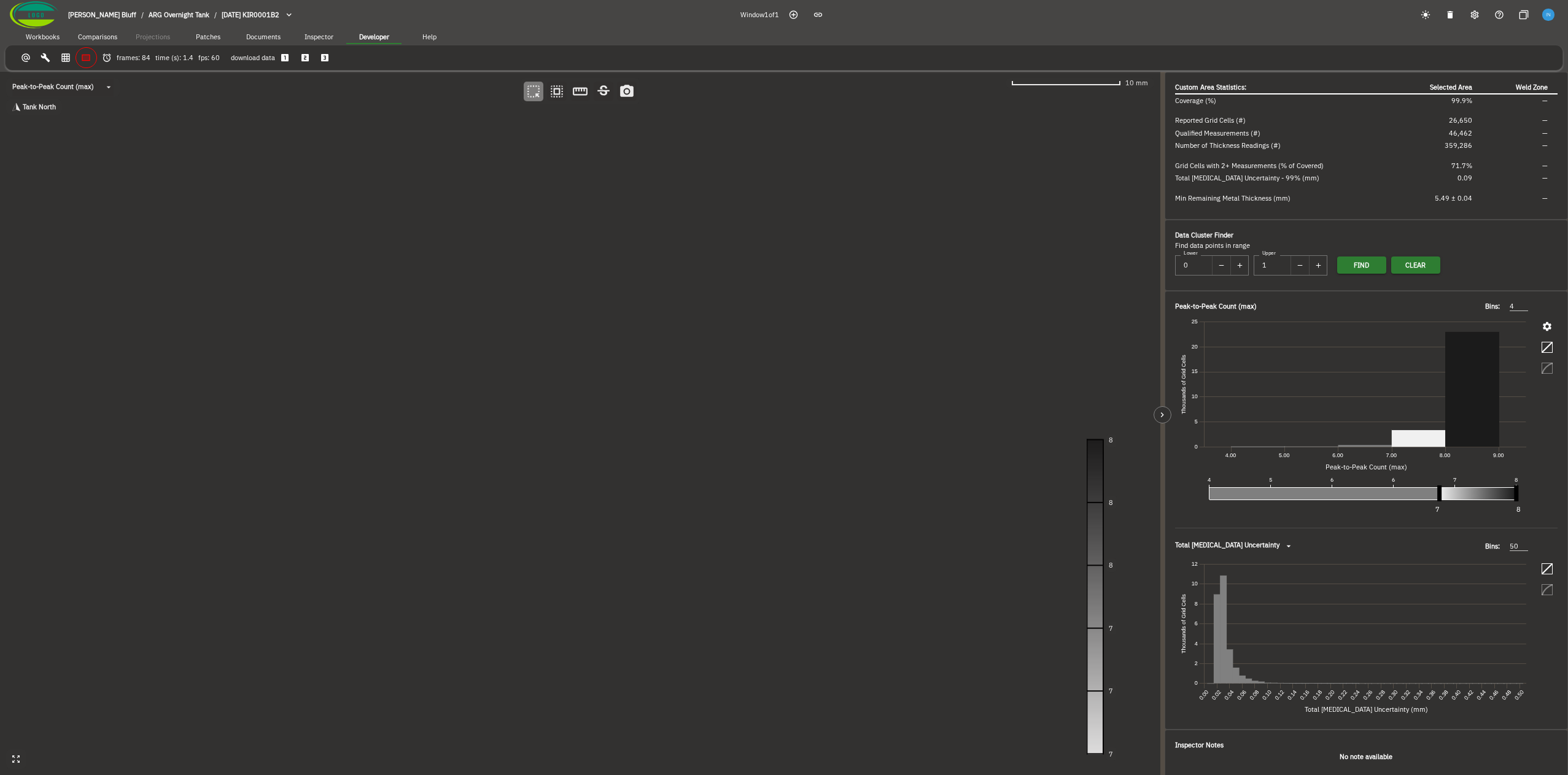
drag, startPoint x: 249, startPoint y: 123, endPoint x: 275, endPoint y: 375, distance: 253.3
click at [275, 375] on canvas at bounding box center [580, 423] width 1161 height 703
click at [797, 275] on canvas at bounding box center [580, 423] width 1161 height 703
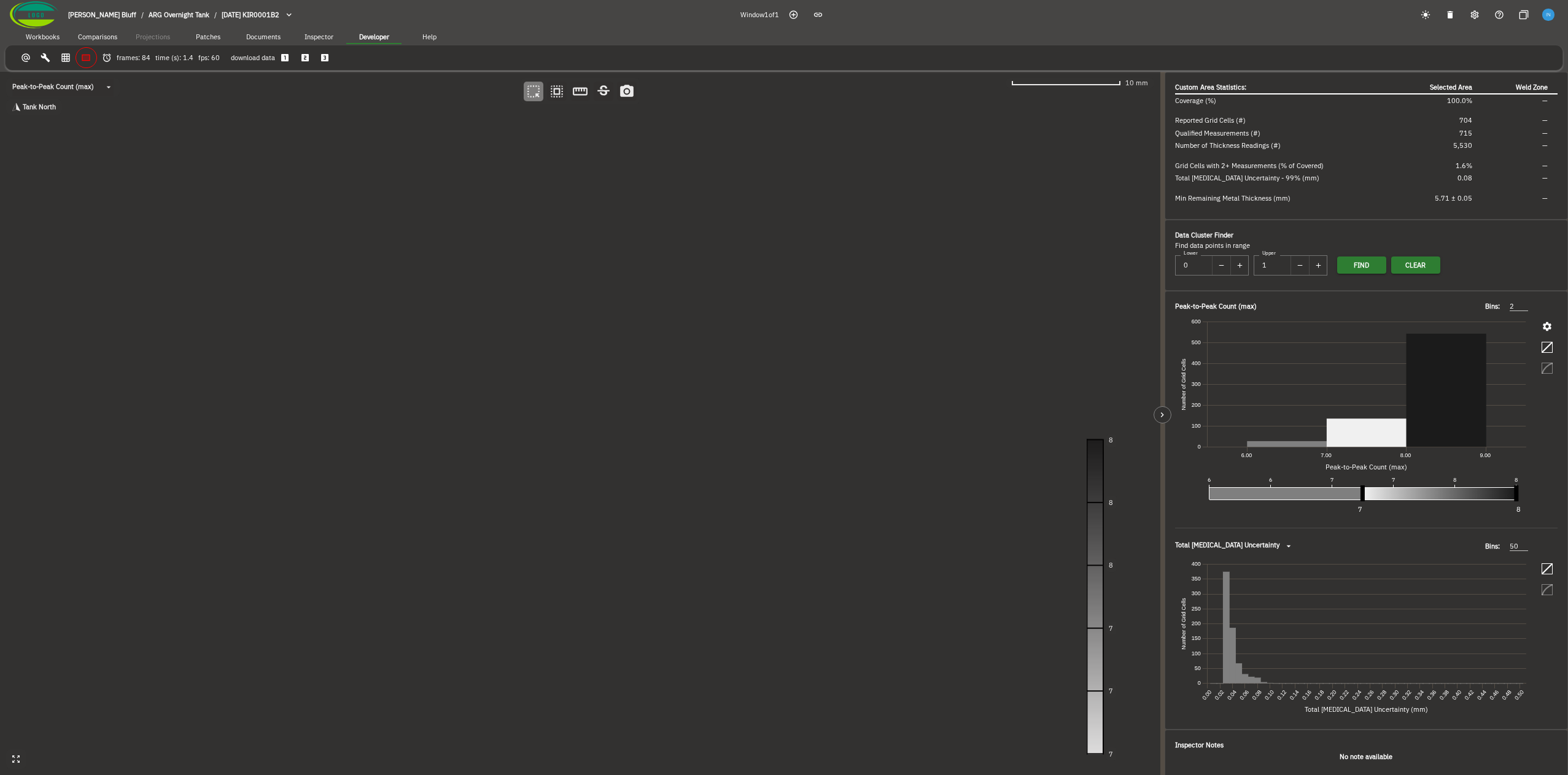
click at [452, 215] on canvas at bounding box center [580, 423] width 1161 height 703
click at [501, 276] on canvas at bounding box center [580, 423] width 1161 height 703
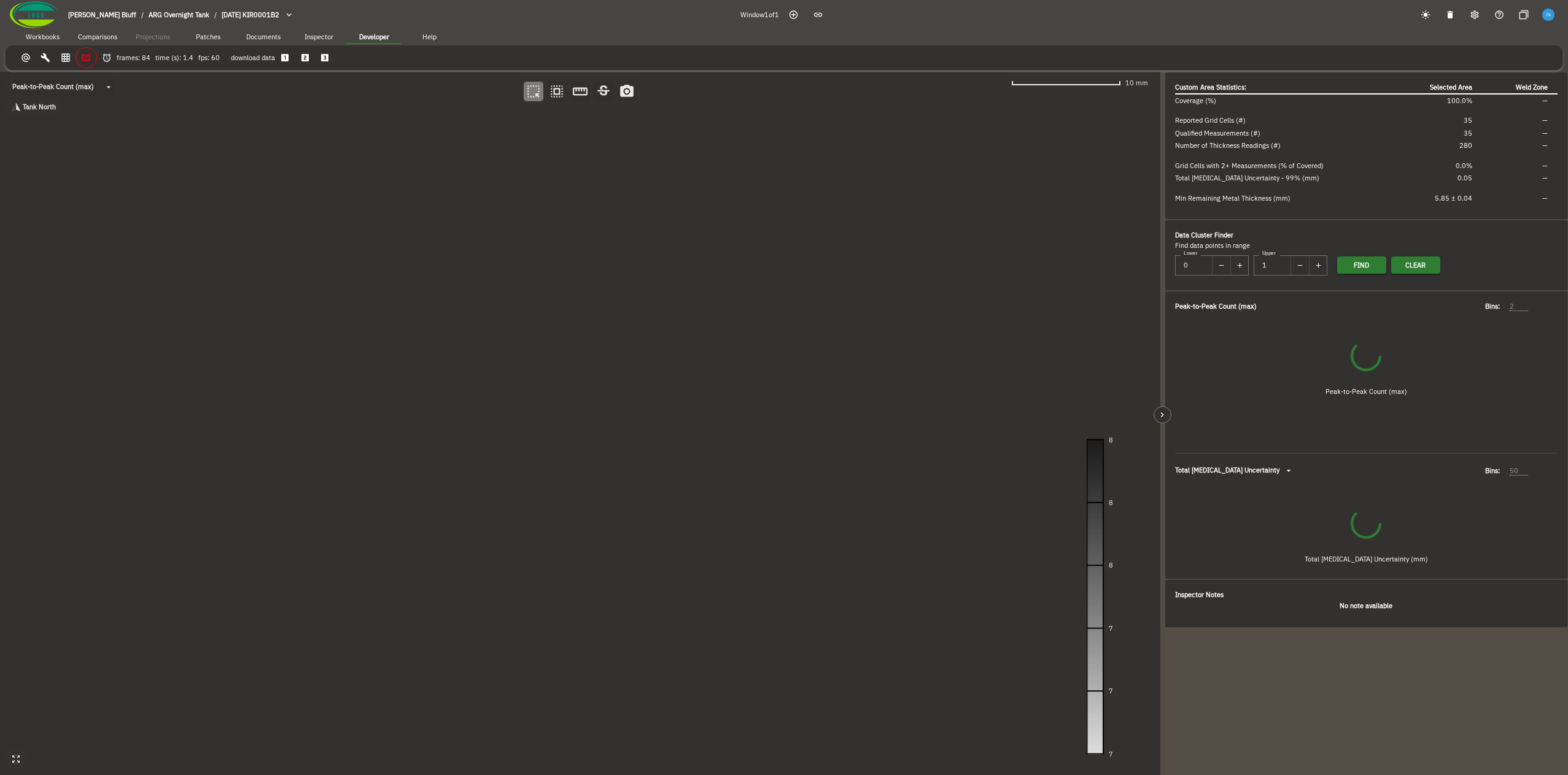
type input "1"
drag, startPoint x: 493, startPoint y: 301, endPoint x: 482, endPoint y: 301, distance: 11.0
click at [482, 301] on canvas at bounding box center [580, 423] width 1161 height 703
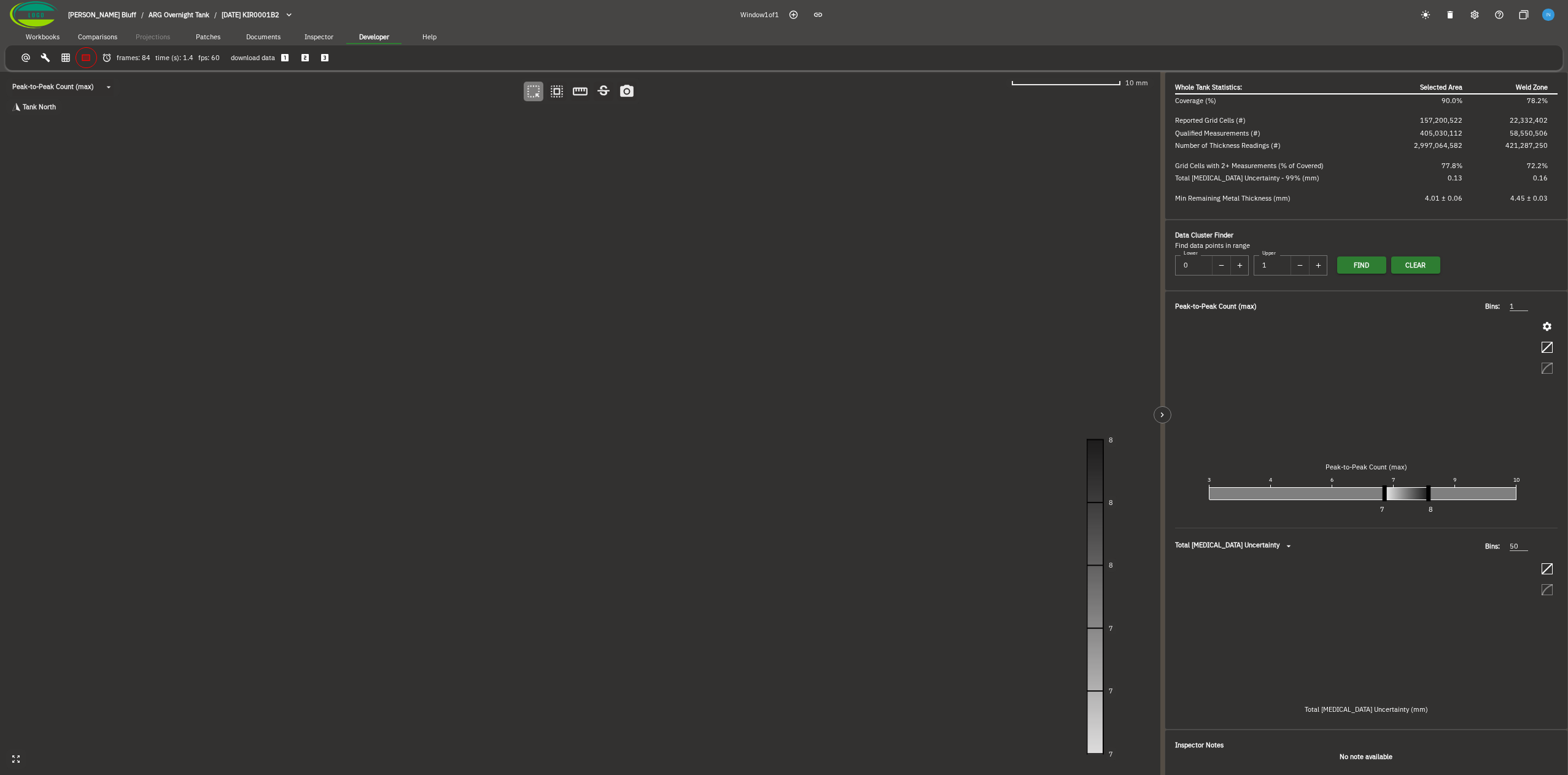
type input "93"
type input "7"
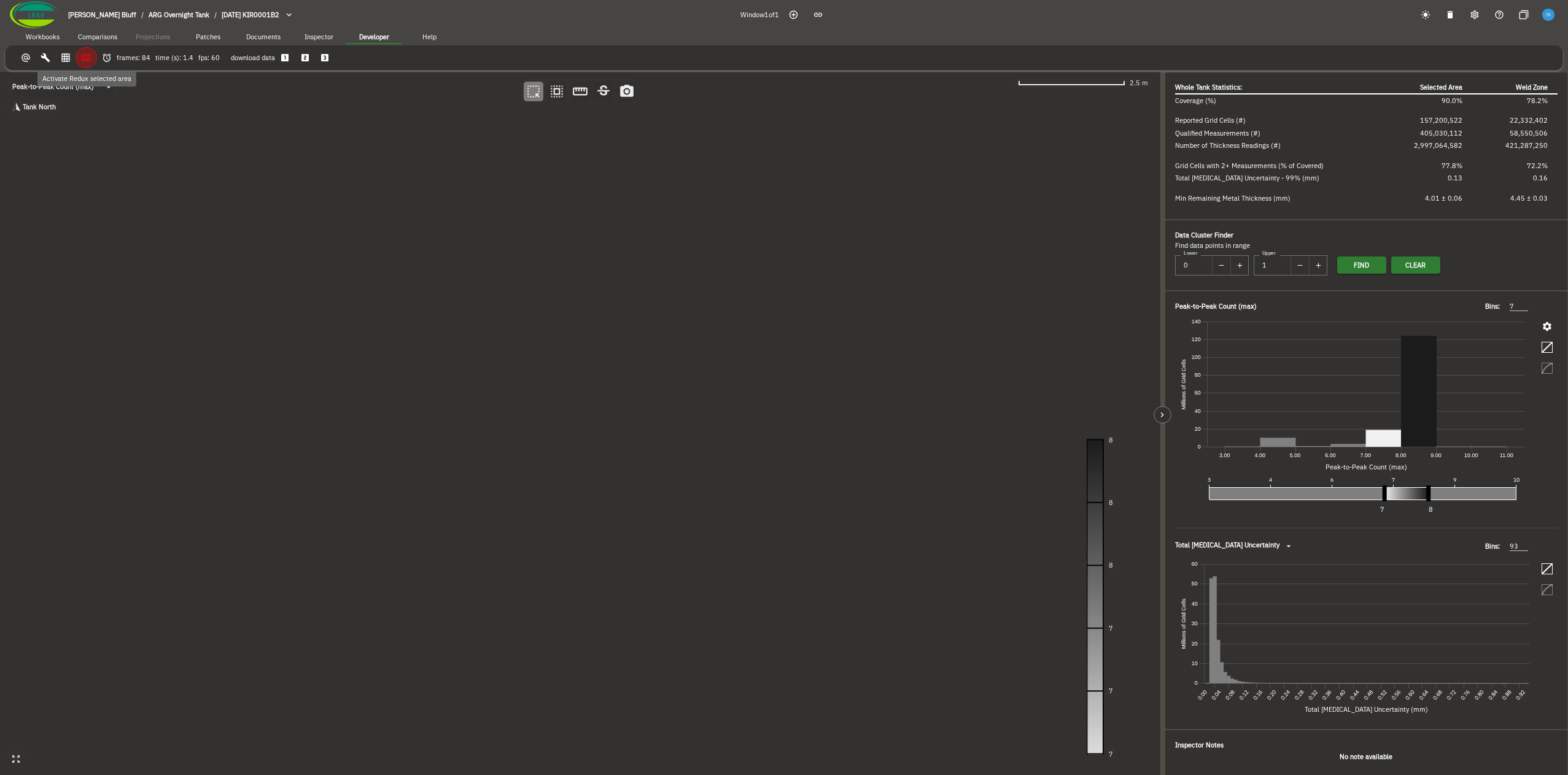
click at [85, 59] on icon "button" at bounding box center [86, 58] width 7 height 5
click at [37, 37] on span "Workbooks" at bounding box center [43, 38] width 34 height 9
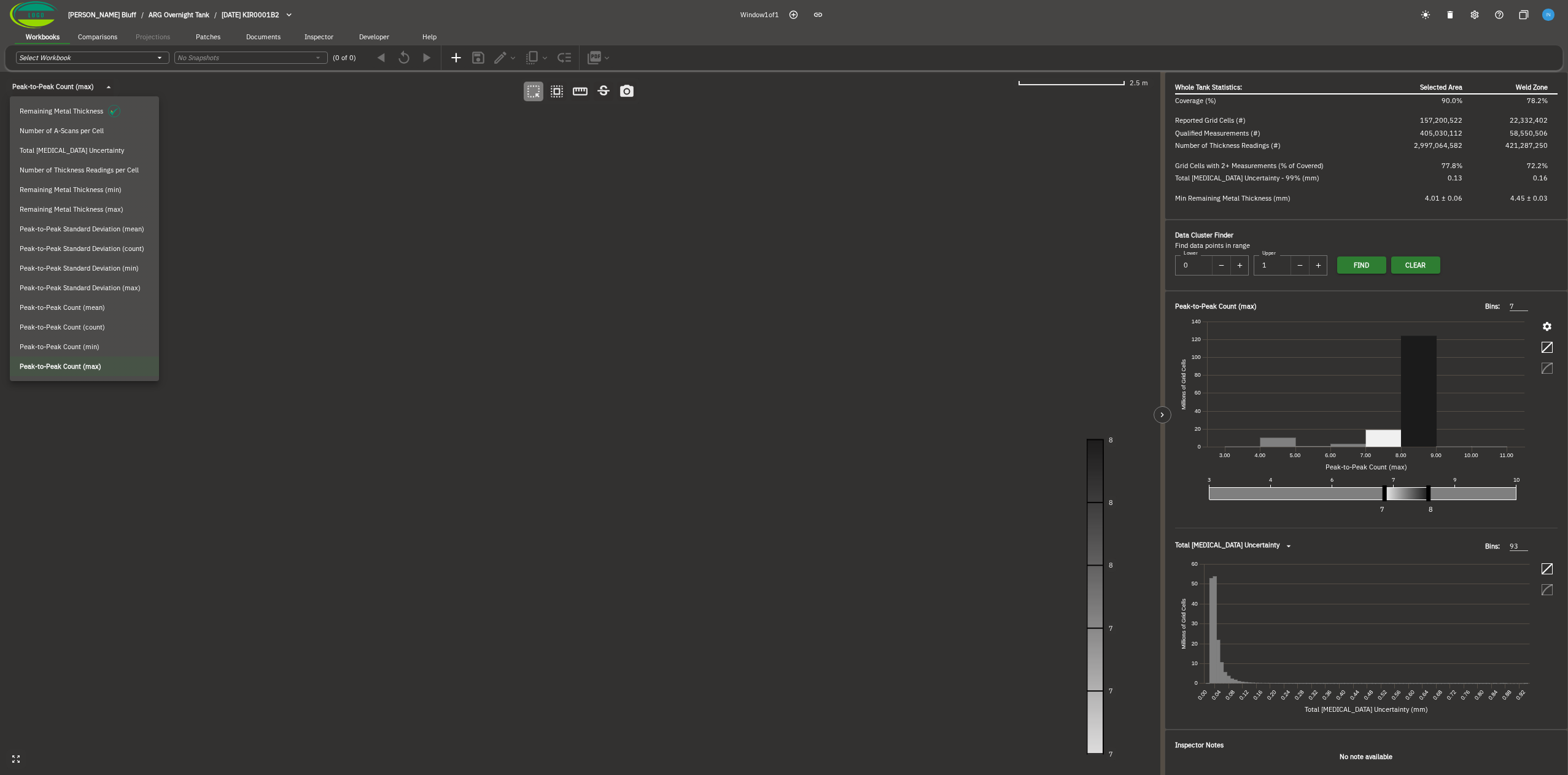
click at [73, 86] on body "Fowler's Bluff / ARG Overnight Tank / 2024-09-20 KIR0001B2 Window 1 of 1 Workbo…" at bounding box center [784, 387] width 1568 height 775
click at [474, 238] on div at bounding box center [784, 387] width 1568 height 775
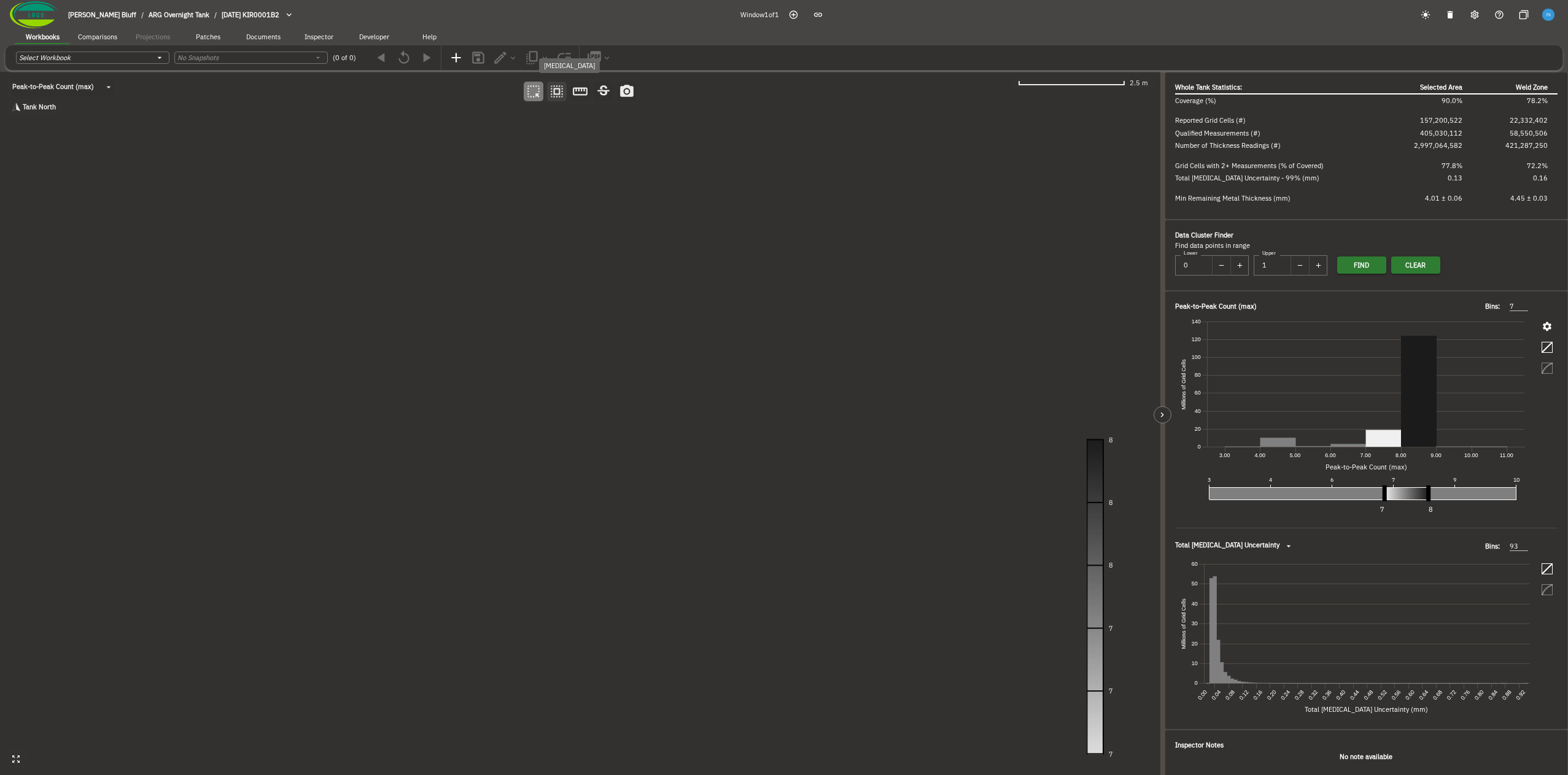
click at [556, 93] on icon "button" at bounding box center [557, 91] width 12 height 12
click at [612, 355] on canvas at bounding box center [580, 423] width 1161 height 703
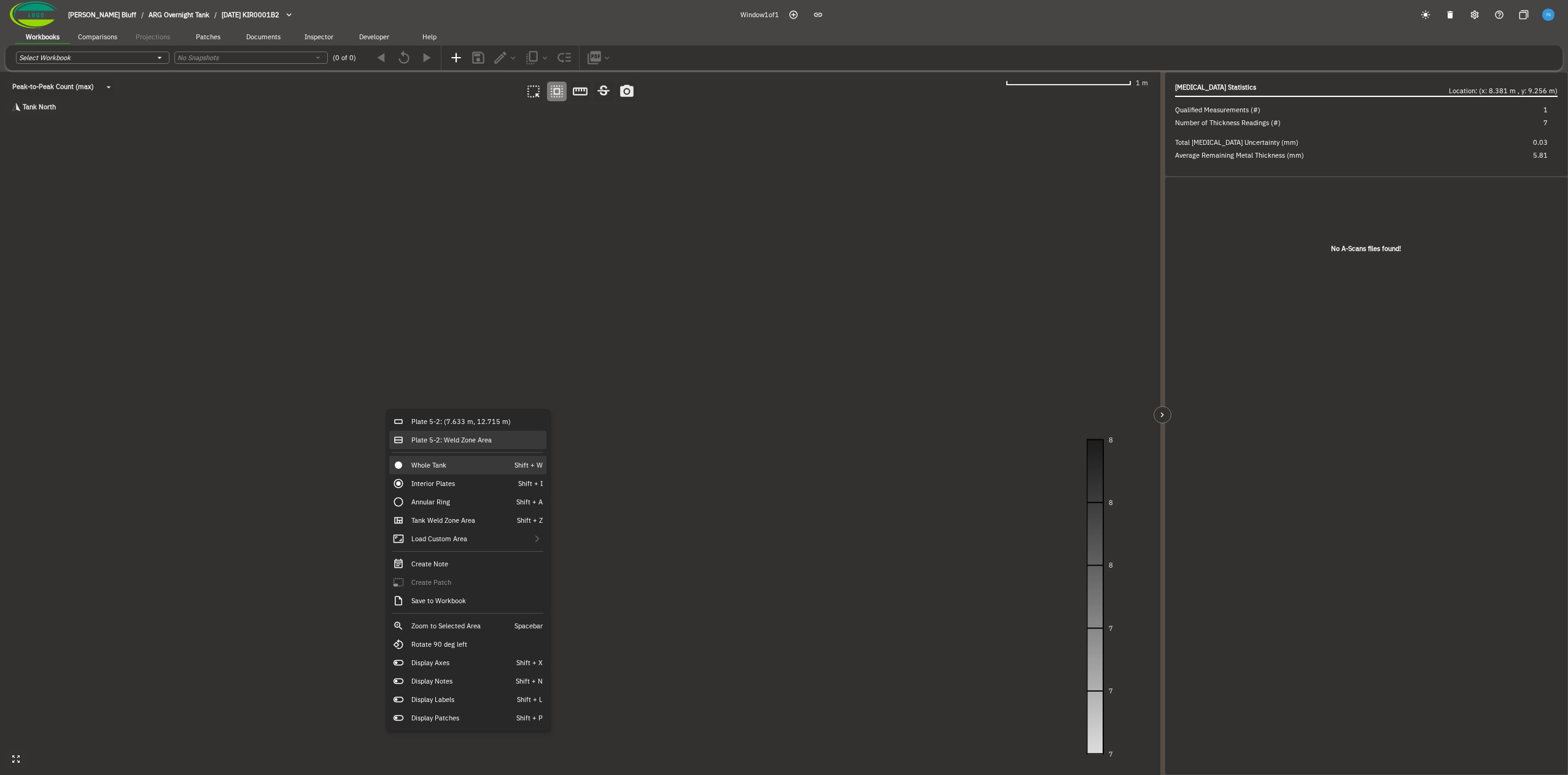
click at [496, 439] on div "Plate 5-2: Weld Zone Area" at bounding box center [467, 440] width 157 height 19
click at [433, 344] on canvas at bounding box center [580, 423] width 1161 height 703
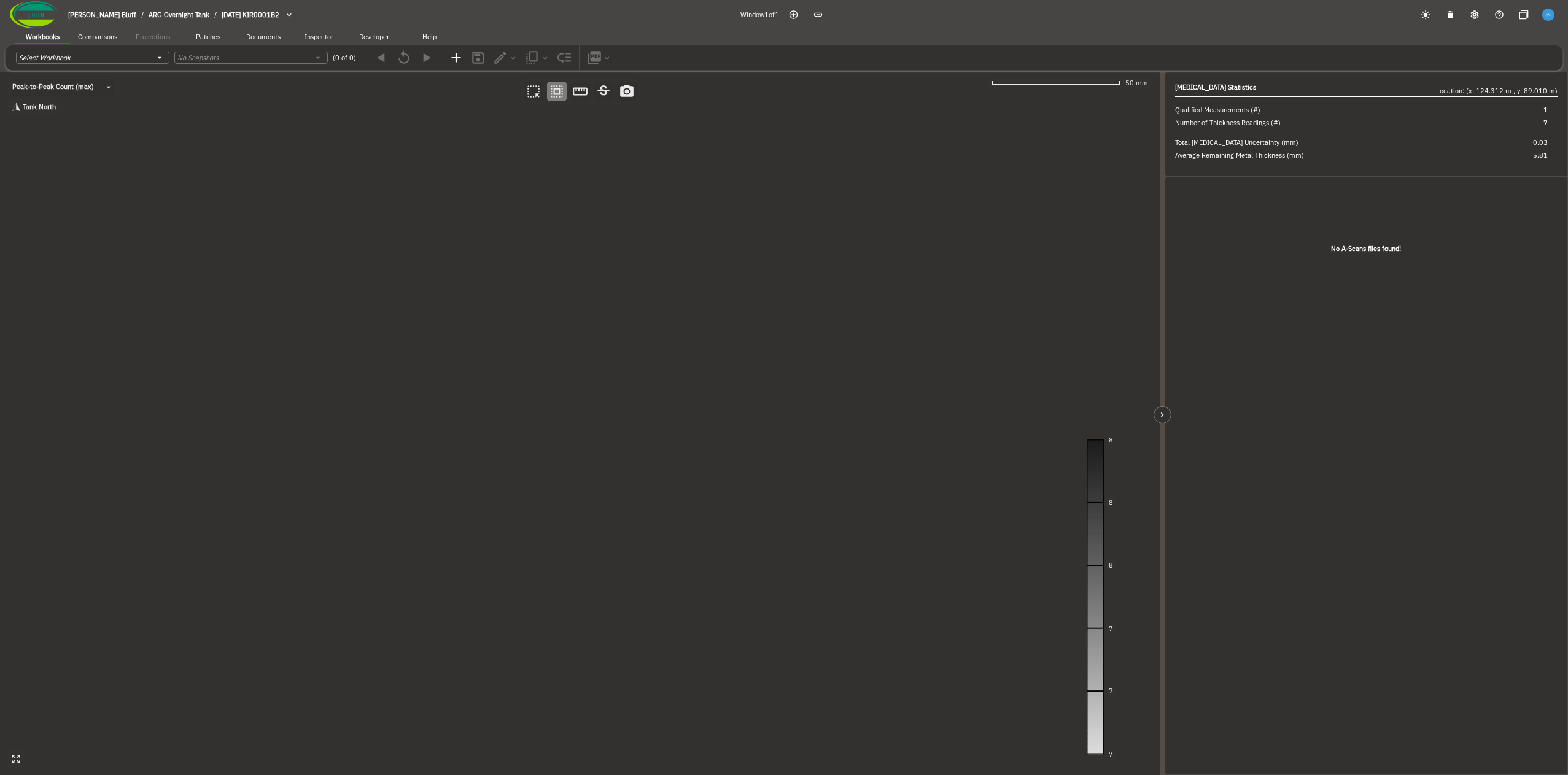
click at [445, 362] on canvas at bounding box center [580, 423] width 1161 height 703
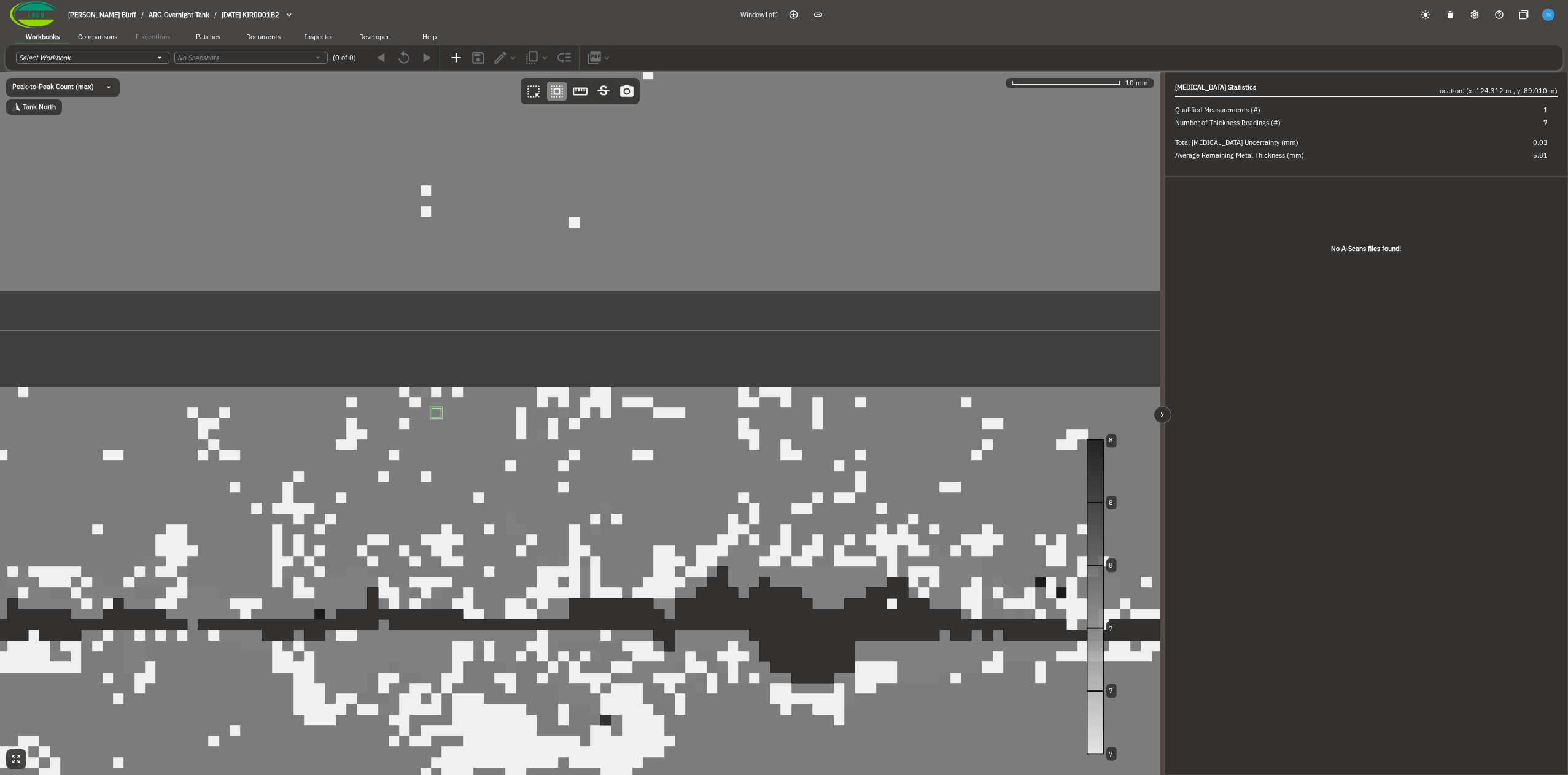
click at [441, 412] on canvas at bounding box center [580, 423] width 1161 height 703
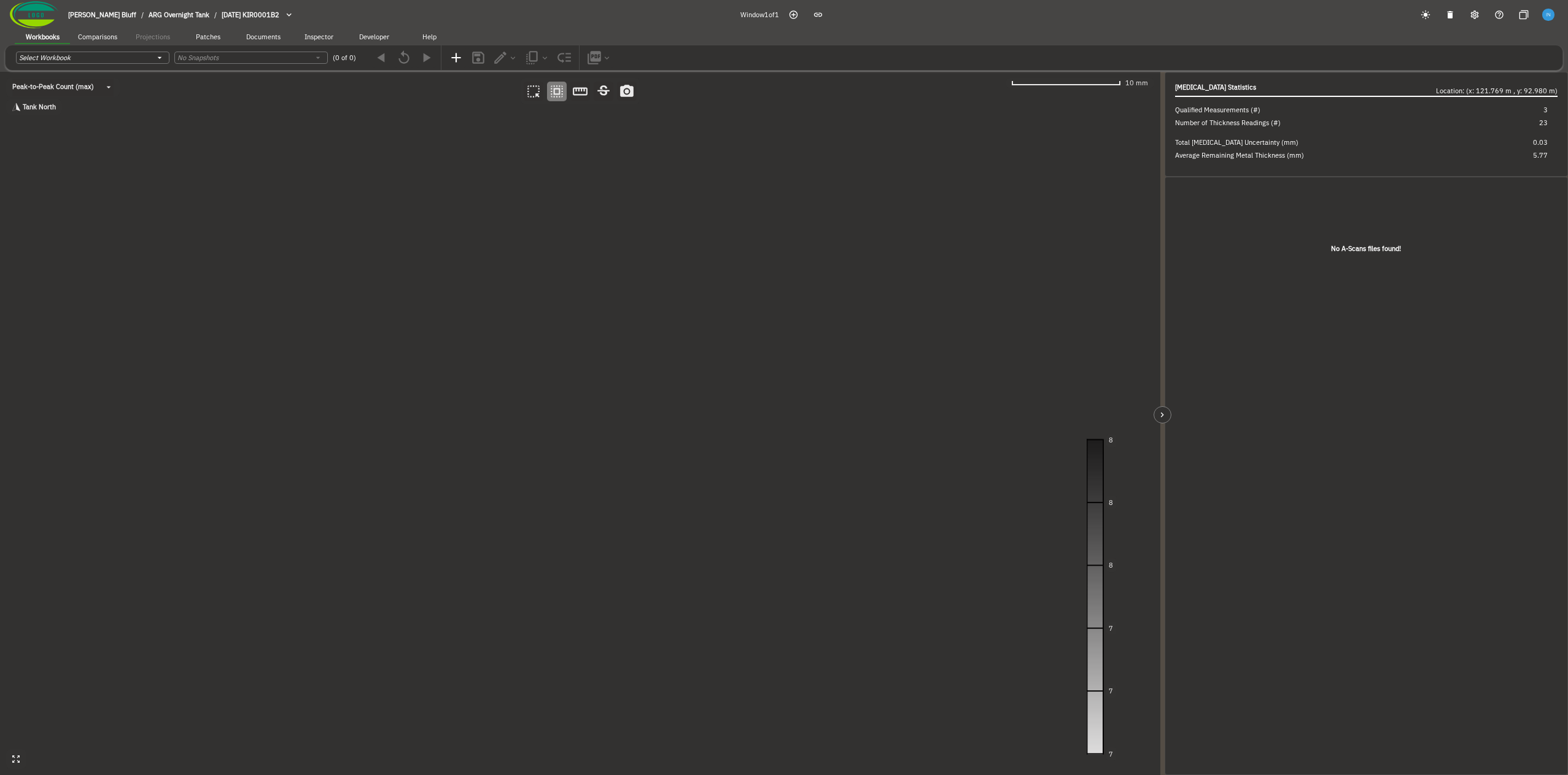
click at [372, 442] on canvas at bounding box center [580, 423] width 1161 height 703
click at [375, 436] on canvas at bounding box center [580, 423] width 1161 height 703
click at [373, 420] on canvas at bounding box center [580, 423] width 1161 height 703
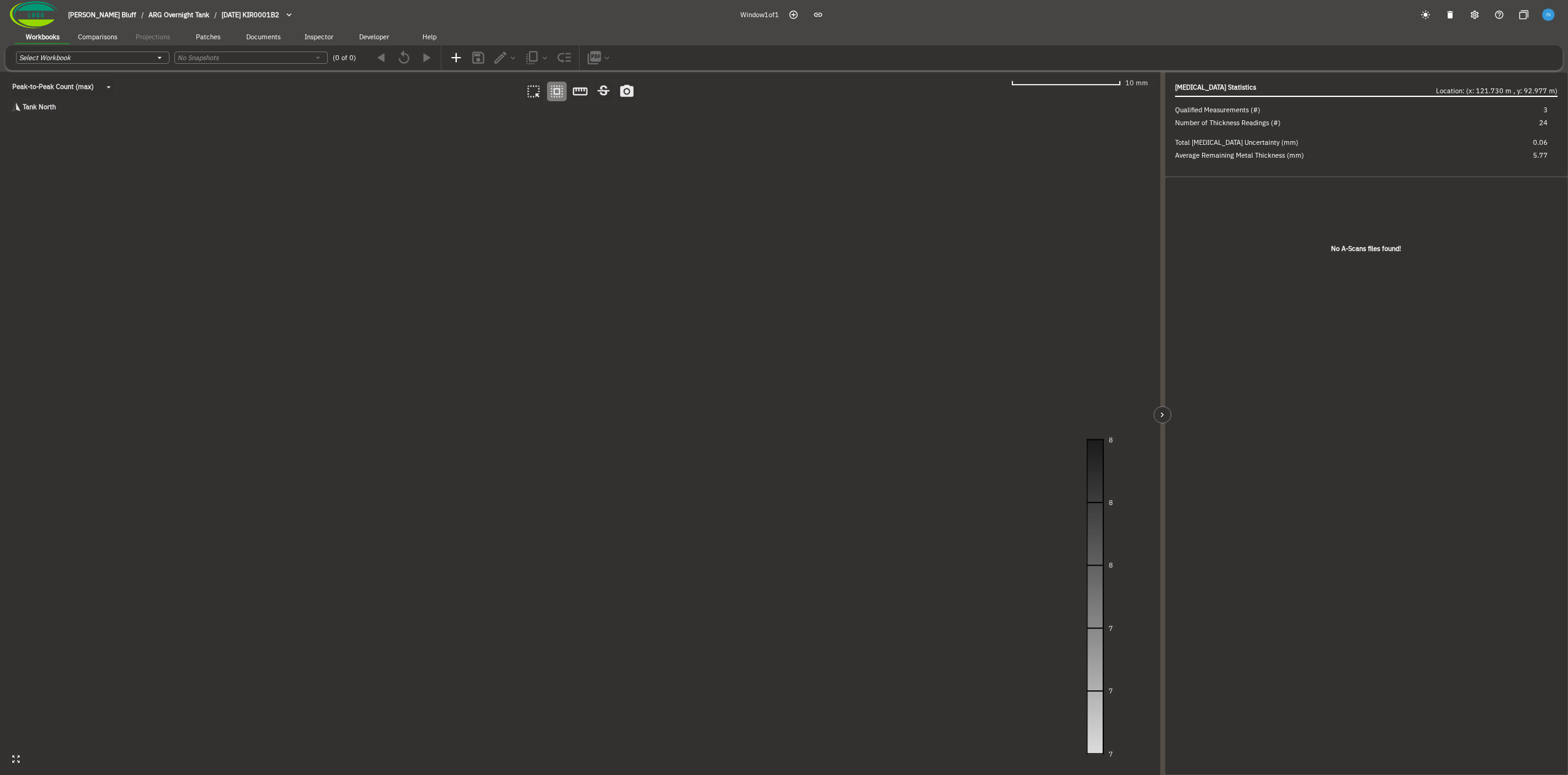
click at [373, 420] on canvas at bounding box center [580, 423] width 1161 height 703
click at [391, 95] on canvas at bounding box center [580, 423] width 1161 height 703
drag, startPoint x: 482, startPoint y: 323, endPoint x: 482, endPoint y: 344, distance: 21.0
click at [482, 344] on canvas at bounding box center [580, 423] width 1161 height 703
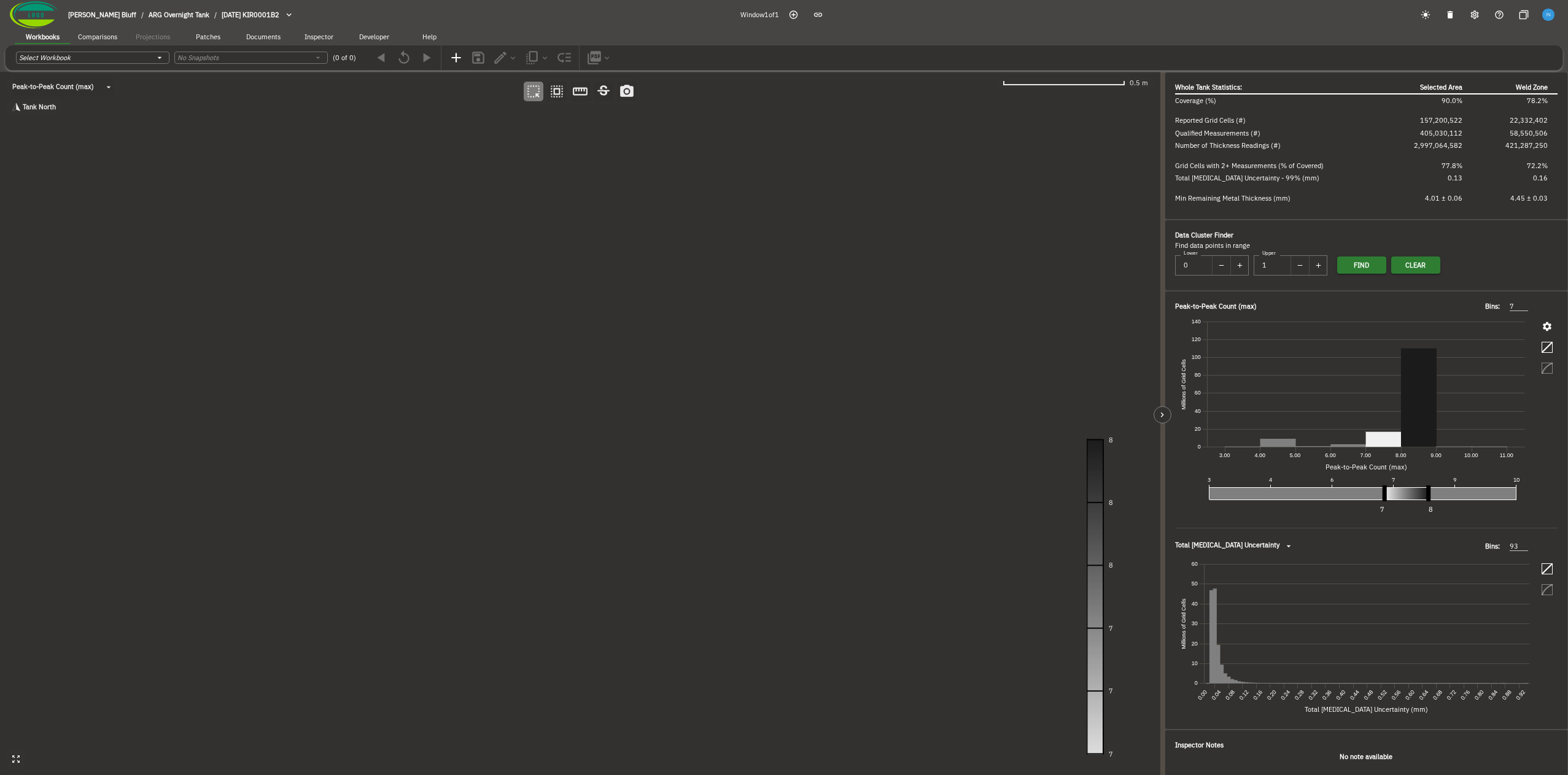
drag, startPoint x: 482, startPoint y: 344, endPoint x: 362, endPoint y: 399, distance: 132.0
click at [362, 399] on canvas at bounding box center [580, 423] width 1161 height 703
drag, startPoint x: 455, startPoint y: 292, endPoint x: 478, endPoint y: 292, distance: 23.0
click at [478, 292] on canvas at bounding box center [580, 423] width 1161 height 703
click at [46, 15] on img at bounding box center [34, 15] width 49 height 27
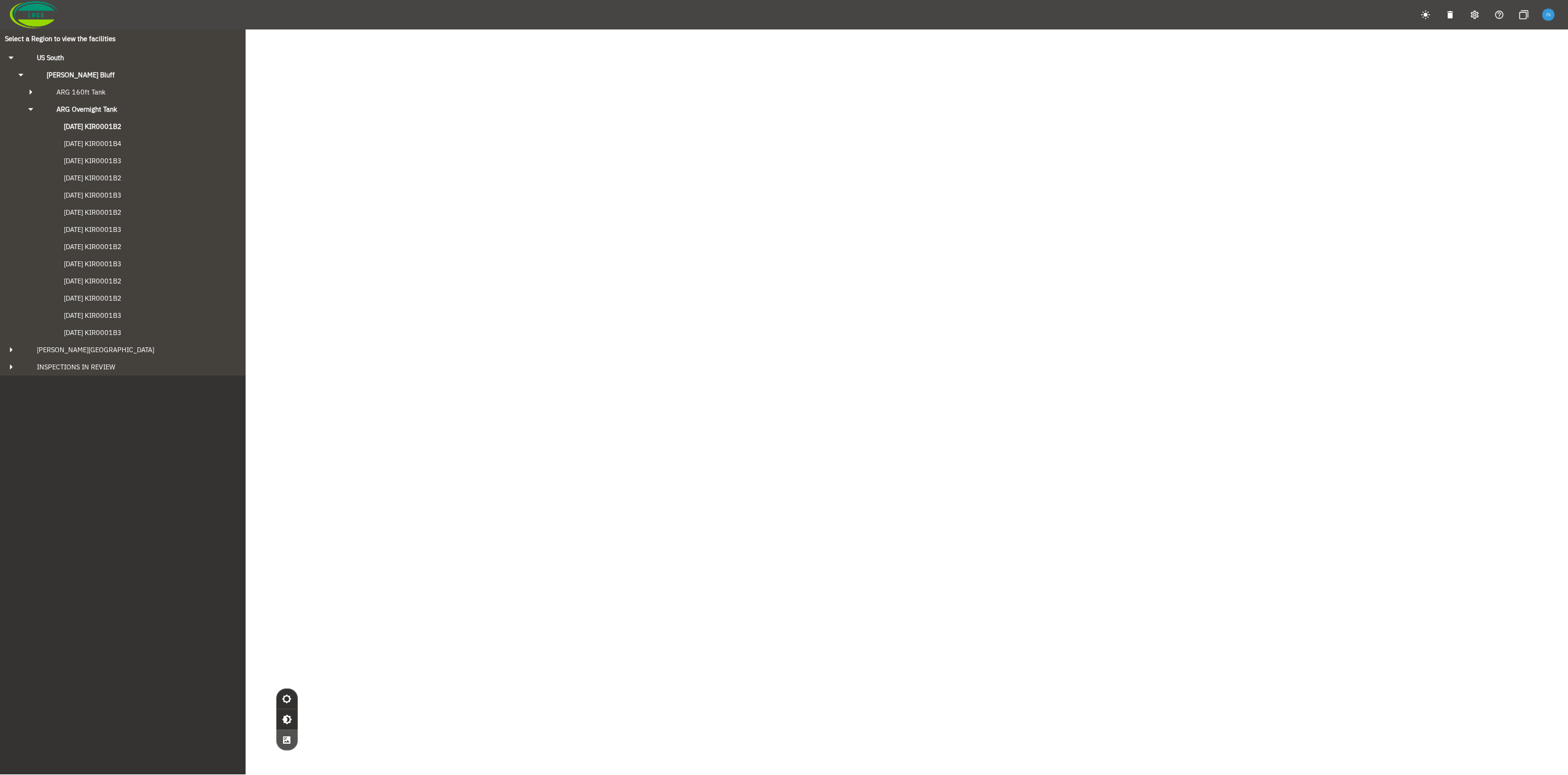
drag, startPoint x: 618, startPoint y: 212, endPoint x: 591, endPoint y: 215, distance: 27.2
click at [591, 215] on div "© Mapbox © OpenStreetMap Improve this map © Maxar" at bounding box center [784, 417] width 1568 height 775
